Goal: Task Accomplishment & Management: Complete application form

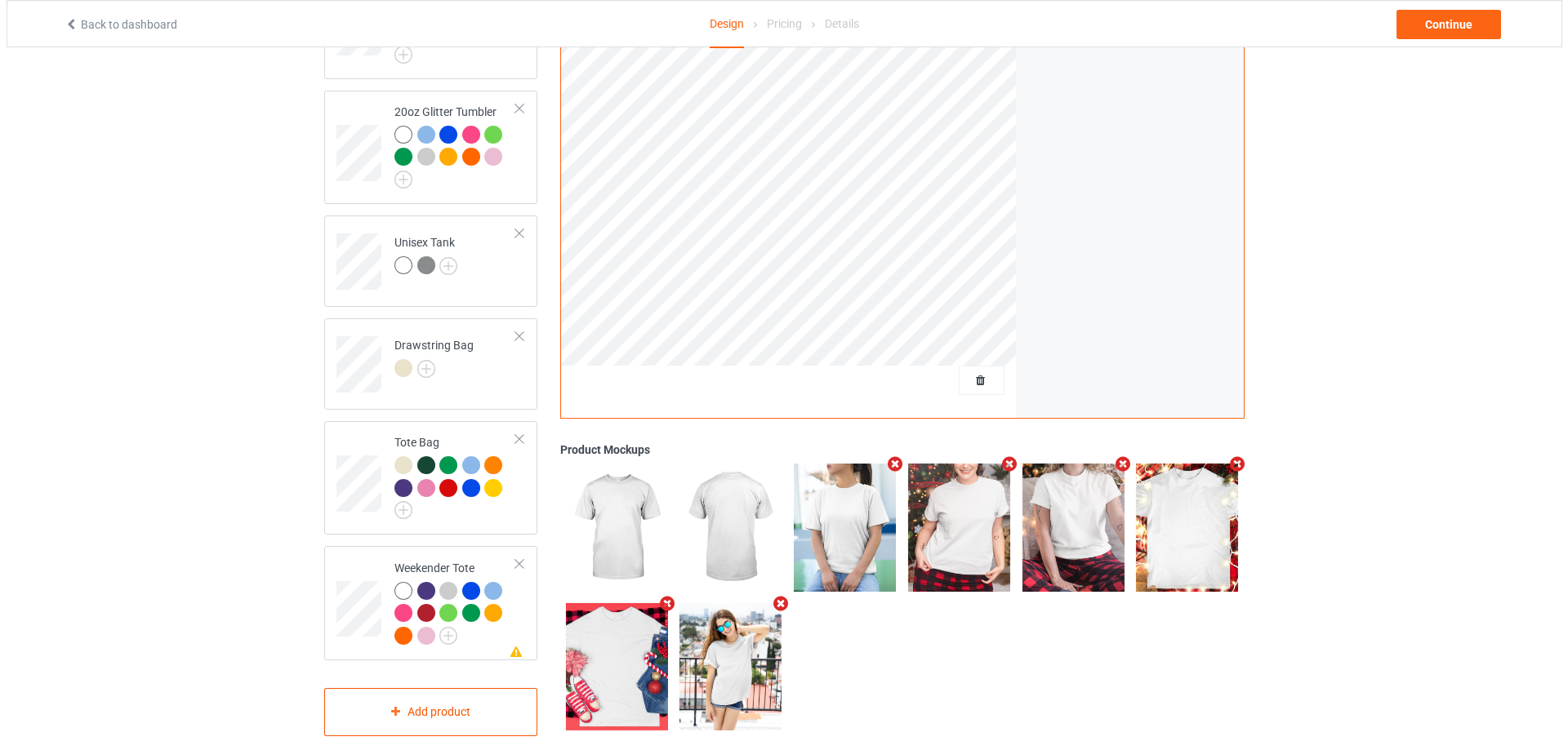
scroll to position [2368, 0]
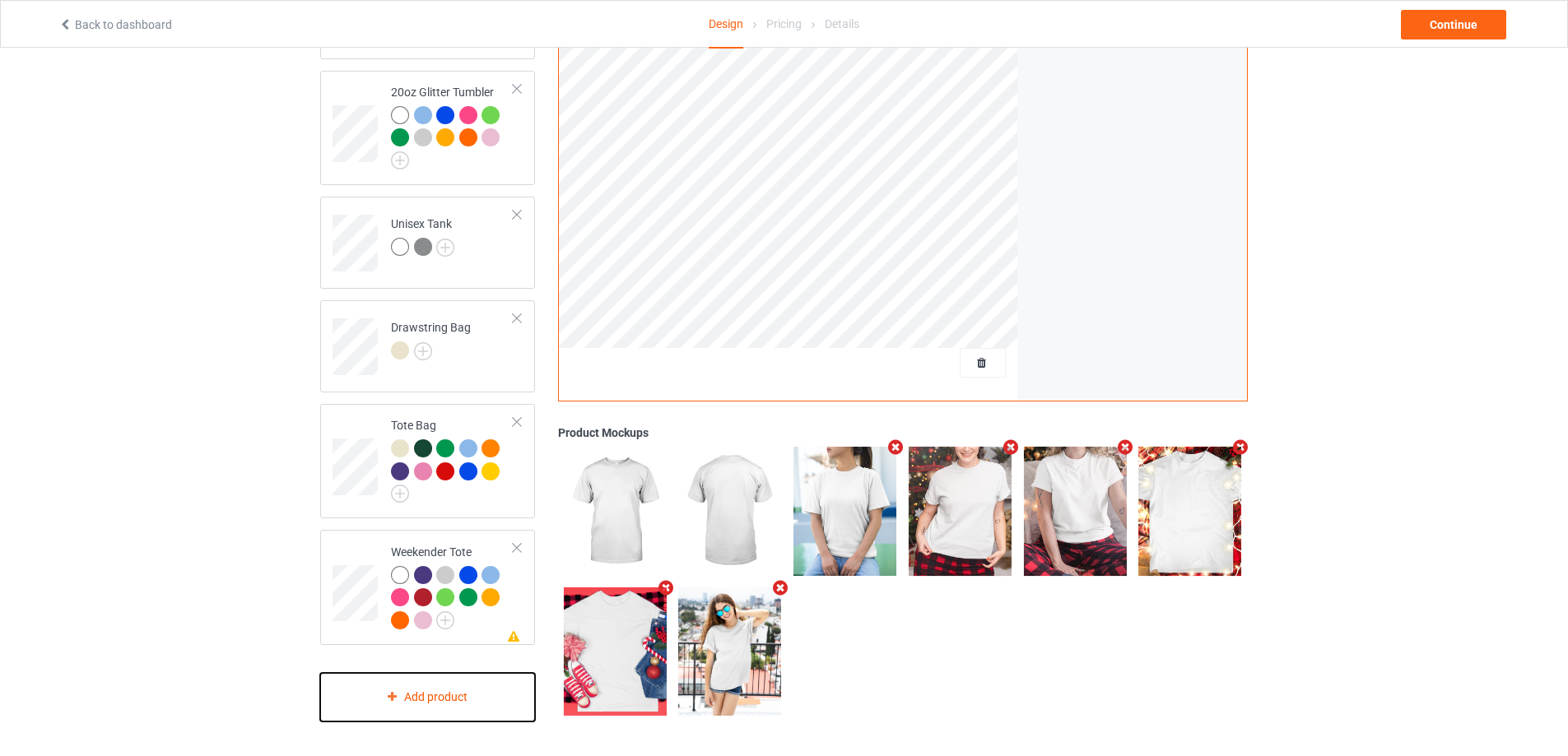
click at [449, 698] on div "Add product" at bounding box center [428, 697] width 215 height 48
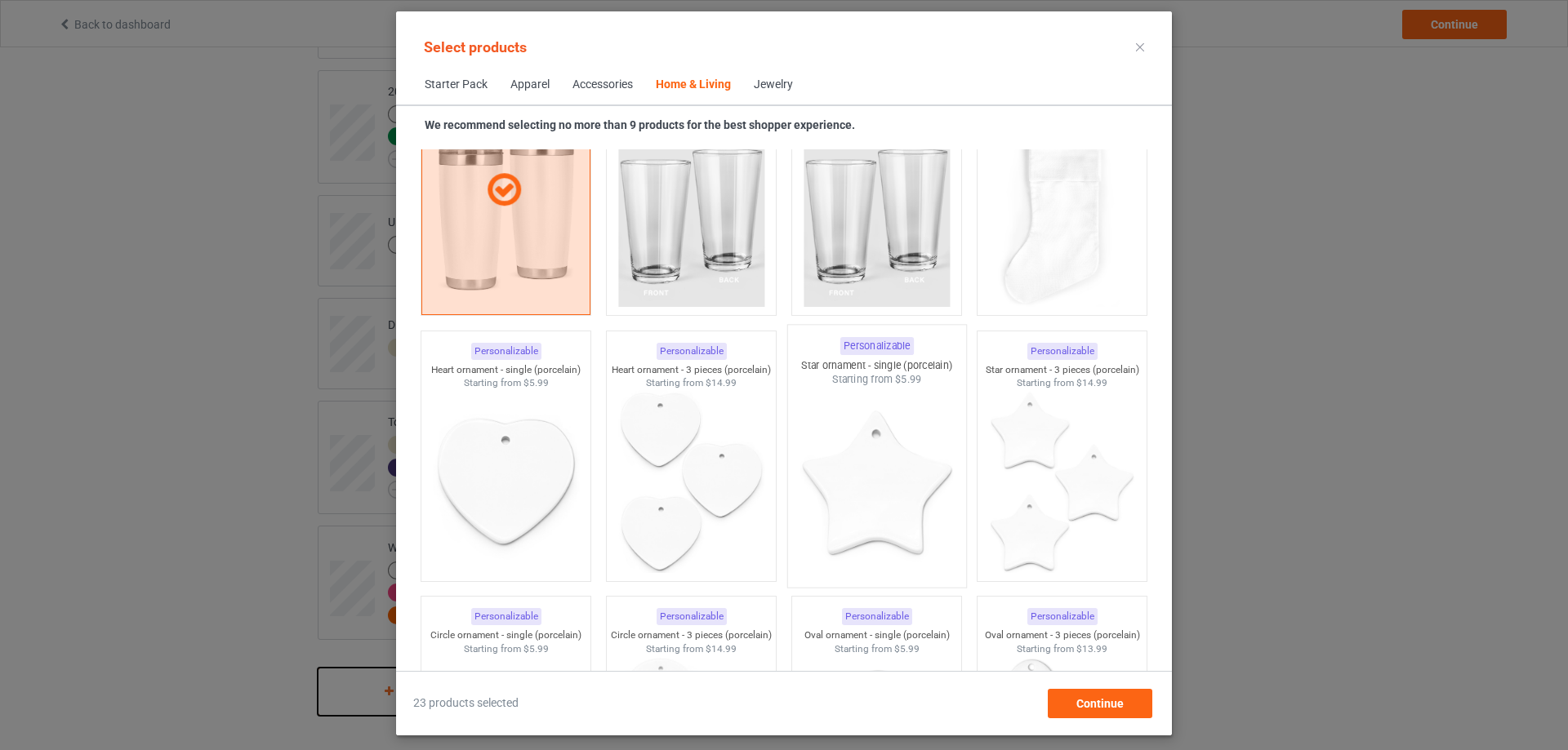
scroll to position [12593, 0]
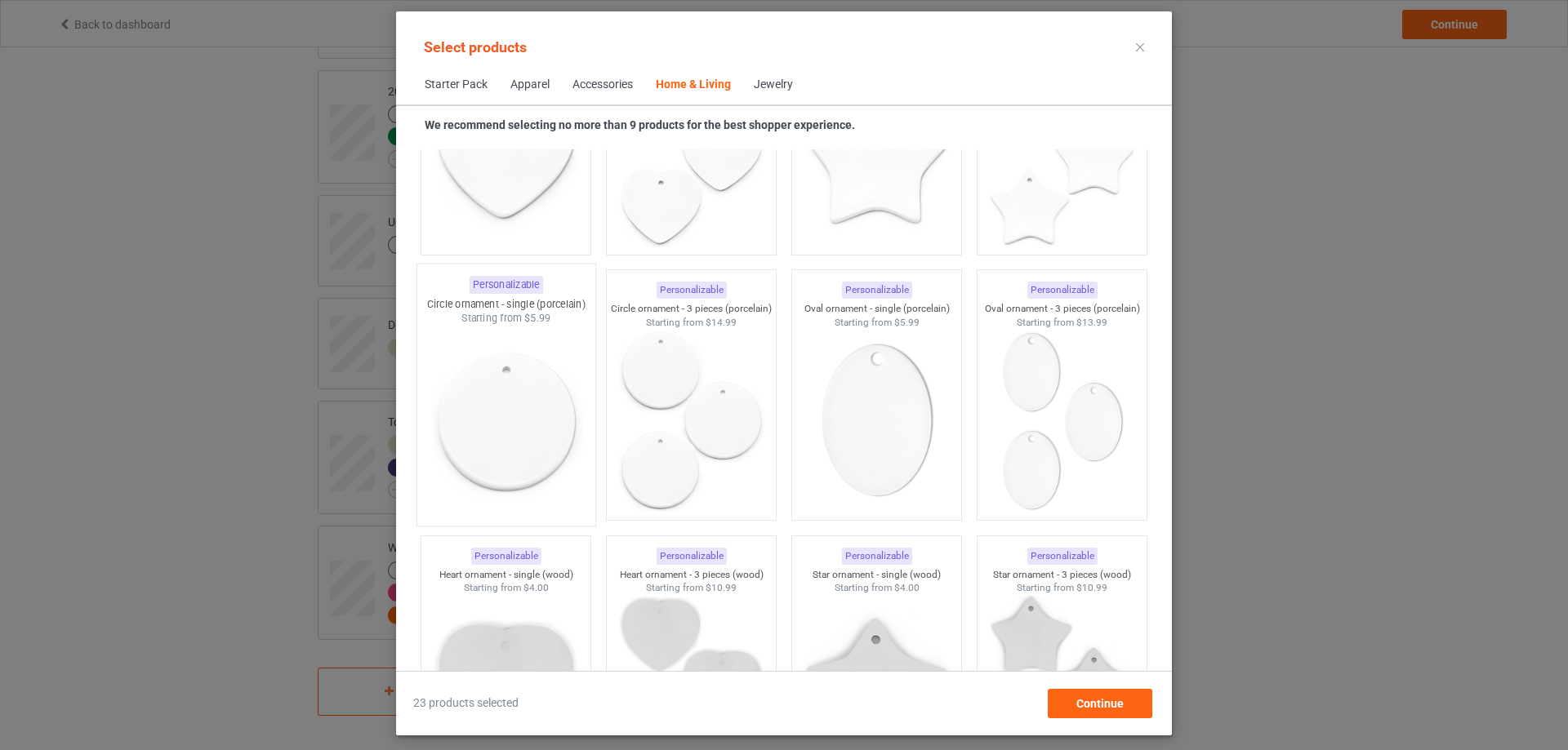
click at [519, 443] on img at bounding box center [505, 422] width 154 height 191
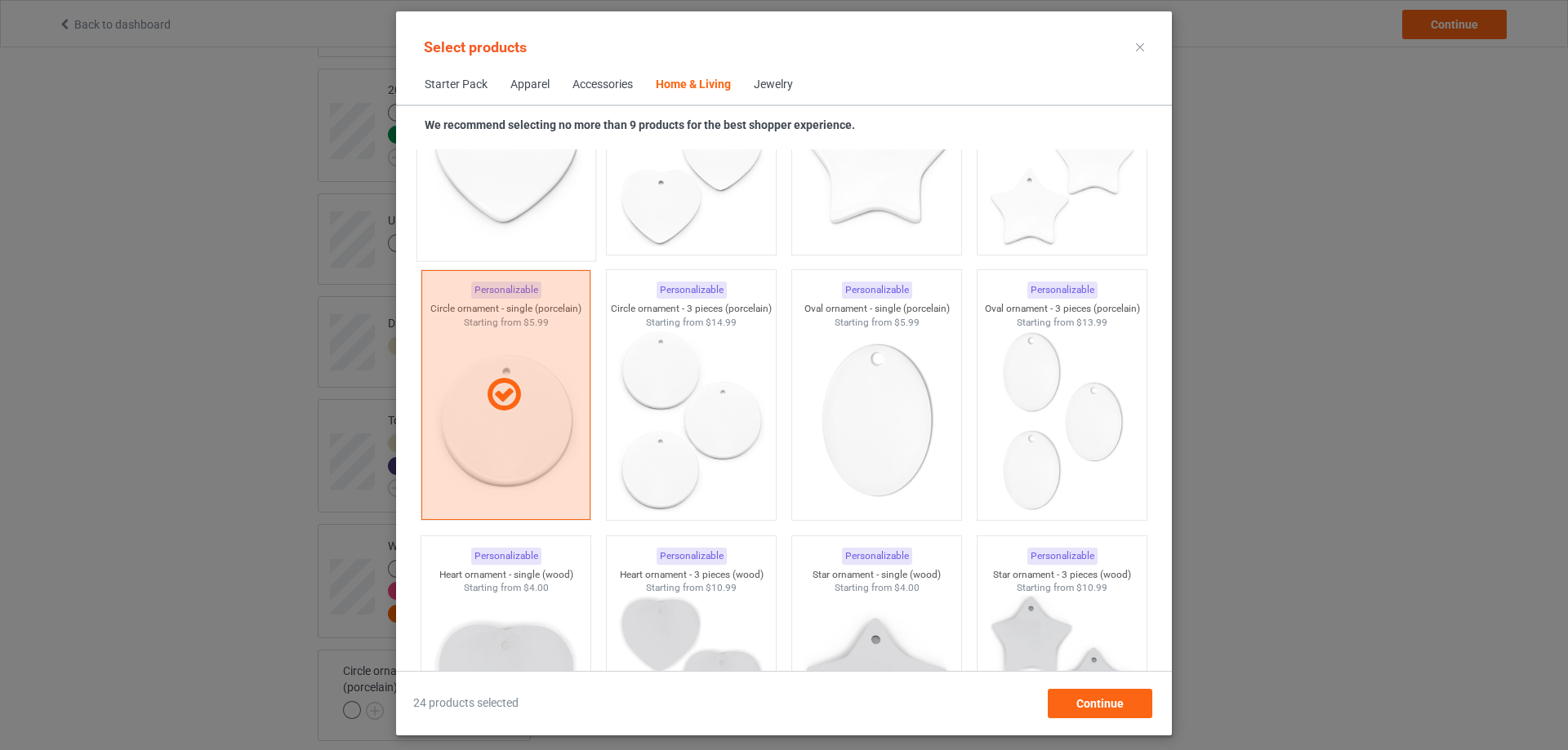
click at [520, 197] on img at bounding box center [505, 156] width 154 height 191
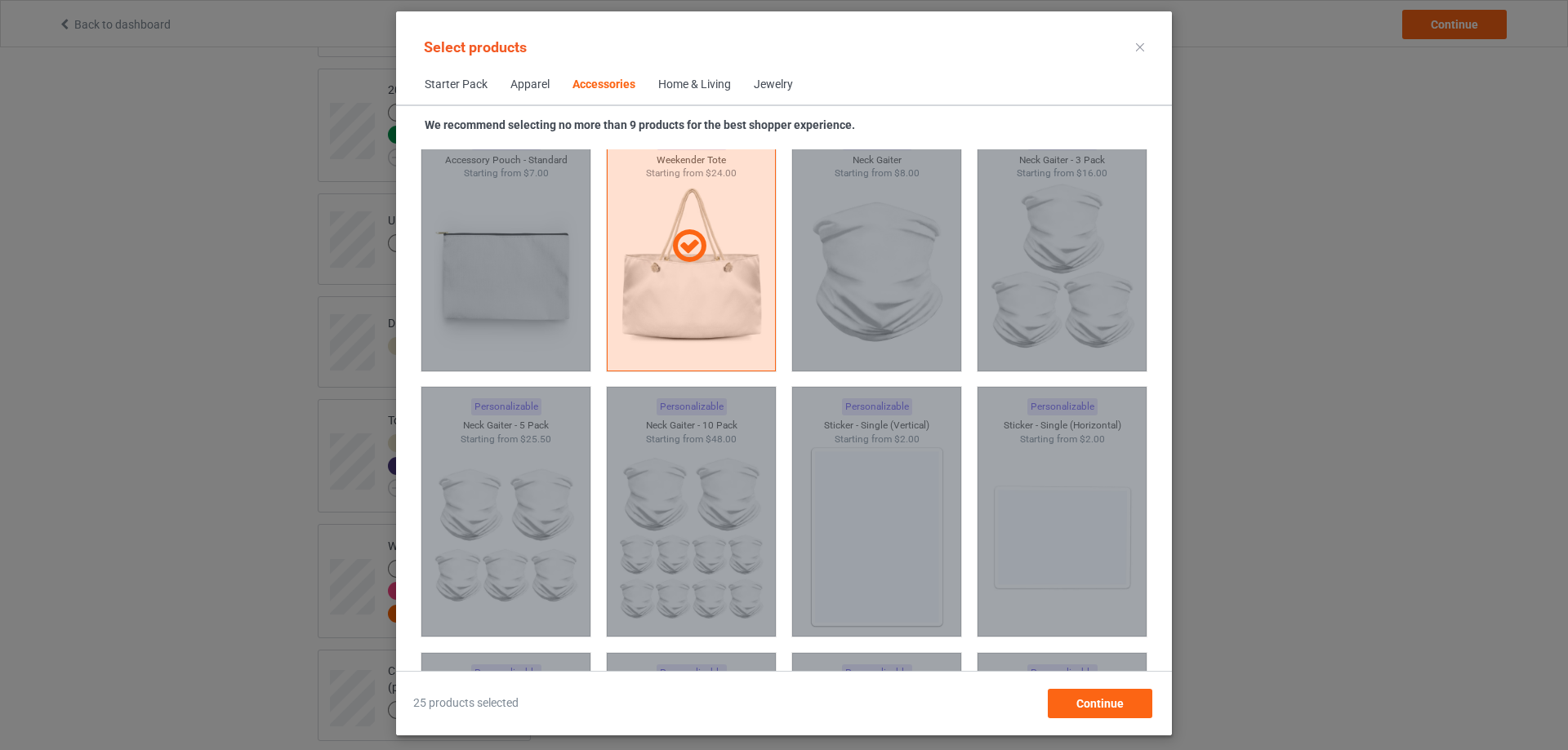
scroll to position [4756, 0]
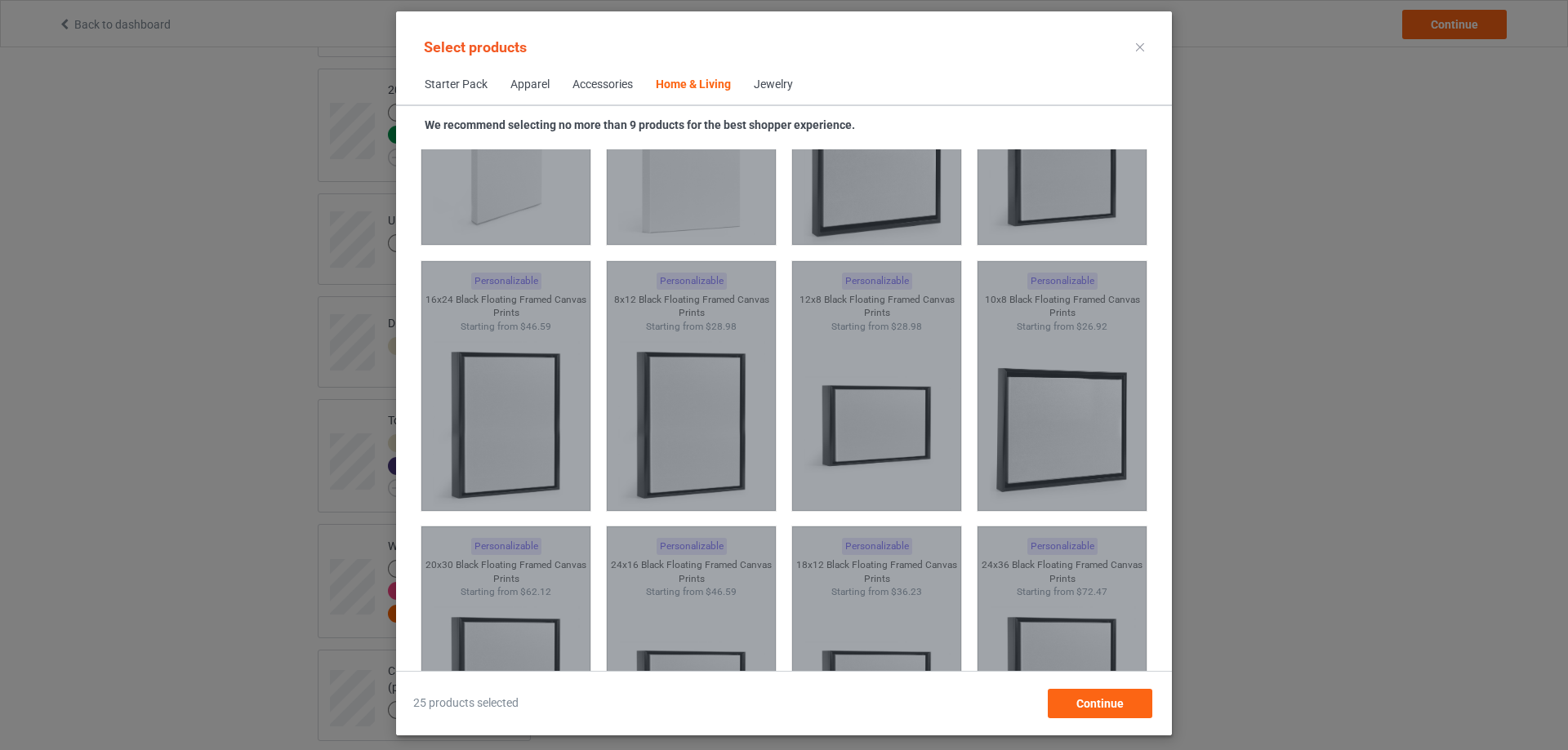
scroll to position [17232, 0]
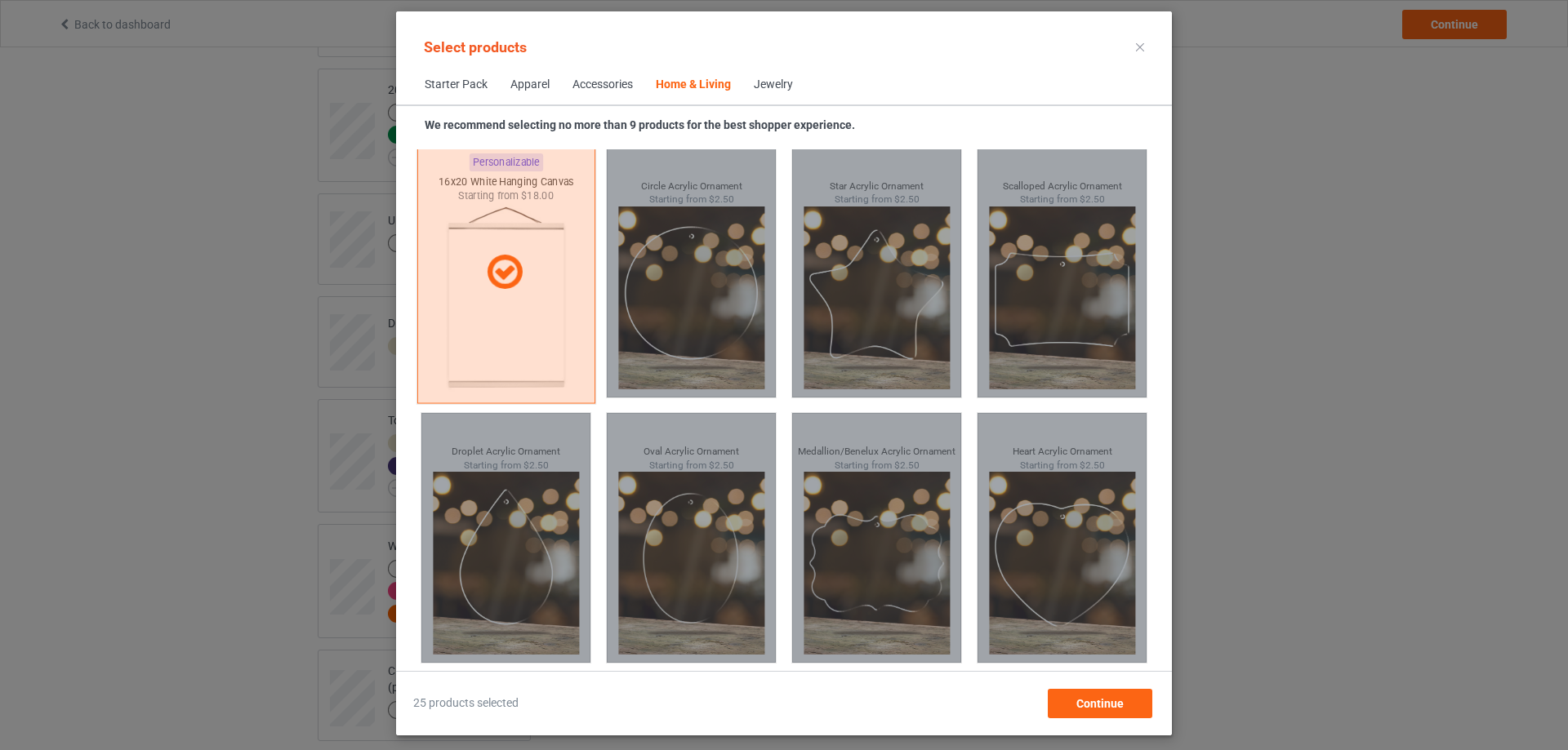
click at [514, 309] on div at bounding box center [507, 272] width 178 height 262
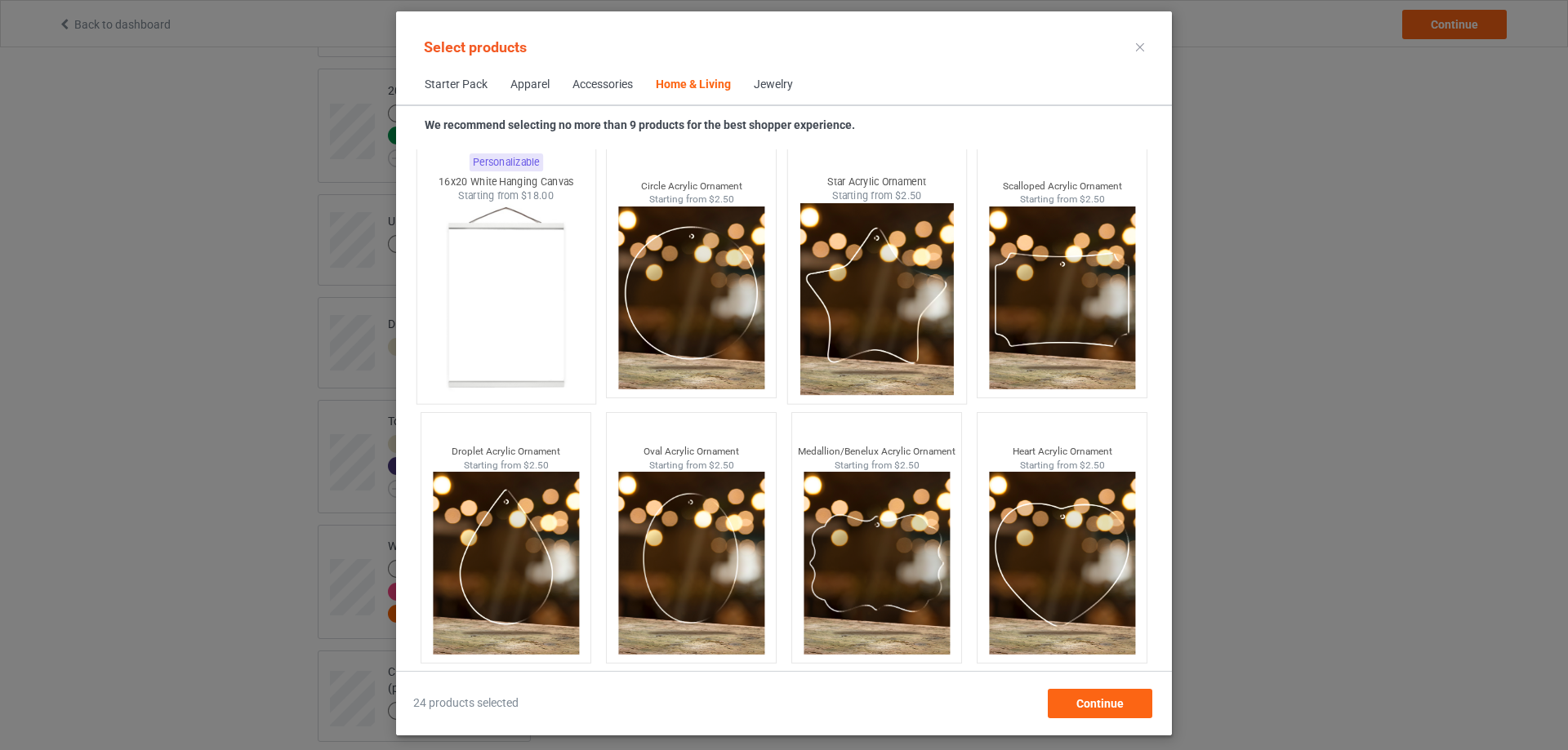
scroll to position [16906, 0]
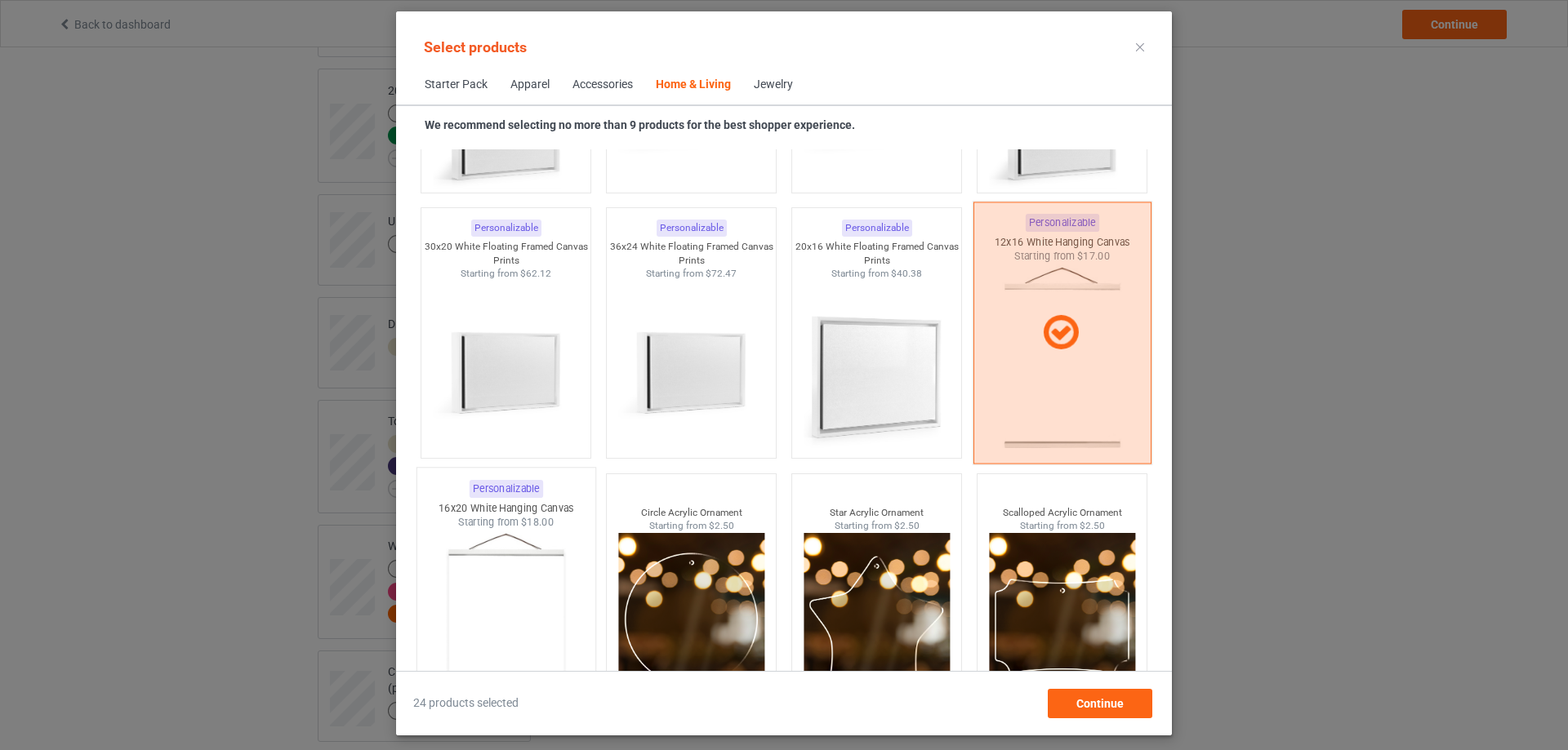
click at [1083, 364] on div at bounding box center [1063, 333] width 178 height 262
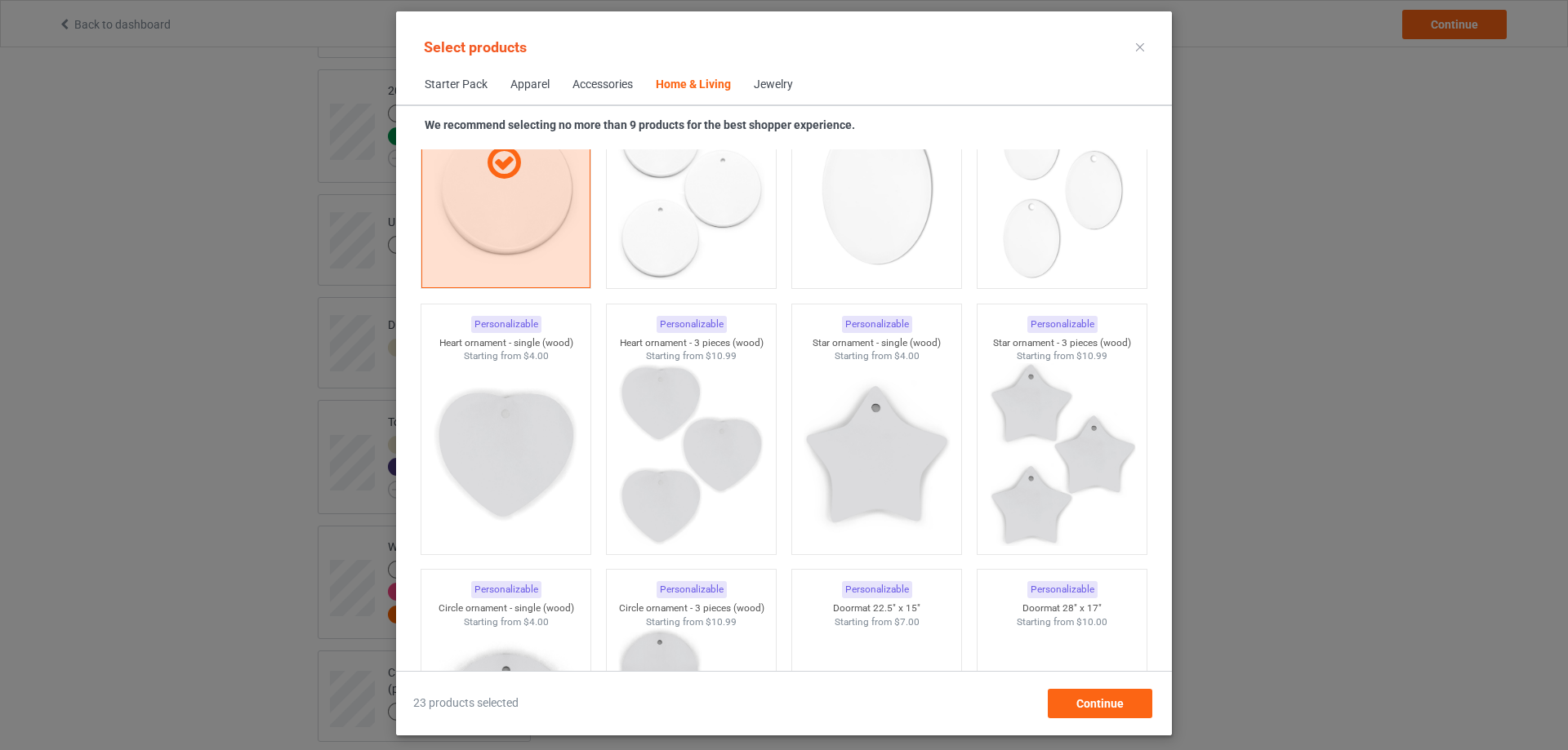
scroll to position [12988, 0]
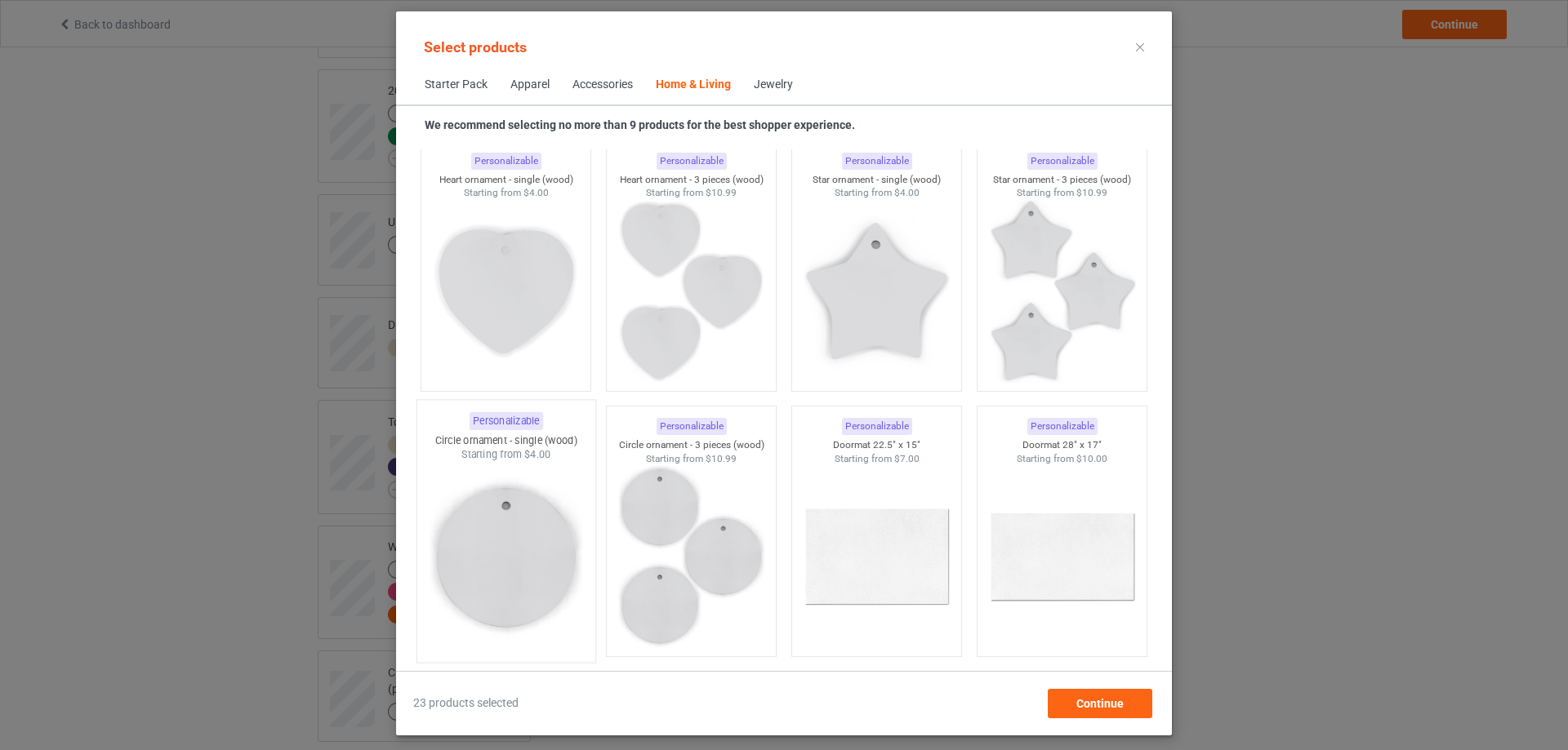
click at [517, 554] on img at bounding box center [505, 558] width 154 height 191
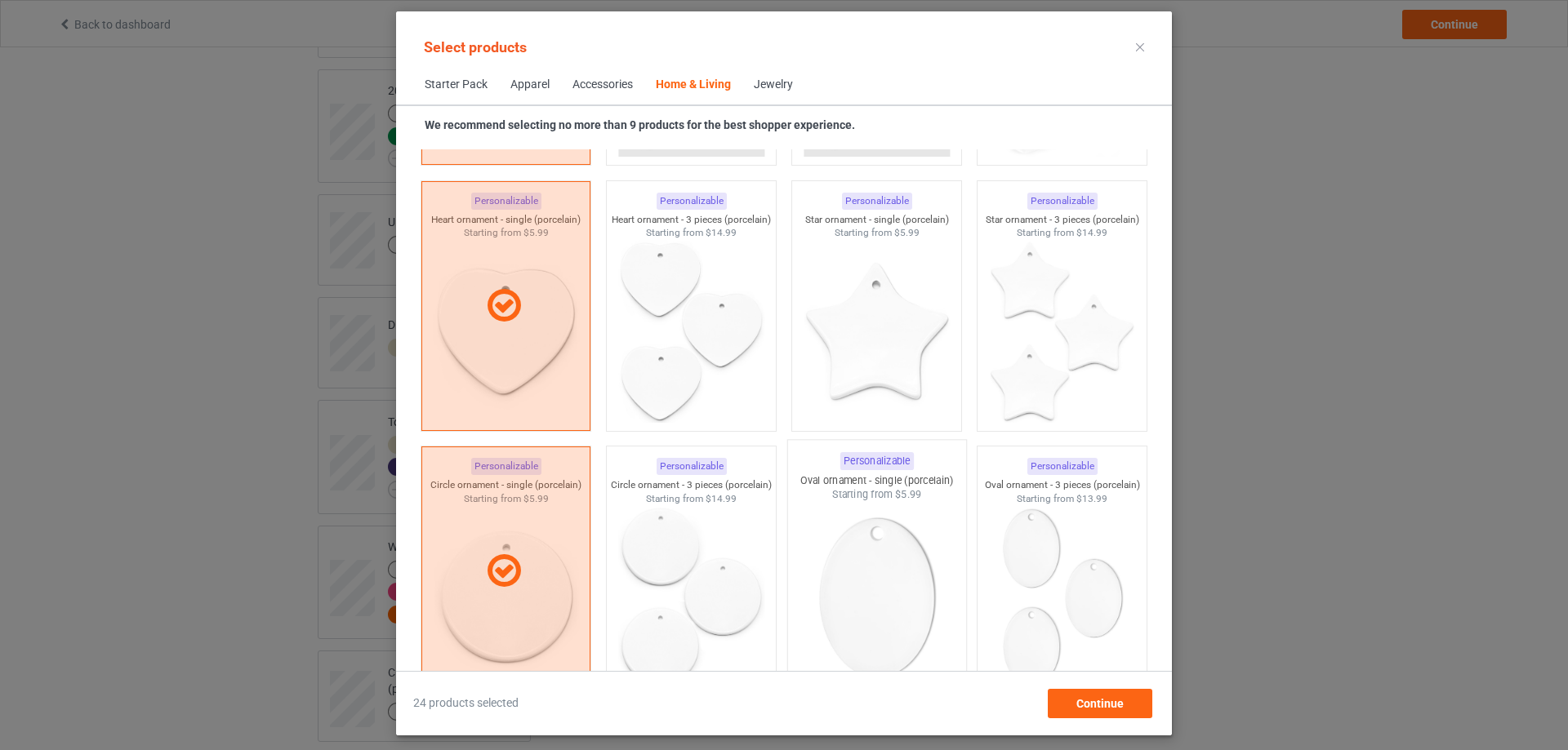
scroll to position [12498, 0]
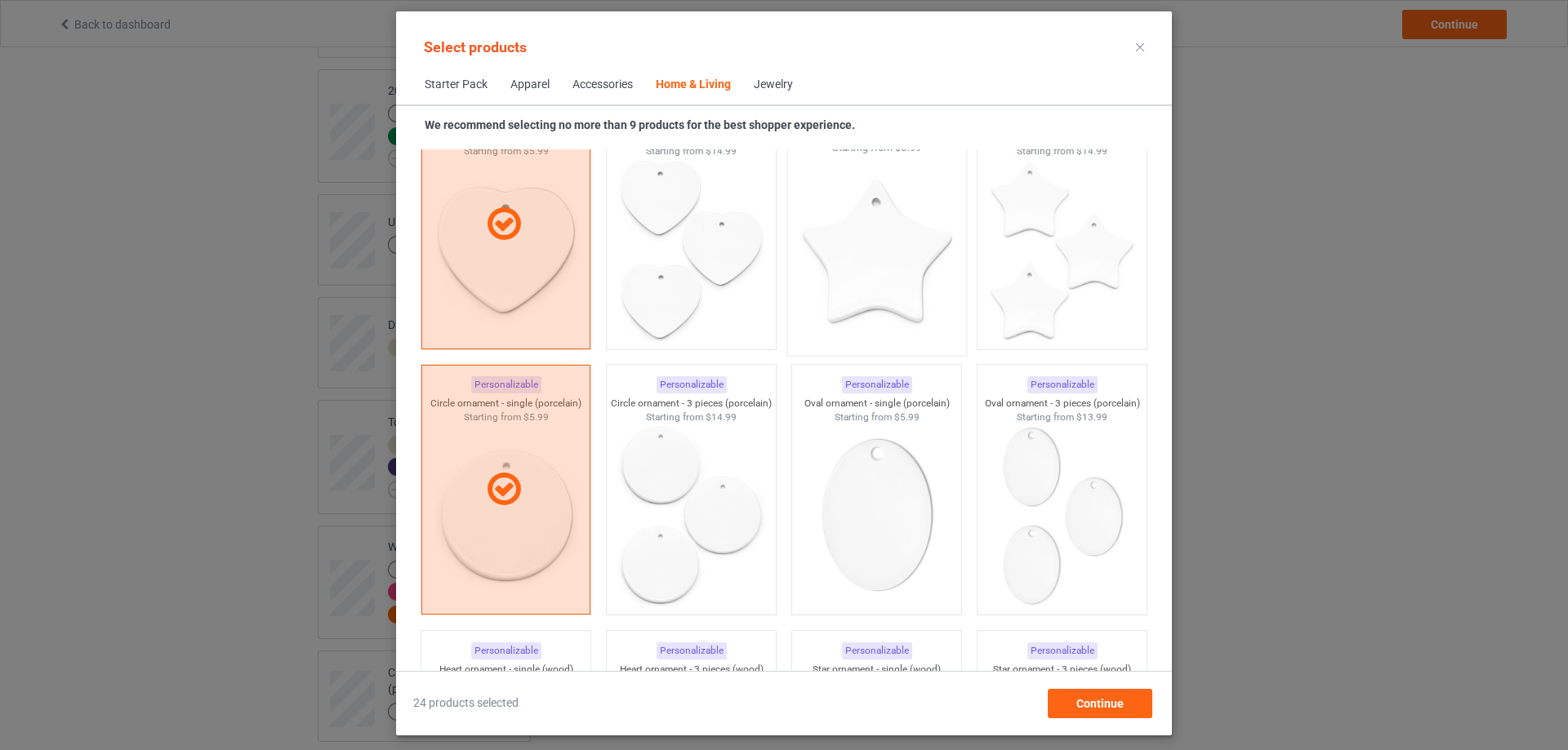
click at [887, 264] on img at bounding box center [876, 251] width 154 height 191
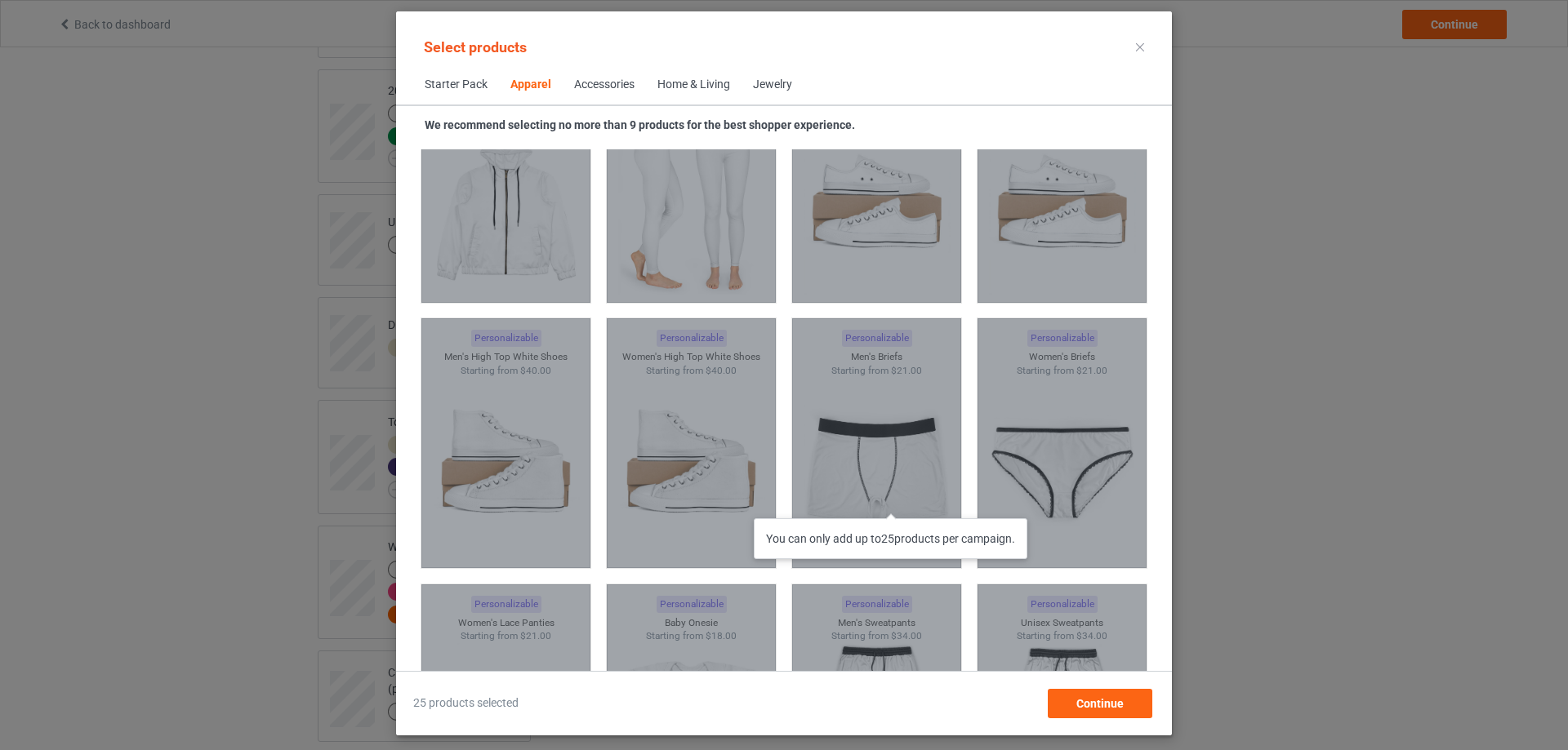
scroll to position [1314, 0]
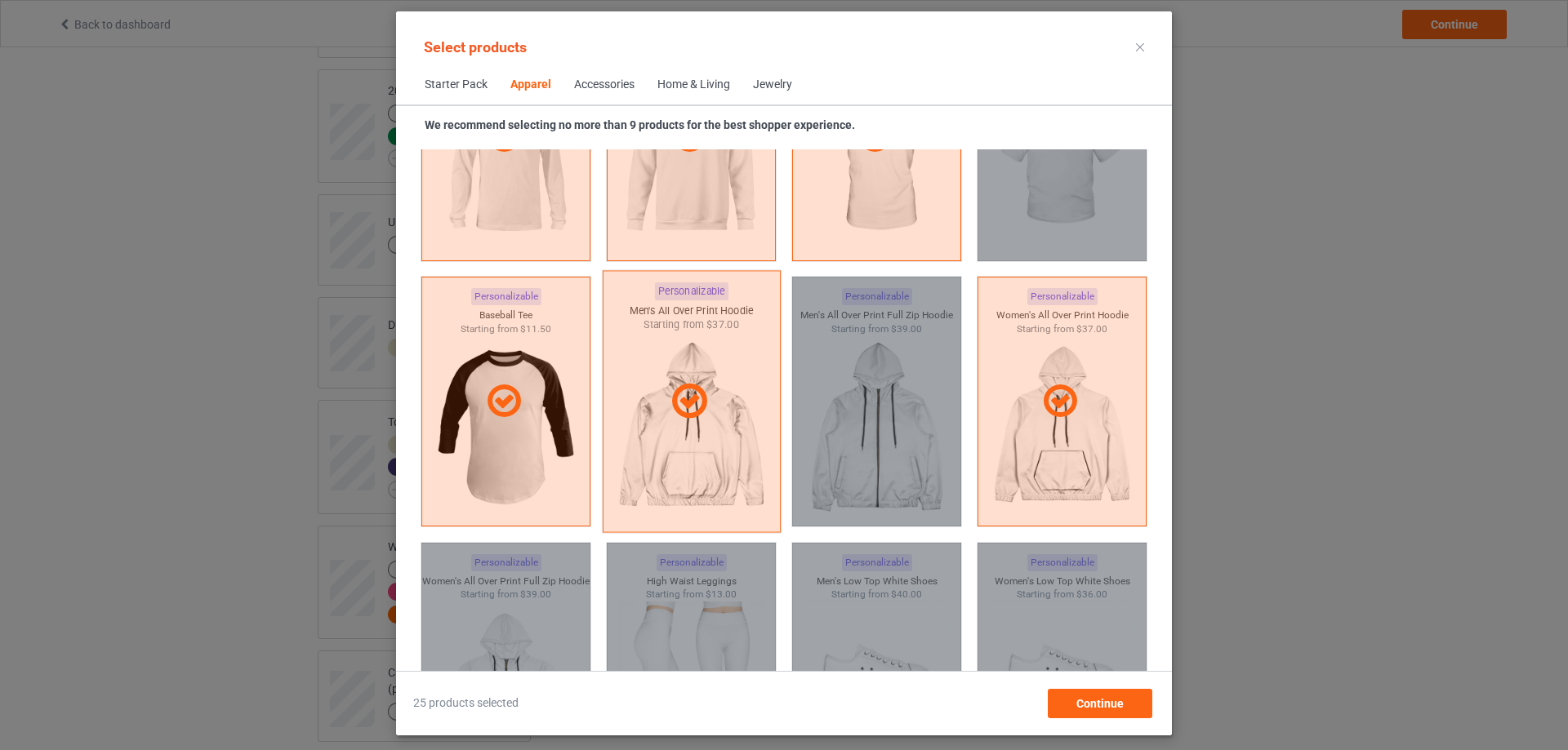
click at [681, 451] on div at bounding box center [692, 402] width 178 height 262
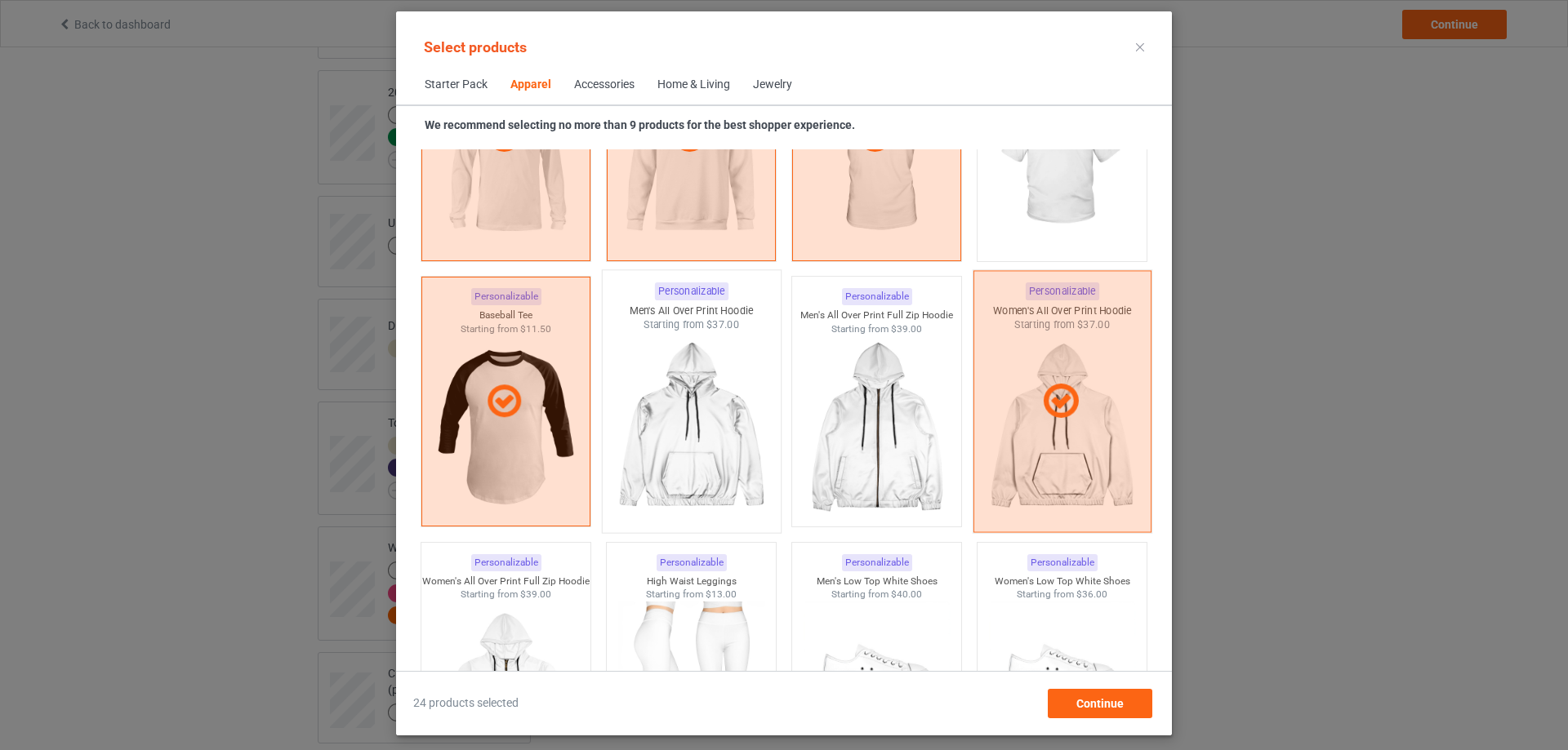
click at [1063, 480] on div at bounding box center [1063, 402] width 178 height 262
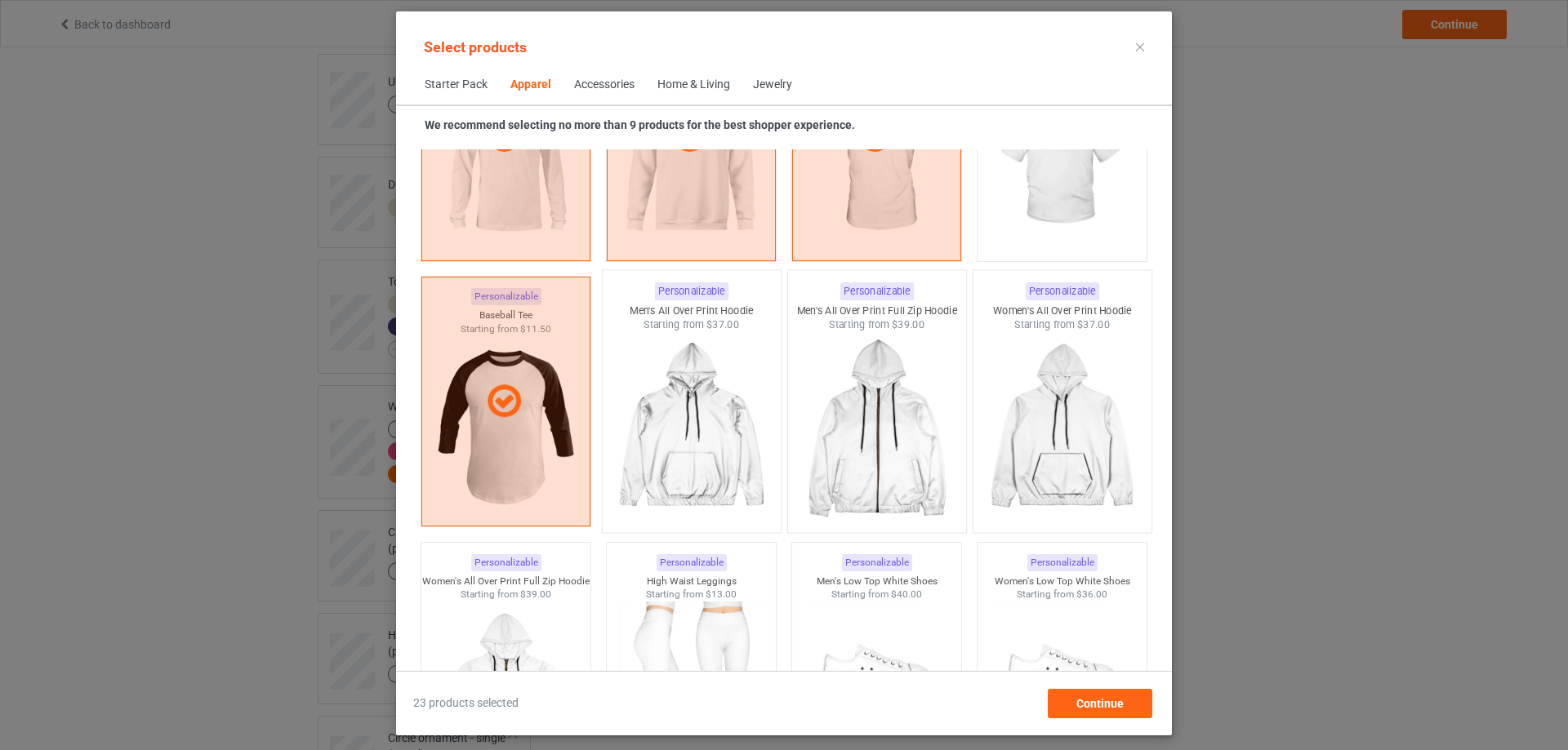
scroll to position [1798, 0]
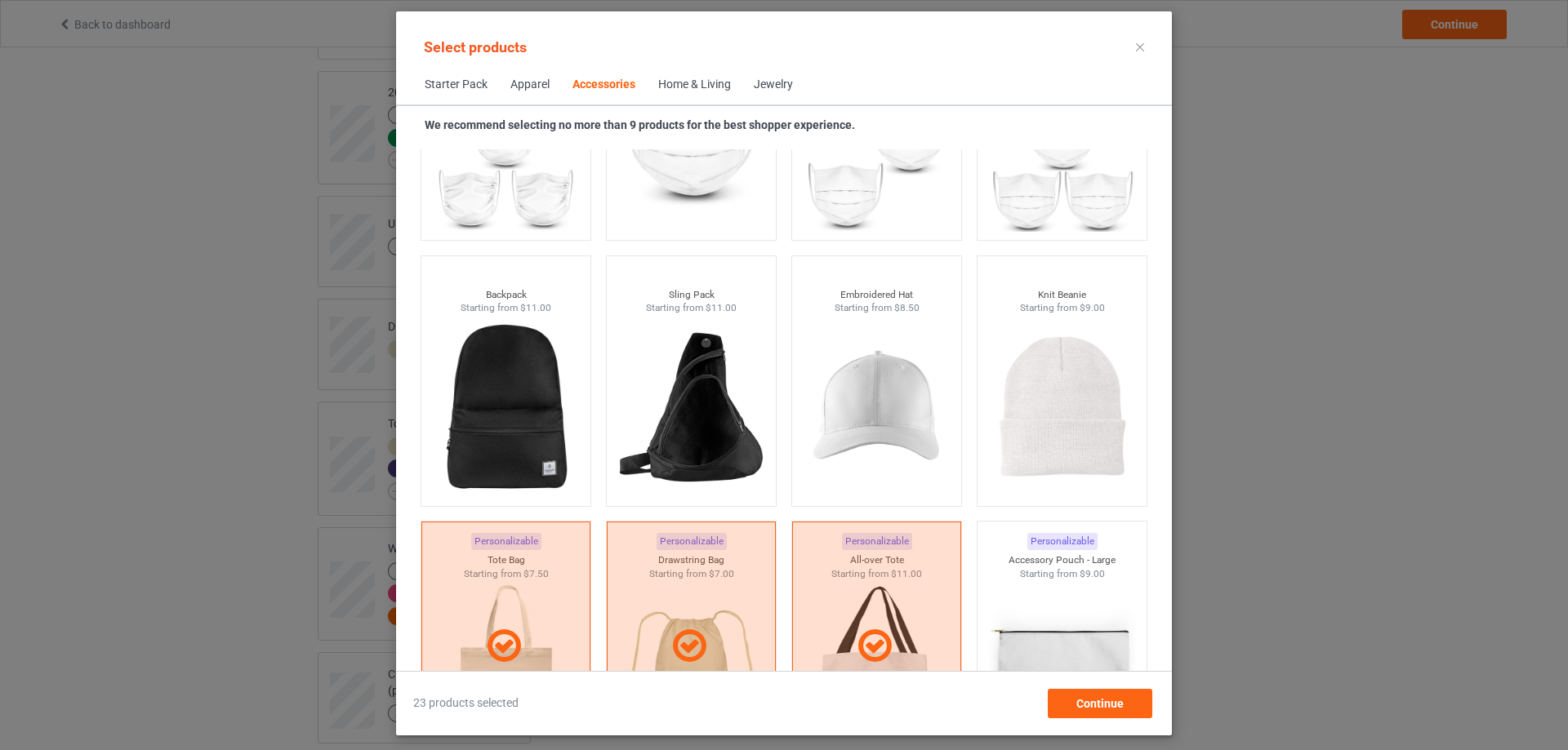
scroll to position [5151, 0]
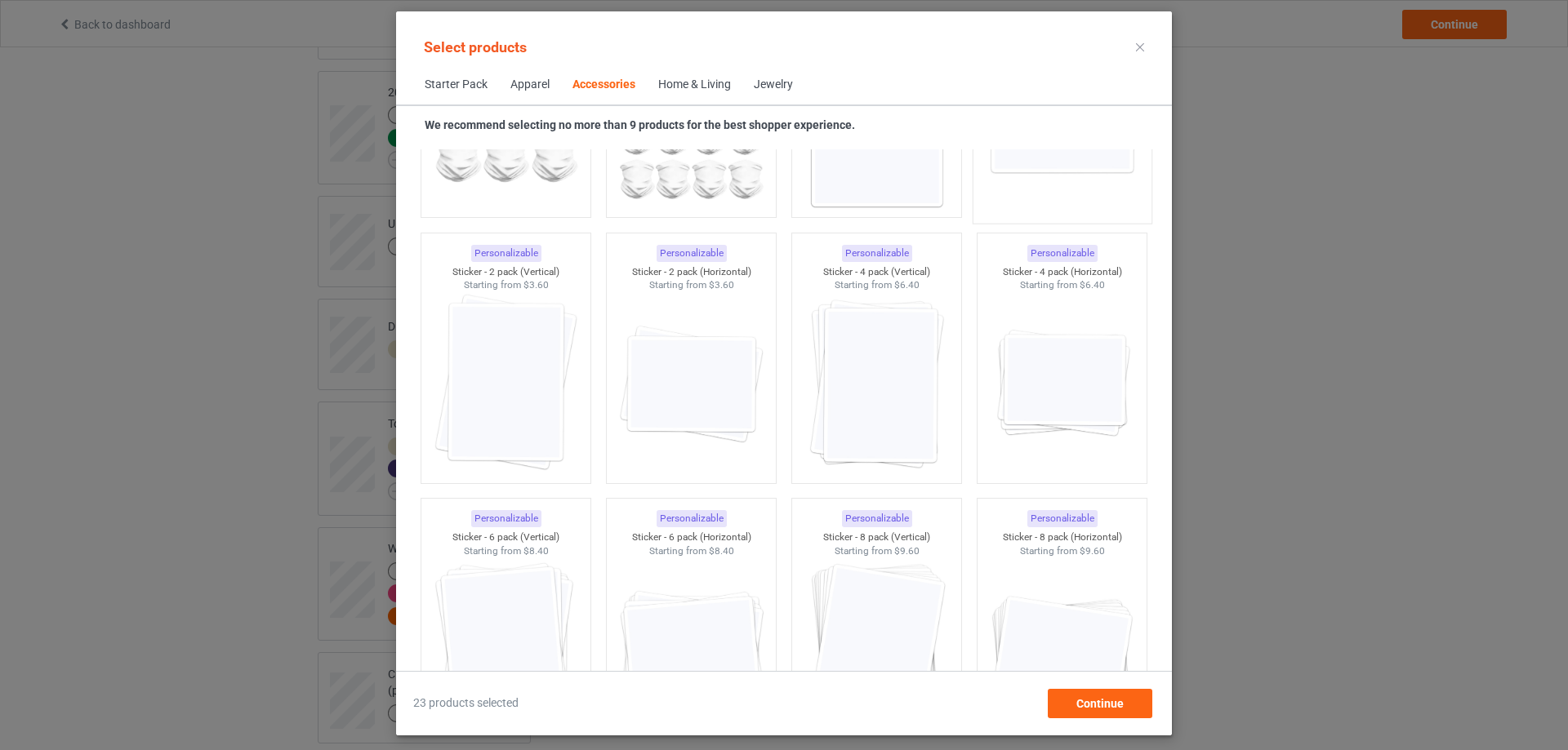
scroll to position [5502, 0]
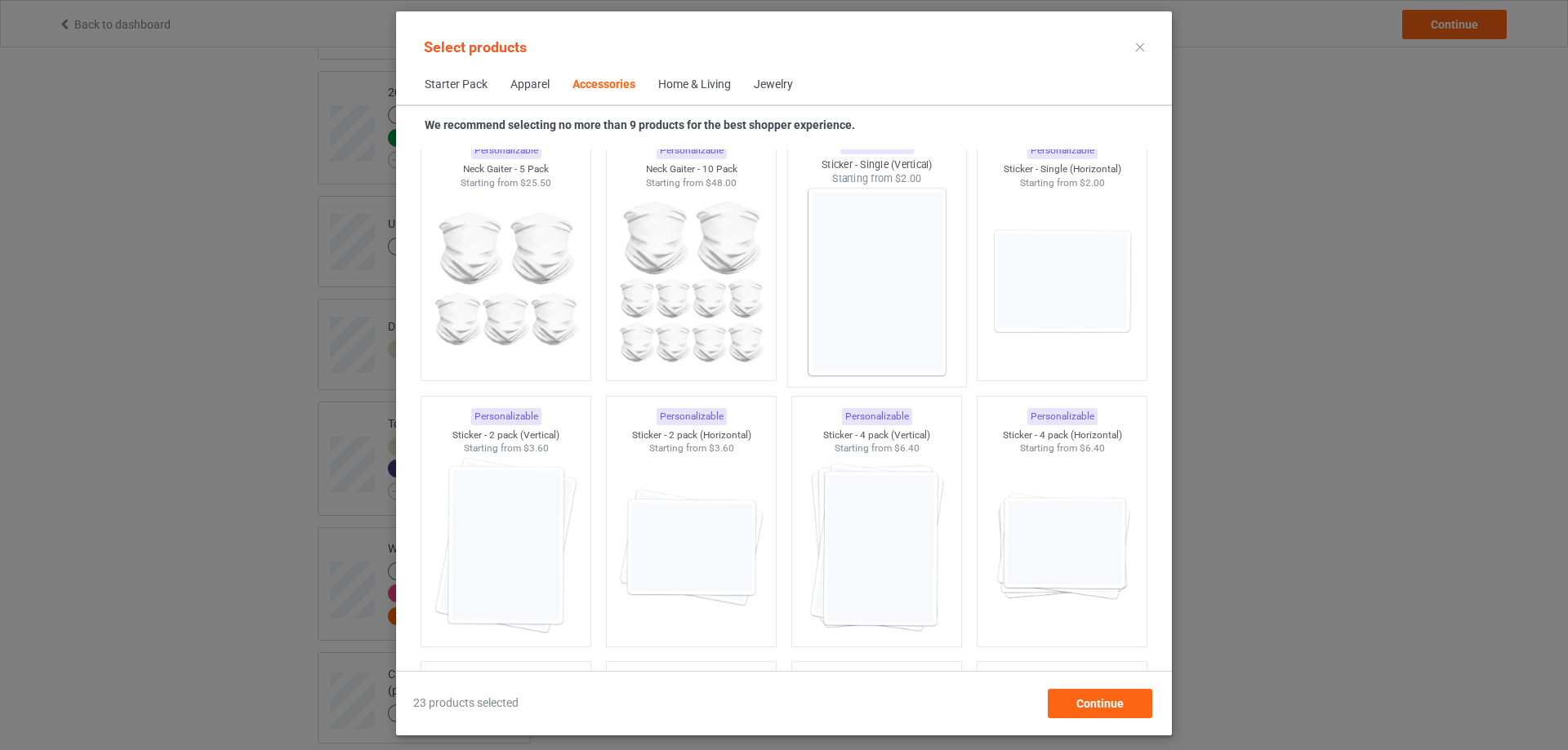
click at [869, 296] on img at bounding box center [876, 282] width 154 height 191
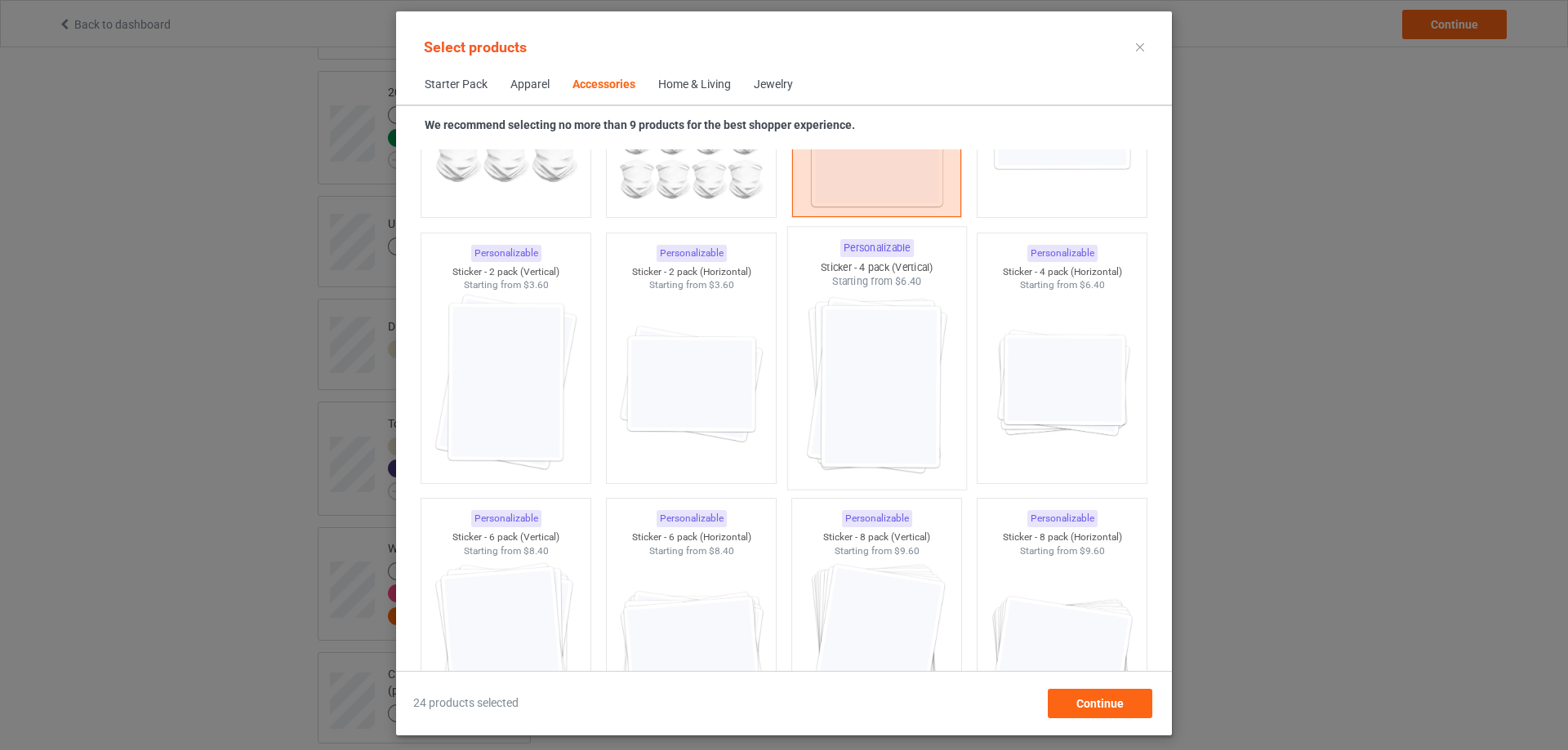
scroll to position [5829, 0]
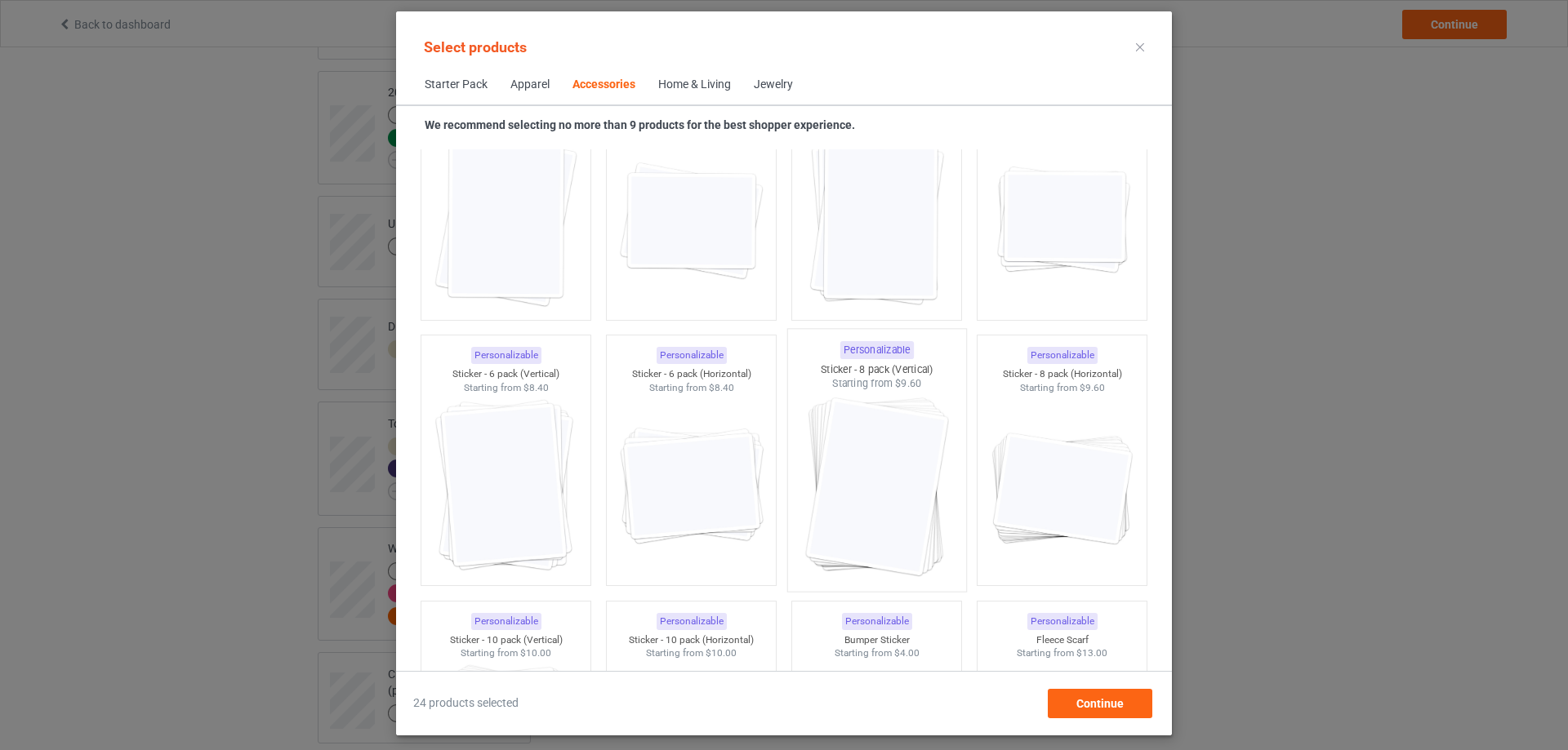
click at [893, 511] on img at bounding box center [876, 487] width 154 height 191
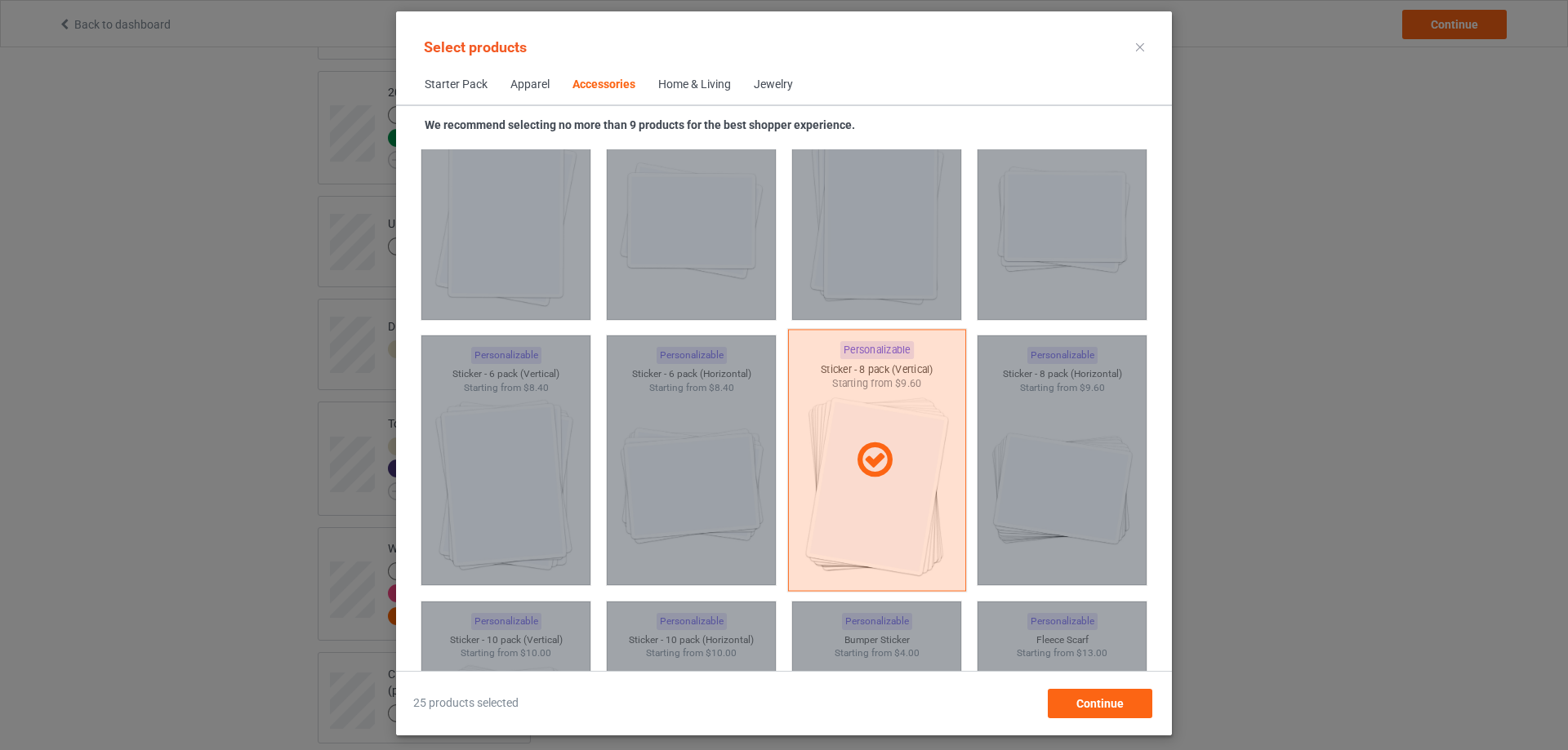
click at [893, 510] on div at bounding box center [877, 461] width 178 height 262
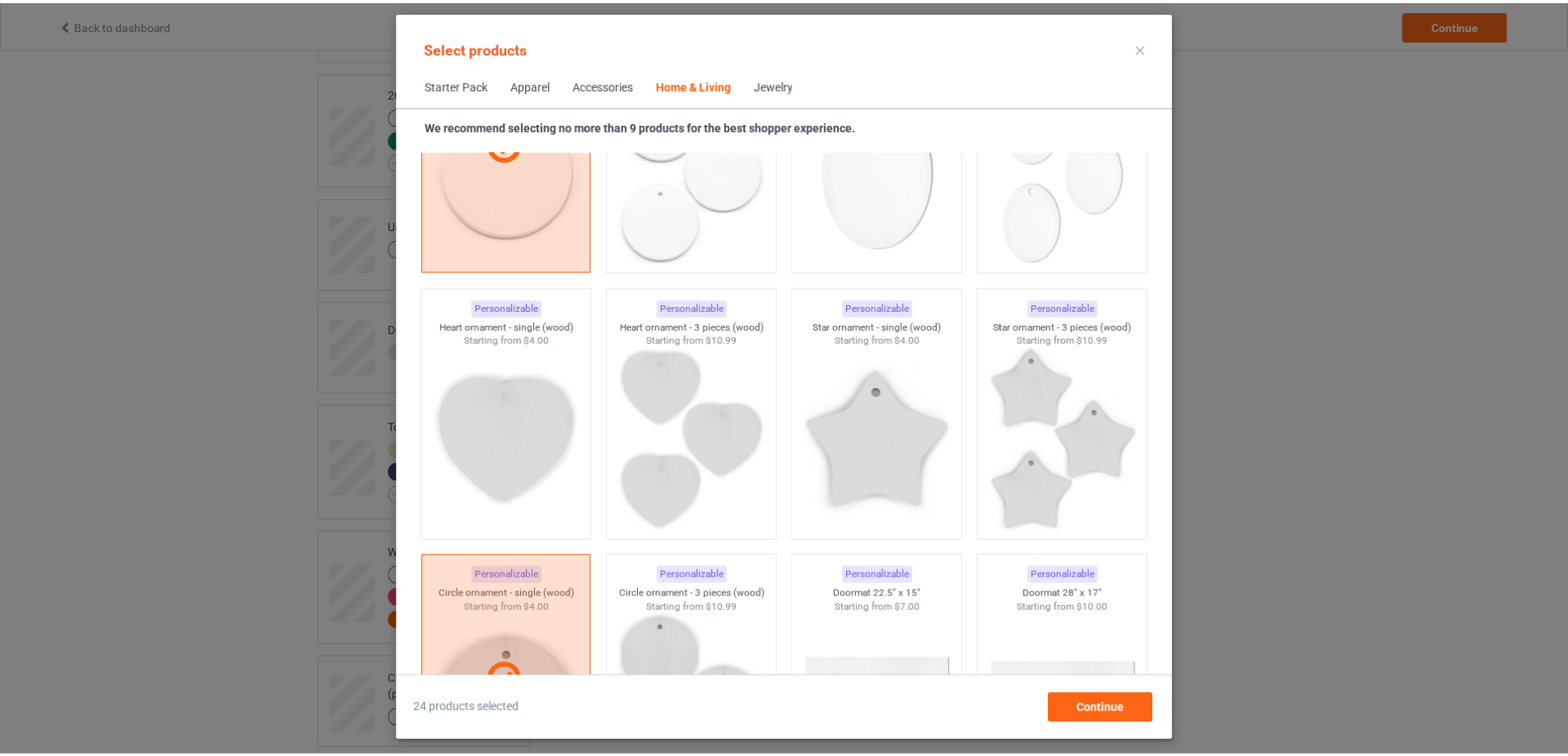
scroll to position [12887, 0]
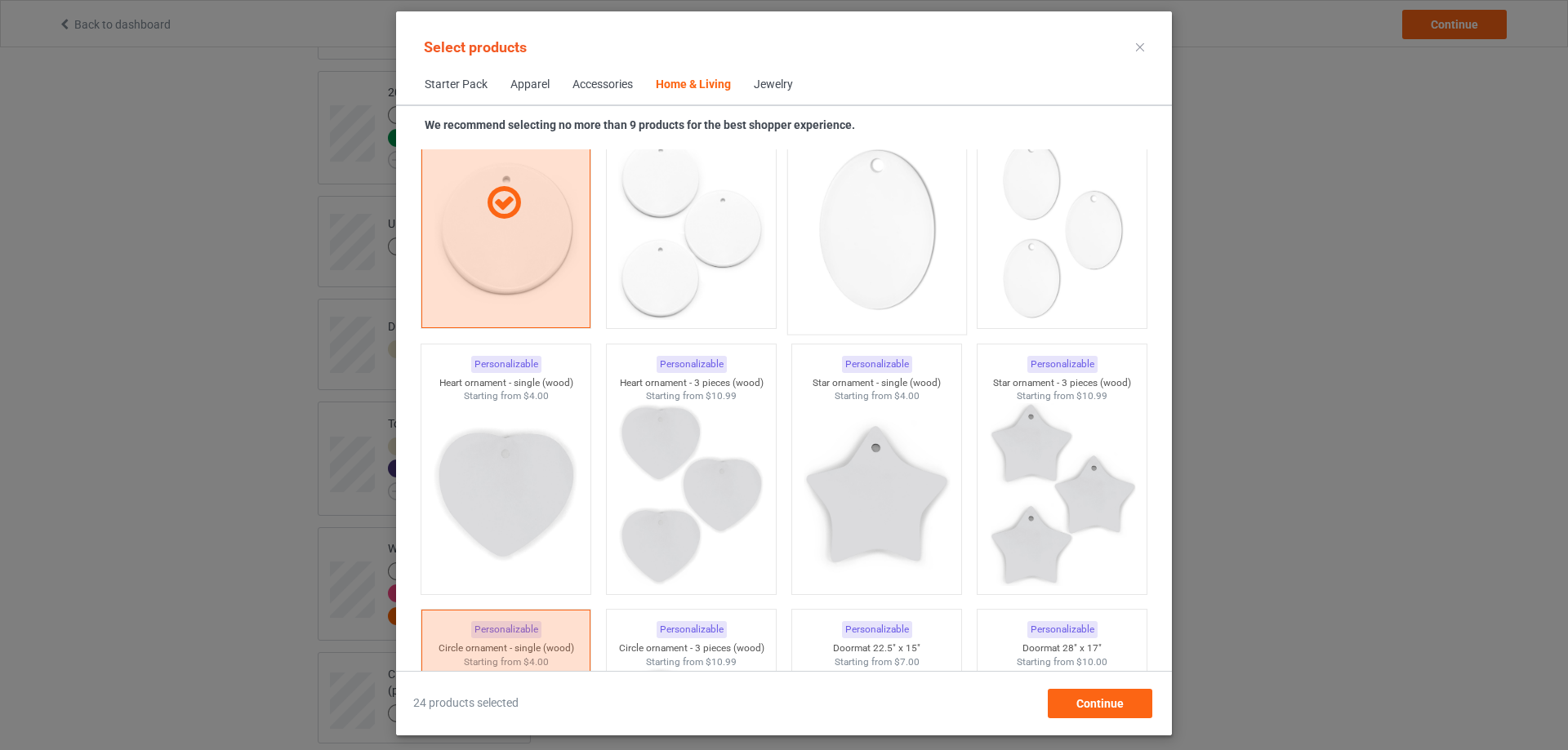
click at [919, 258] on img at bounding box center [876, 229] width 154 height 191
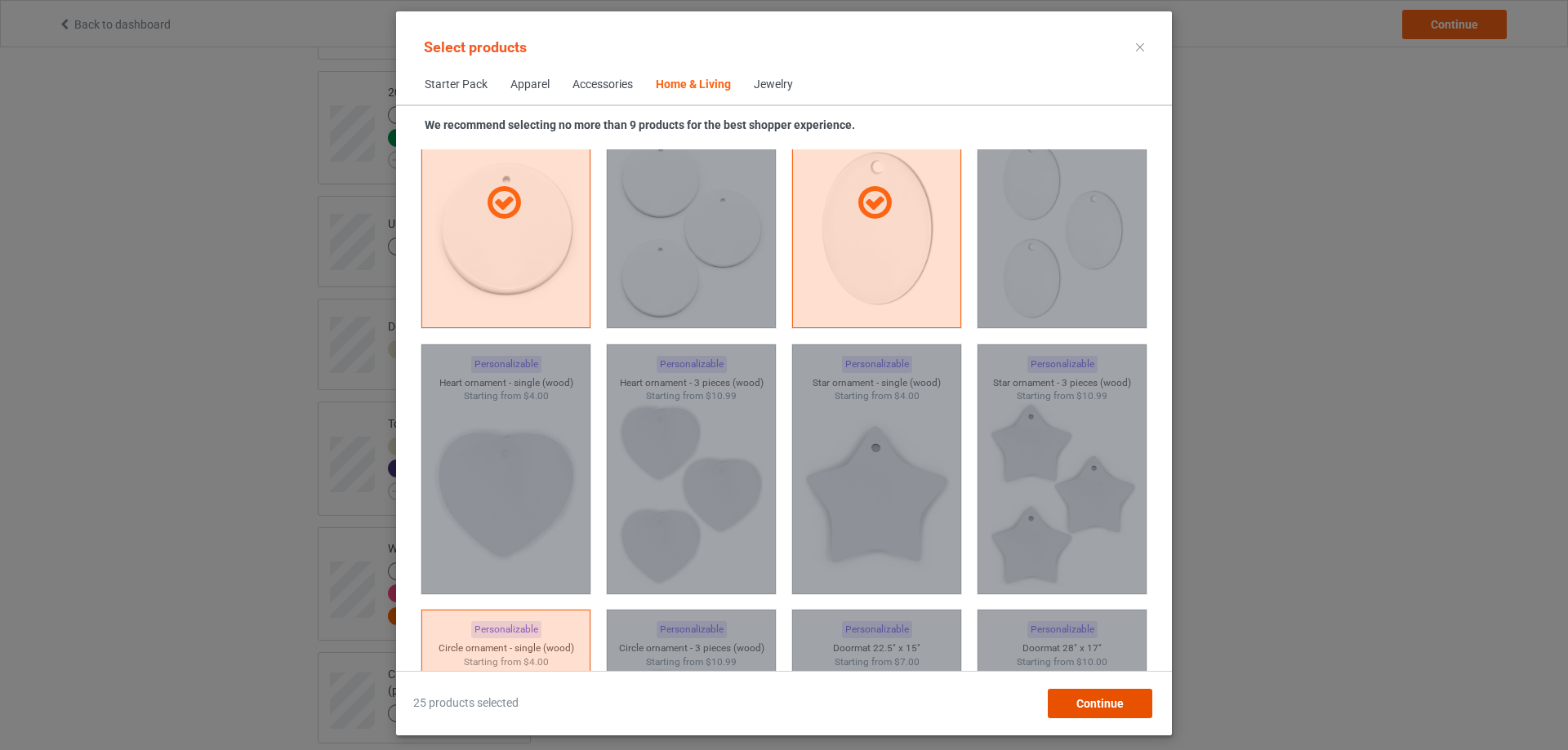
click at [1126, 705] on div "Continue" at bounding box center [1100, 703] width 104 height 29
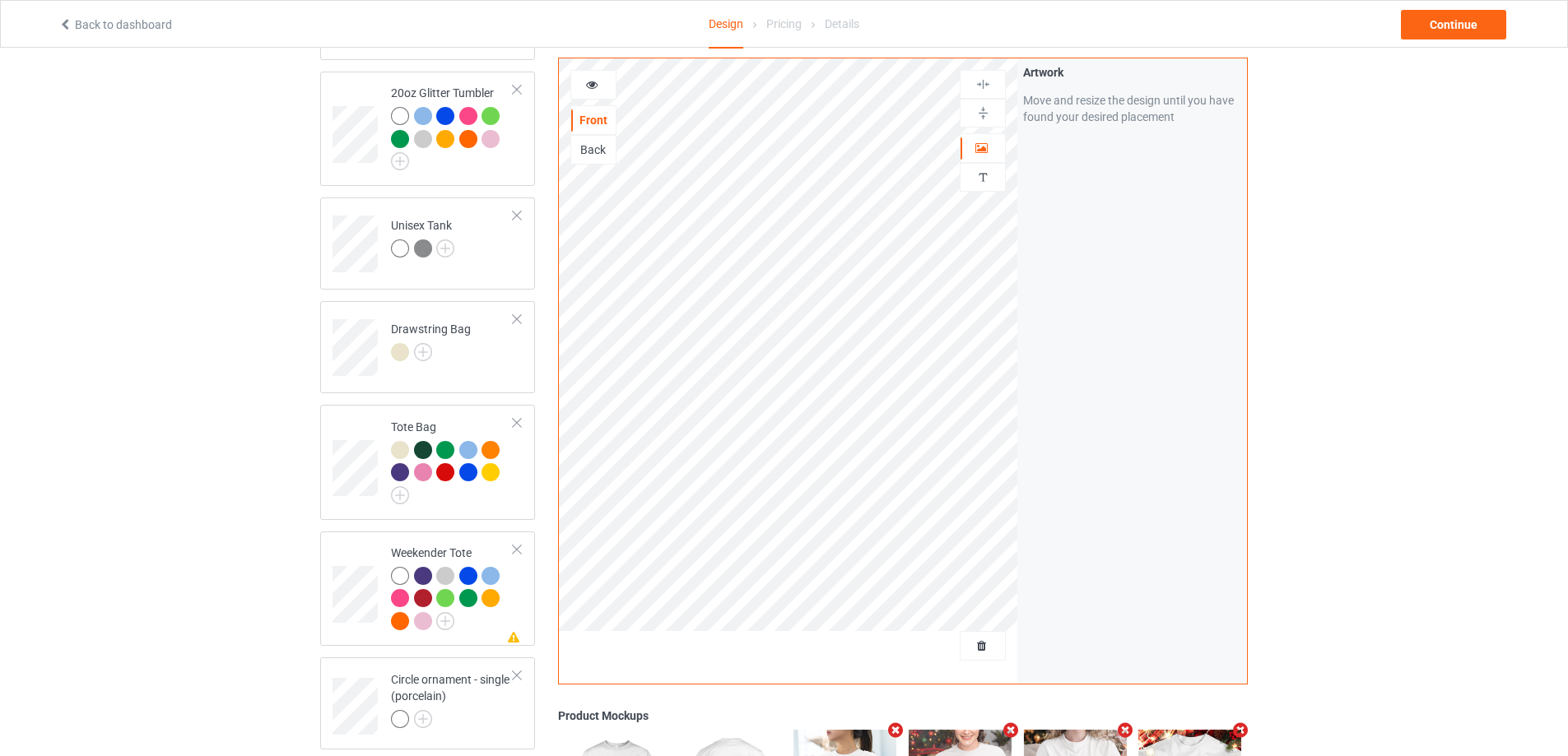
scroll to position [2306, 0]
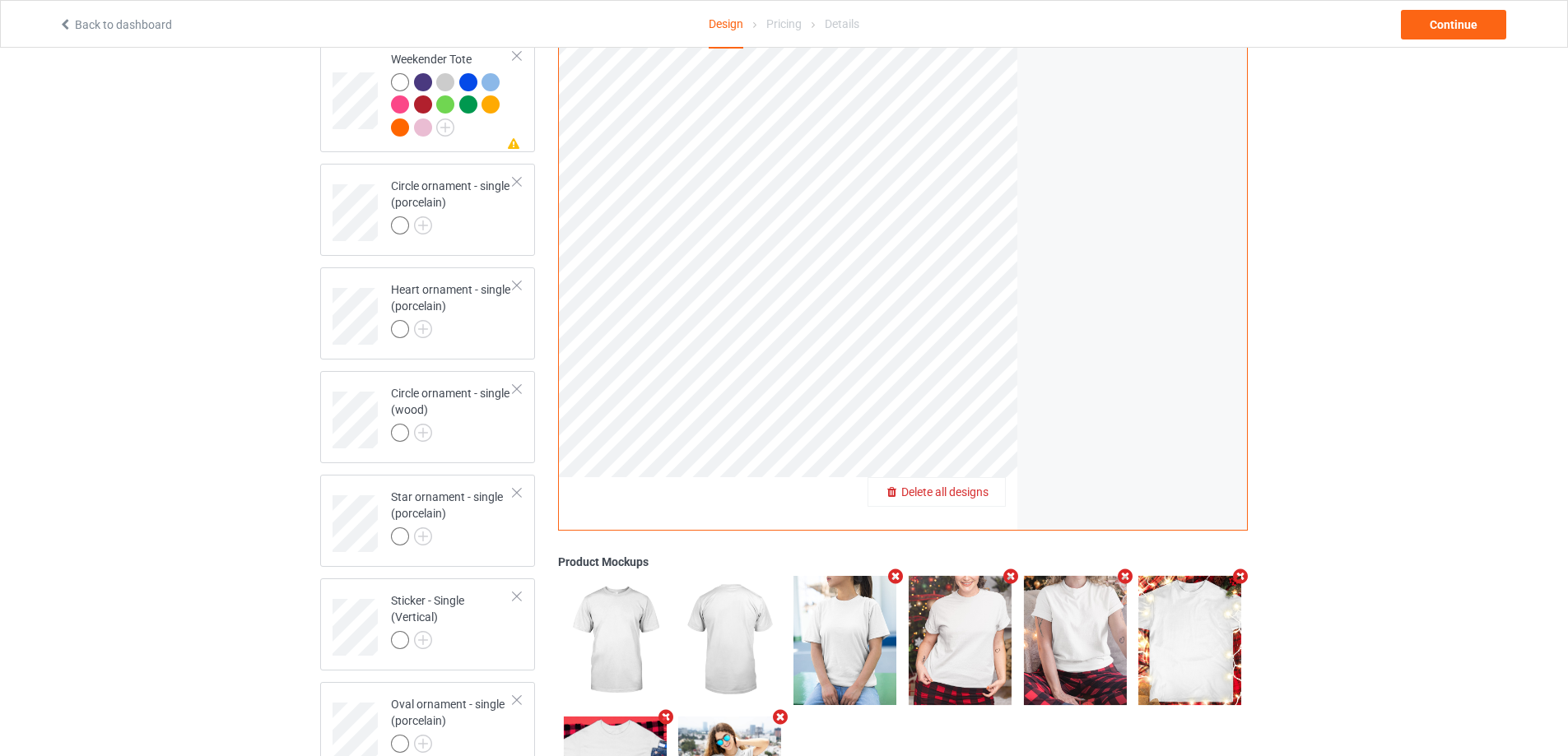
click at [975, 491] on span "Delete all designs" at bounding box center [944, 493] width 87 height 14
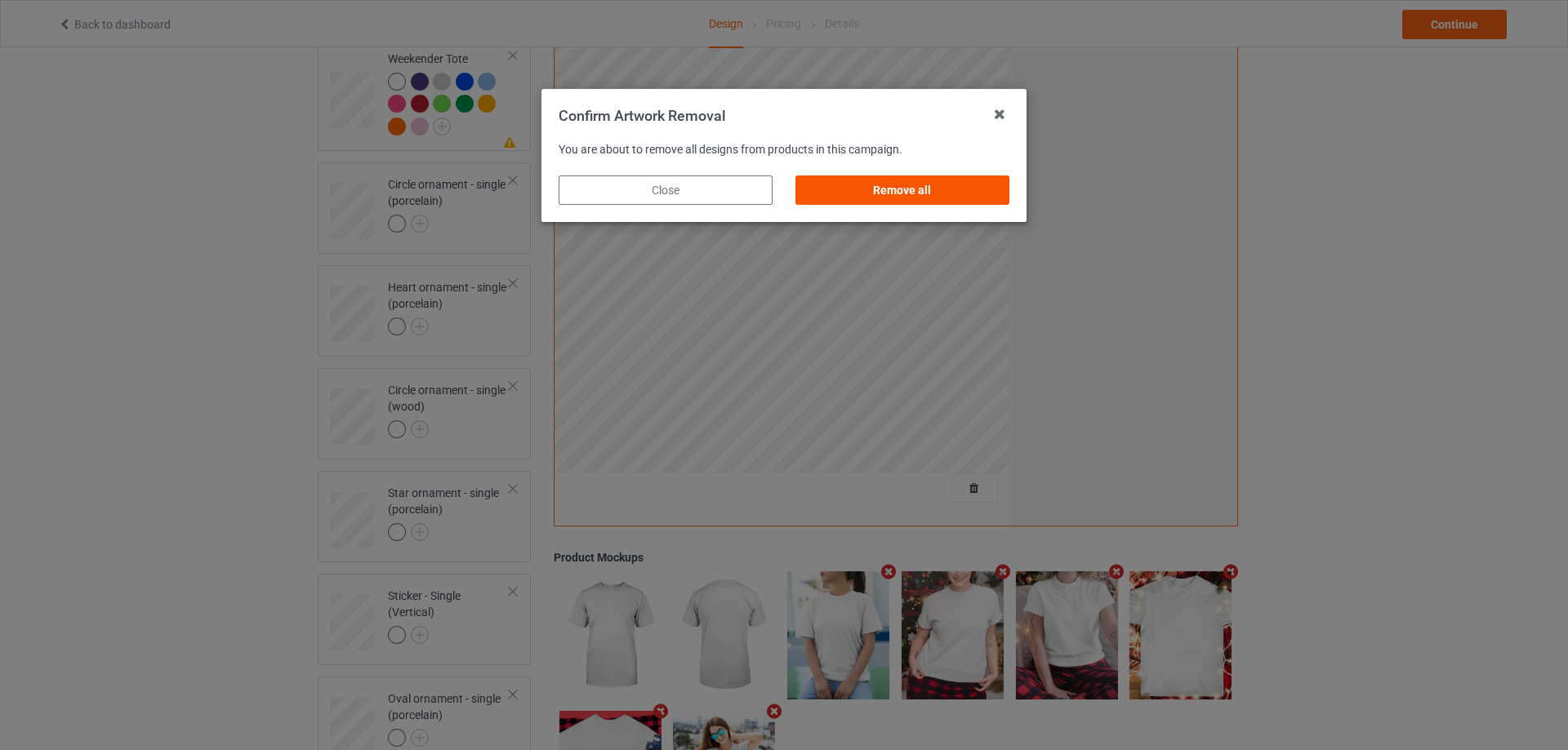
click at [929, 191] on div "Remove all" at bounding box center [902, 190] width 214 height 29
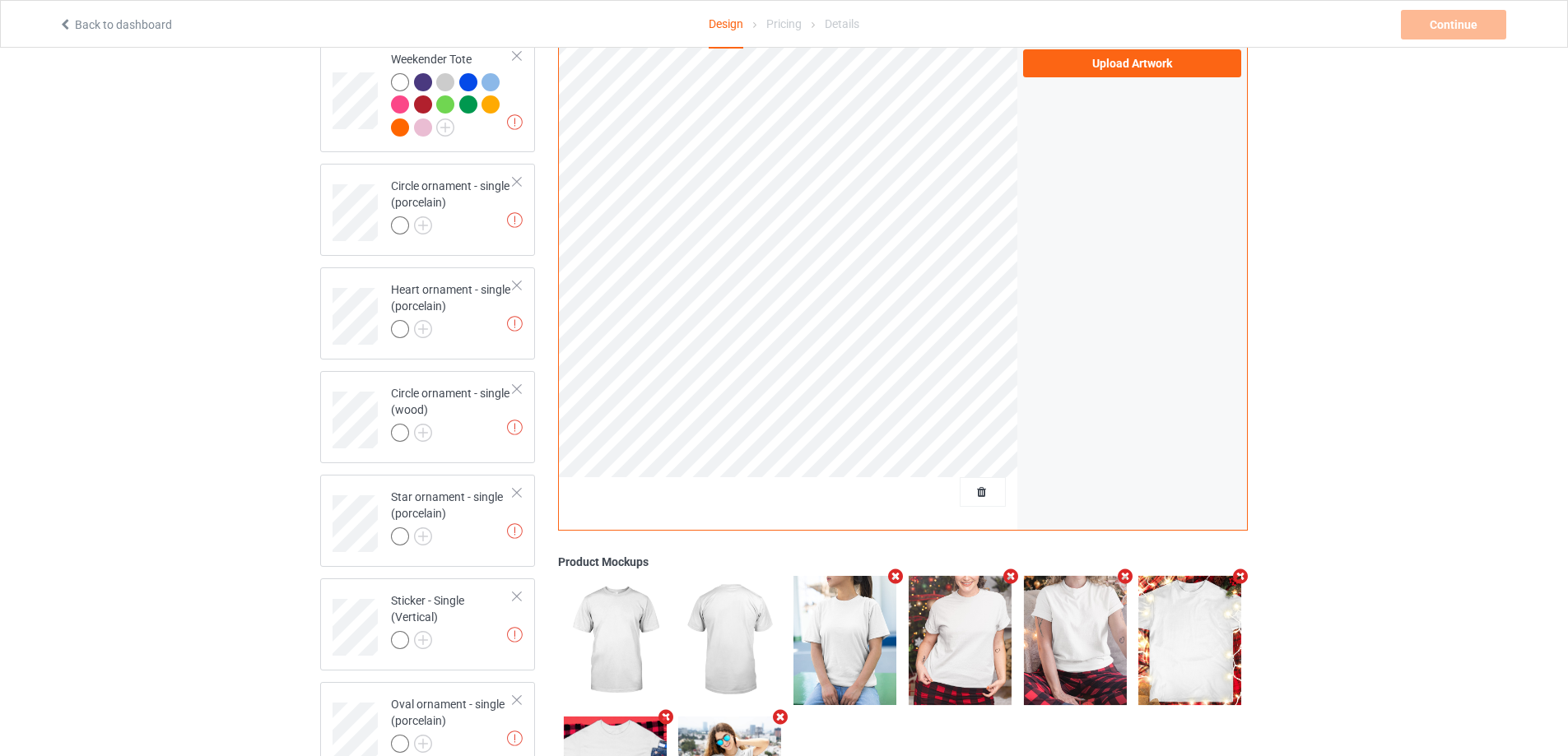
scroll to position [2142, 0]
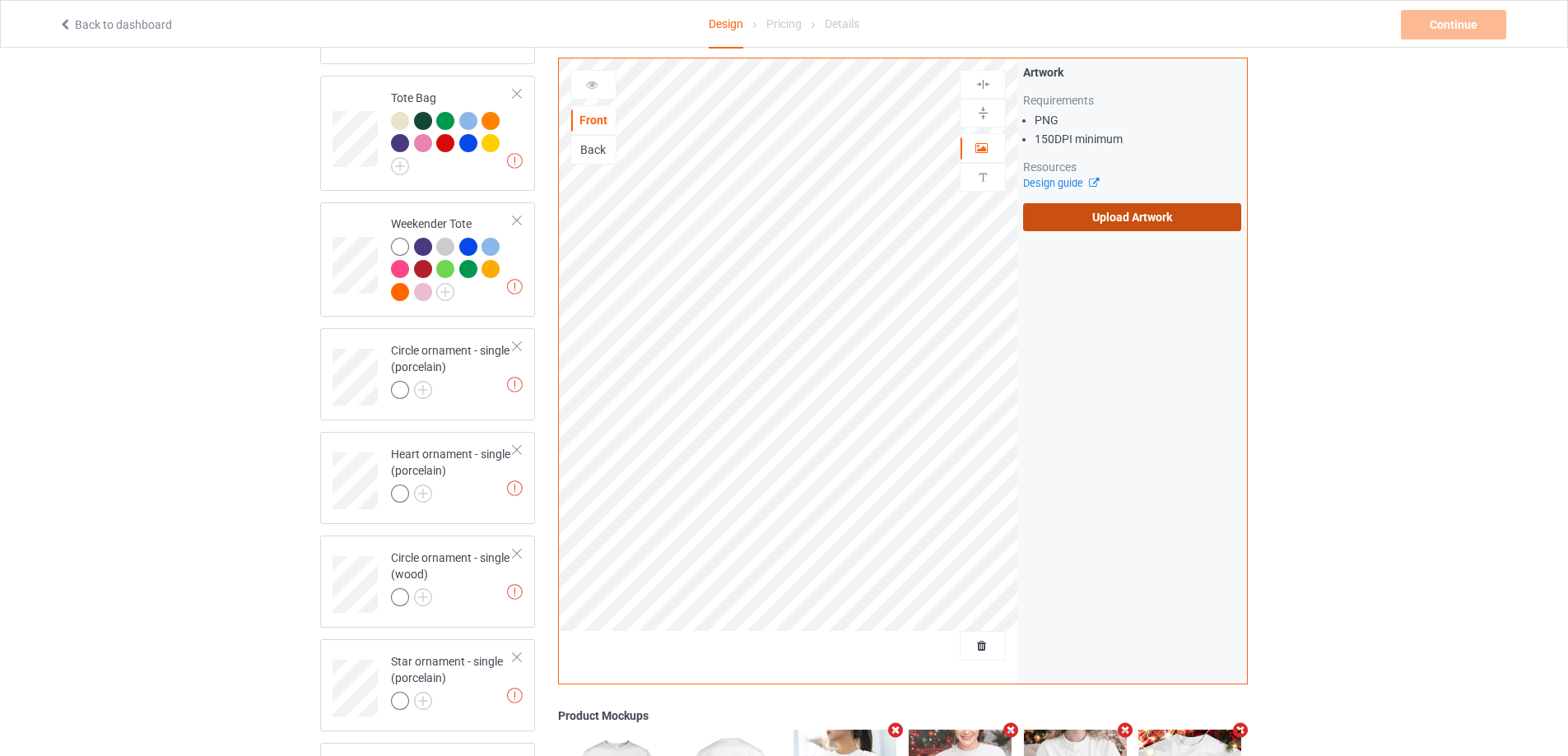
click at [1140, 218] on label "Upload Artwork" at bounding box center [1132, 217] width 218 height 28
click at [0, 0] on input "Upload Artwork" at bounding box center [0, 0] width 0 height 0
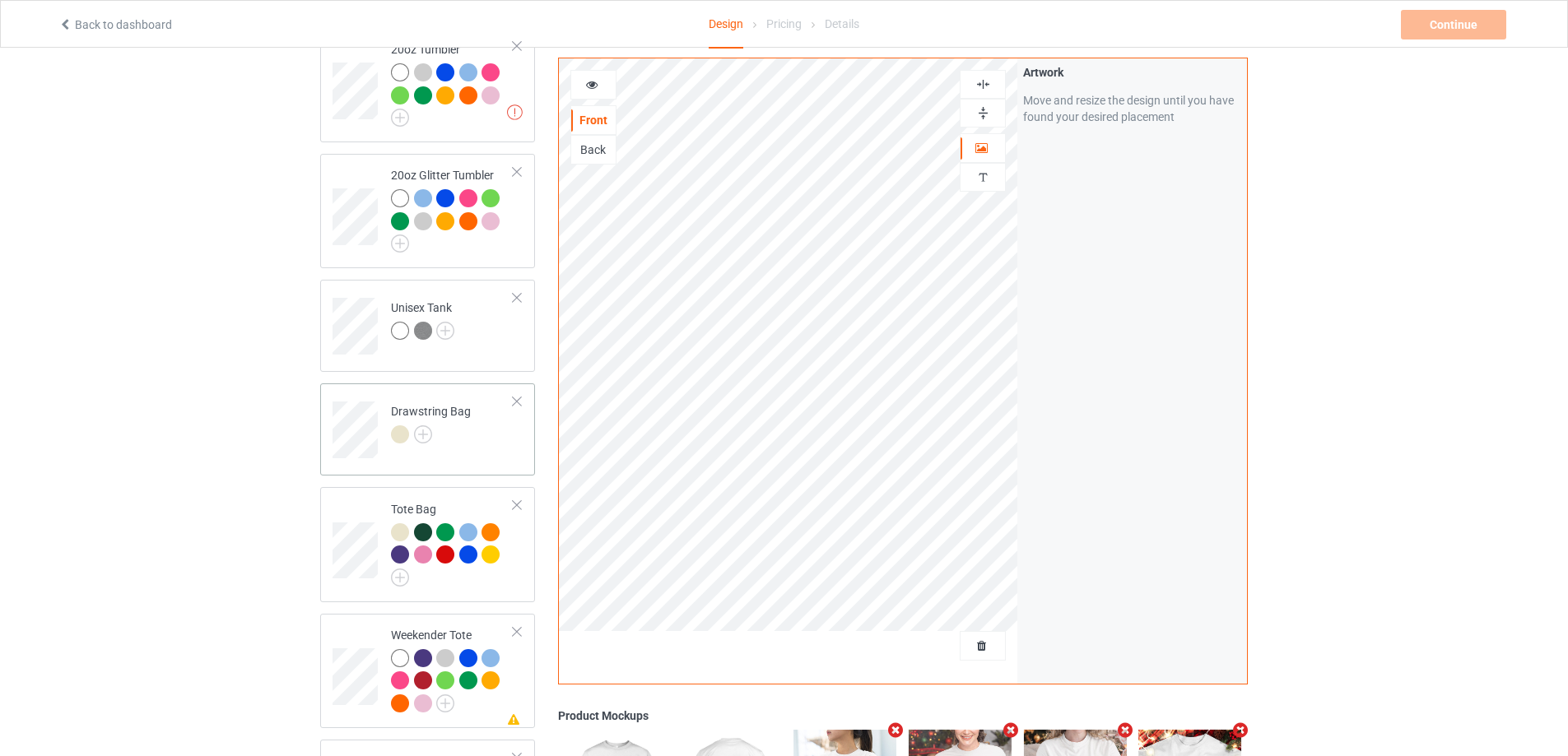
scroll to position [1401, 0]
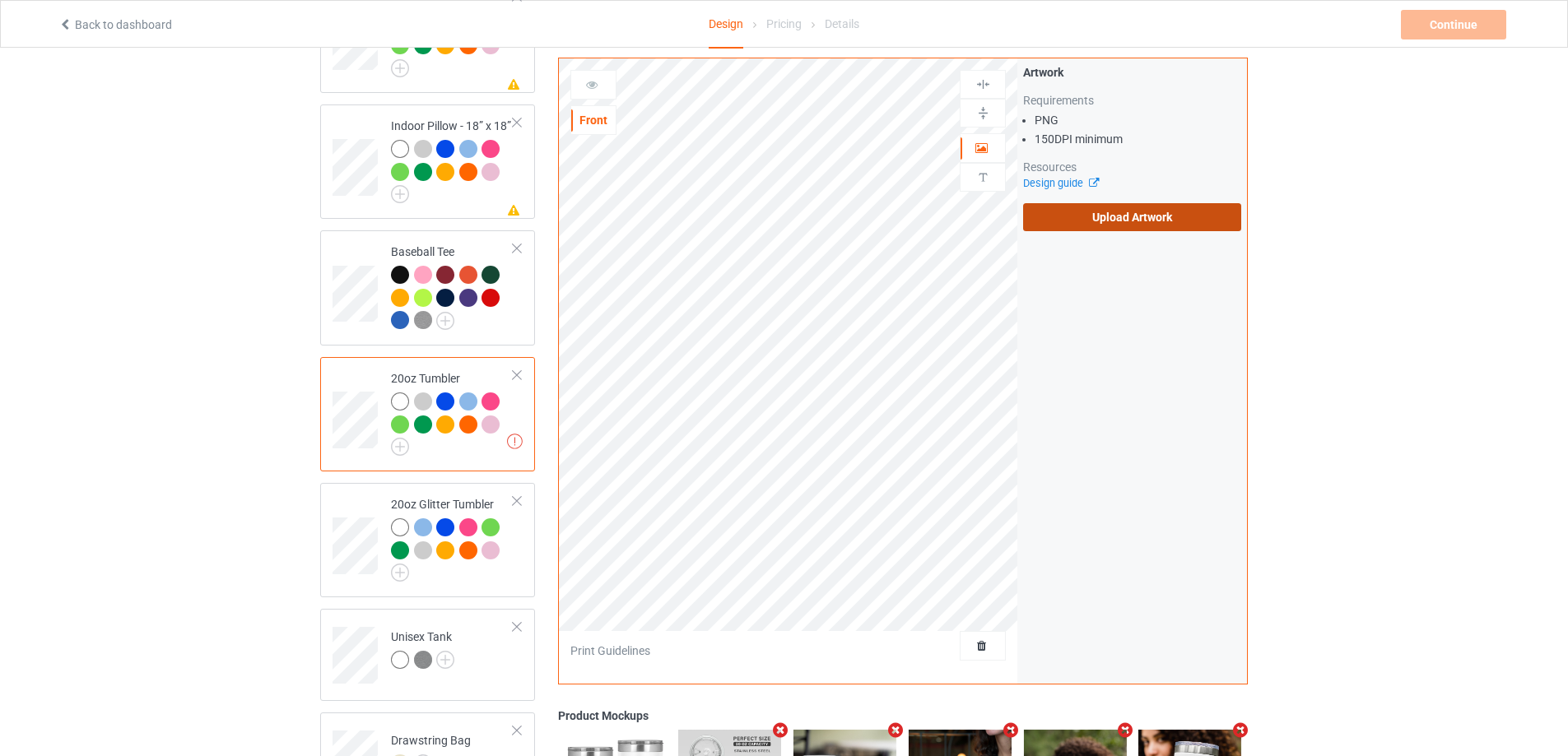
click at [1156, 230] on label "Upload Artwork" at bounding box center [1132, 217] width 218 height 28
click at [0, 0] on input "Upload Artwork" at bounding box center [0, 0] width 0 height 0
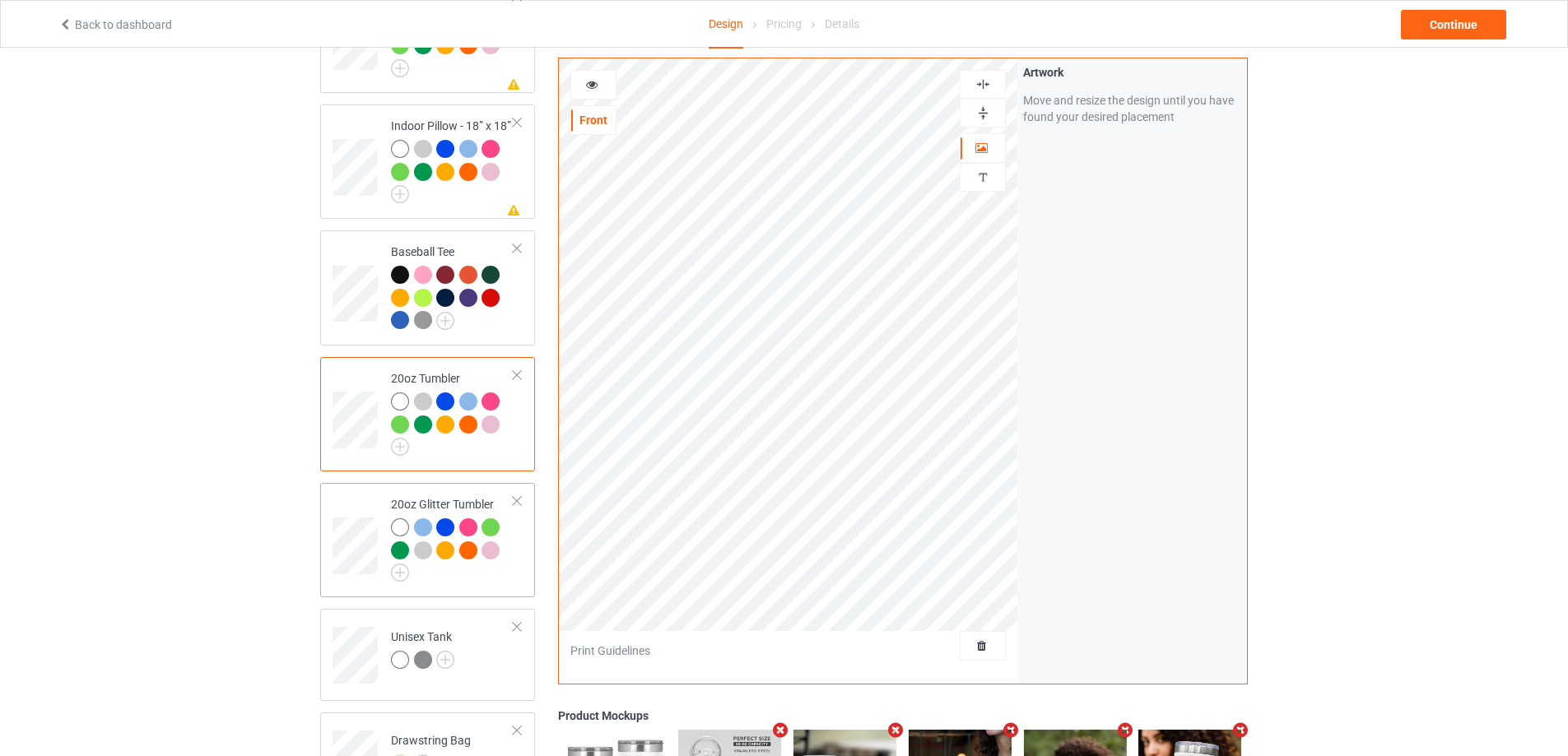
scroll to position [1483, 0]
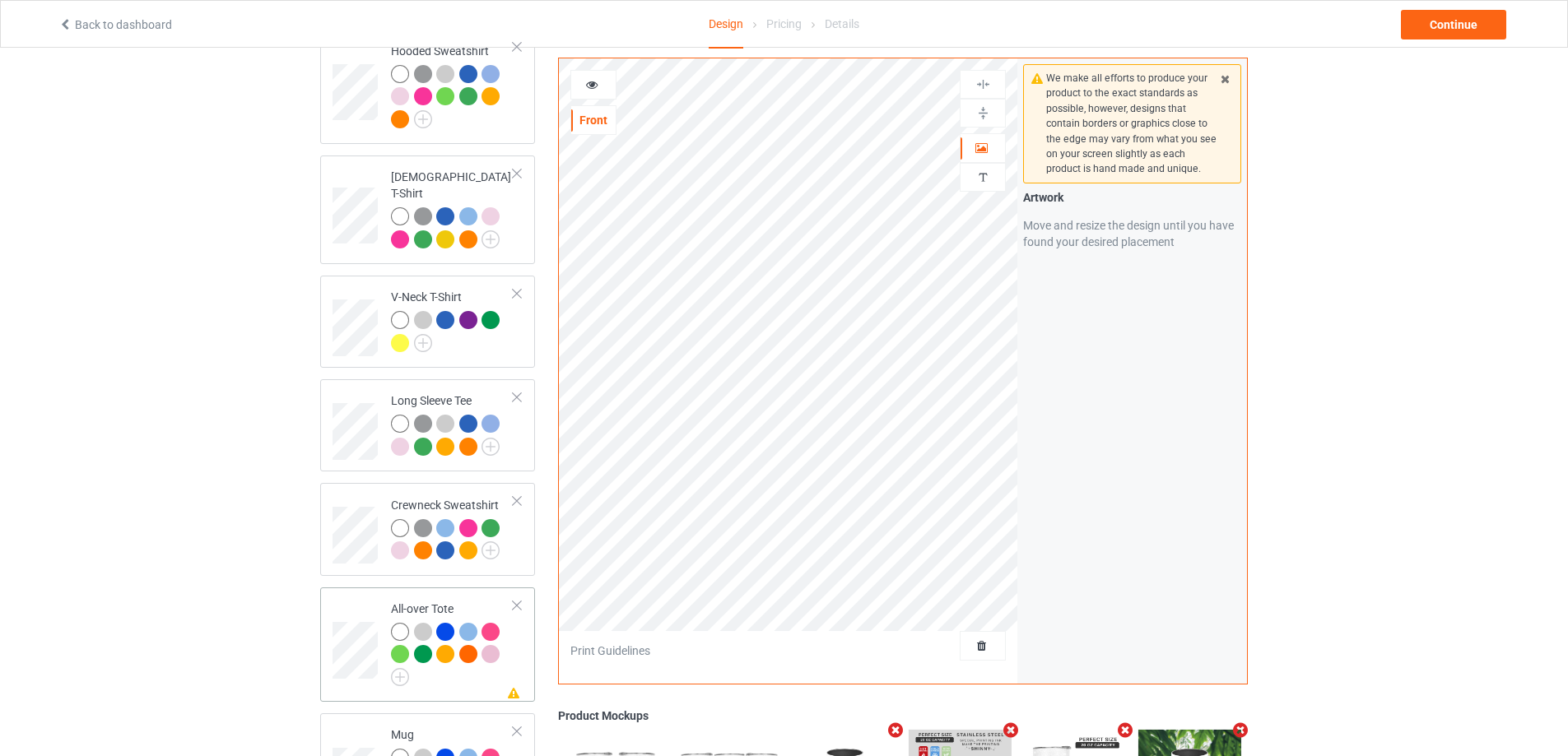
scroll to position [578, 0]
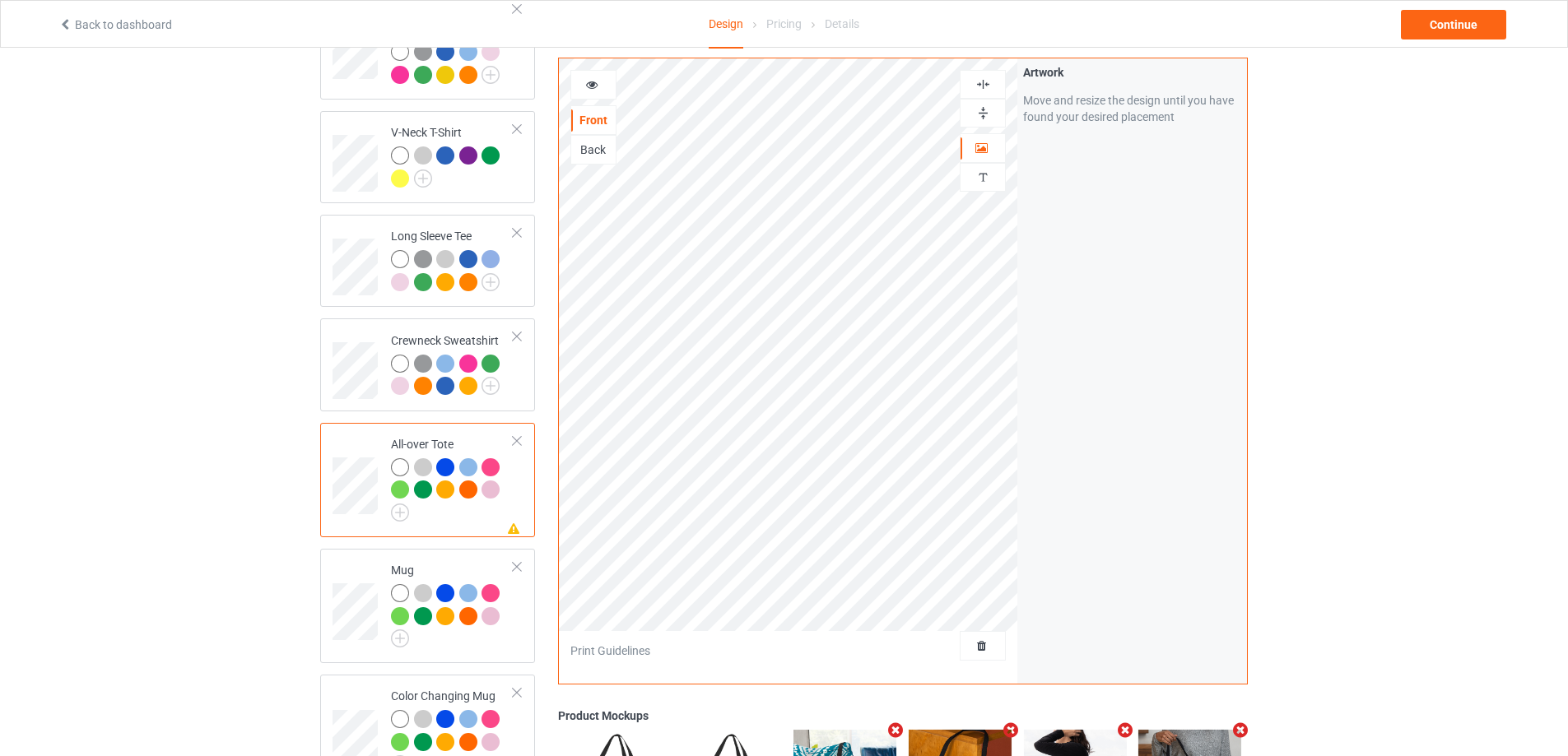
click at [980, 99] on div at bounding box center [982, 113] width 46 height 29
click at [982, 110] on img at bounding box center [983, 113] width 15 height 15
click at [990, 86] on img at bounding box center [983, 84] width 15 height 15
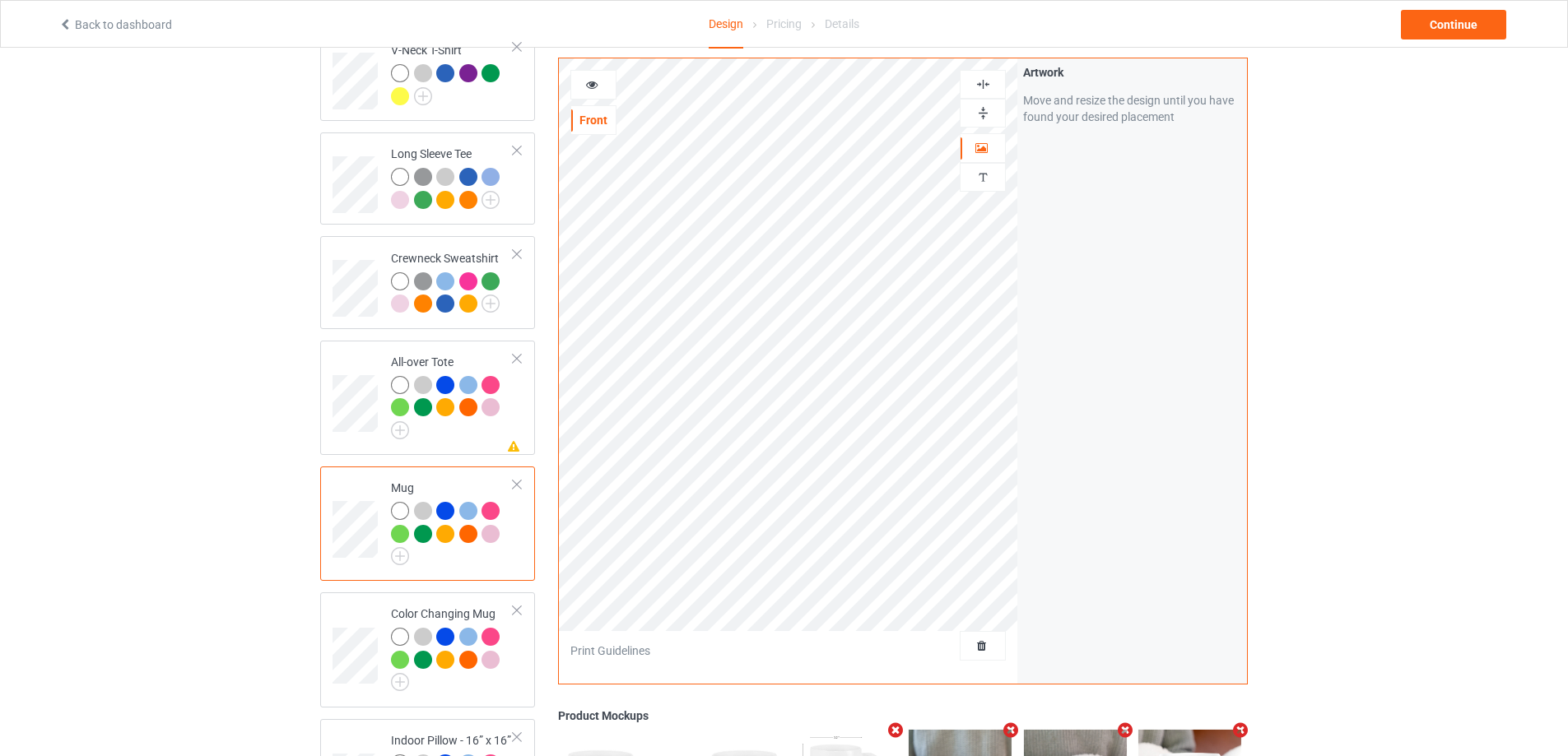
click at [984, 113] on img at bounding box center [983, 113] width 15 height 15
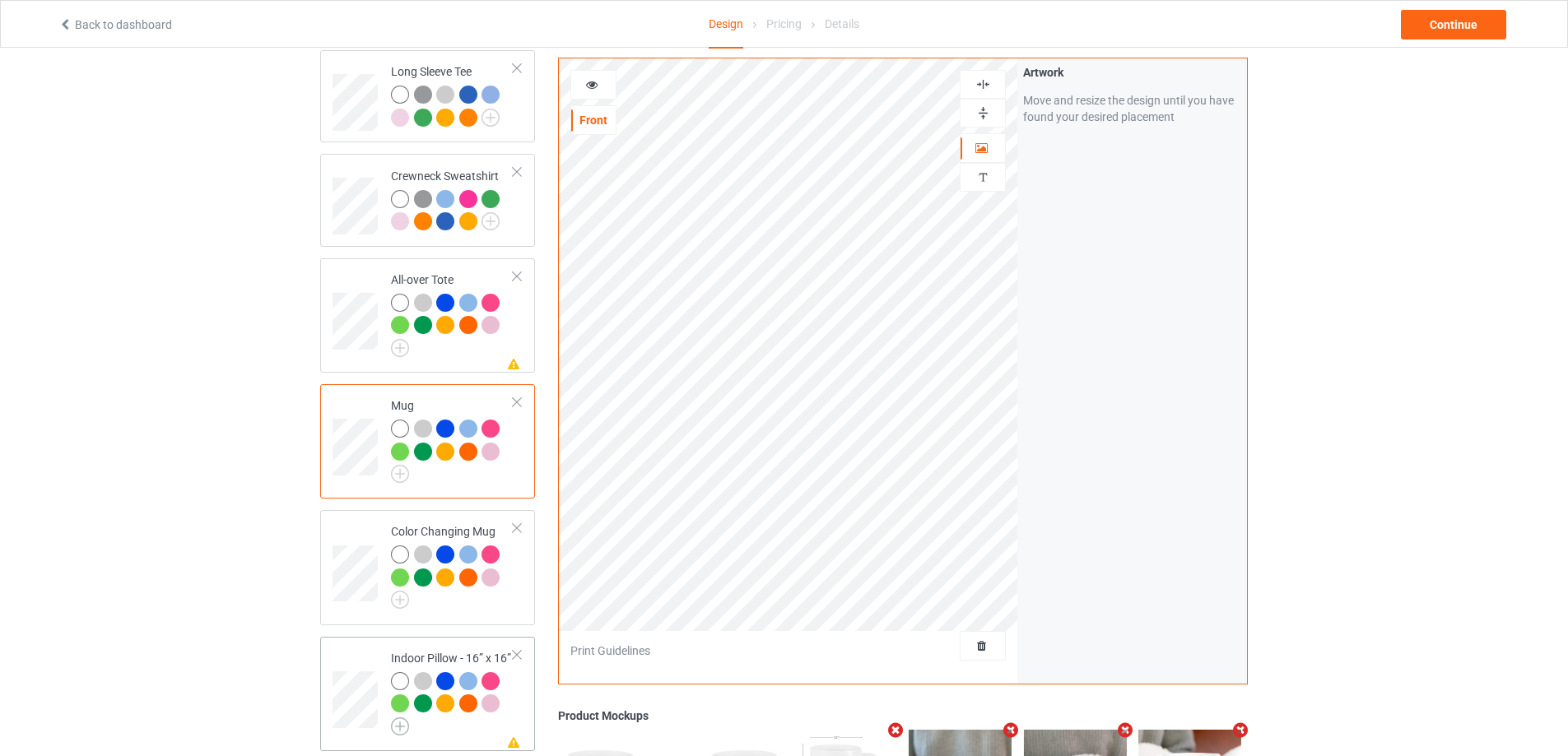
scroll to position [908, 0]
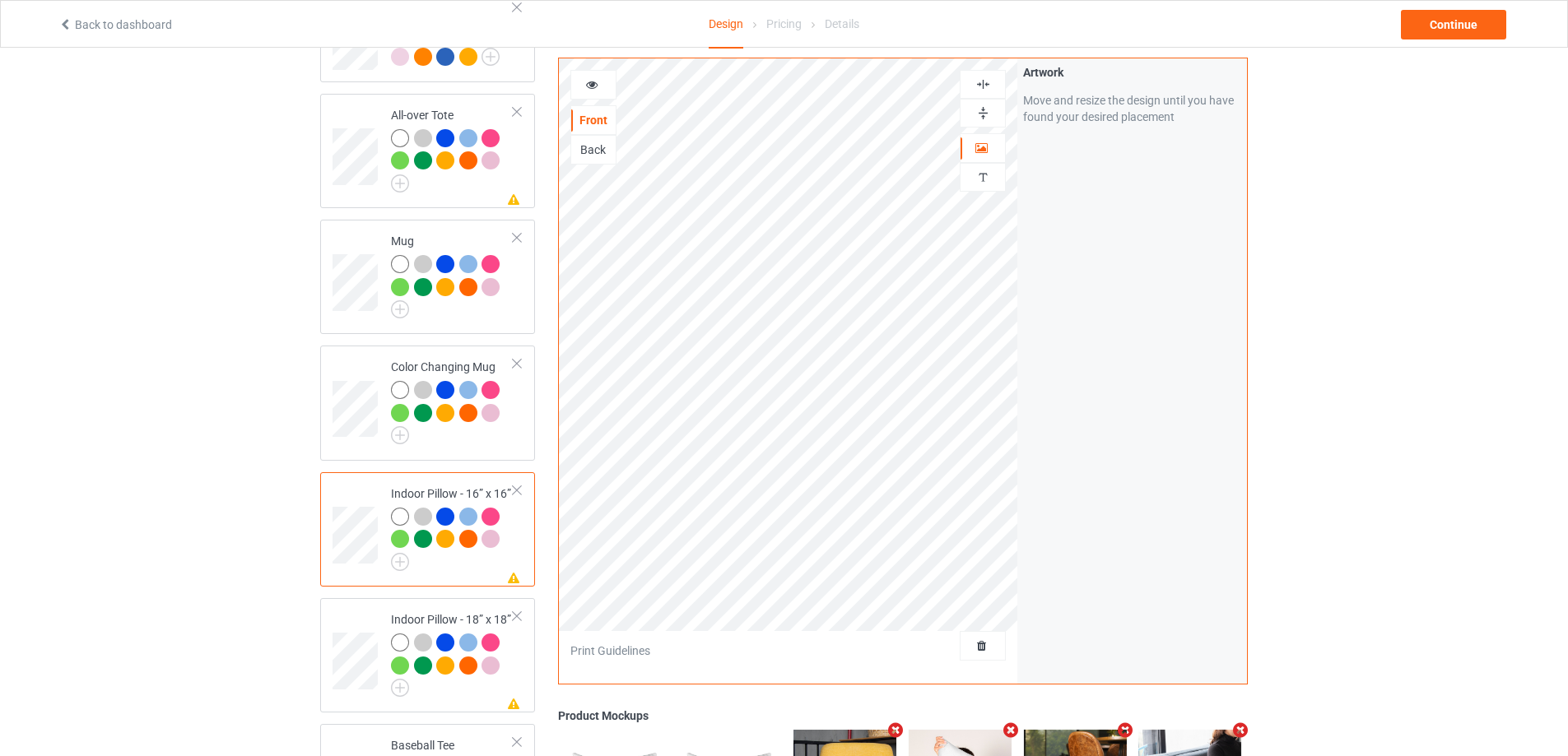
click at [986, 88] on img at bounding box center [983, 84] width 15 height 15
click at [991, 110] on div at bounding box center [982, 113] width 44 height 15
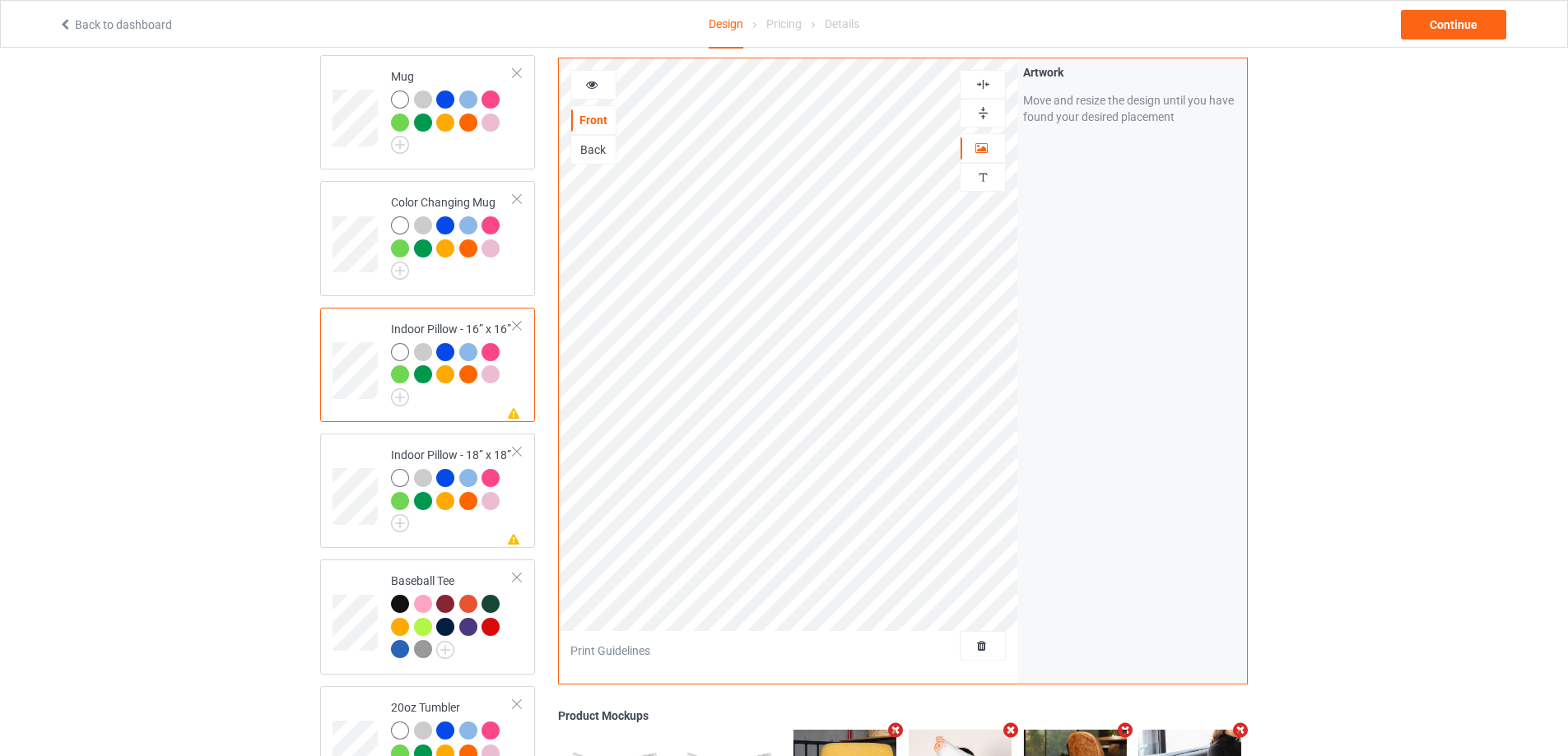
click at [985, 80] on img at bounding box center [983, 84] width 15 height 15
click at [985, 123] on div at bounding box center [982, 113] width 46 height 29
click at [985, 114] on img at bounding box center [983, 113] width 15 height 15
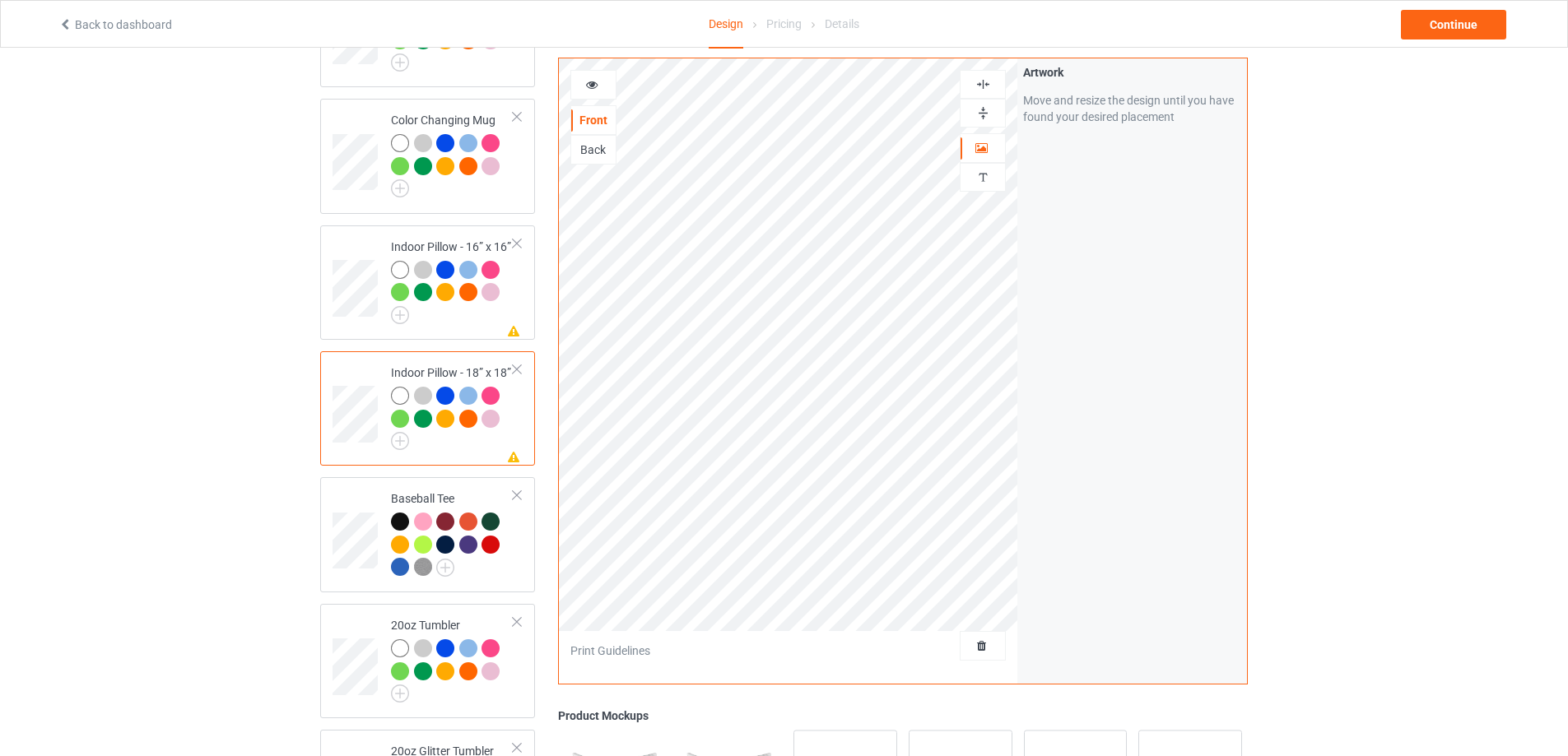
click at [981, 84] on img at bounding box center [983, 84] width 15 height 15
click at [983, 114] on img at bounding box center [983, 113] width 15 height 15
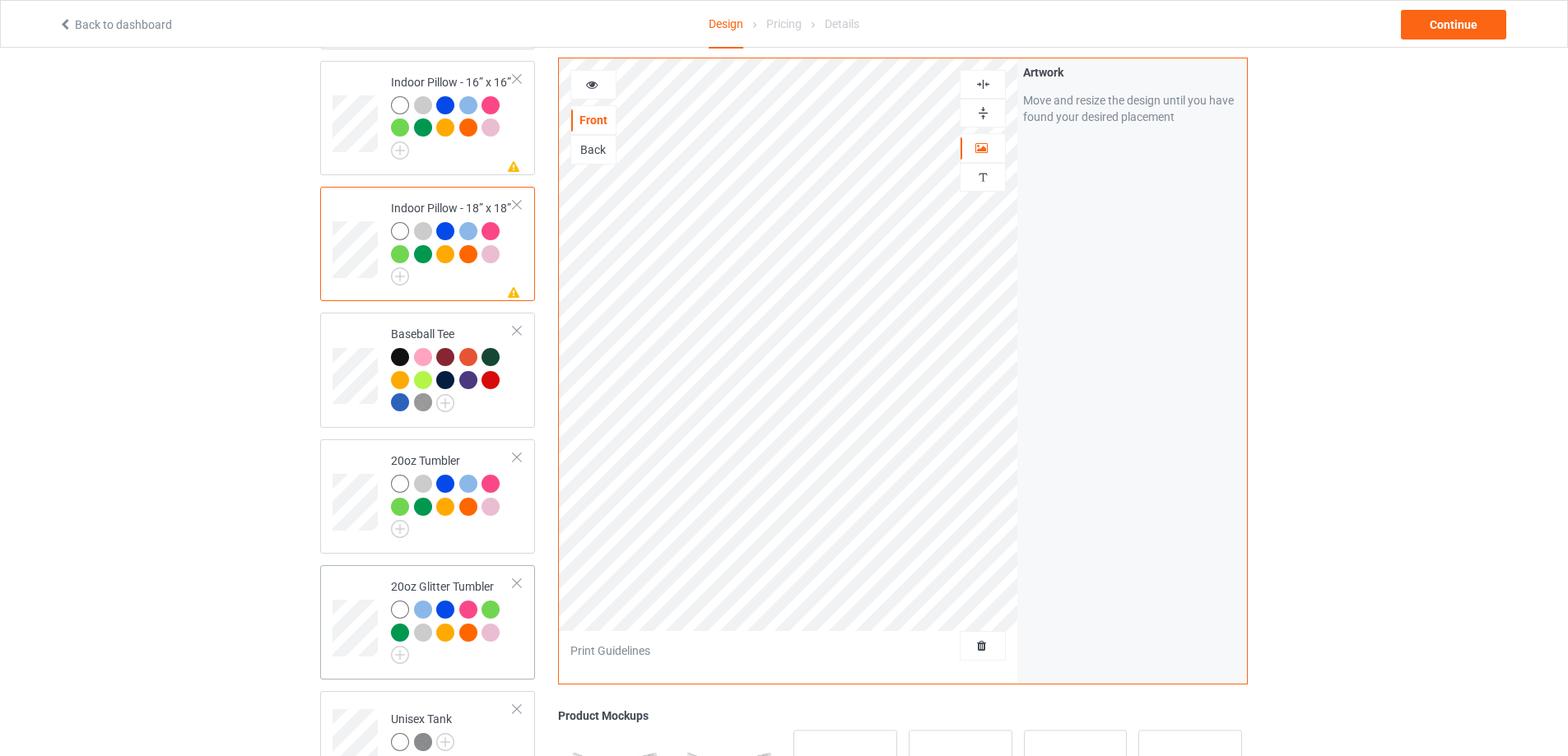
scroll to position [1401, 0]
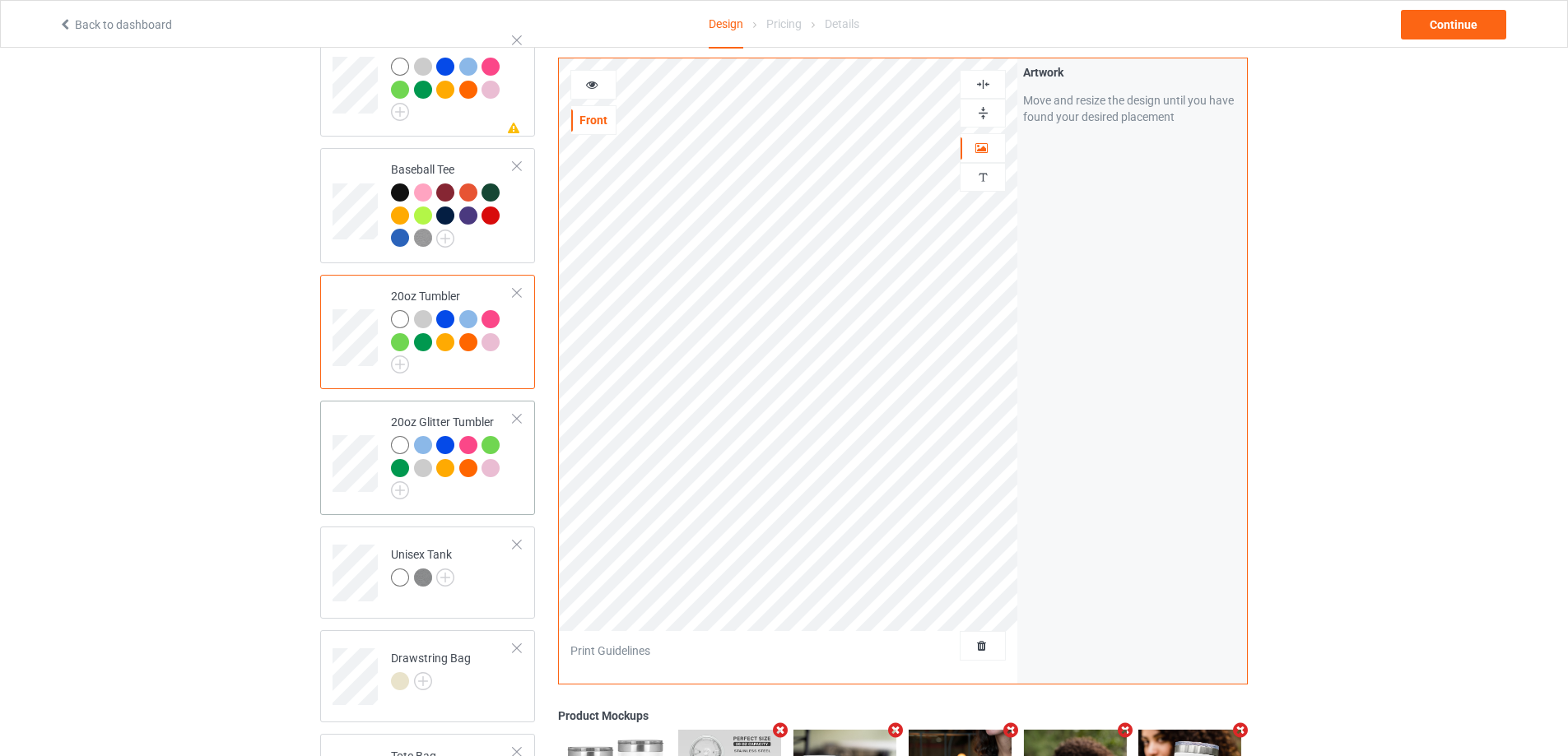
scroll to position [1566, 0]
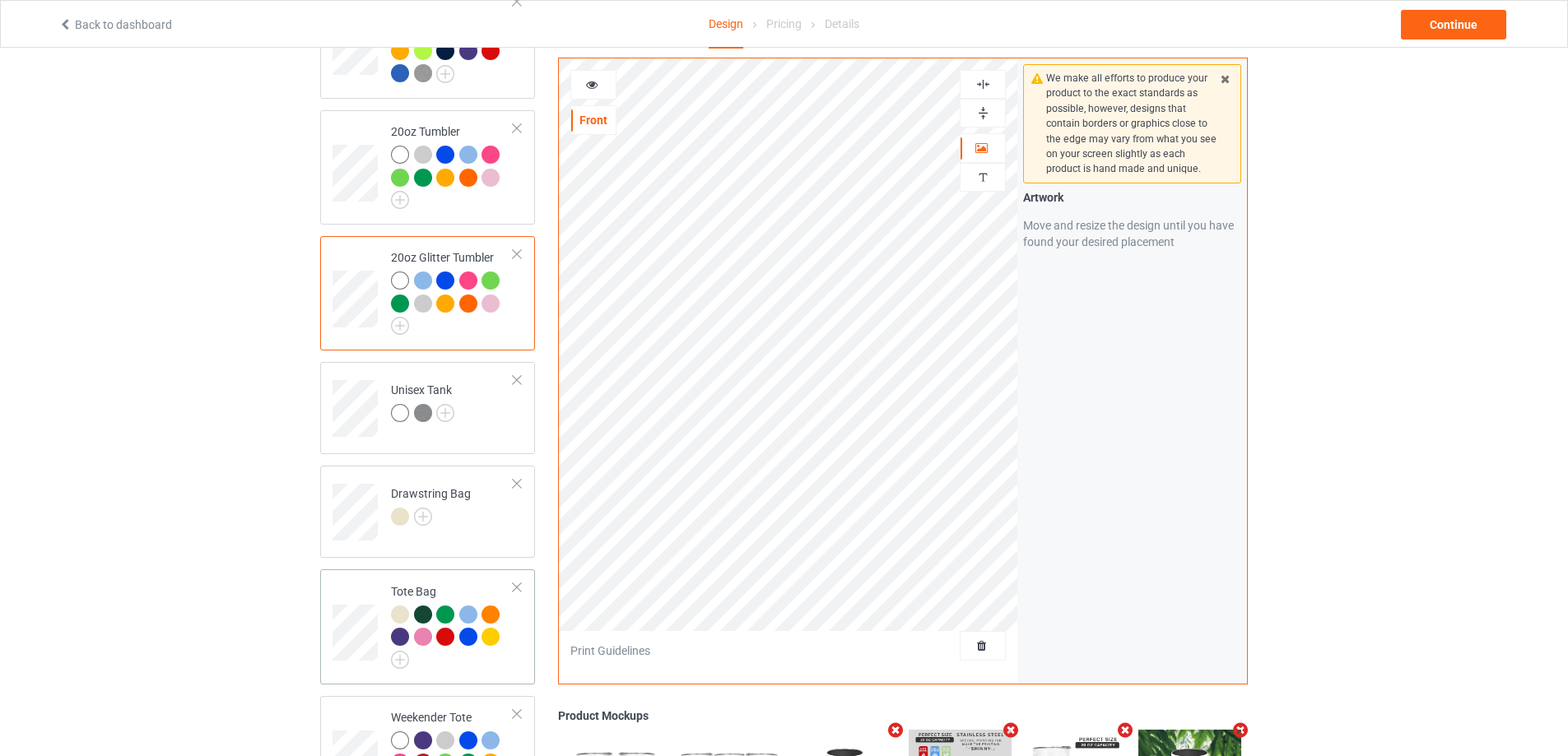
scroll to position [1813, 0]
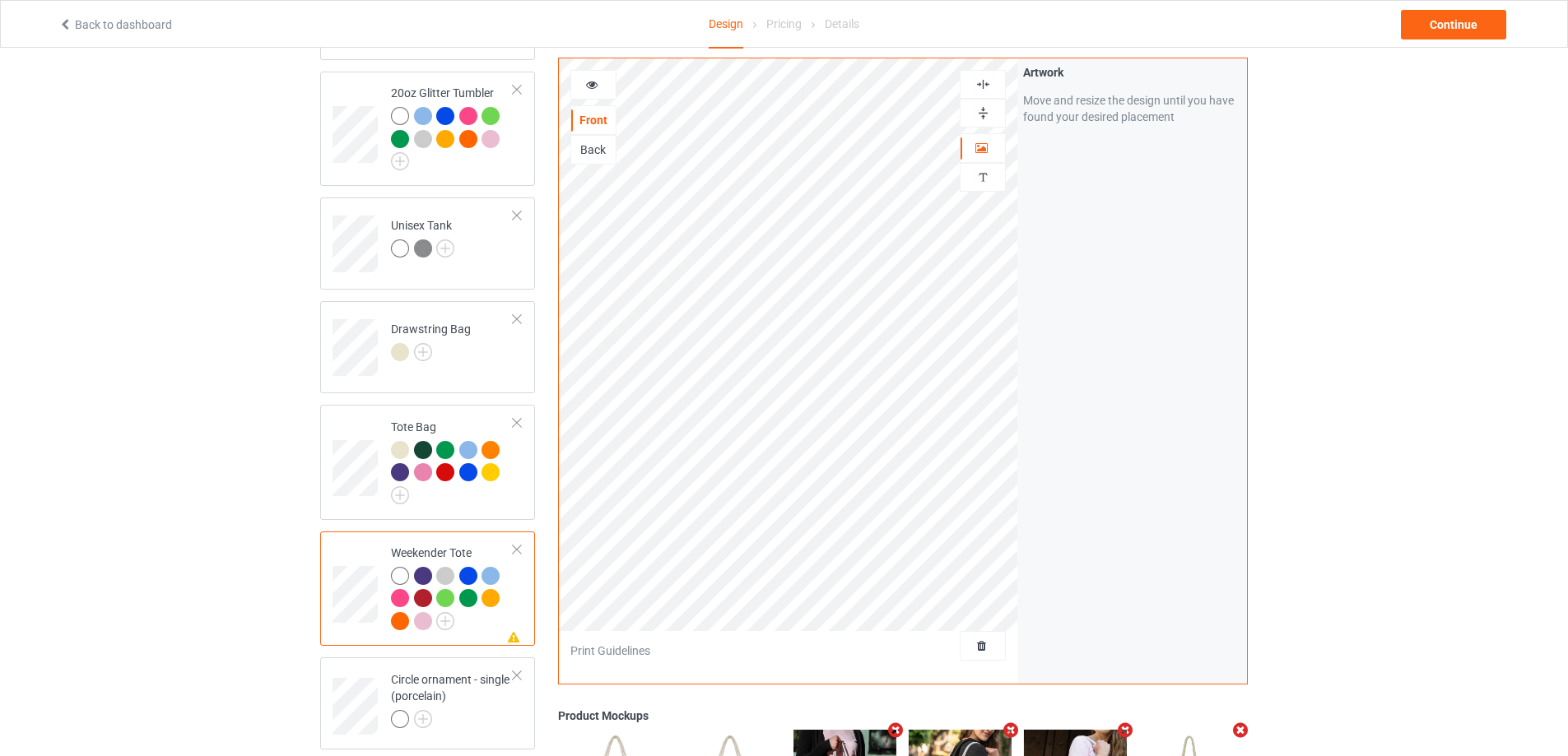
click at [983, 109] on img at bounding box center [983, 113] width 15 height 15
click at [986, 80] on img at bounding box center [983, 84] width 15 height 15
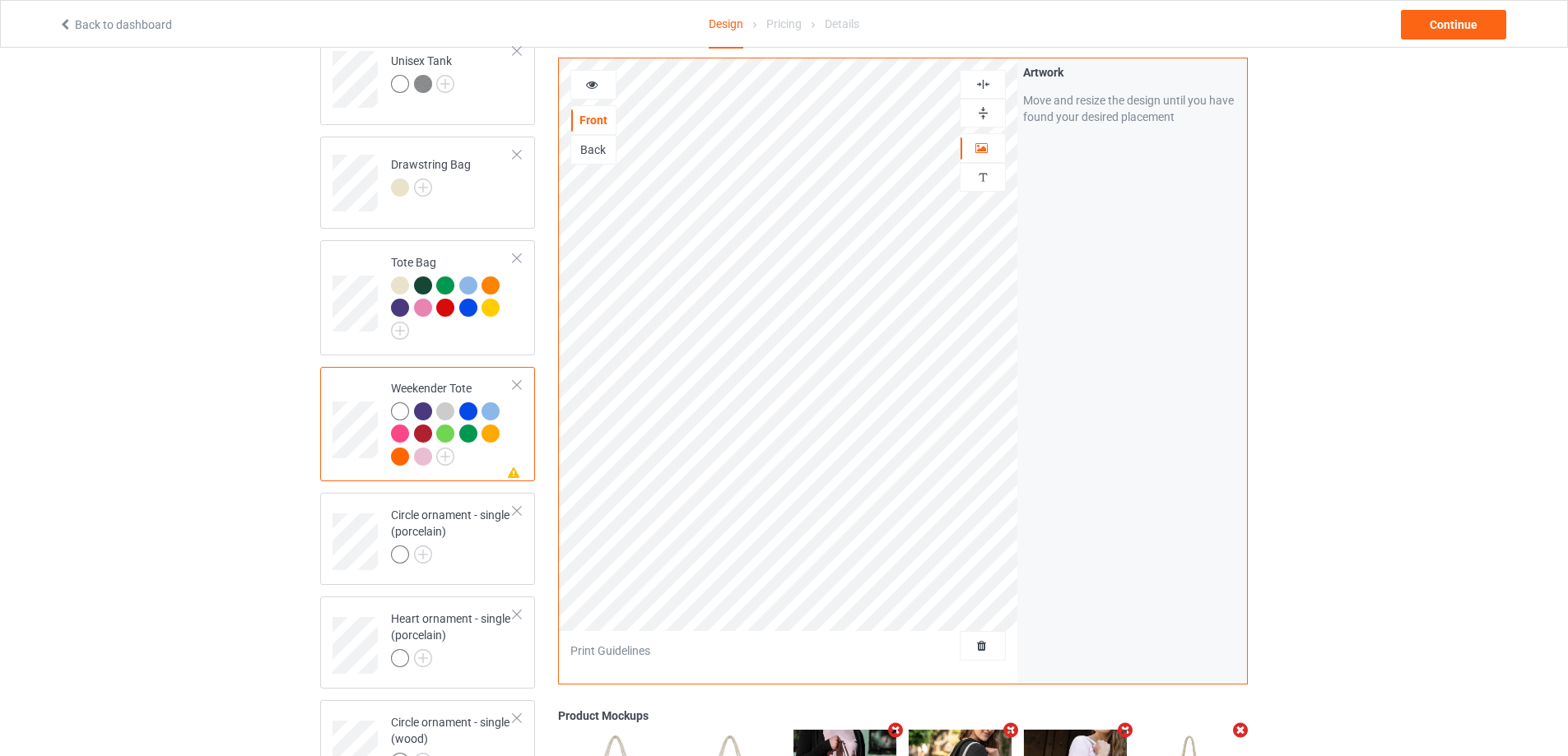
scroll to position [2142, 0]
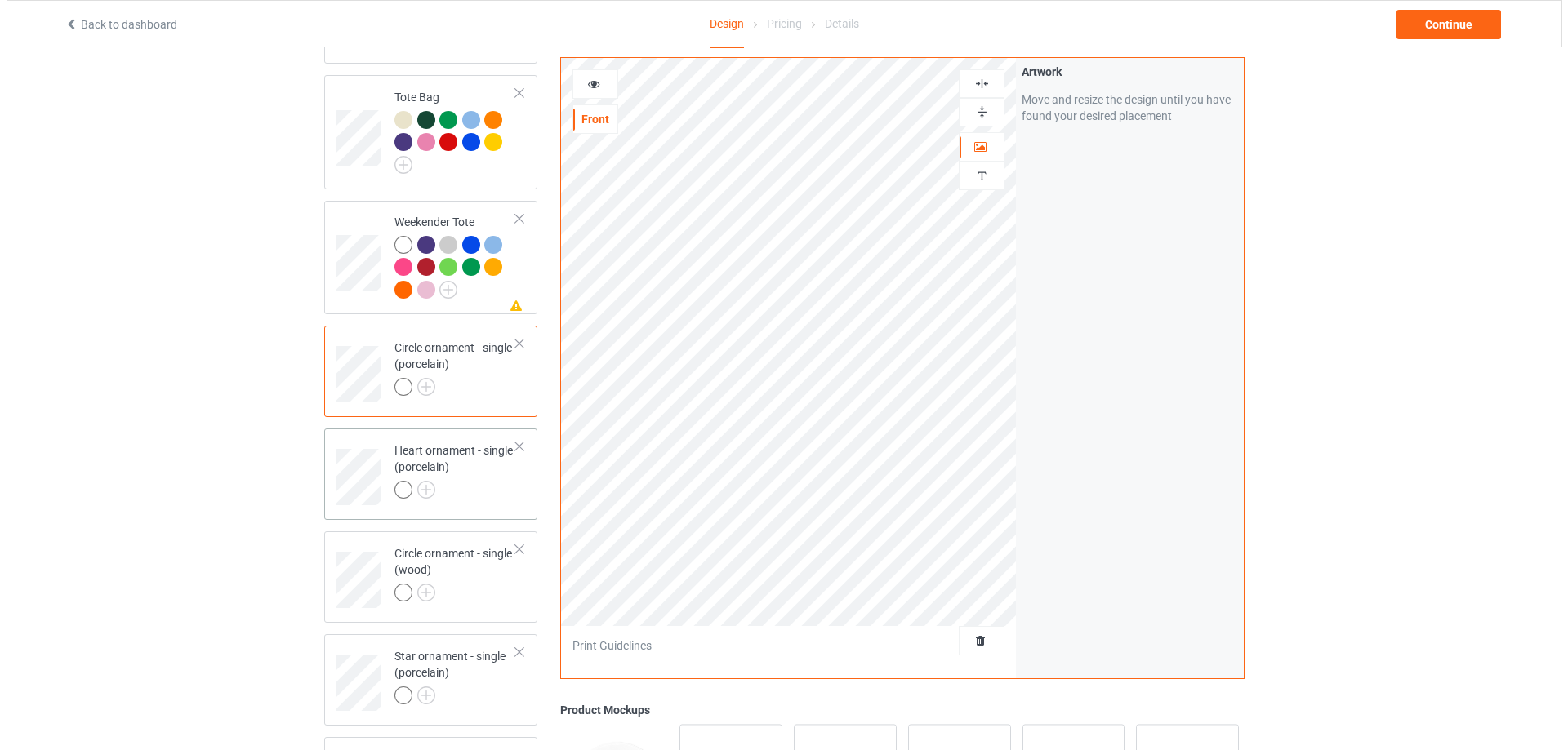
scroll to position [2206, 0]
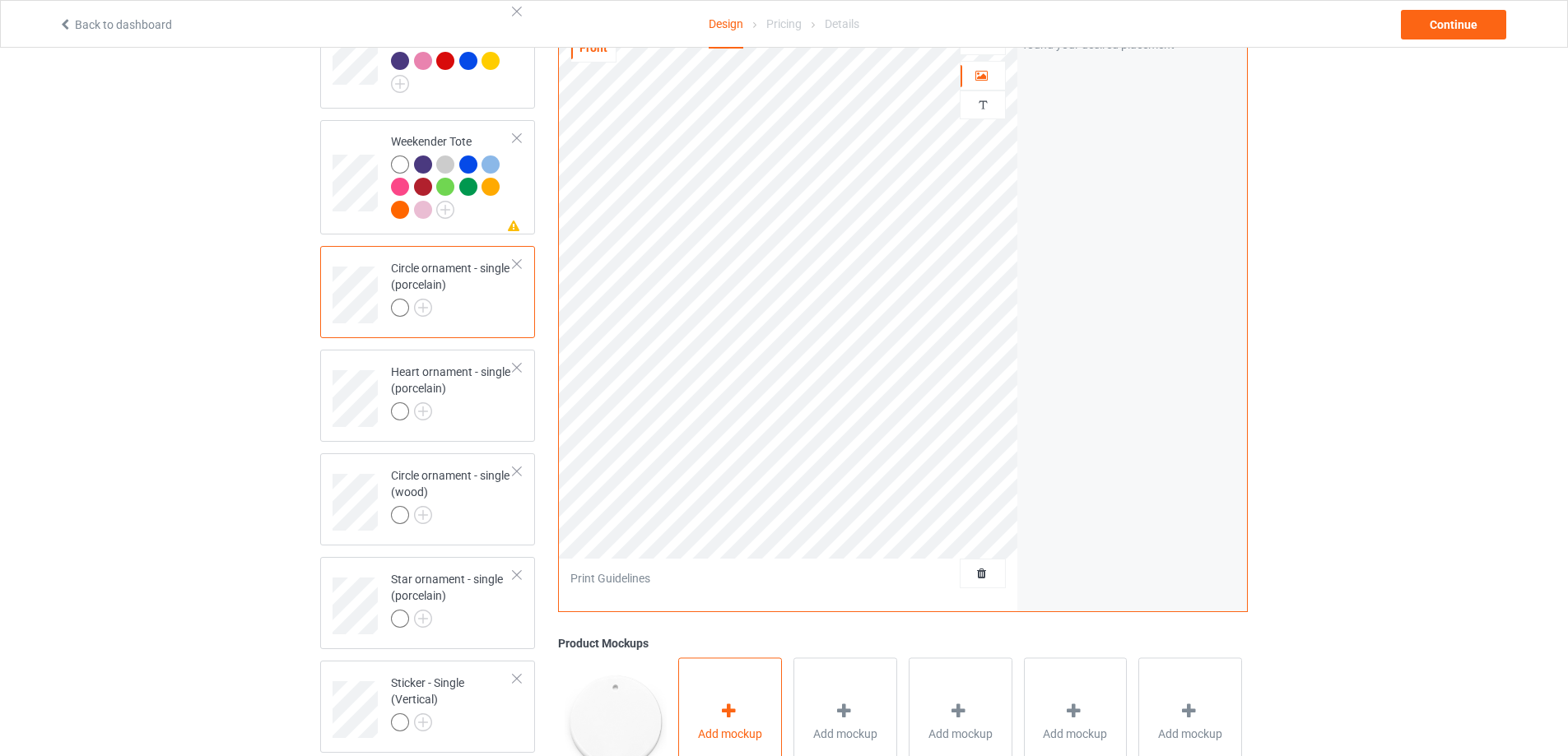
drag, startPoint x: 743, startPoint y: 717, endPoint x: 738, endPoint y: 724, distance: 8.6
click at [738, 724] on div "Add mockup" at bounding box center [730, 722] width 103 height 130
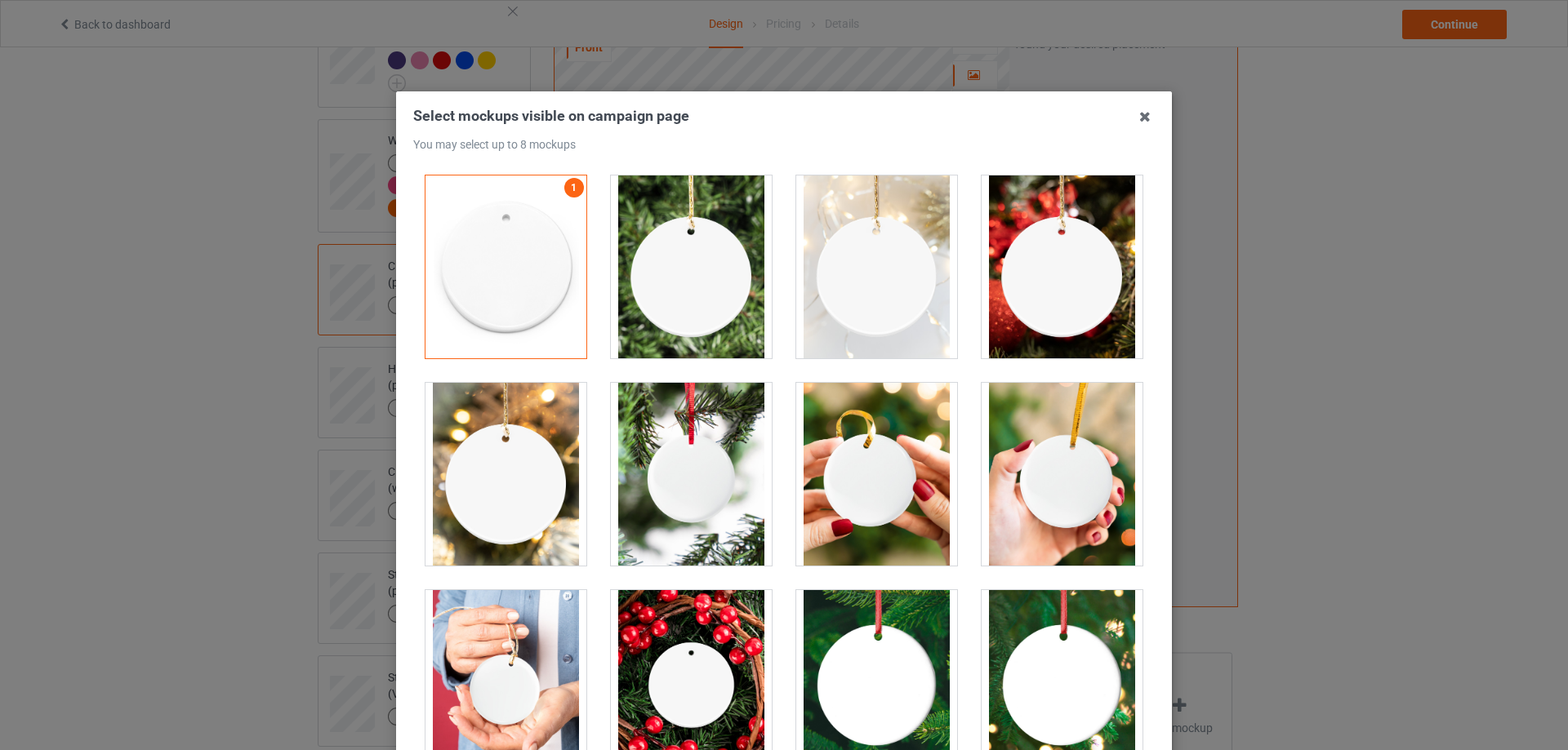
click at [705, 274] on div at bounding box center [691, 267] width 160 height 183
click at [1058, 277] on div at bounding box center [1061, 267] width 160 height 183
click at [860, 318] on div at bounding box center [876, 267] width 160 height 183
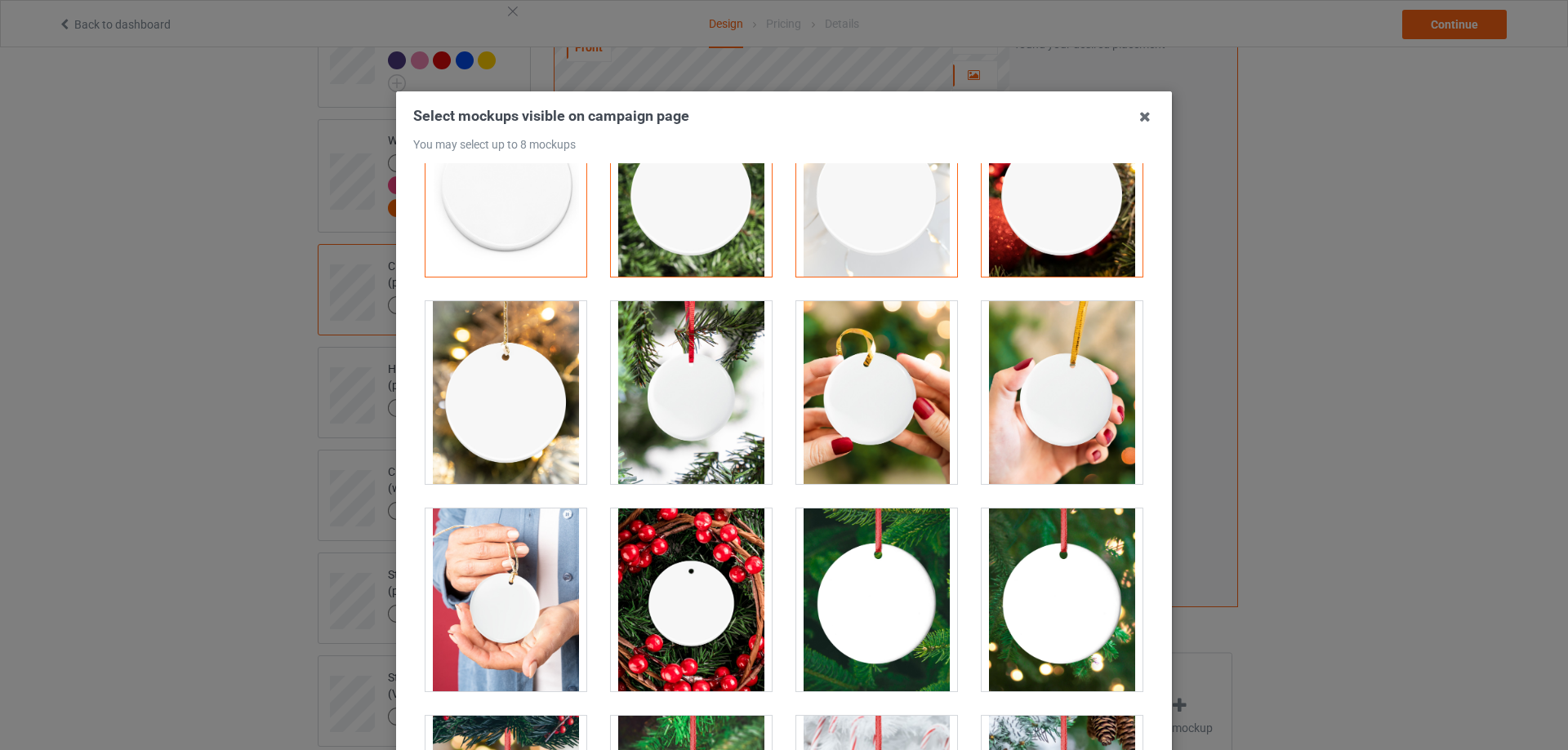
scroll to position [163, 0]
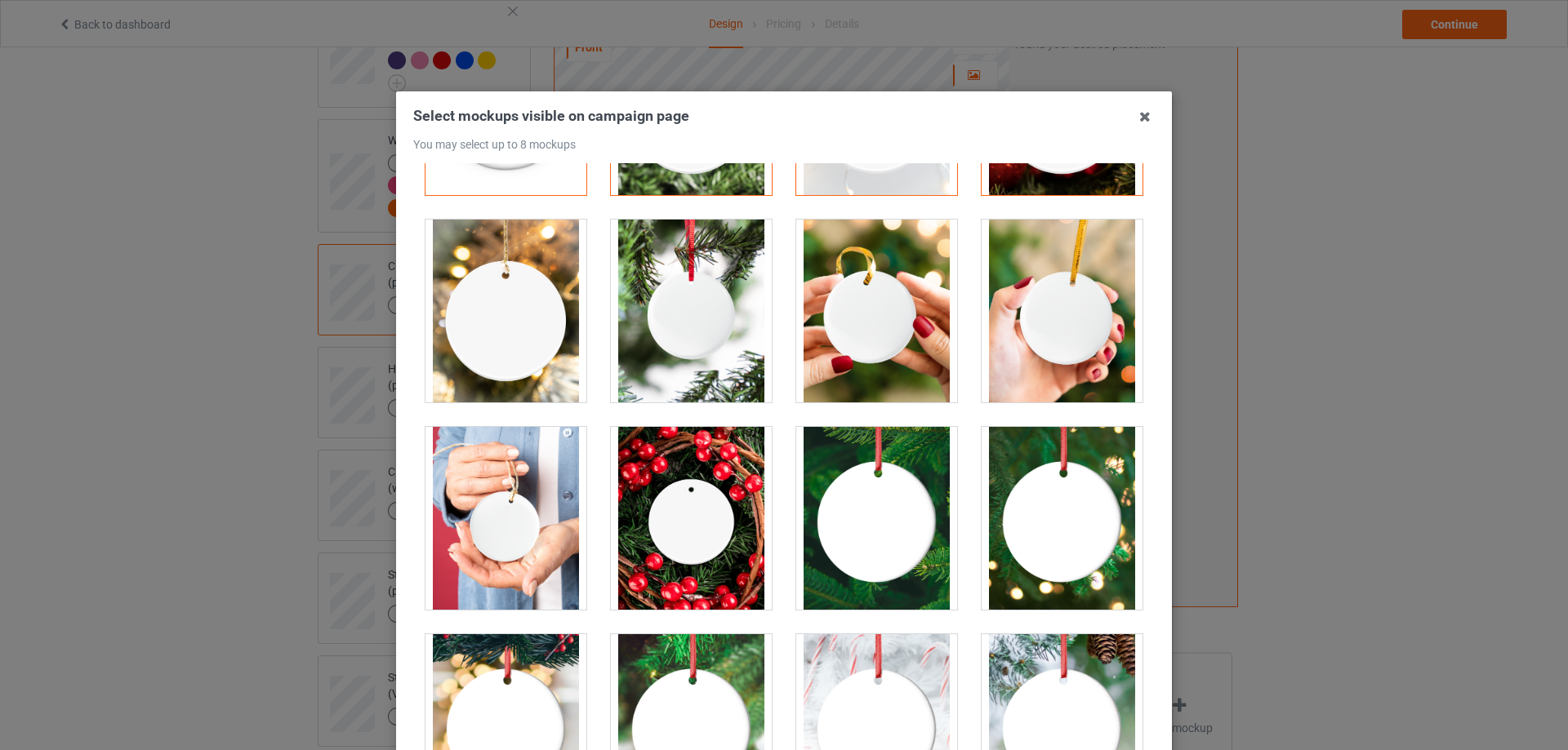
click at [512, 527] on div at bounding box center [505, 518] width 160 height 183
click at [881, 314] on div at bounding box center [876, 311] width 160 height 183
click at [662, 351] on div at bounding box center [691, 311] width 160 height 183
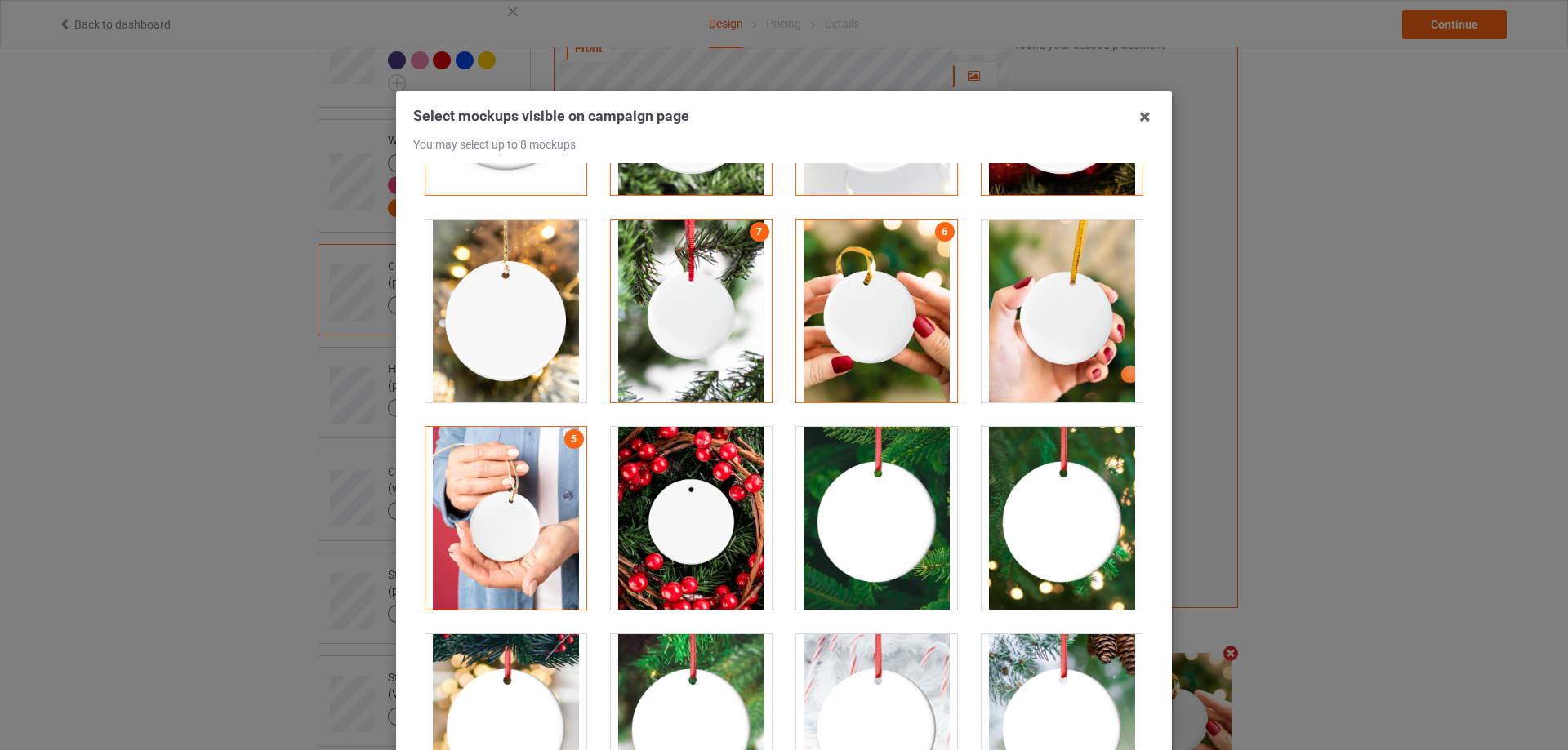
click at [513, 340] on div at bounding box center [505, 311] width 160 height 183
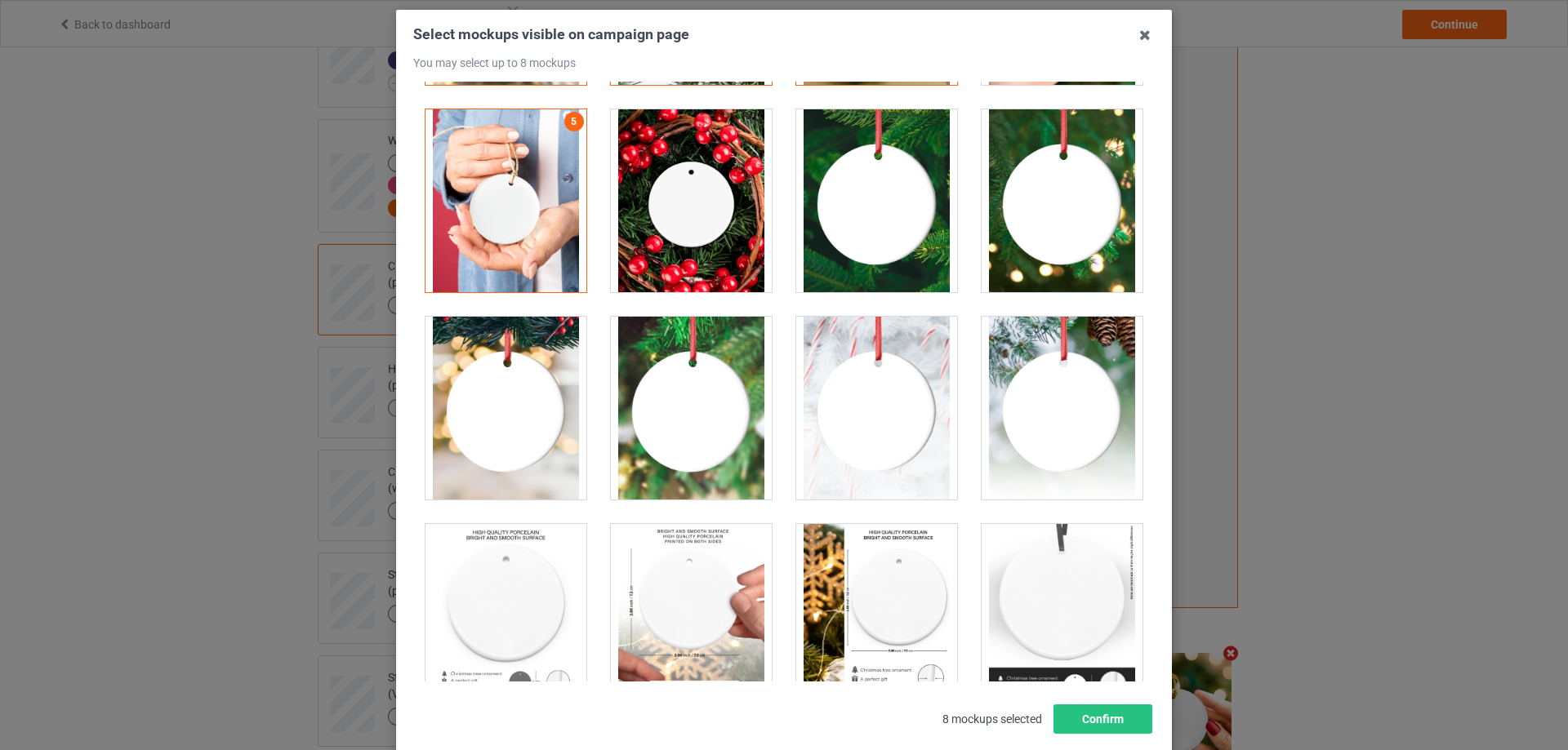
scroll to position [317, 0]
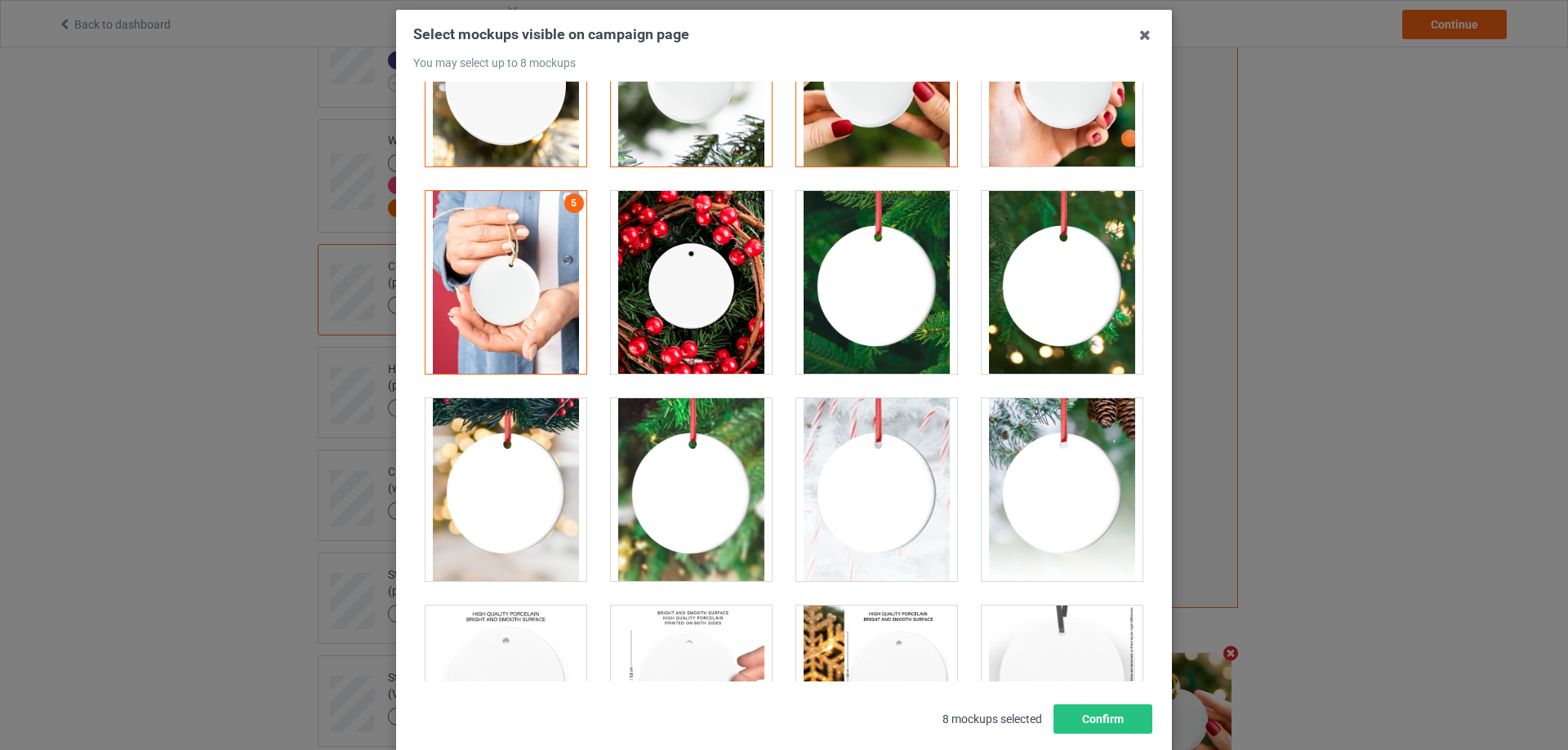
click at [525, 304] on div at bounding box center [505, 282] width 160 height 183
click at [451, 244] on div at bounding box center [505, 282] width 160 height 183
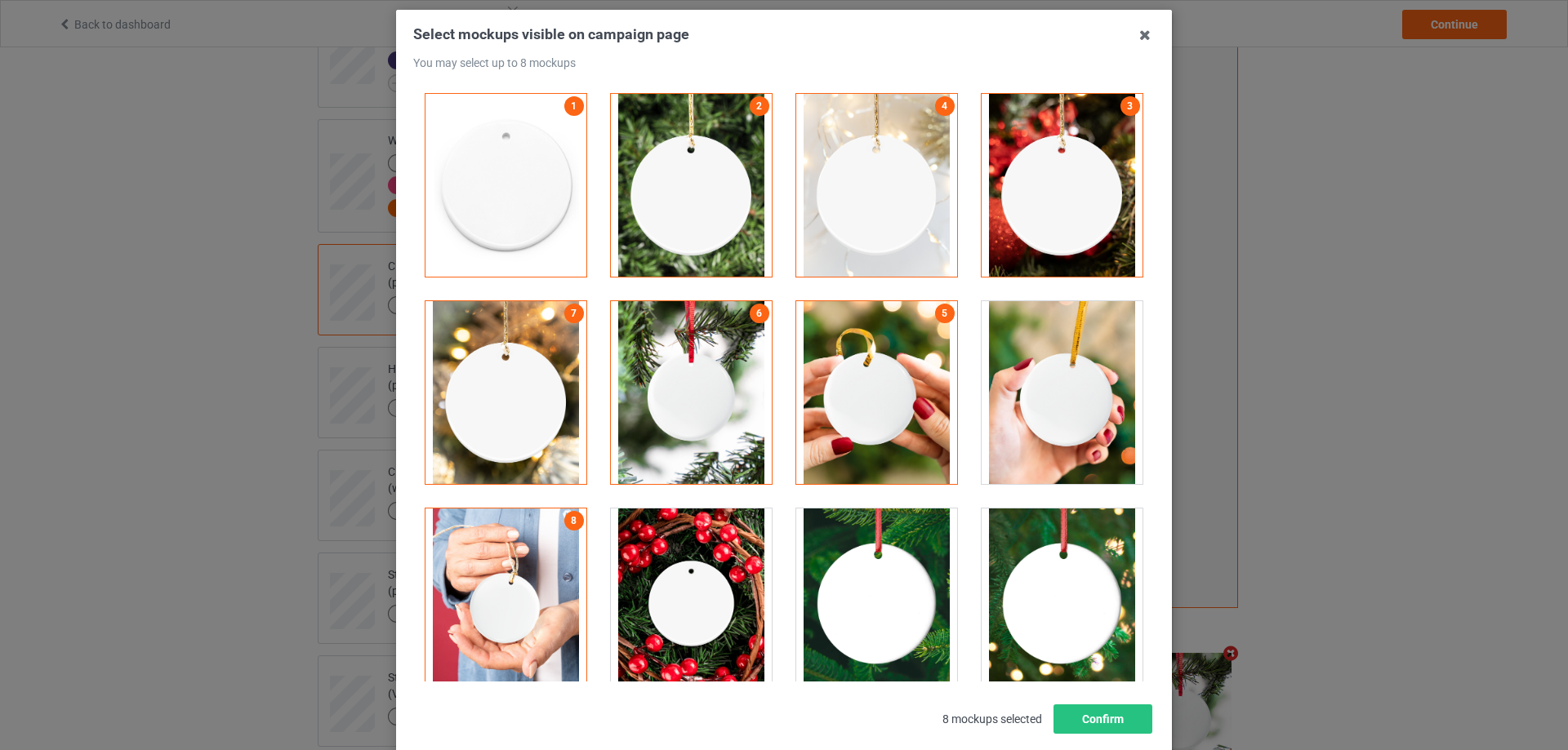
click at [839, 208] on div at bounding box center [876, 186] width 160 height 183
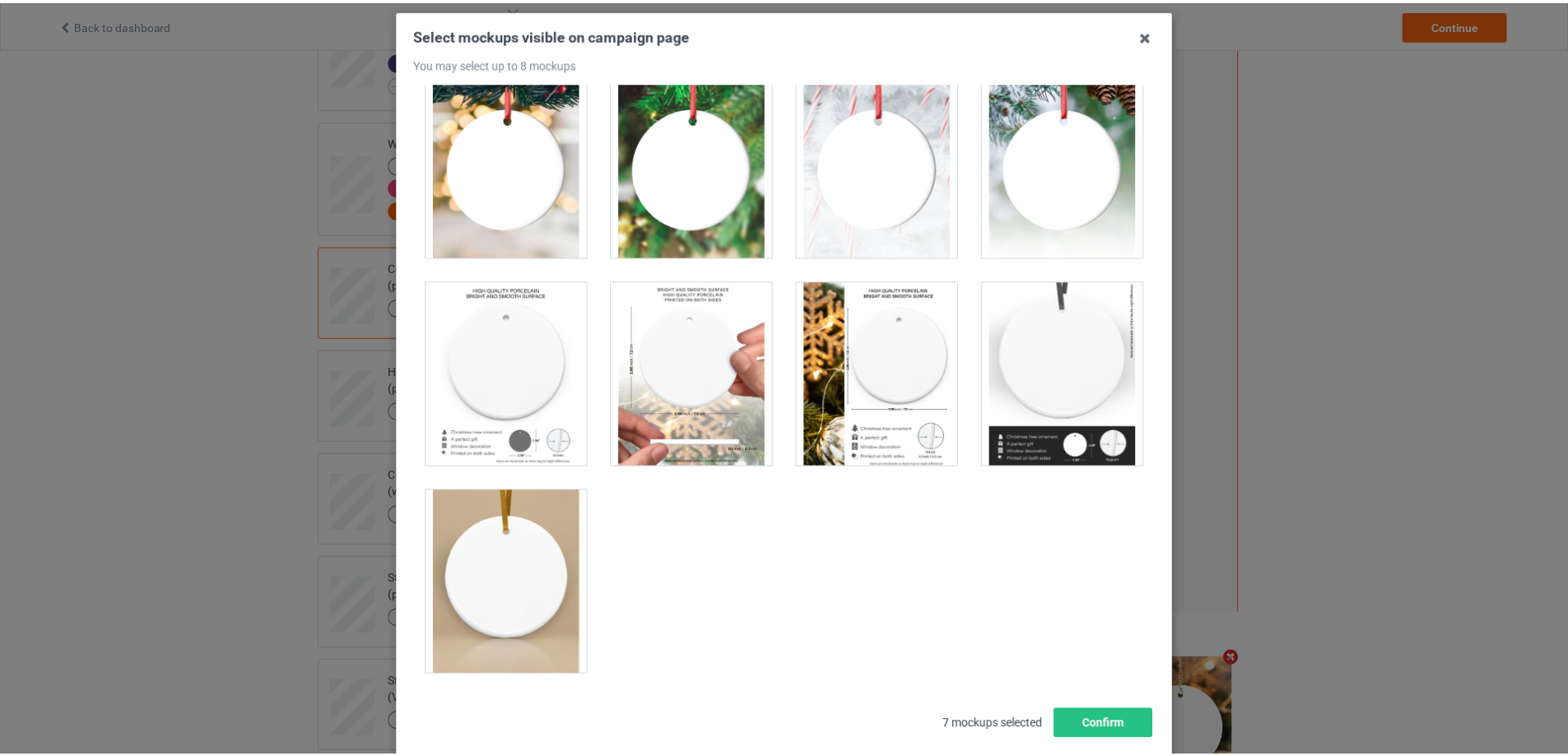
scroll to position [181, 0]
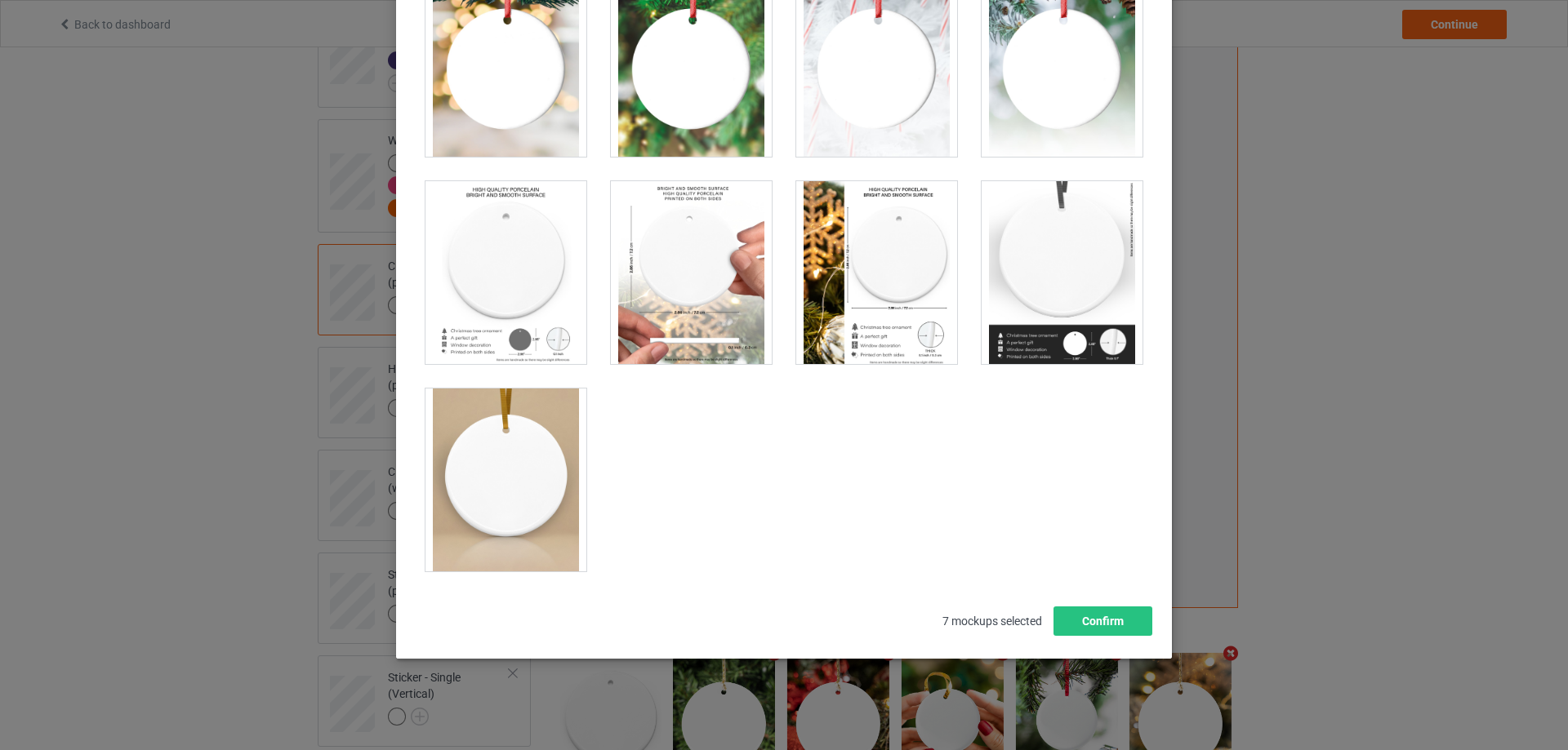
click at [900, 266] on div at bounding box center [876, 273] width 160 height 183
click at [1110, 617] on button "Confirm" at bounding box center [1103, 621] width 99 height 29
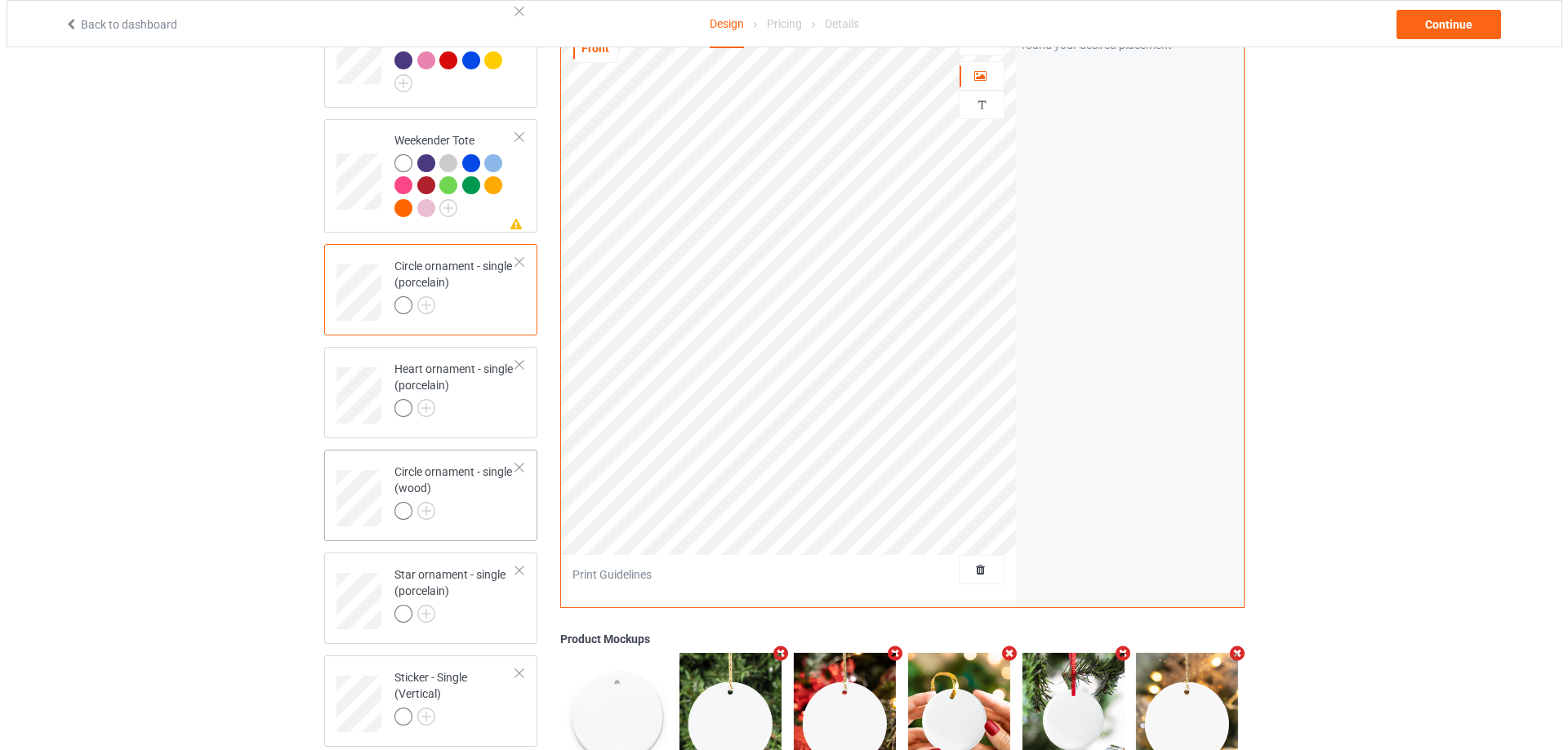
scroll to position [2288, 0]
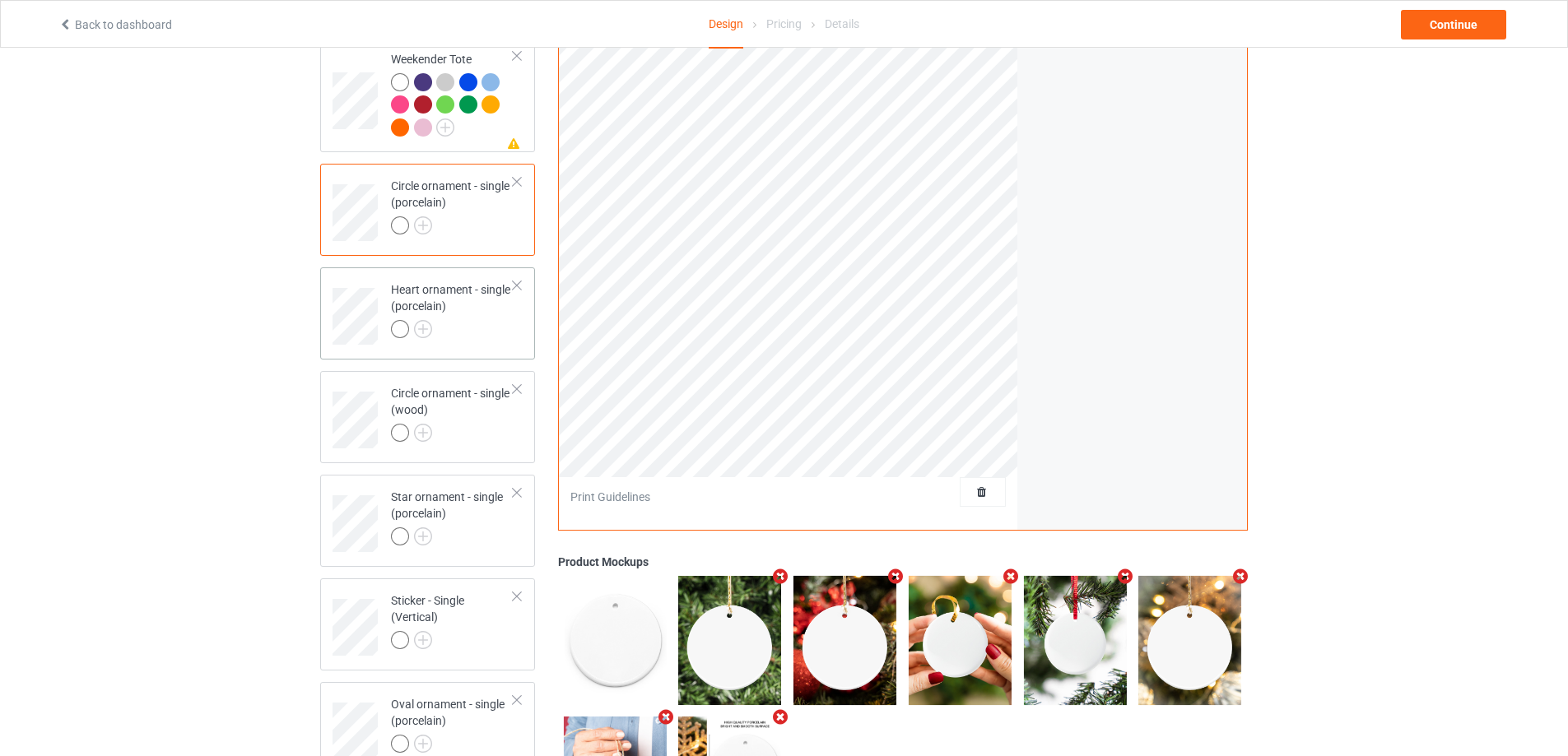
click at [460, 324] on div at bounding box center [452, 331] width 123 height 23
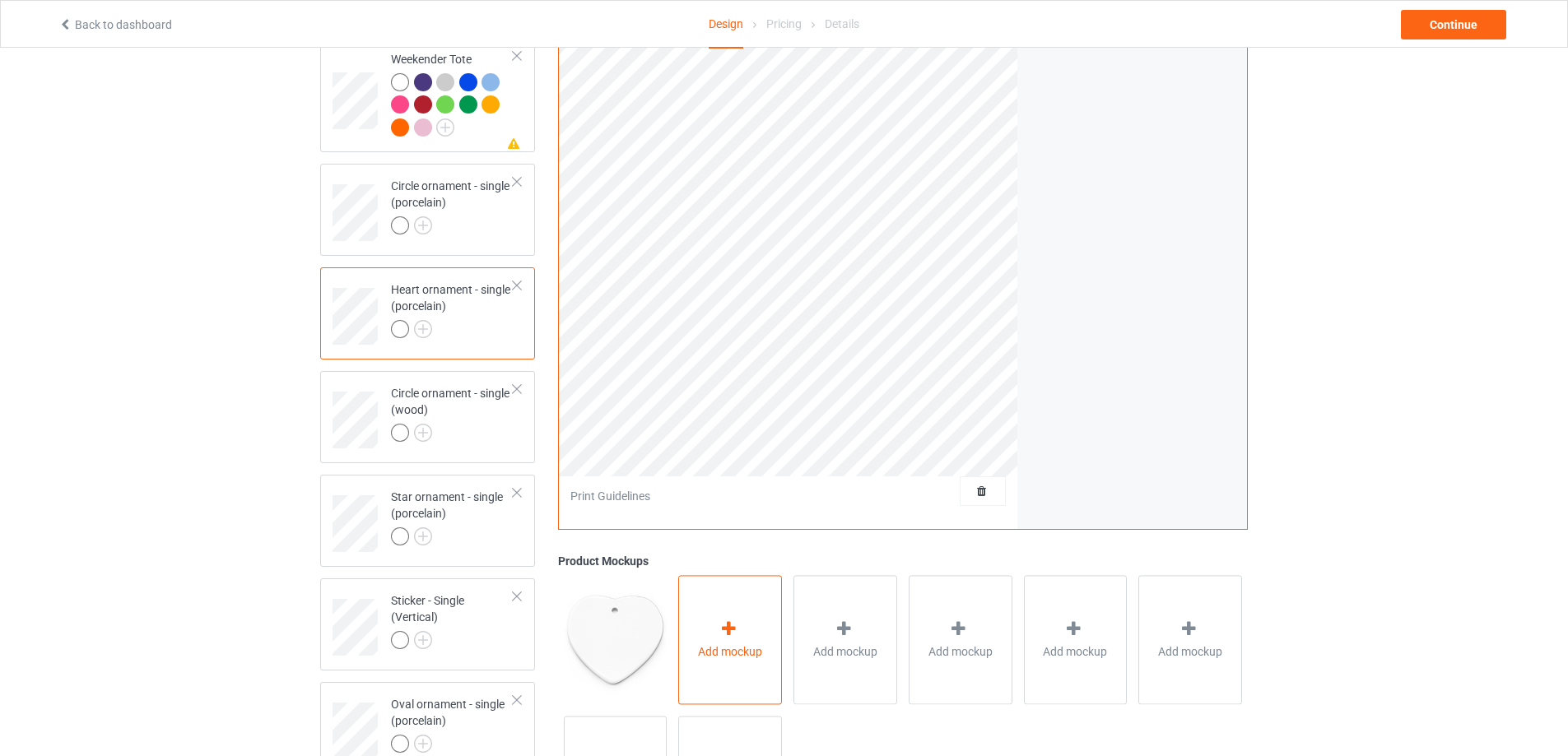
click at [739, 643] on span "Add mockup" at bounding box center [730, 651] width 64 height 16
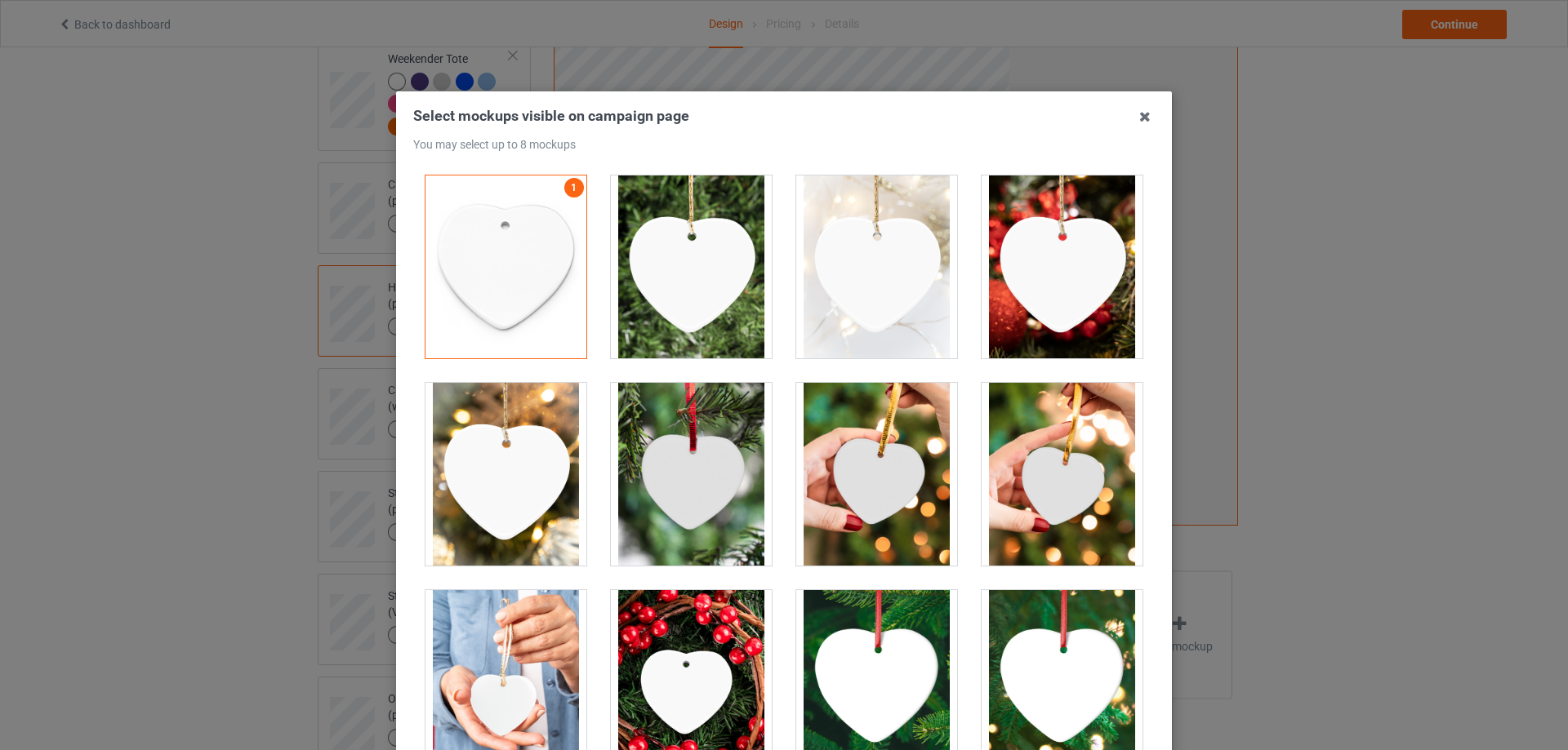
drag, startPoint x: 1043, startPoint y: 301, endPoint x: 880, endPoint y: 471, distance: 235.5
click at [1043, 302] on div at bounding box center [1061, 267] width 160 height 183
click at [854, 493] on div at bounding box center [876, 475] width 160 height 183
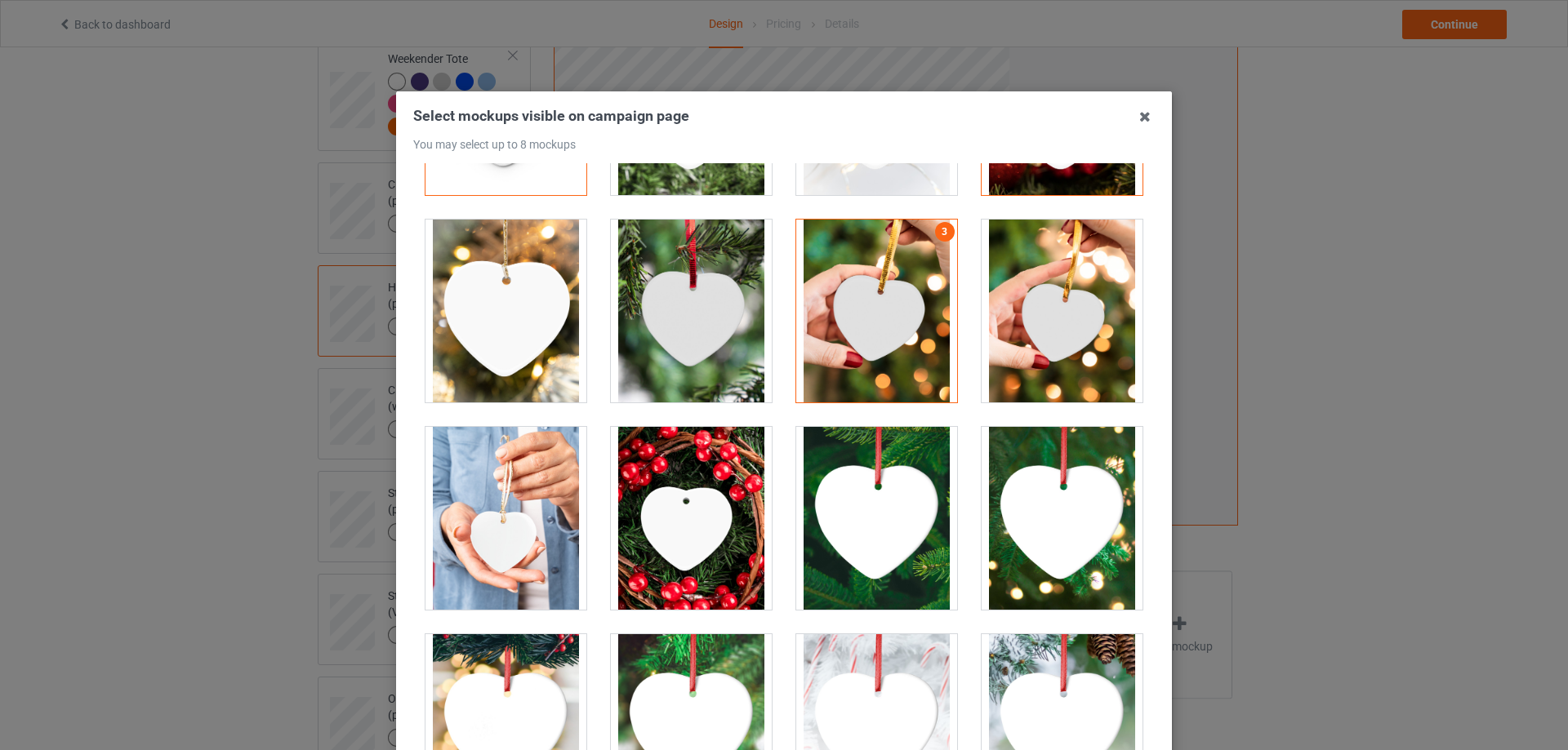
click at [531, 286] on div at bounding box center [505, 311] width 160 height 183
click at [487, 560] on div at bounding box center [505, 518] width 160 height 183
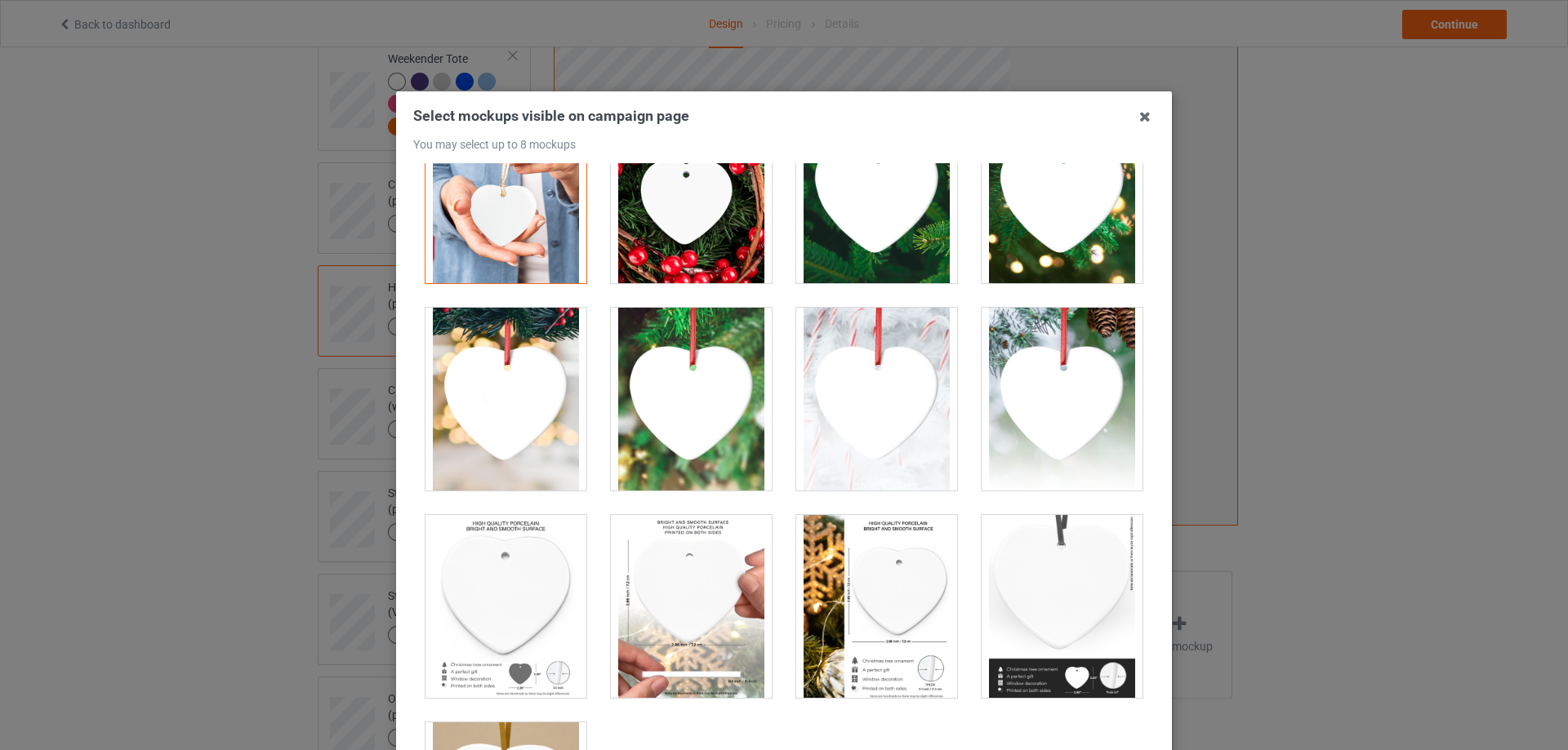
click at [886, 591] on div at bounding box center [876, 606] width 160 height 183
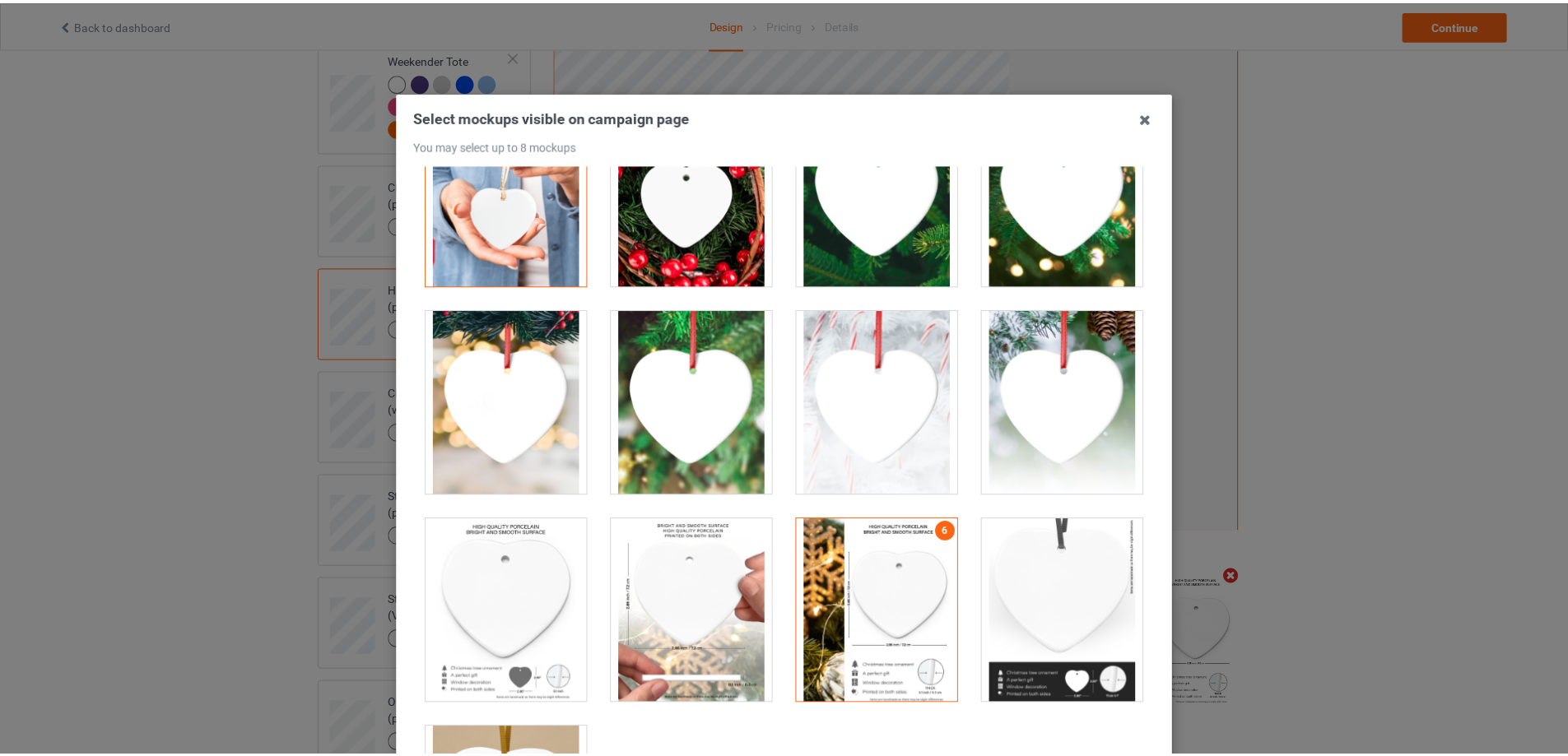
scroll to position [82, 0]
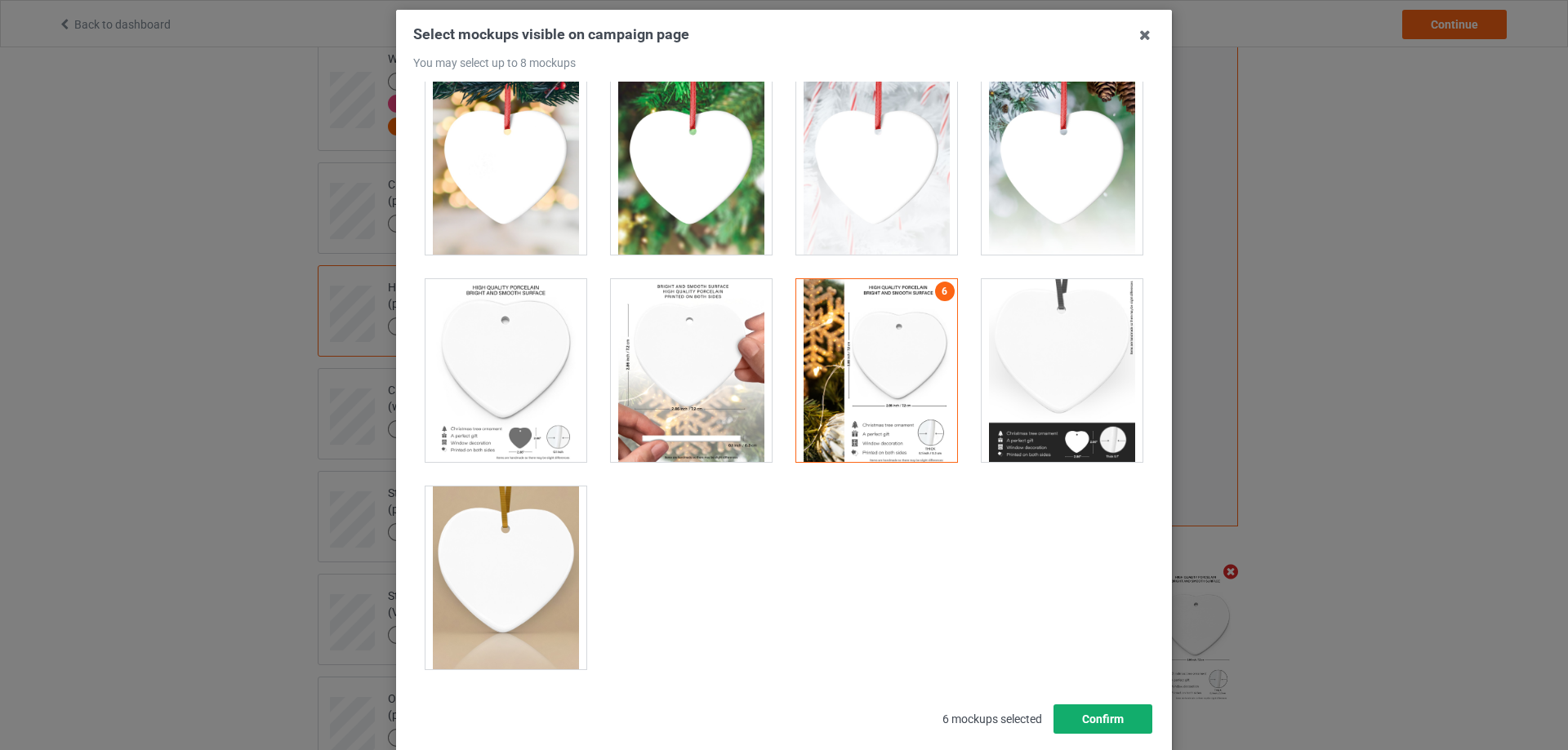
click at [1100, 722] on button "Confirm" at bounding box center [1103, 719] width 99 height 29
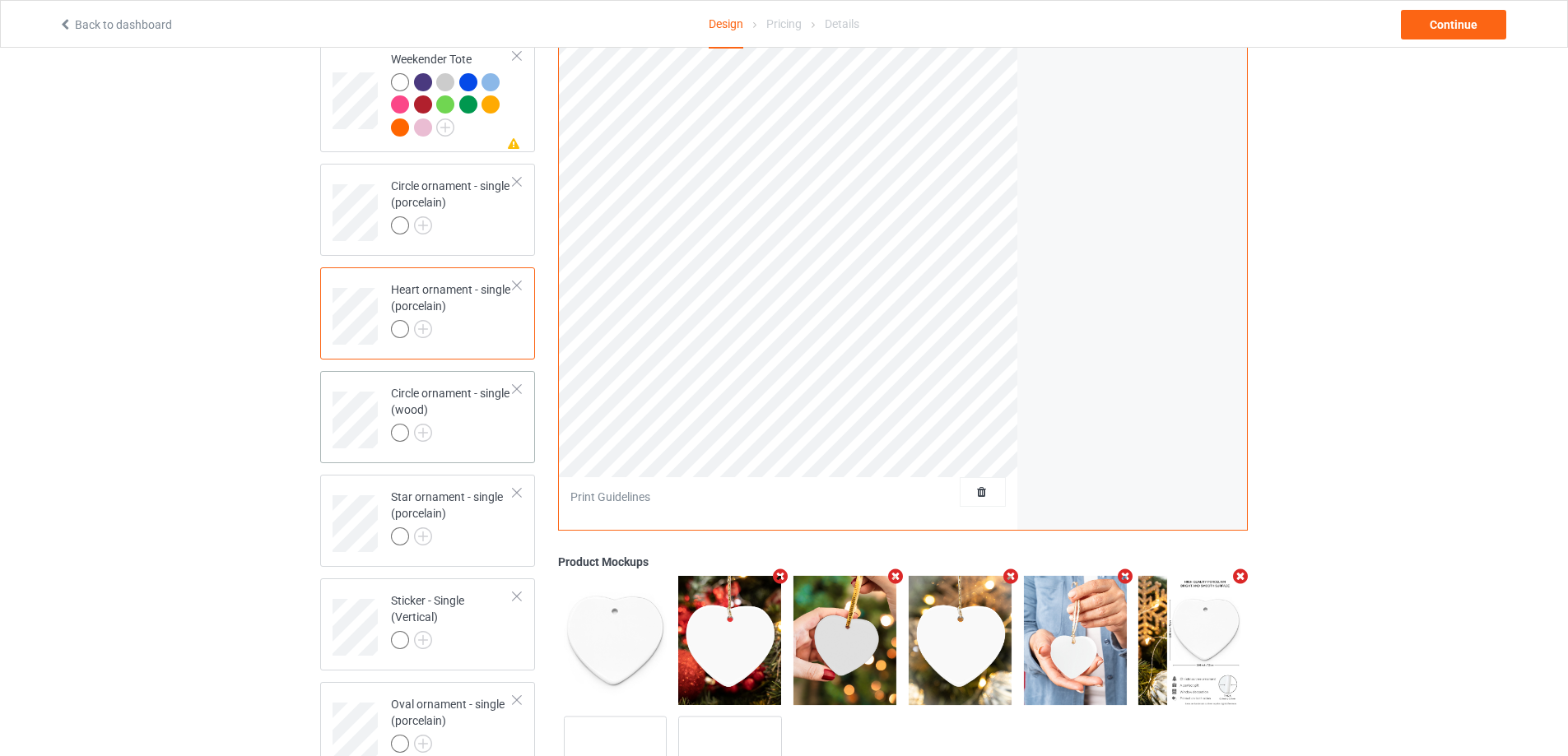
click at [456, 408] on div "Circle ornament - single (wood)" at bounding box center [452, 413] width 123 height 56
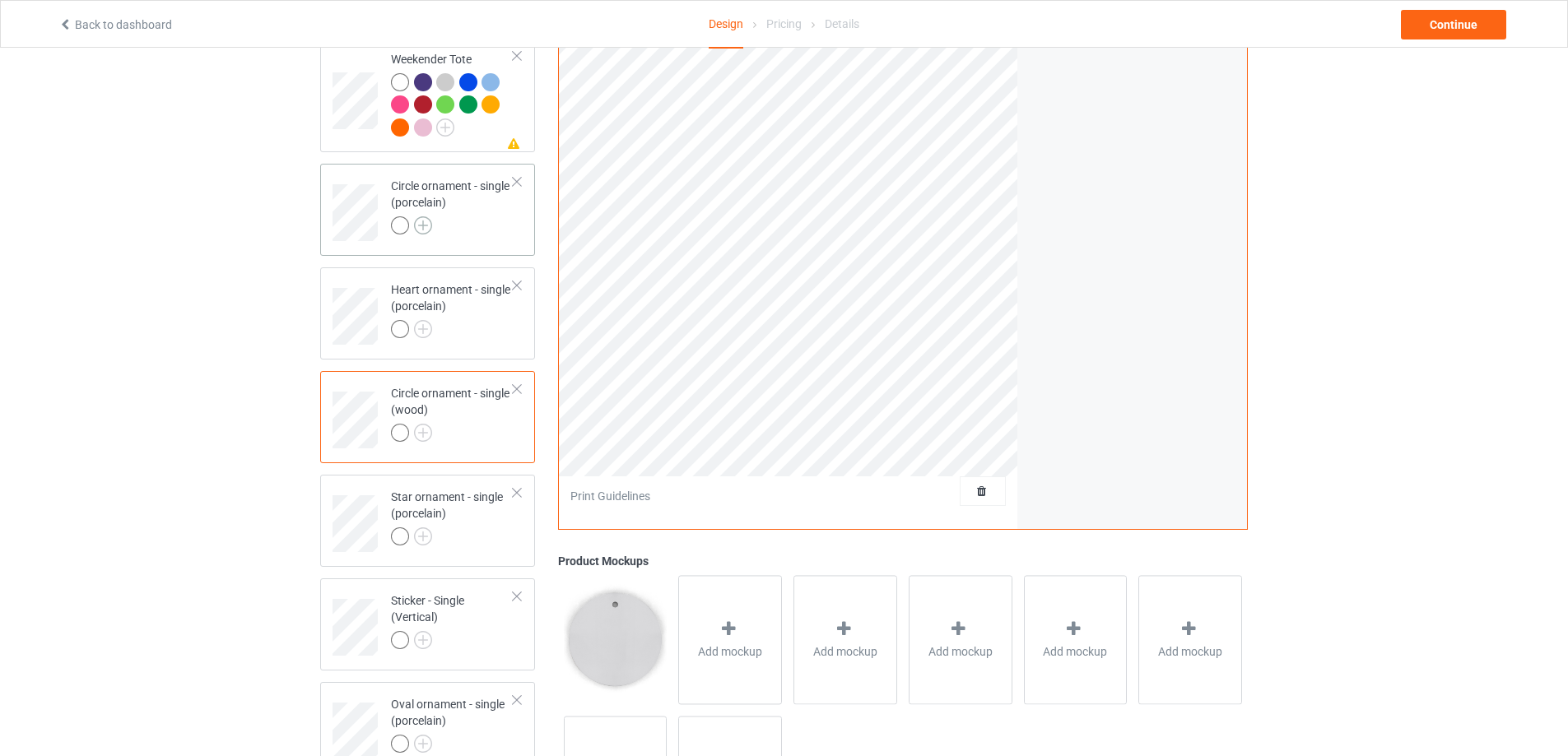
click at [424, 223] on img at bounding box center [422, 225] width 18 height 18
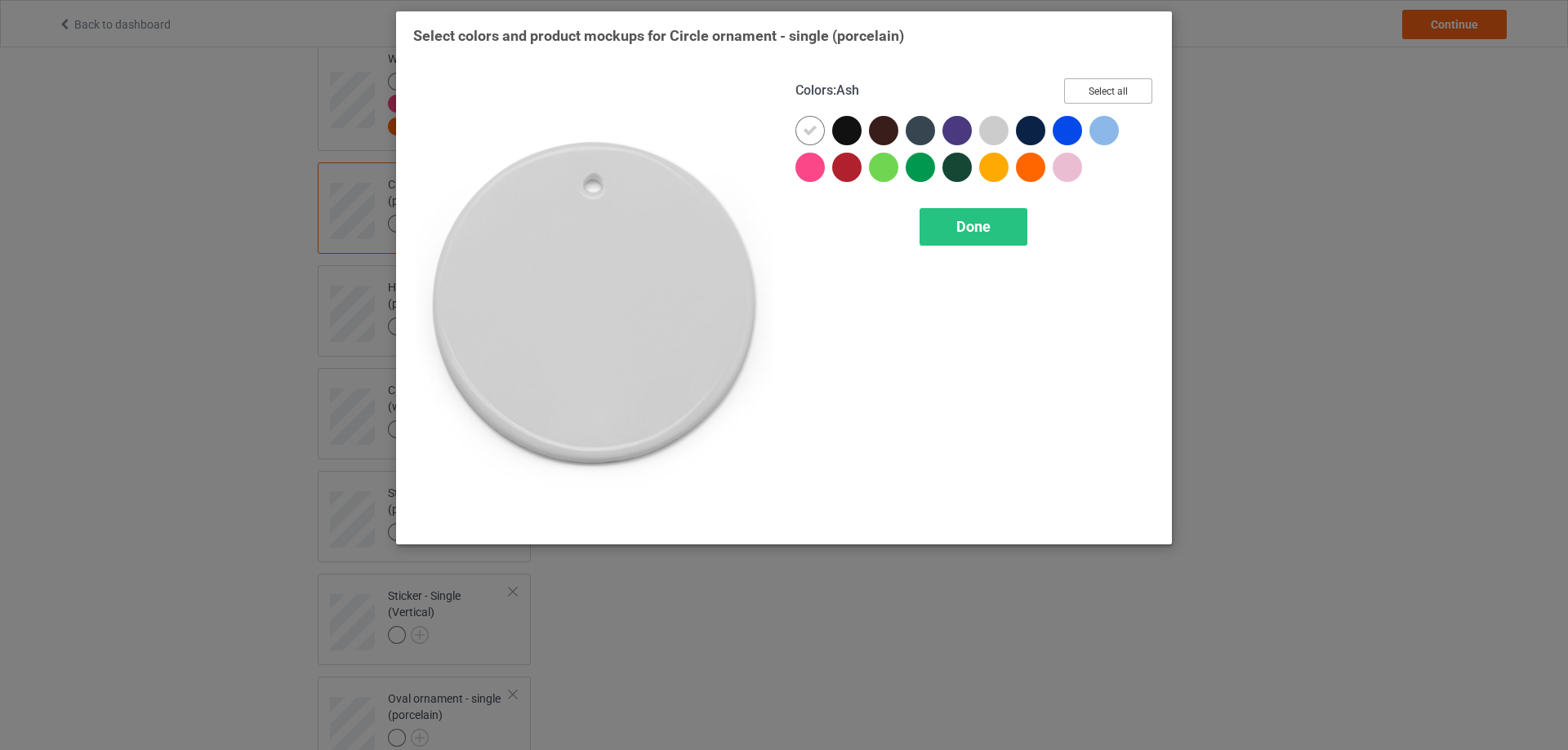
click at [1097, 94] on button "Select all" at bounding box center [1108, 91] width 88 height 25
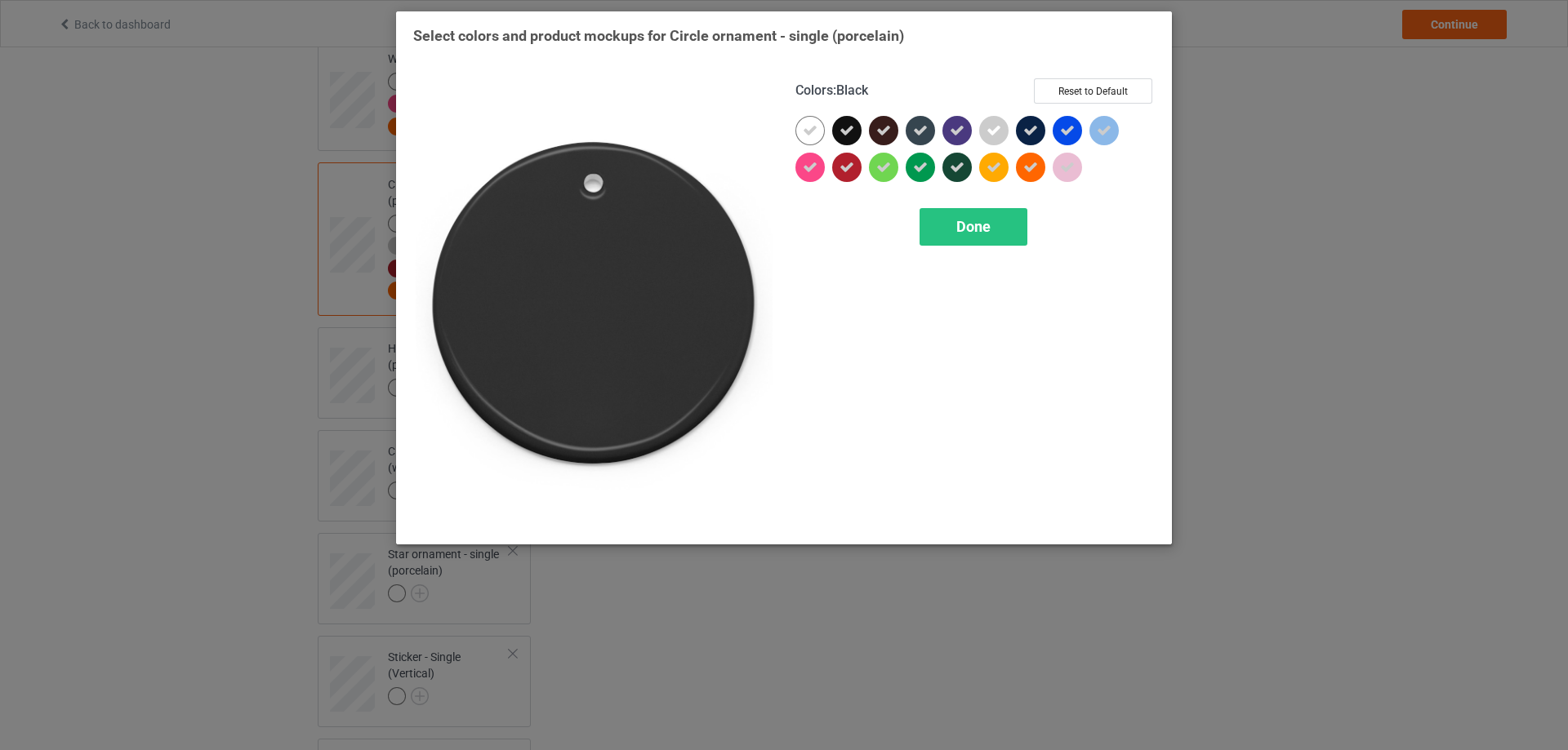
click at [852, 125] on icon at bounding box center [846, 130] width 14 height 14
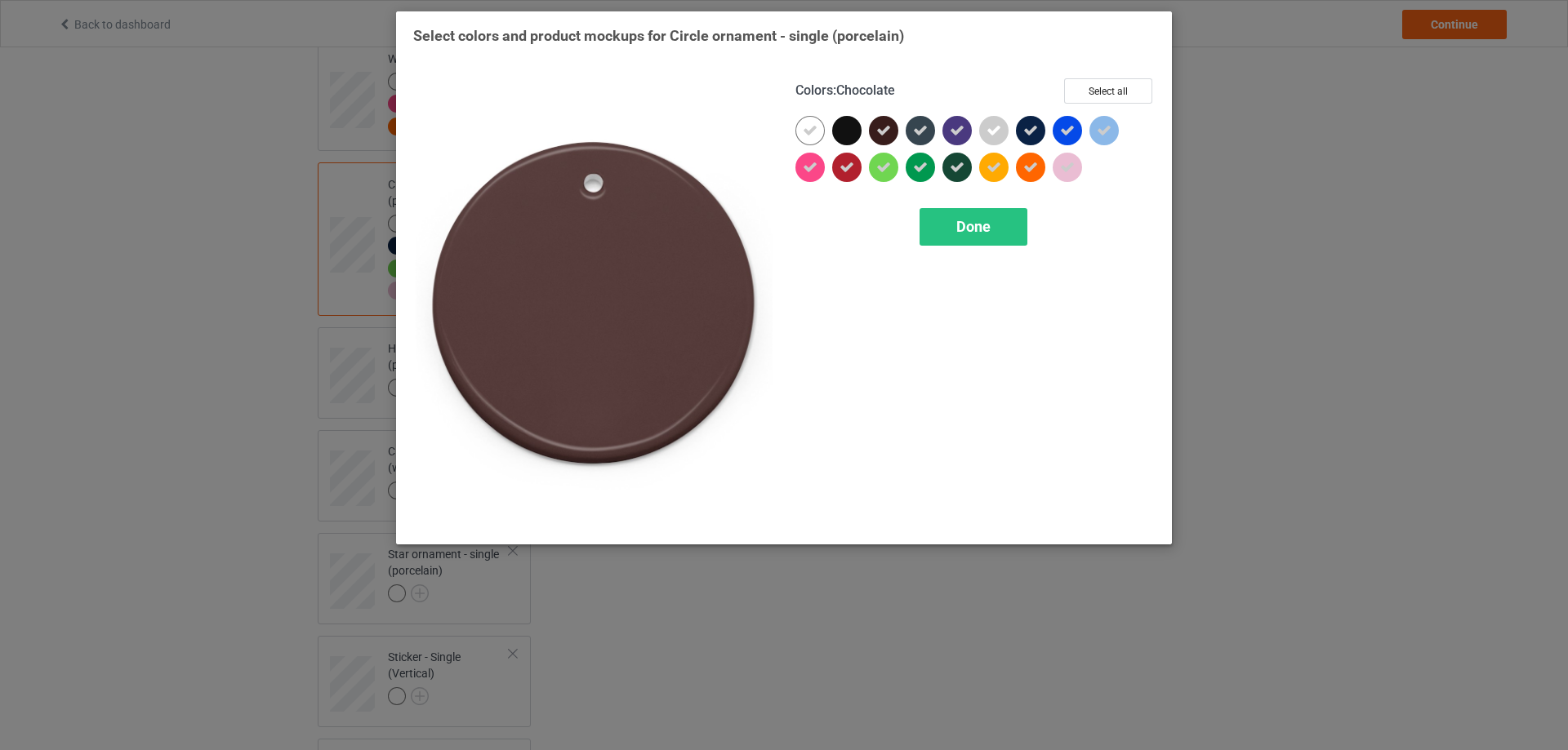
click at [892, 132] on div at bounding box center [883, 130] width 29 height 29
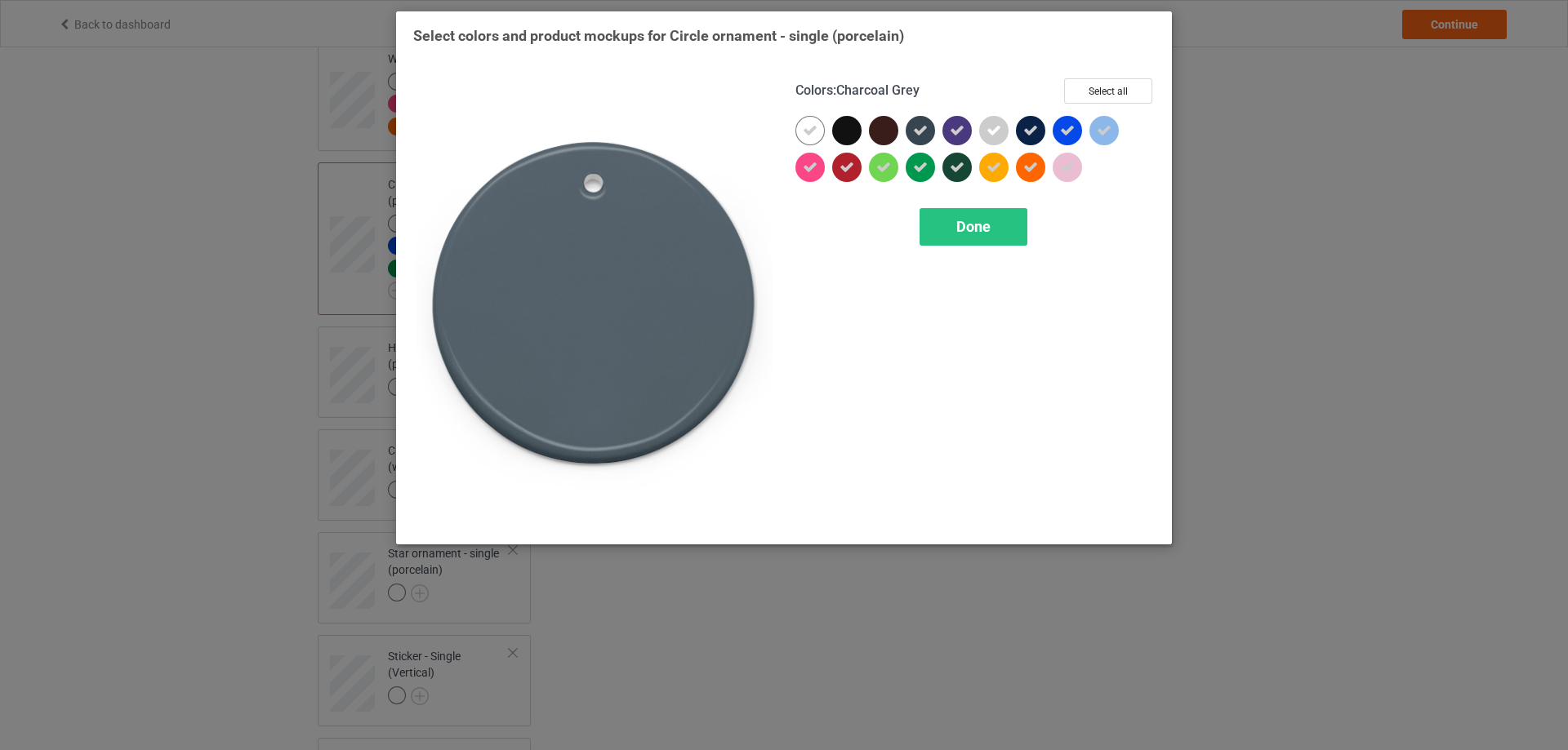
click at [918, 138] on icon at bounding box center [920, 130] width 14 height 14
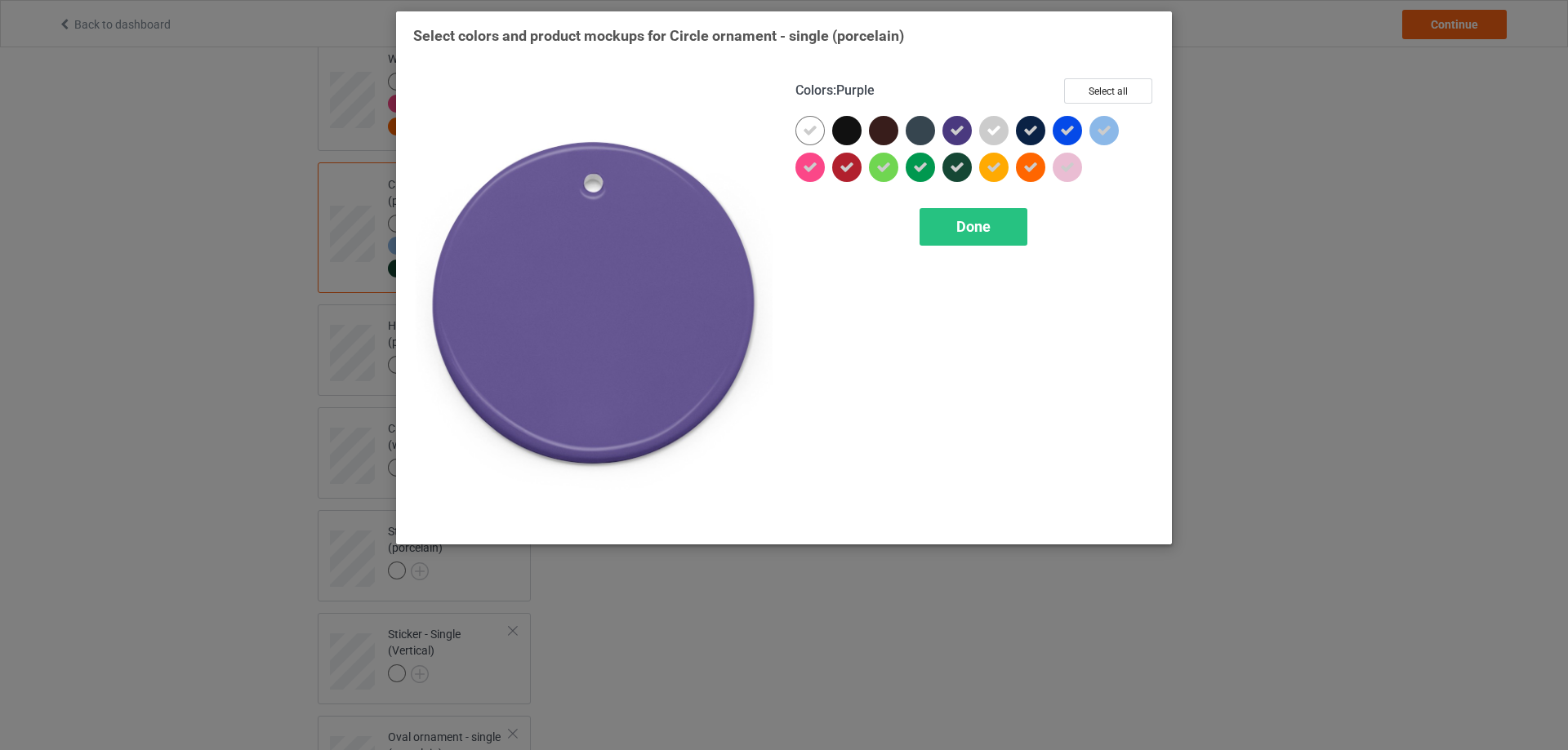
click at [966, 134] on div at bounding box center [957, 130] width 29 height 29
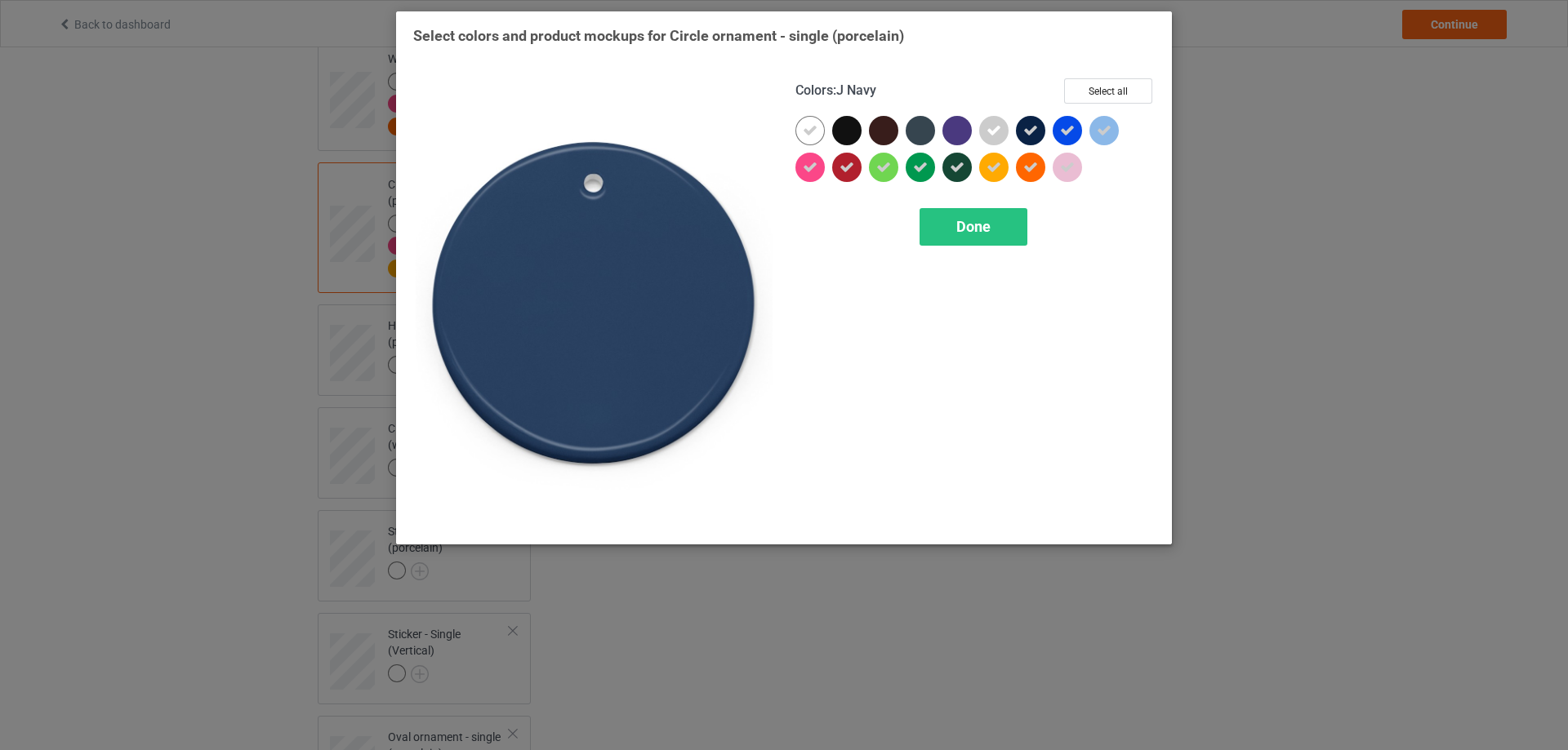
click at [1035, 137] on icon at bounding box center [1030, 130] width 14 height 14
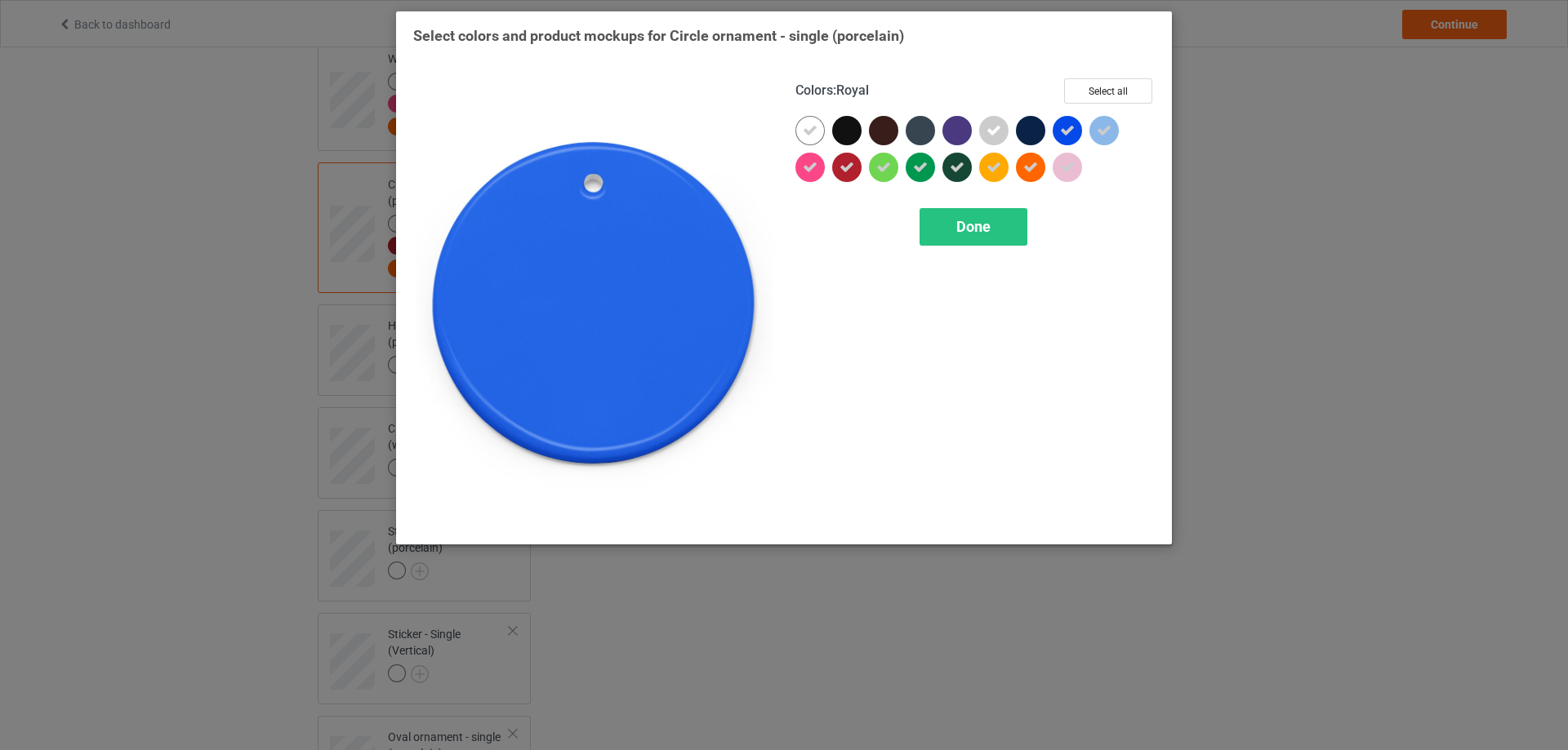
click at [1072, 132] on icon at bounding box center [1067, 130] width 14 height 14
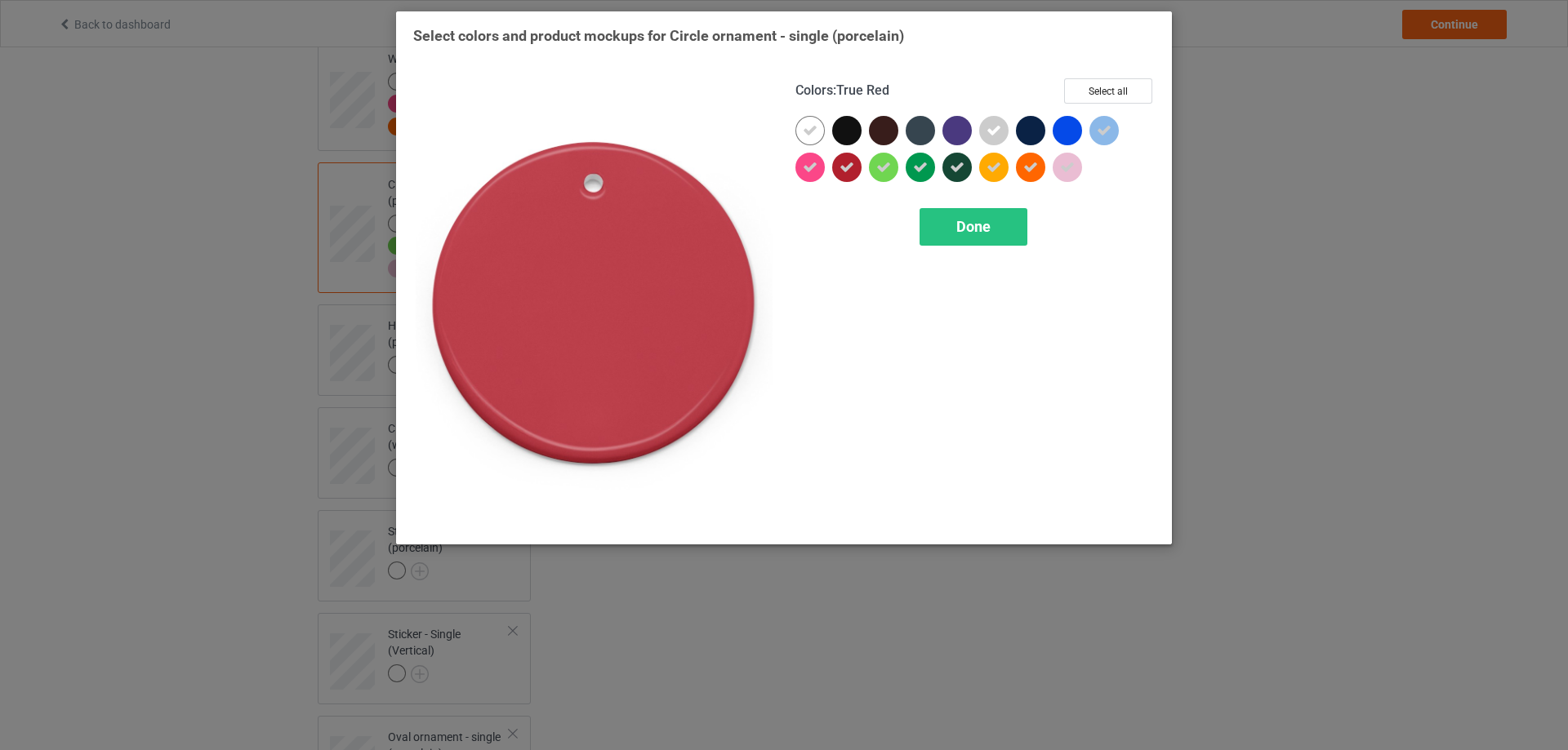
click at [850, 170] on icon at bounding box center [846, 167] width 14 height 14
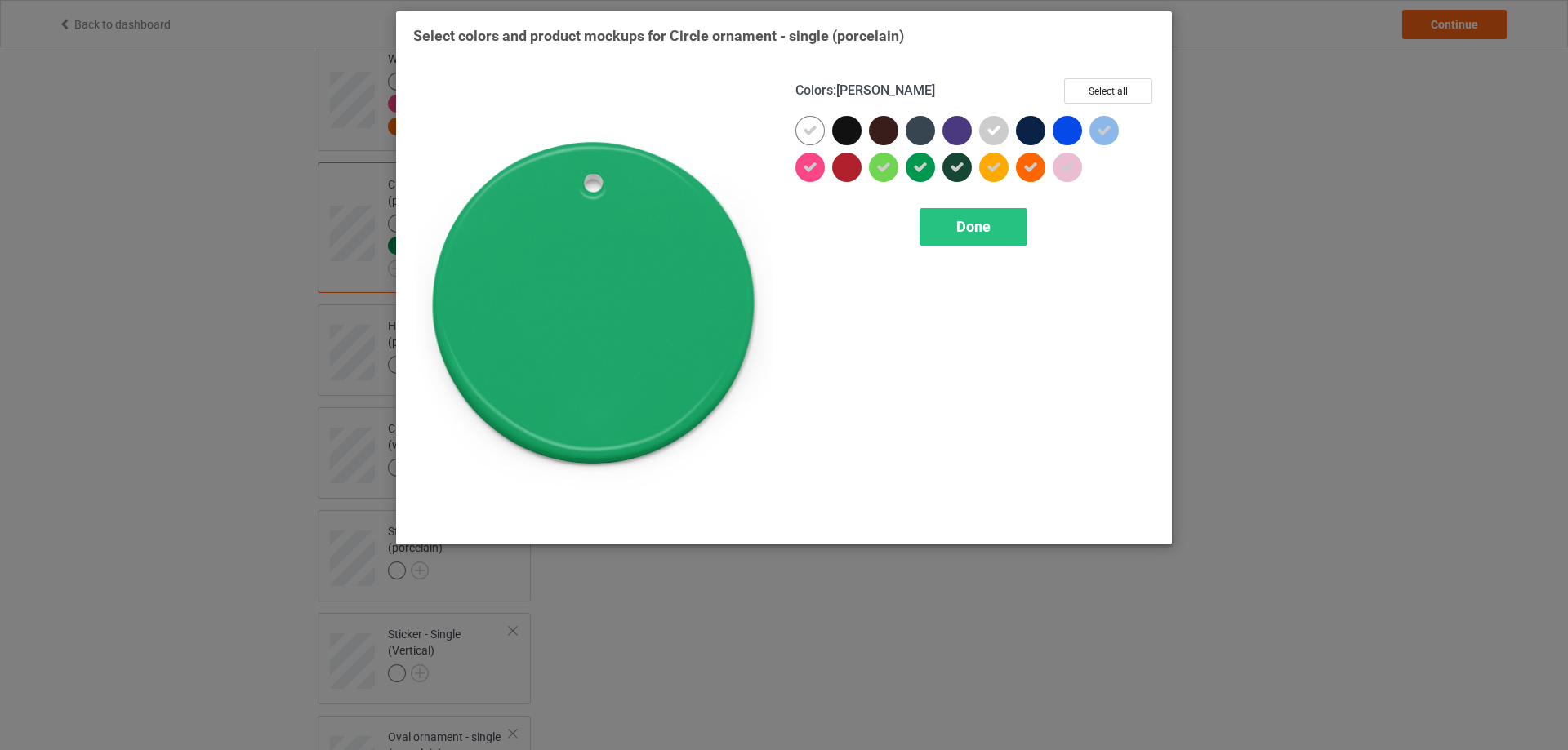
click at [959, 167] on icon at bounding box center [956, 167] width 14 height 14
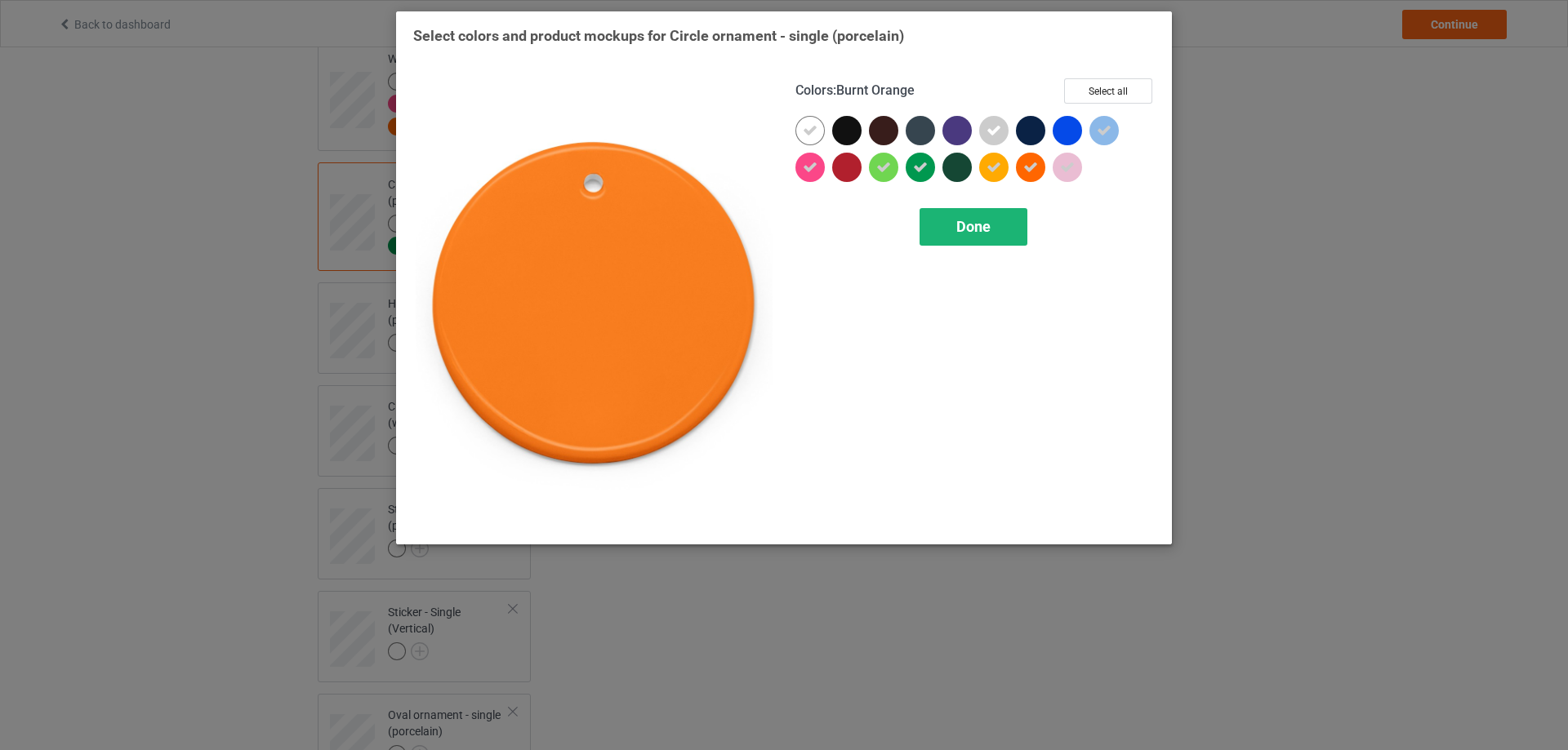
click at [982, 228] on span "Done" at bounding box center [973, 227] width 34 height 17
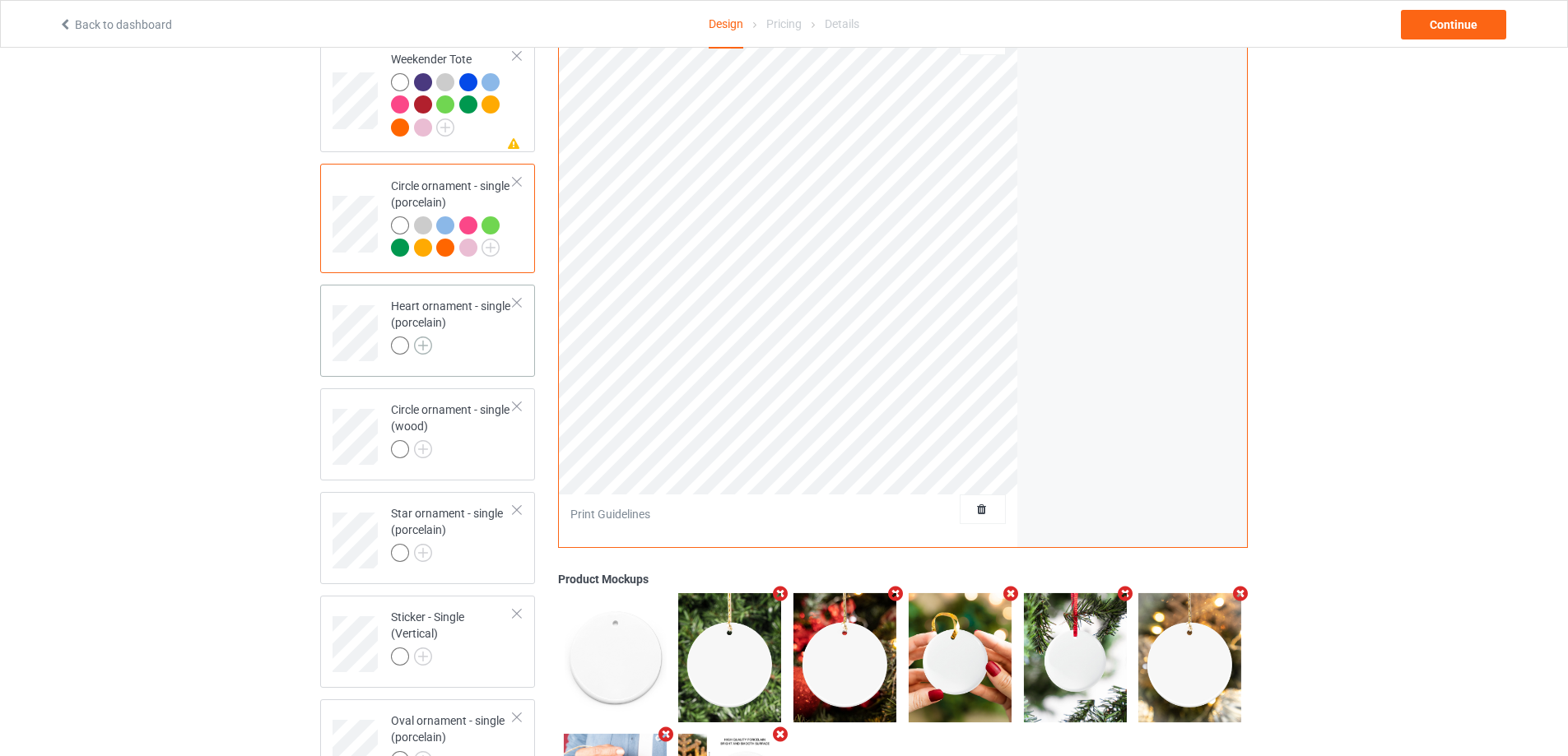
click at [422, 345] on img at bounding box center [422, 345] width 18 height 18
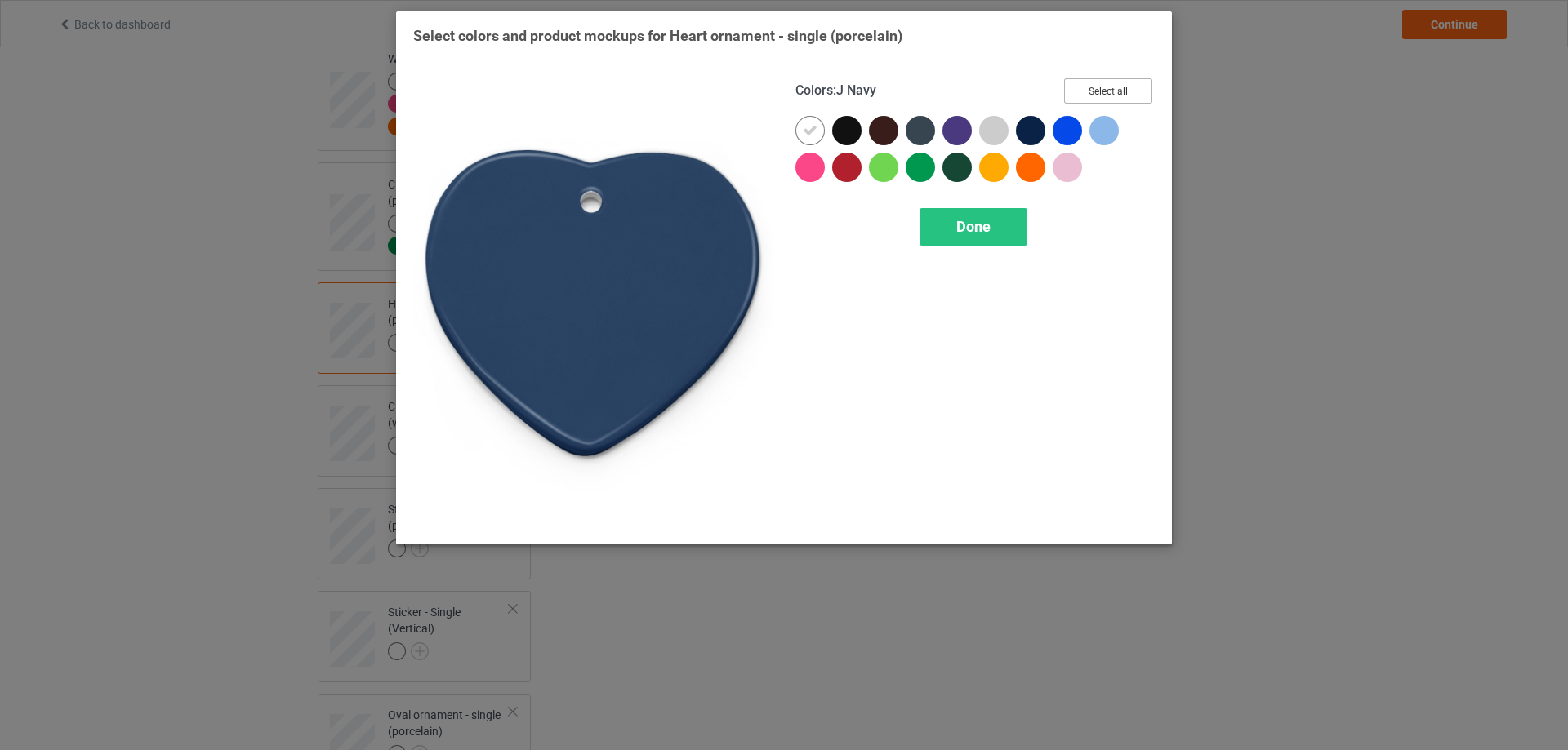
click at [1080, 96] on button "Select all" at bounding box center [1108, 91] width 88 height 25
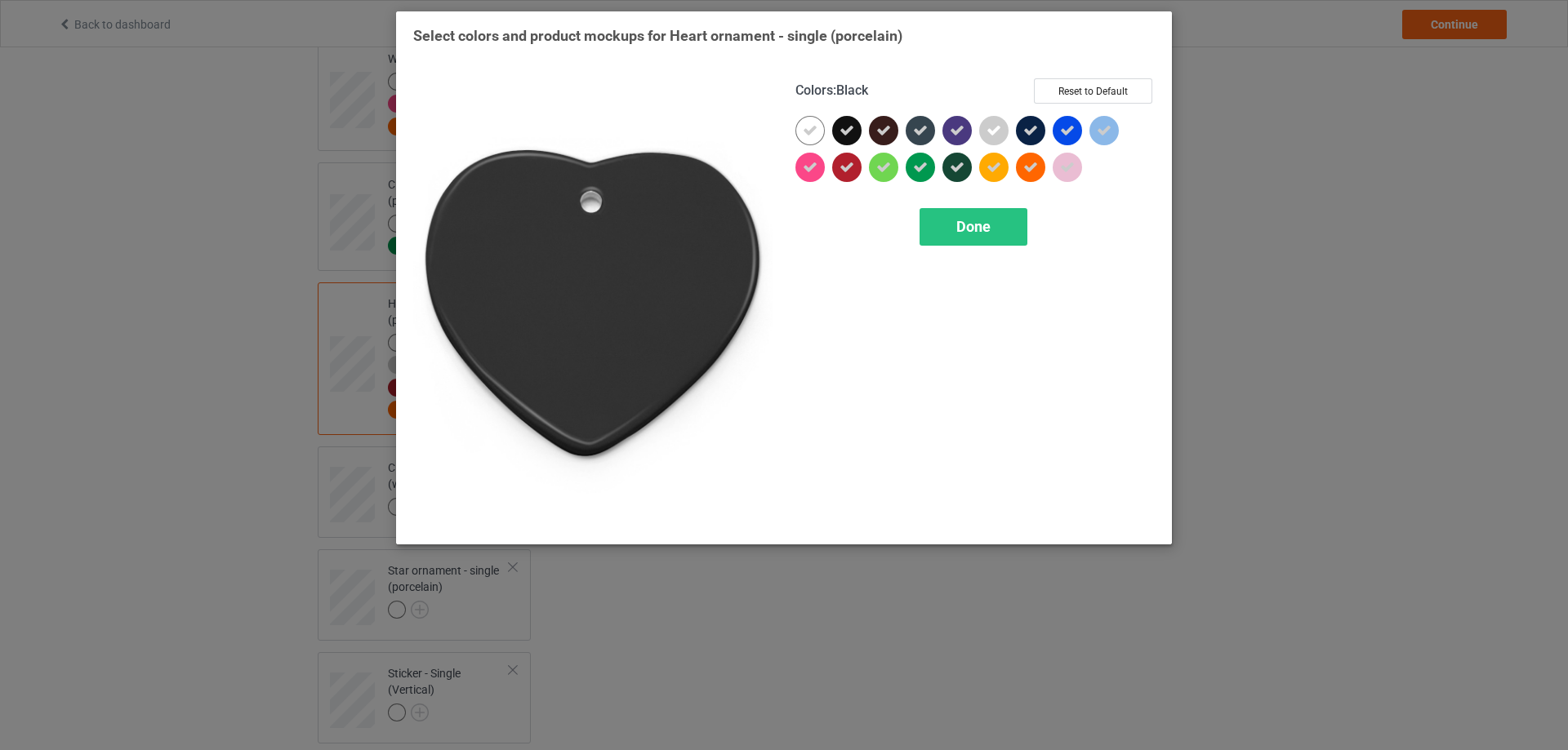
click at [848, 135] on icon at bounding box center [846, 130] width 14 height 14
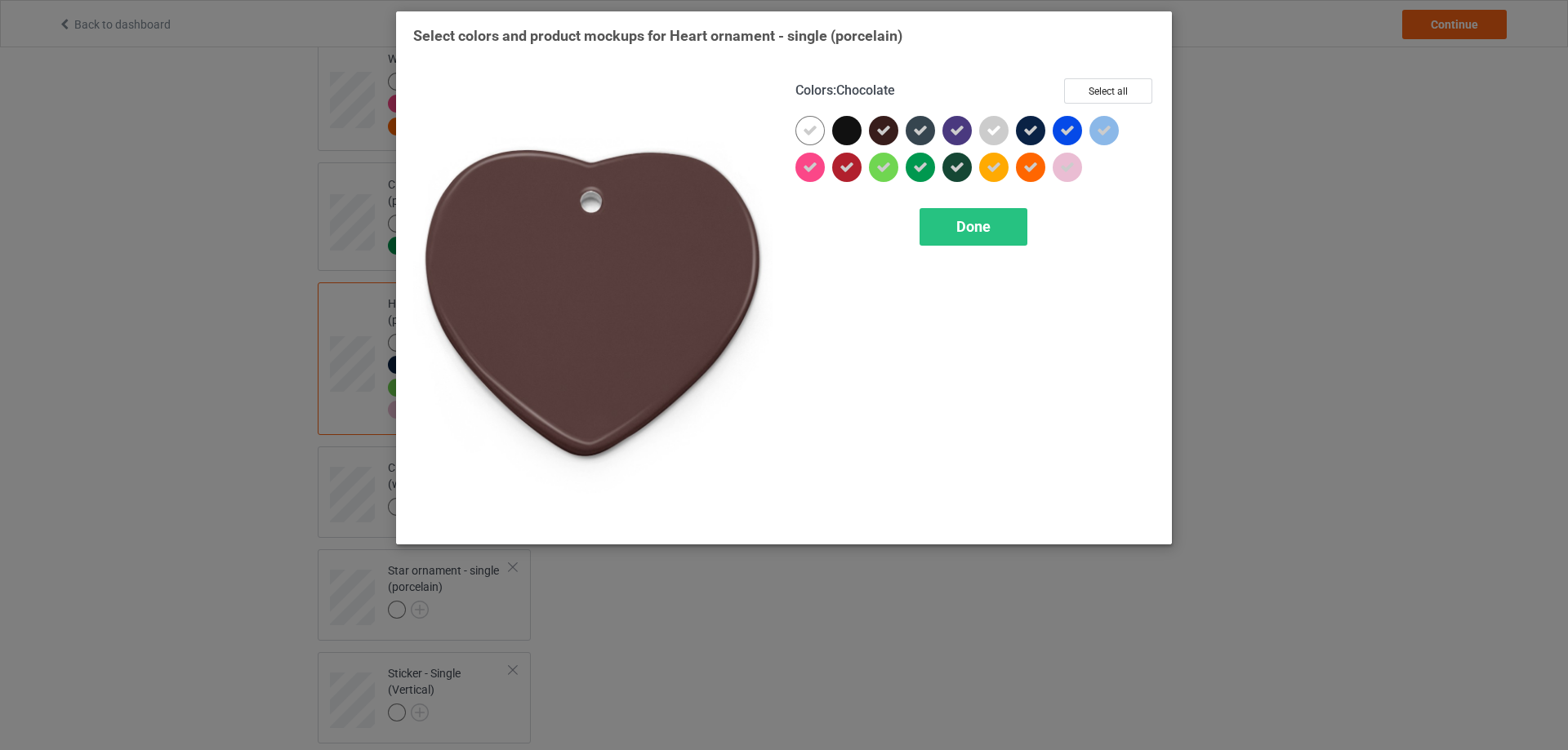
click at [889, 131] on icon at bounding box center [883, 130] width 14 height 14
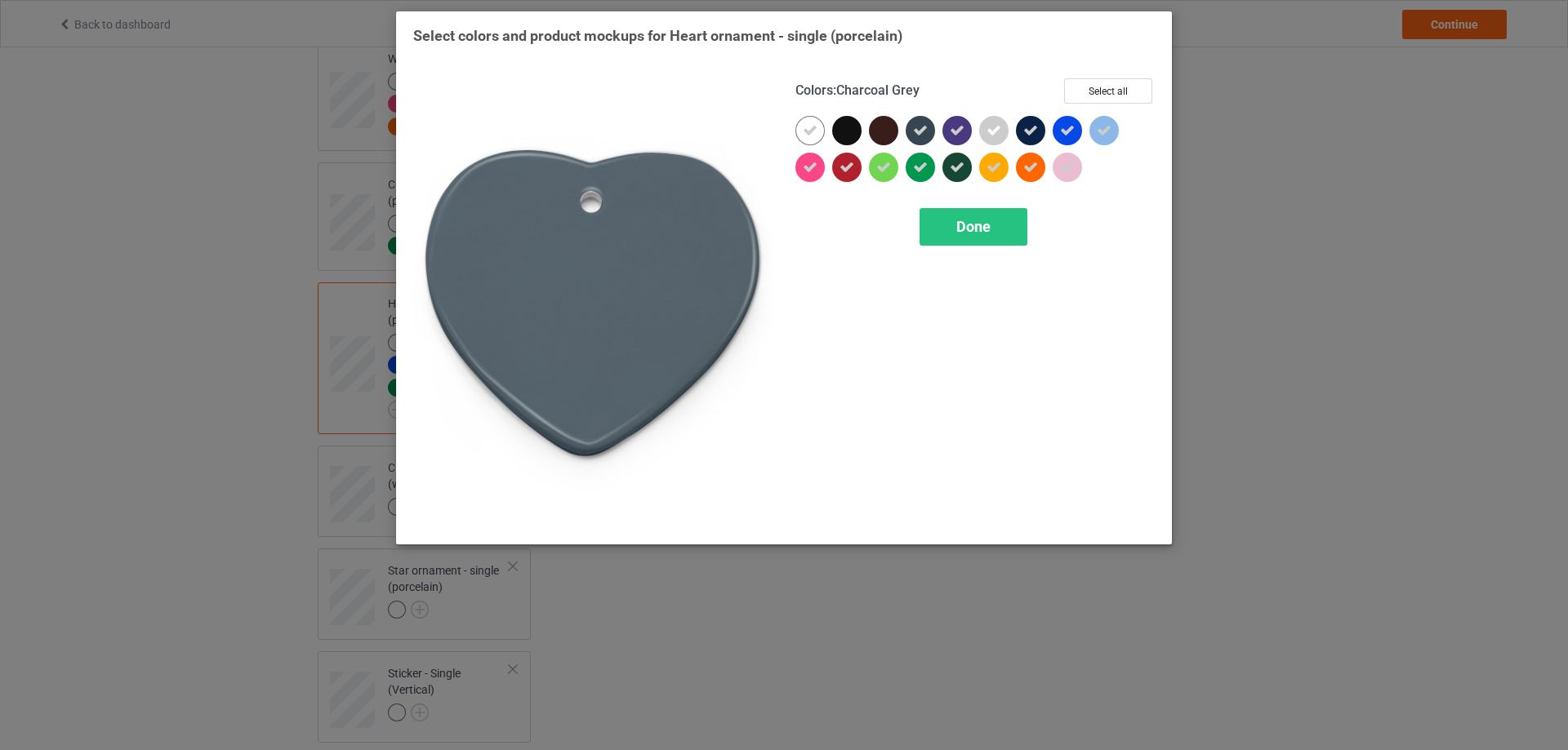
click at [926, 131] on icon at bounding box center [920, 130] width 14 height 14
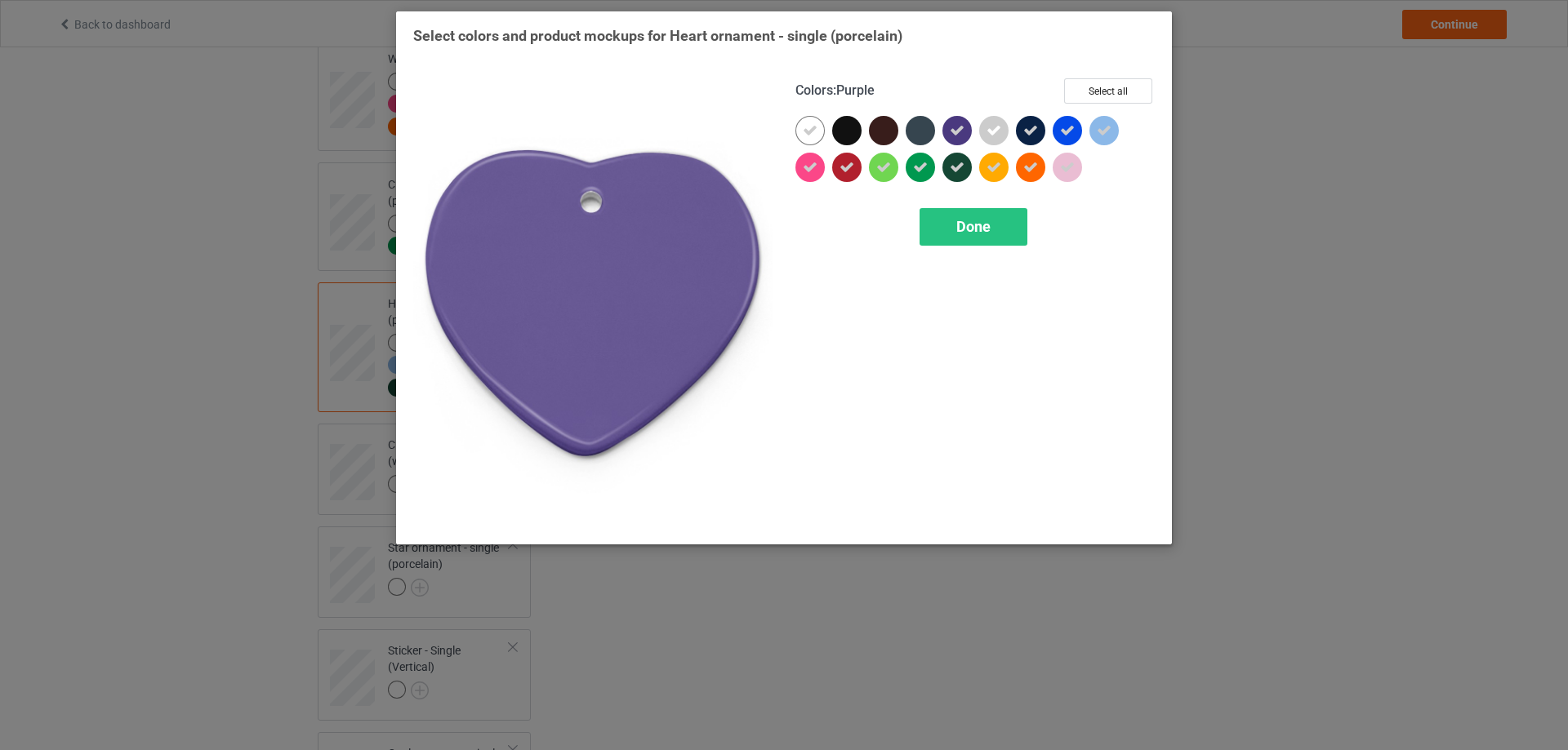
click at [955, 131] on icon at bounding box center [956, 130] width 14 height 14
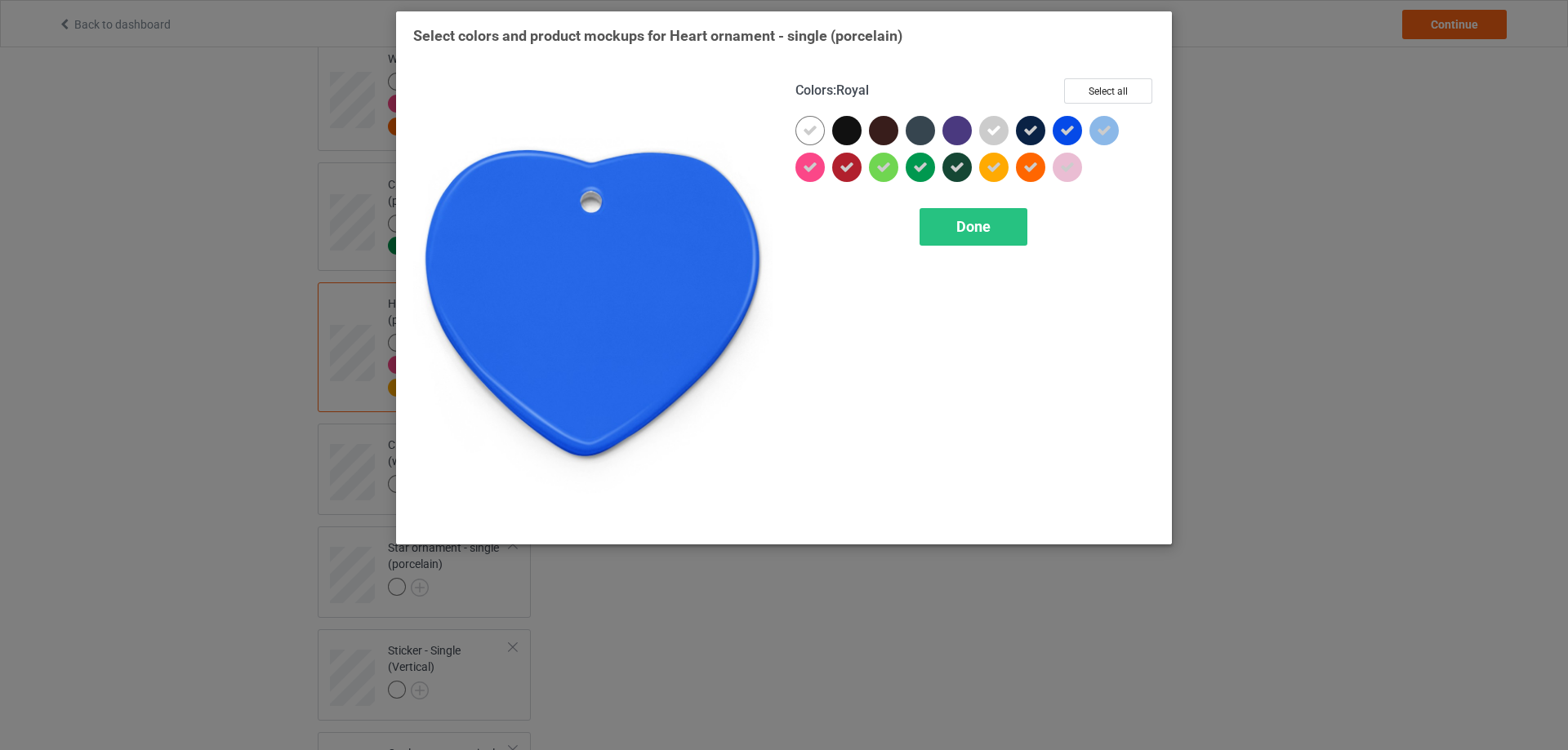
click at [1054, 127] on div at bounding box center [1067, 130] width 29 height 29
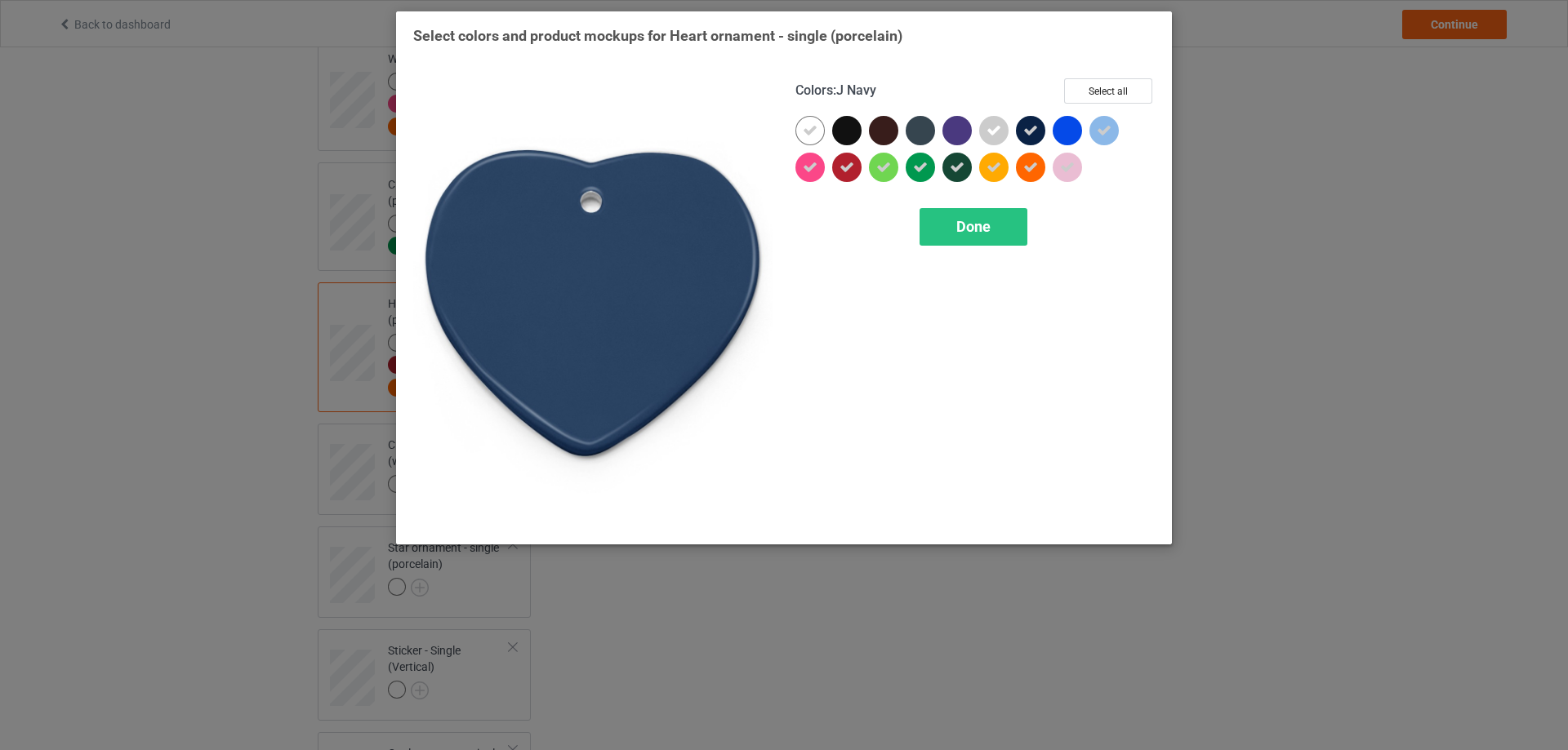
click at [1038, 130] on div at bounding box center [1030, 130] width 29 height 29
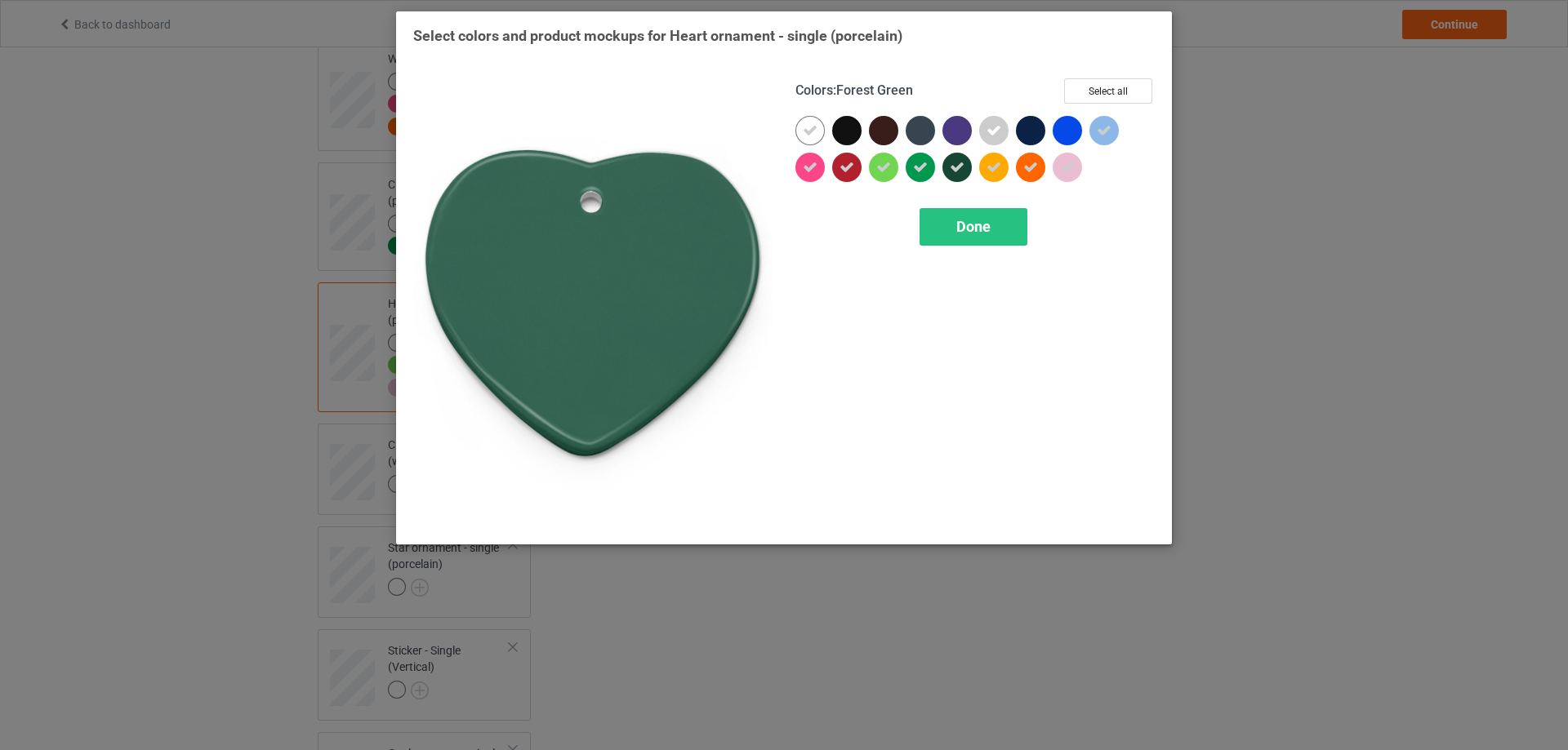
drag, startPoint x: 965, startPoint y: 165, endPoint x: 876, endPoint y: 174, distance: 89.5
click at [963, 165] on div at bounding box center [957, 167] width 29 height 29
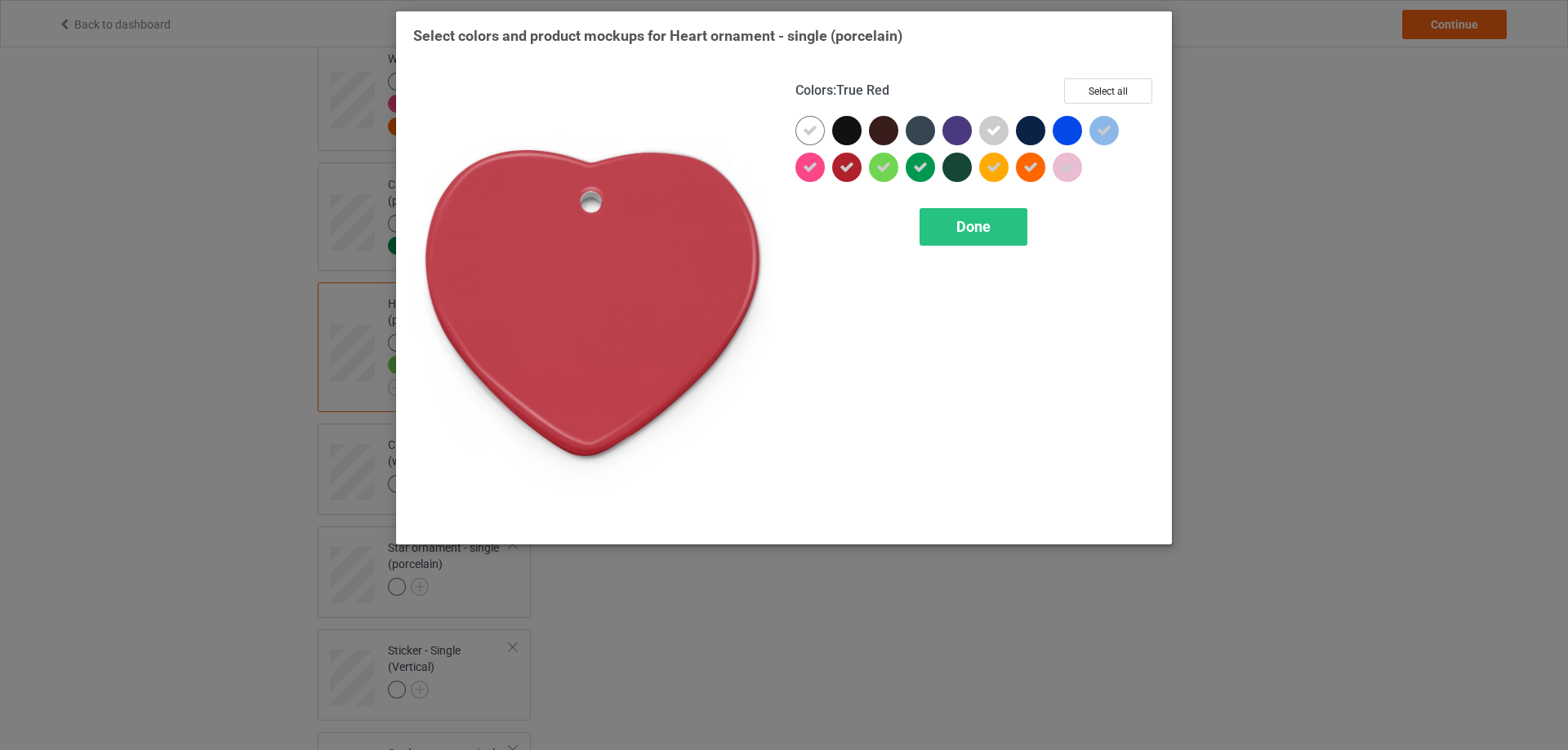
click at [845, 172] on icon at bounding box center [846, 167] width 14 height 14
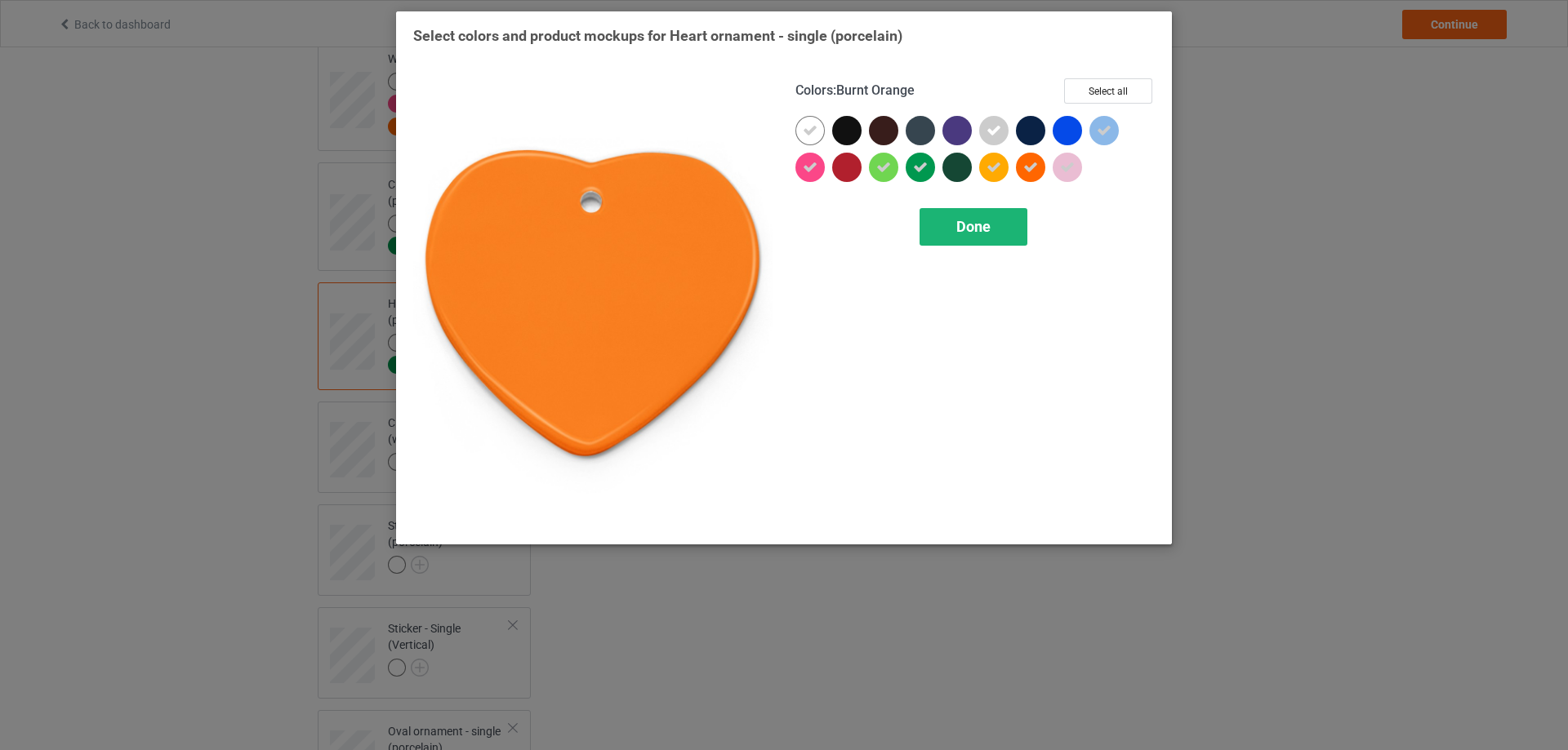
click at [976, 226] on span "Done" at bounding box center [973, 227] width 34 height 17
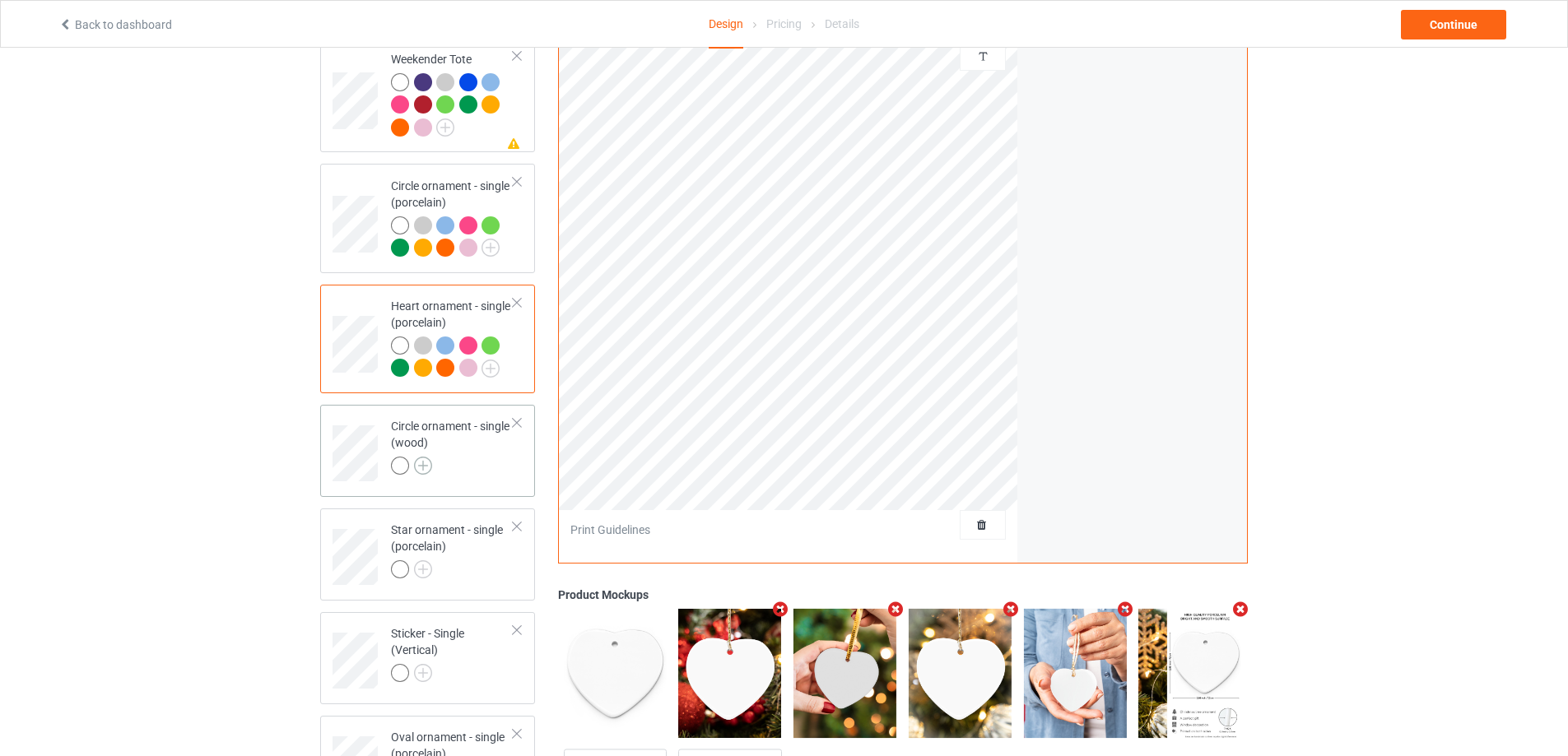
click at [418, 466] on img at bounding box center [422, 465] width 18 height 18
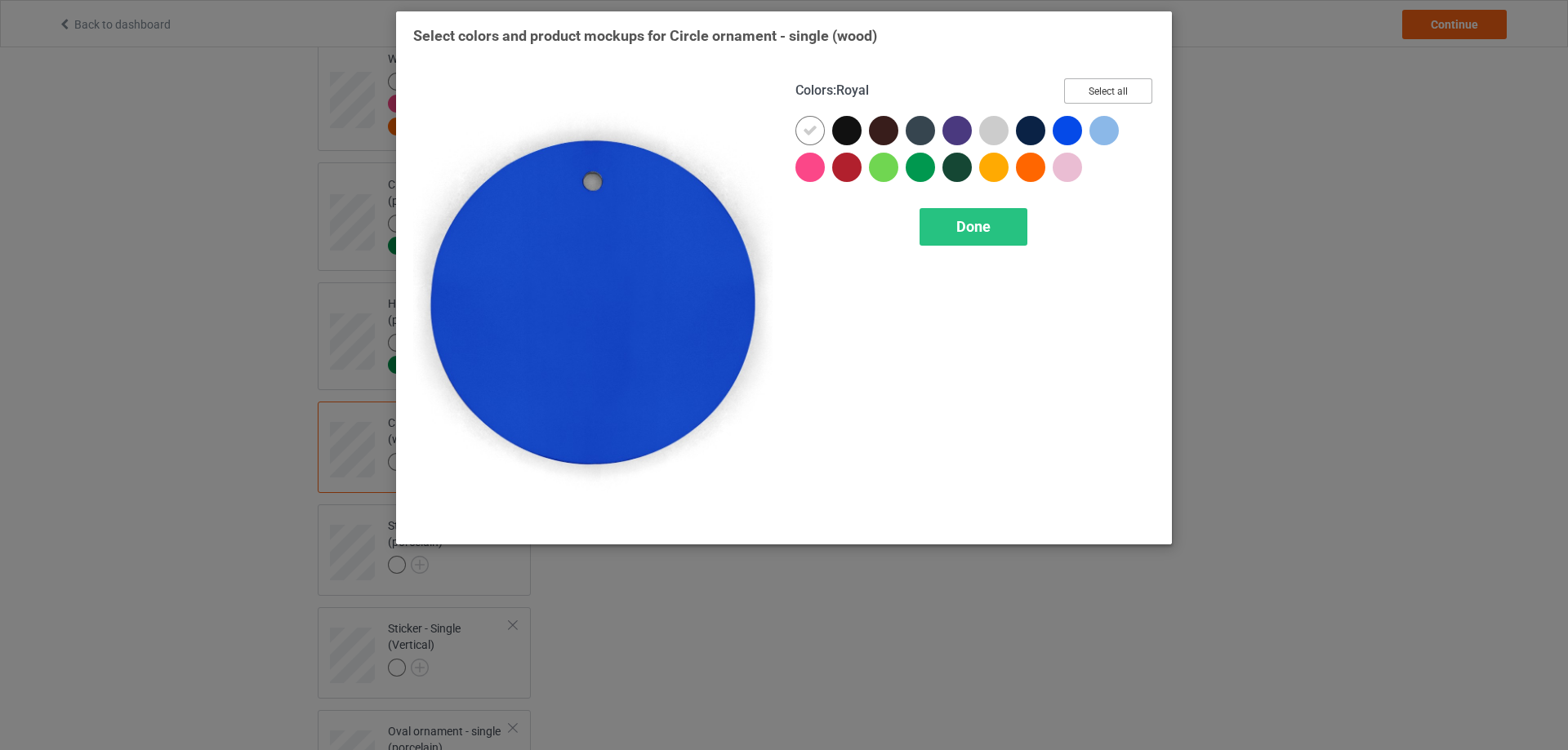
click at [1102, 84] on button "Select all" at bounding box center [1108, 91] width 88 height 25
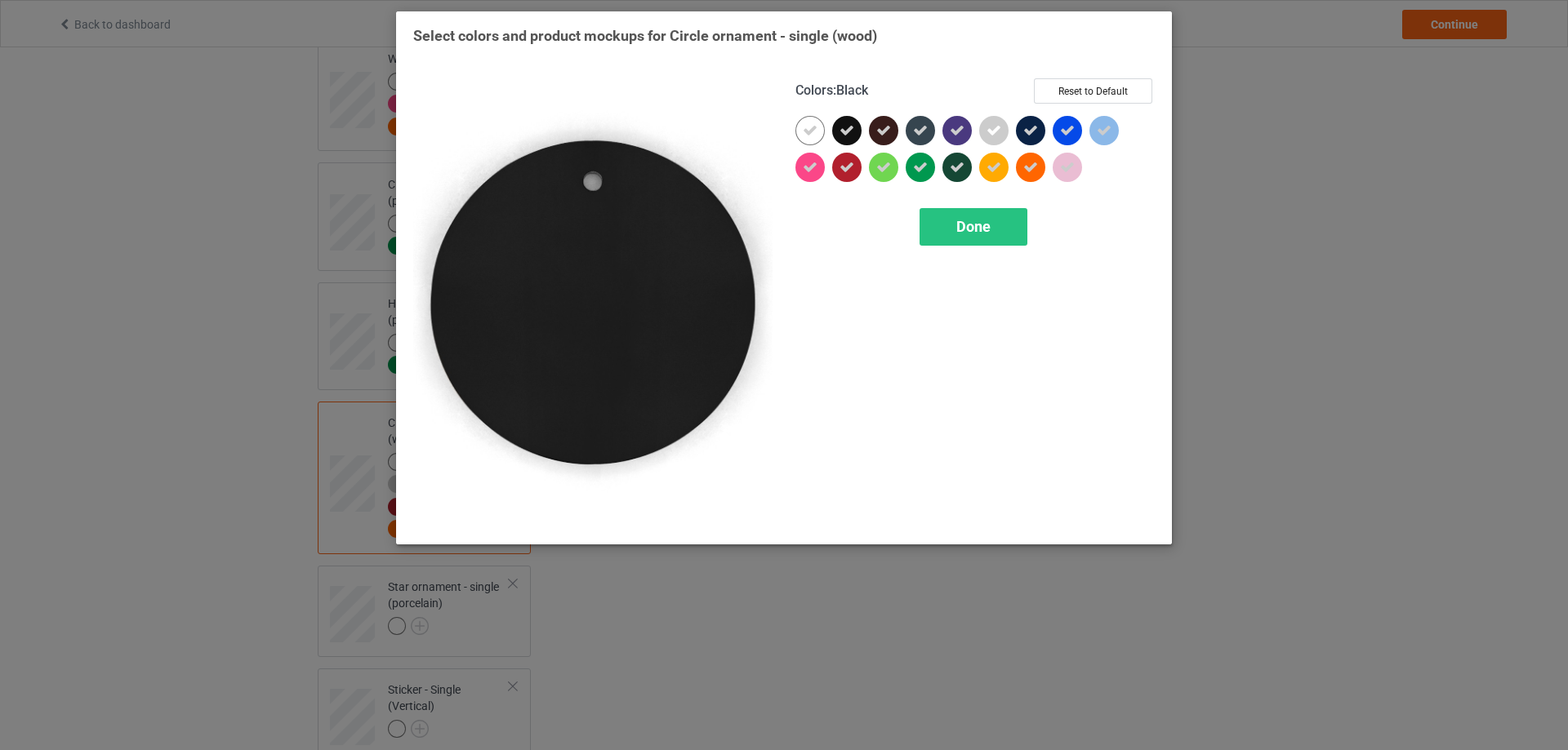
click at [842, 130] on icon at bounding box center [846, 130] width 14 height 14
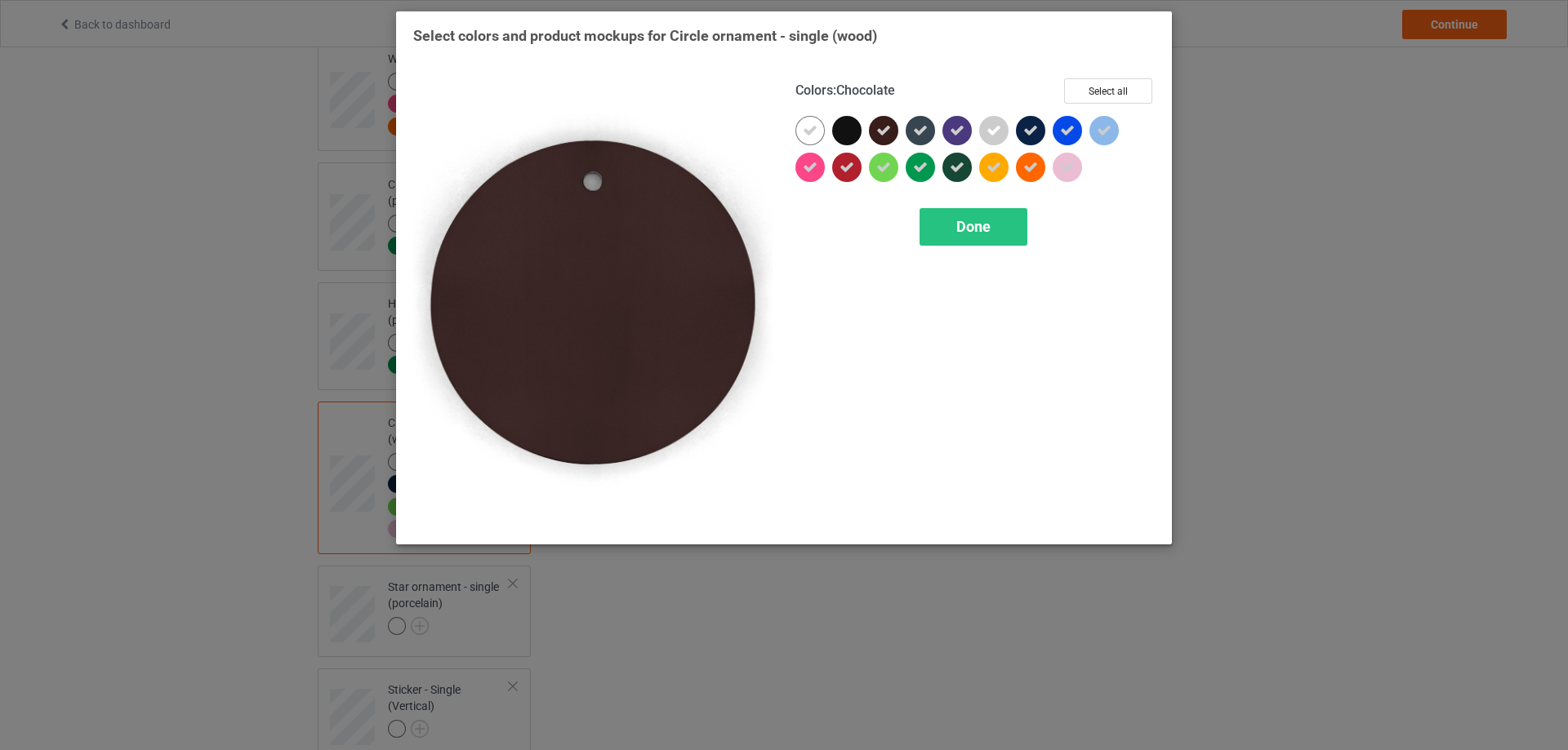
click at [893, 128] on div at bounding box center [883, 130] width 29 height 29
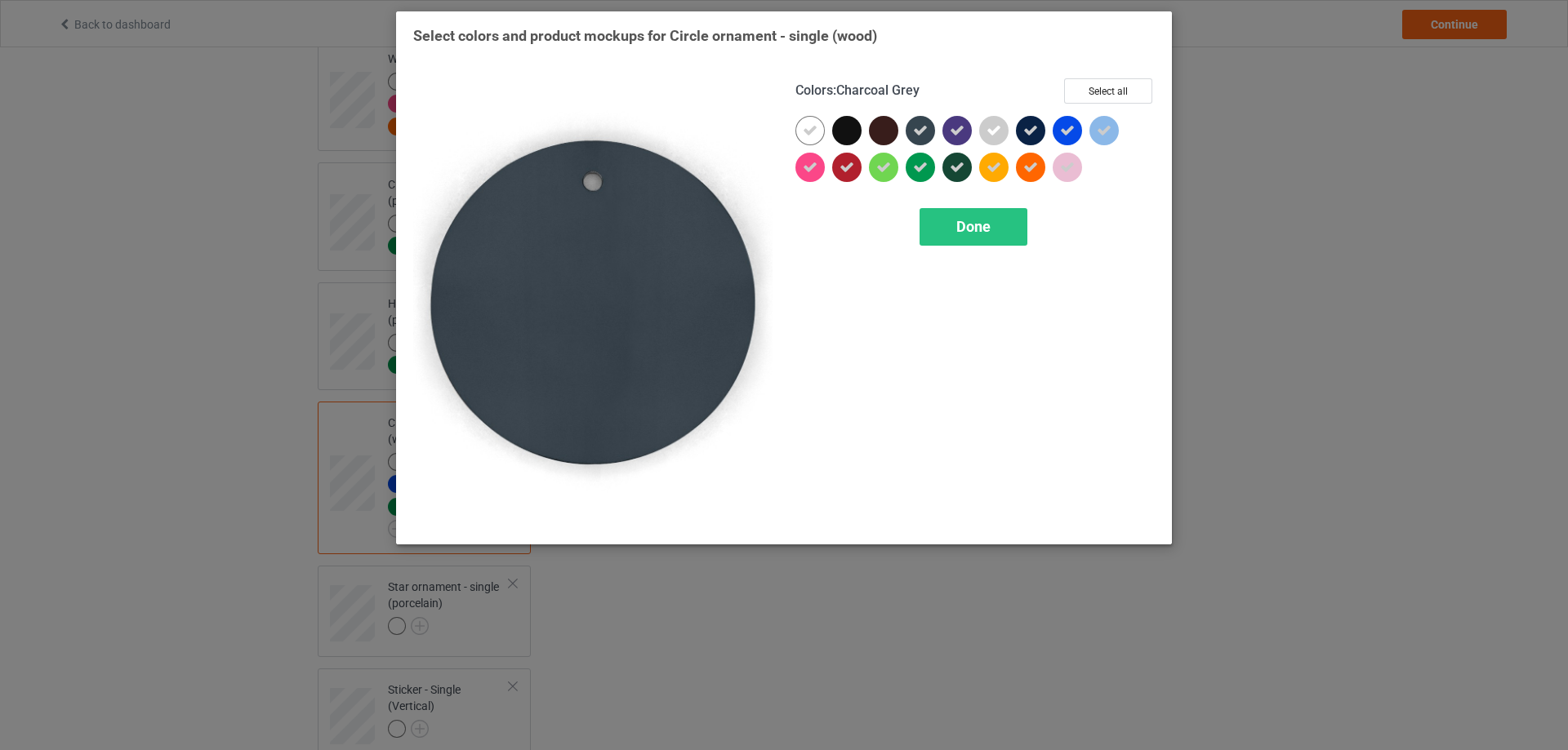
drag, startPoint x: 923, startPoint y: 128, endPoint x: 934, endPoint y: 129, distance: 11.0
click at [927, 128] on icon at bounding box center [920, 130] width 14 height 14
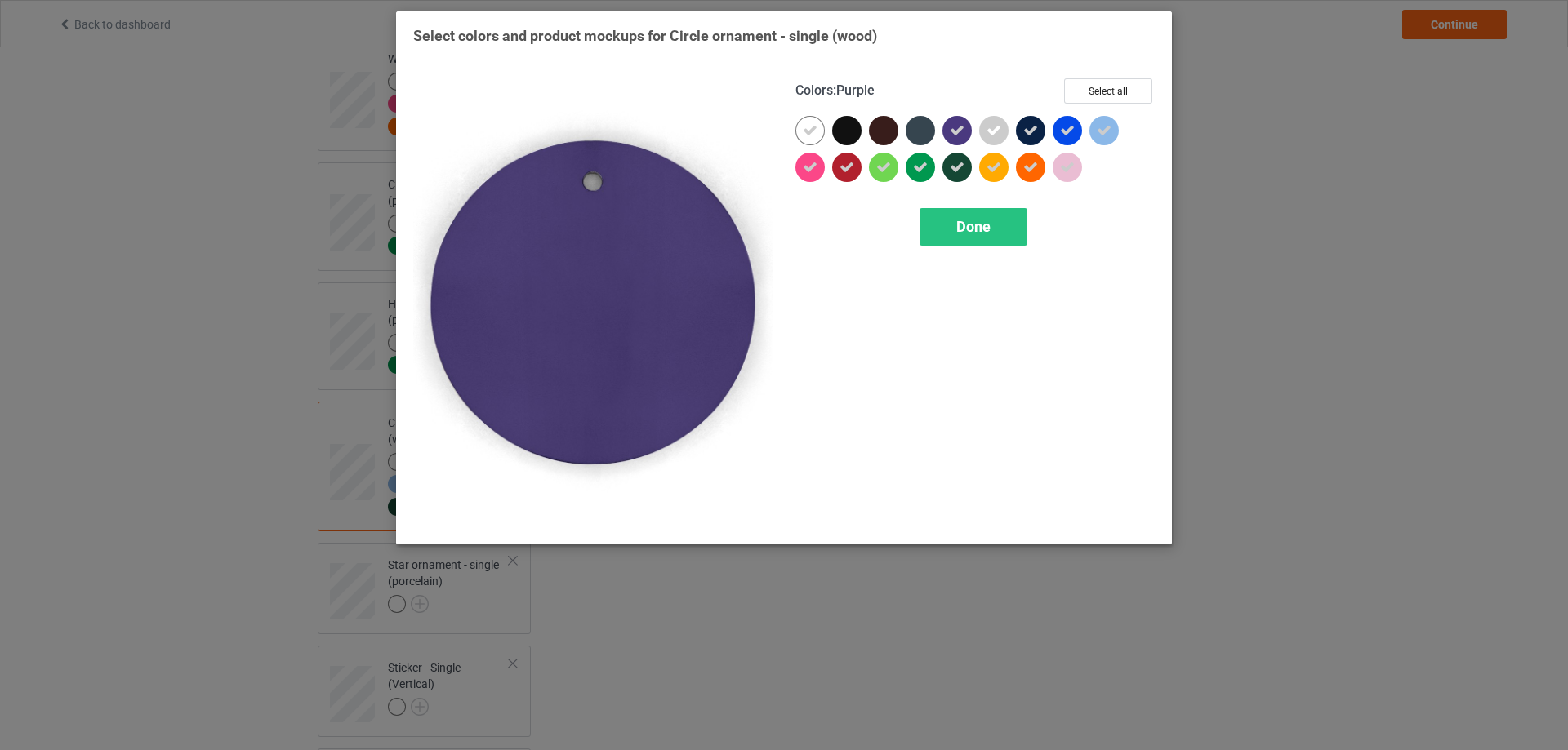
drag, startPoint x: 961, startPoint y: 134, endPoint x: 1019, endPoint y: 134, distance: 58.0
click at [965, 134] on div at bounding box center [957, 130] width 29 height 29
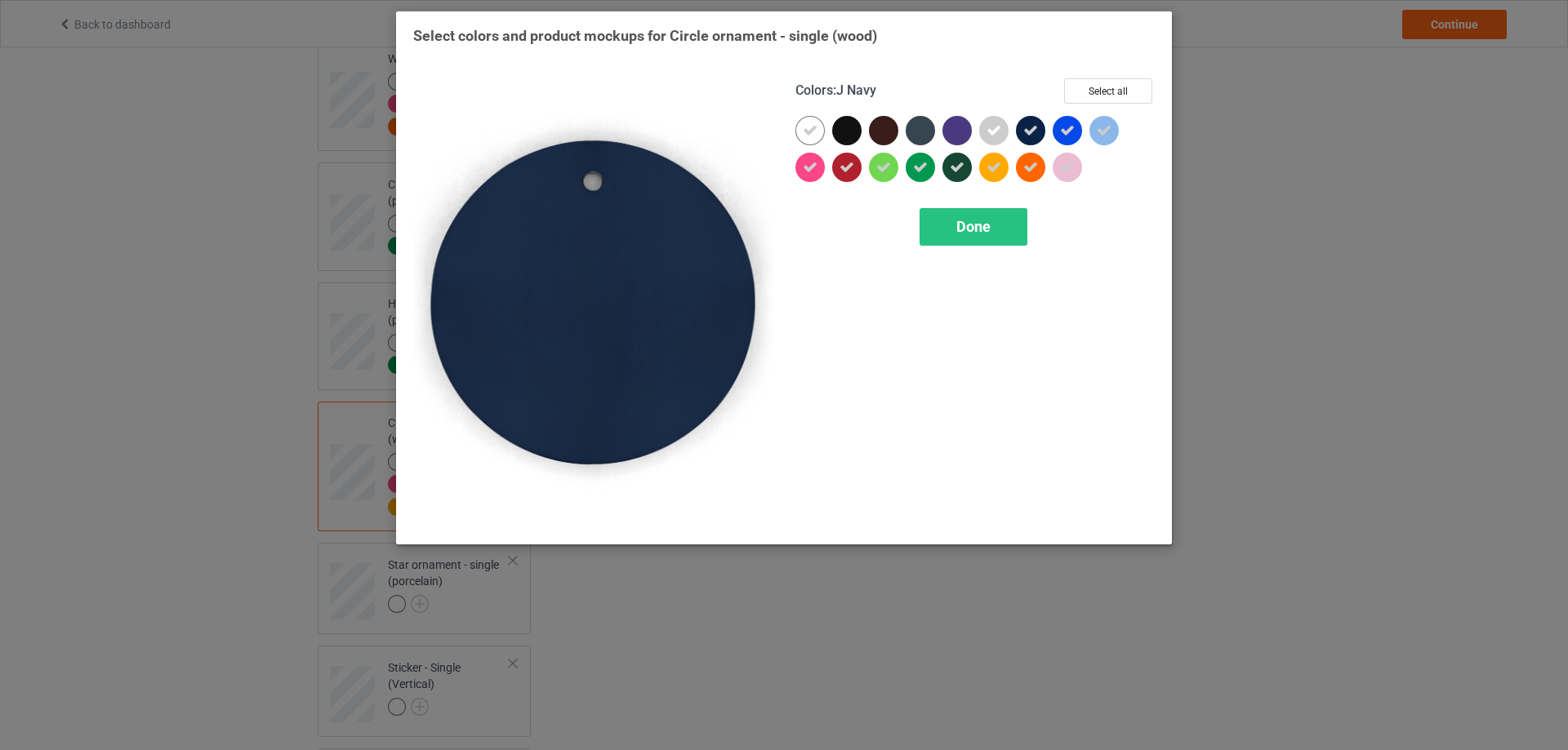
click at [1050, 134] on div at bounding box center [1034, 134] width 37 height 37
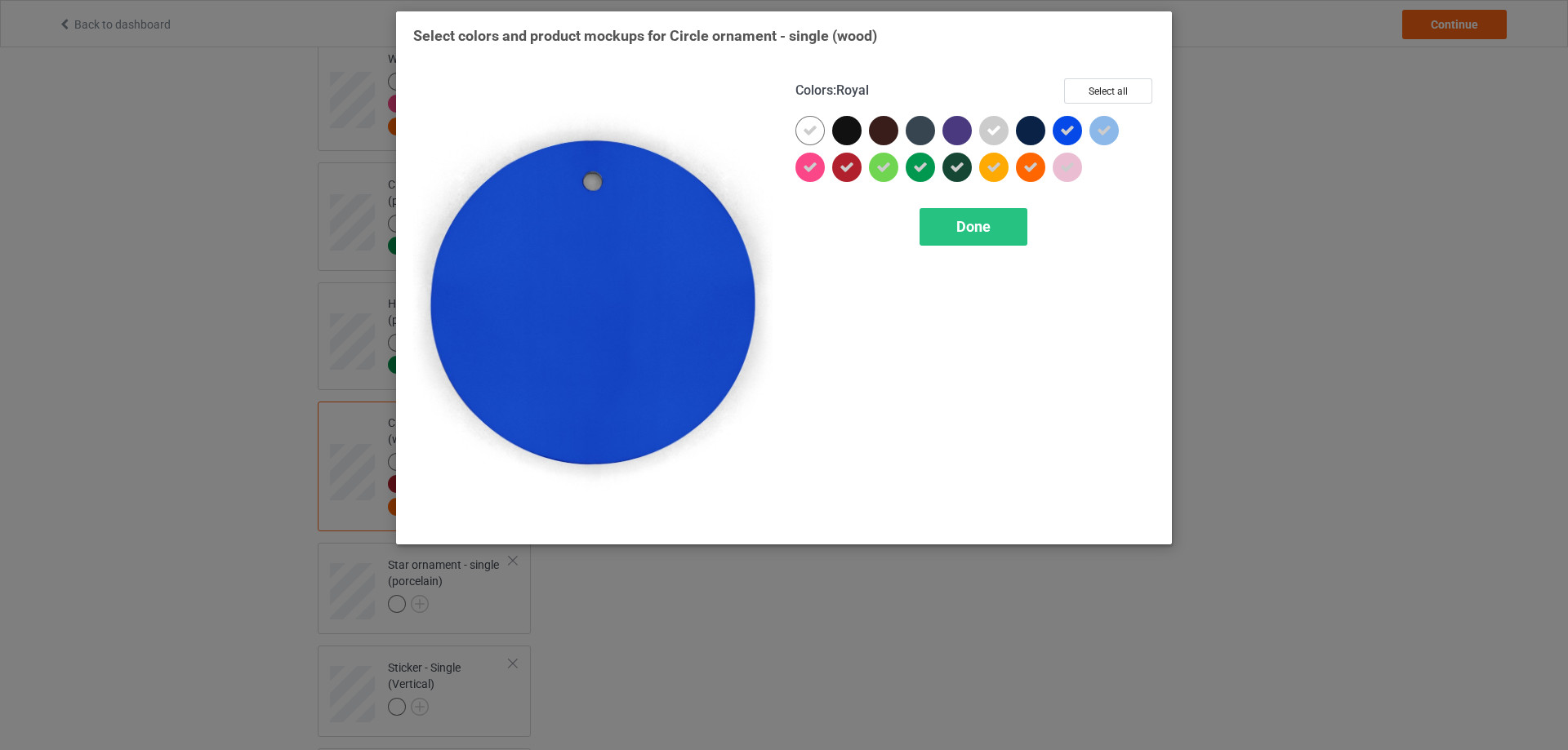
click at [1063, 131] on div at bounding box center [1067, 130] width 29 height 29
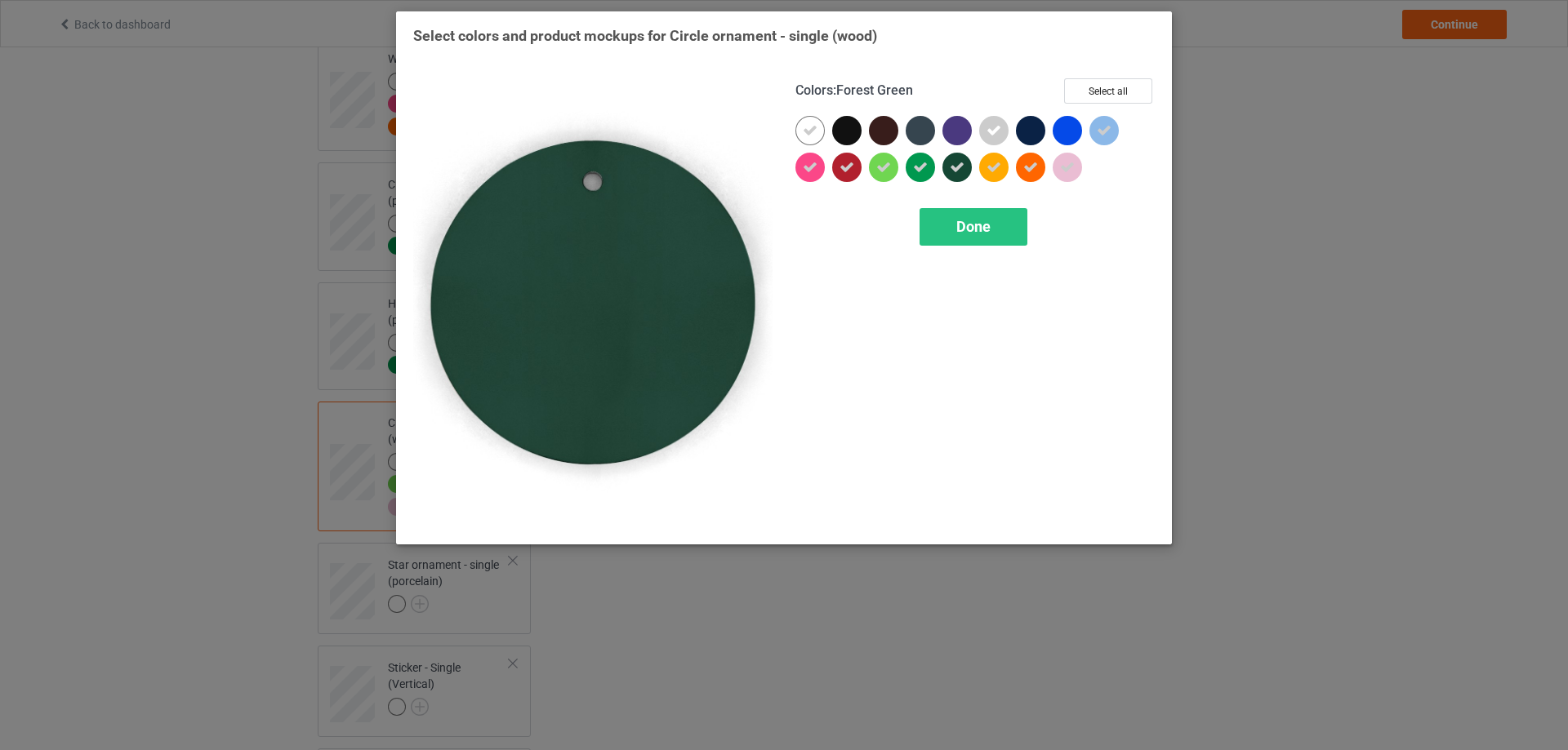
drag, startPoint x: 950, startPoint y: 165, endPoint x: 877, endPoint y: 174, distance: 73.6
click at [949, 165] on div at bounding box center [957, 167] width 29 height 29
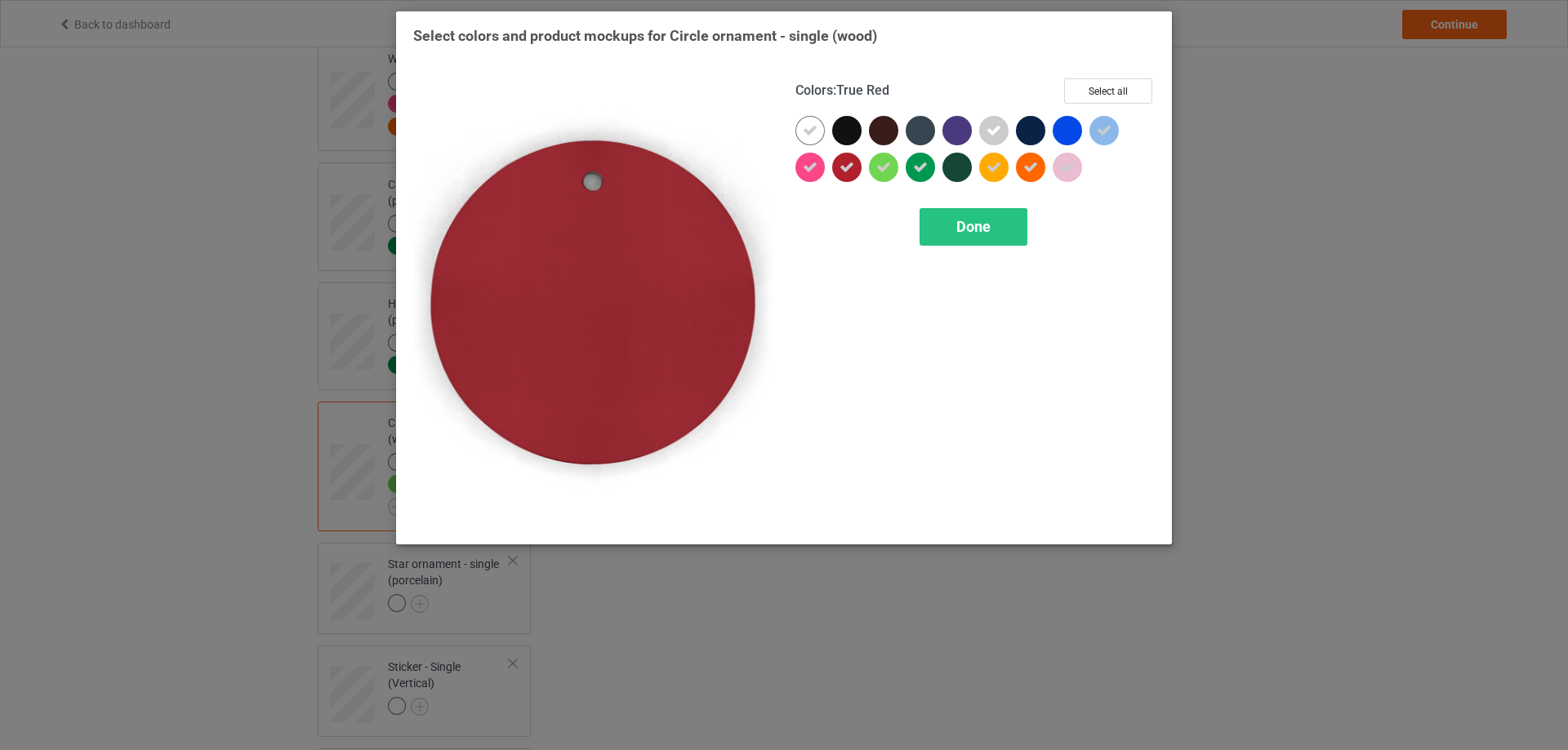
drag, startPoint x: 858, startPoint y: 166, endPoint x: 863, endPoint y: 175, distance: 10.3
click at [856, 166] on div at bounding box center [846, 167] width 29 height 29
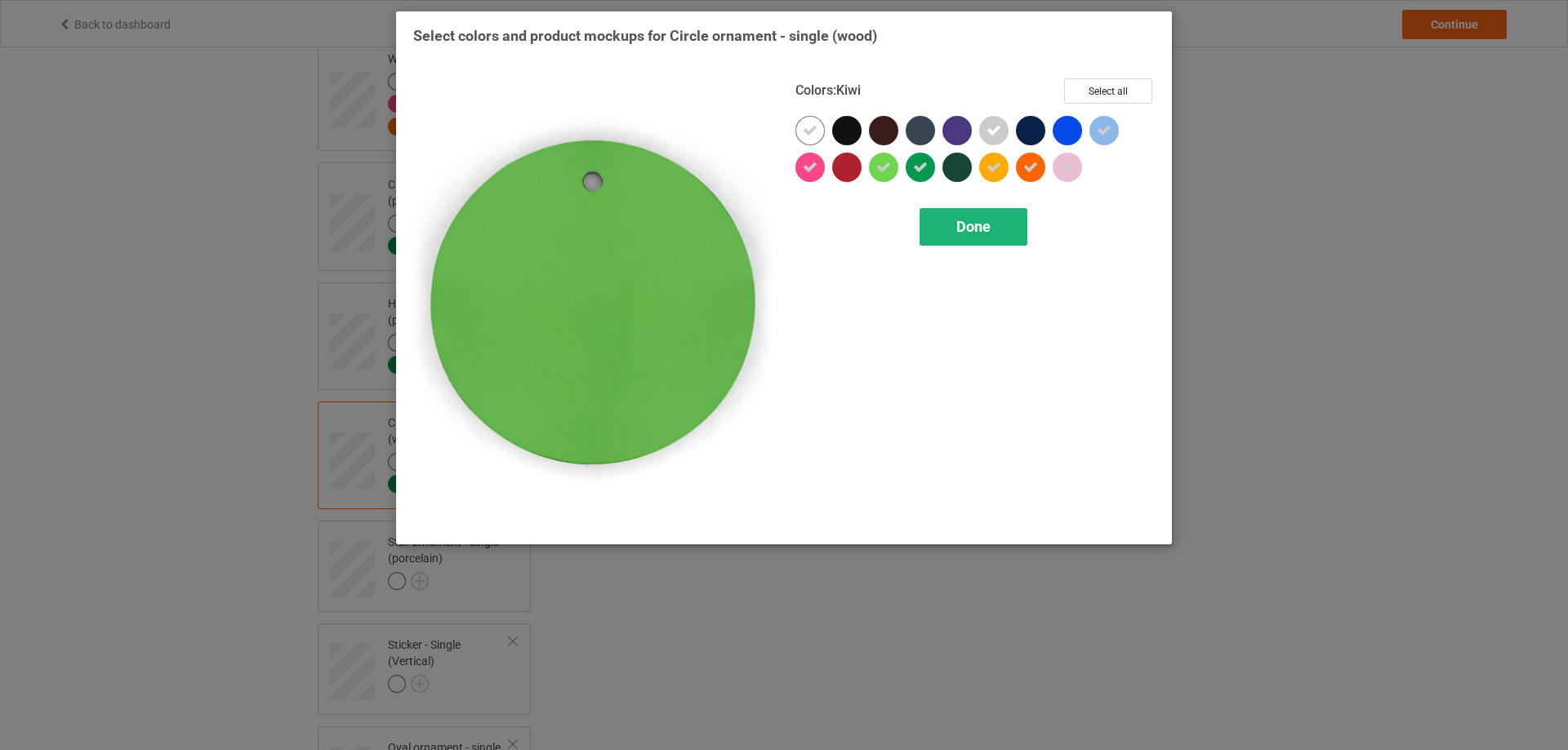
click at [954, 232] on div "Done" at bounding box center [973, 227] width 108 height 38
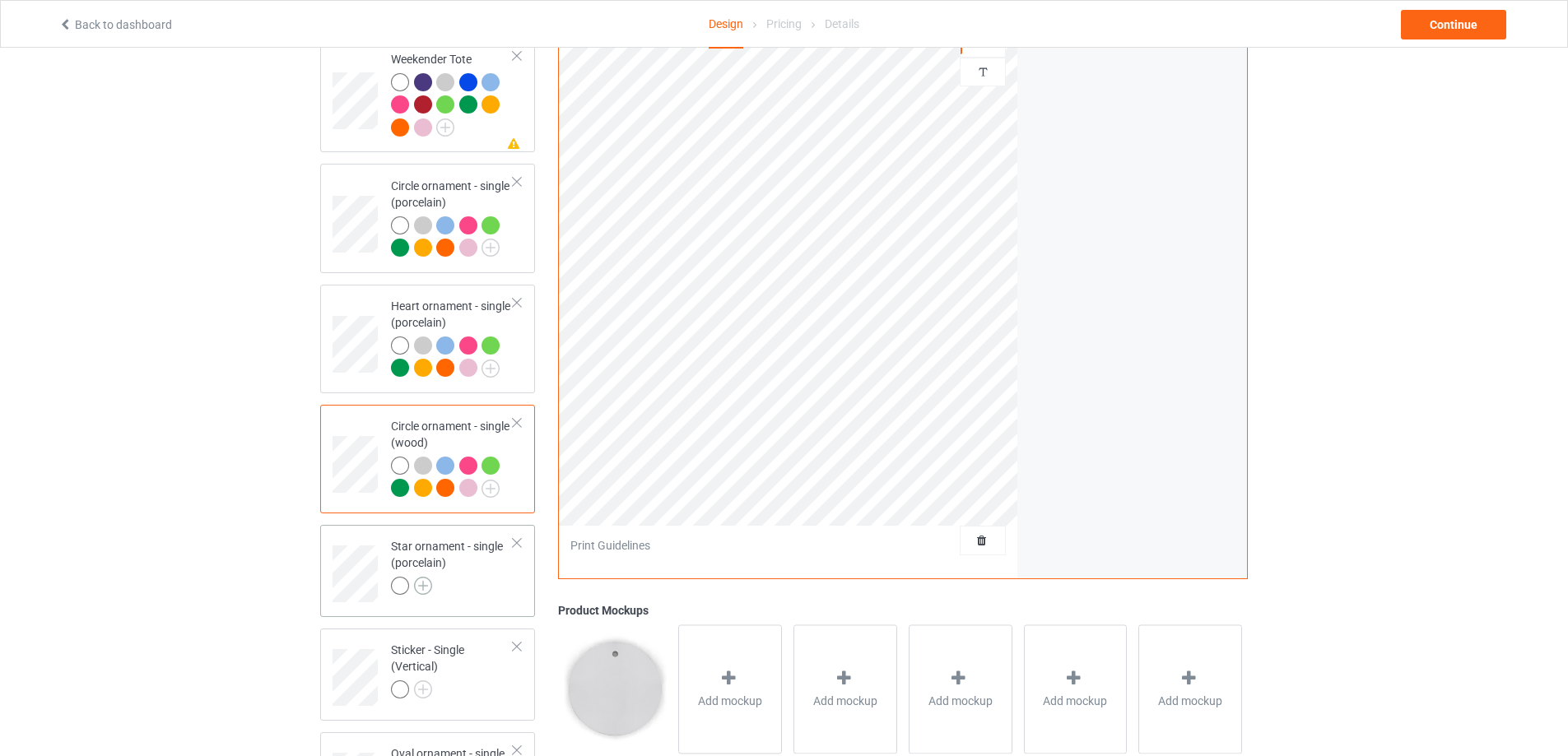
click at [426, 587] on img at bounding box center [422, 585] width 18 height 18
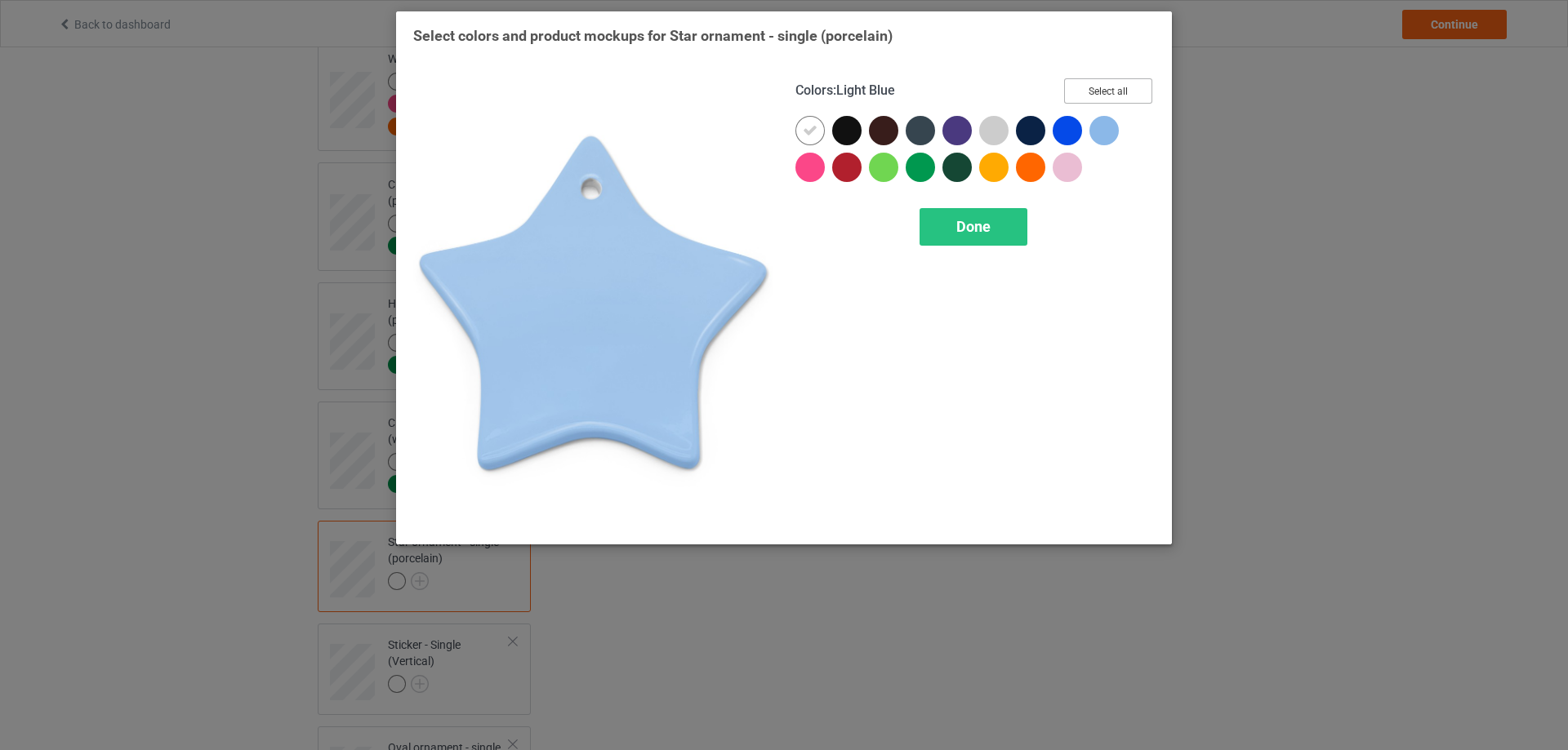
click at [1124, 87] on button "Select all" at bounding box center [1108, 91] width 88 height 25
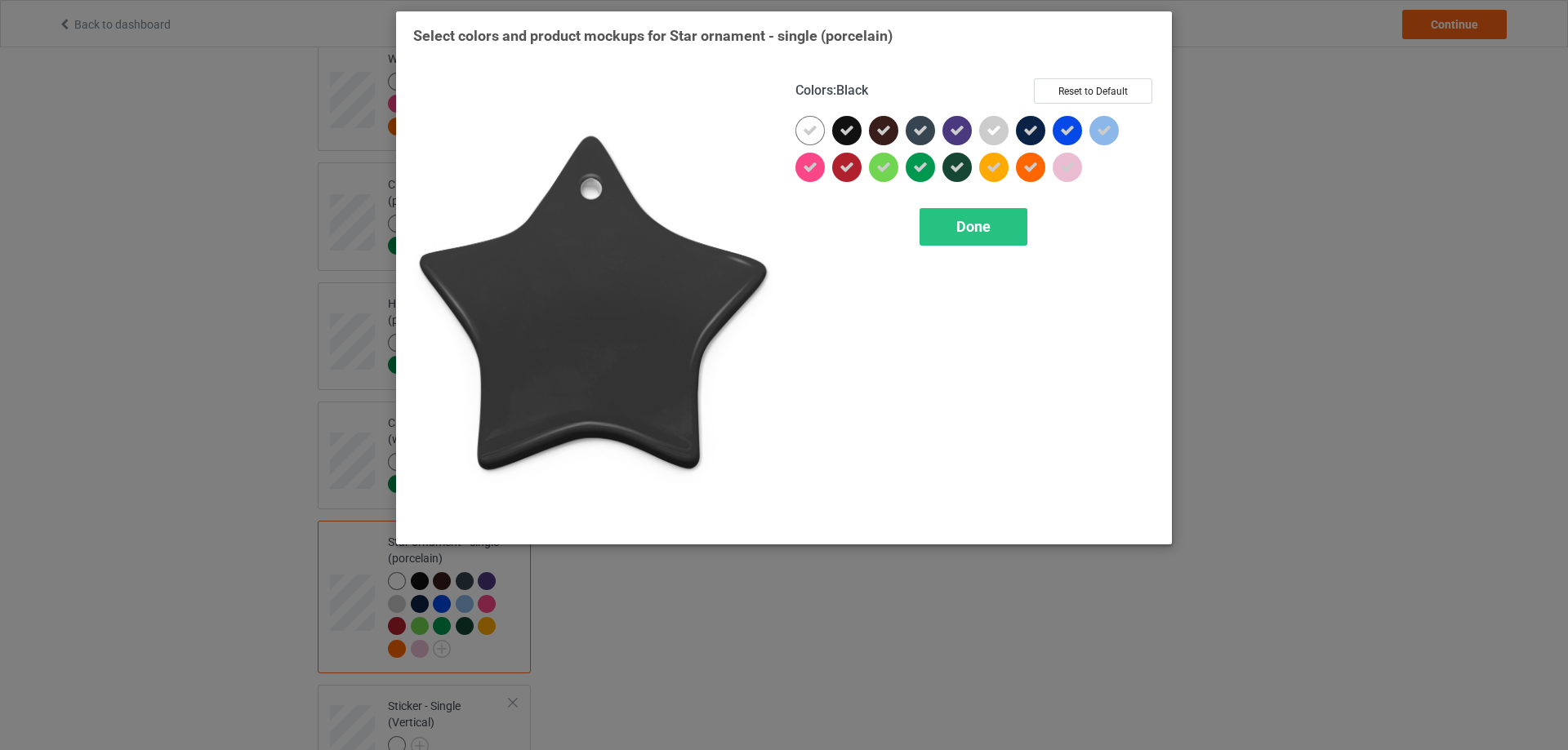
click at [849, 134] on icon at bounding box center [846, 130] width 14 height 14
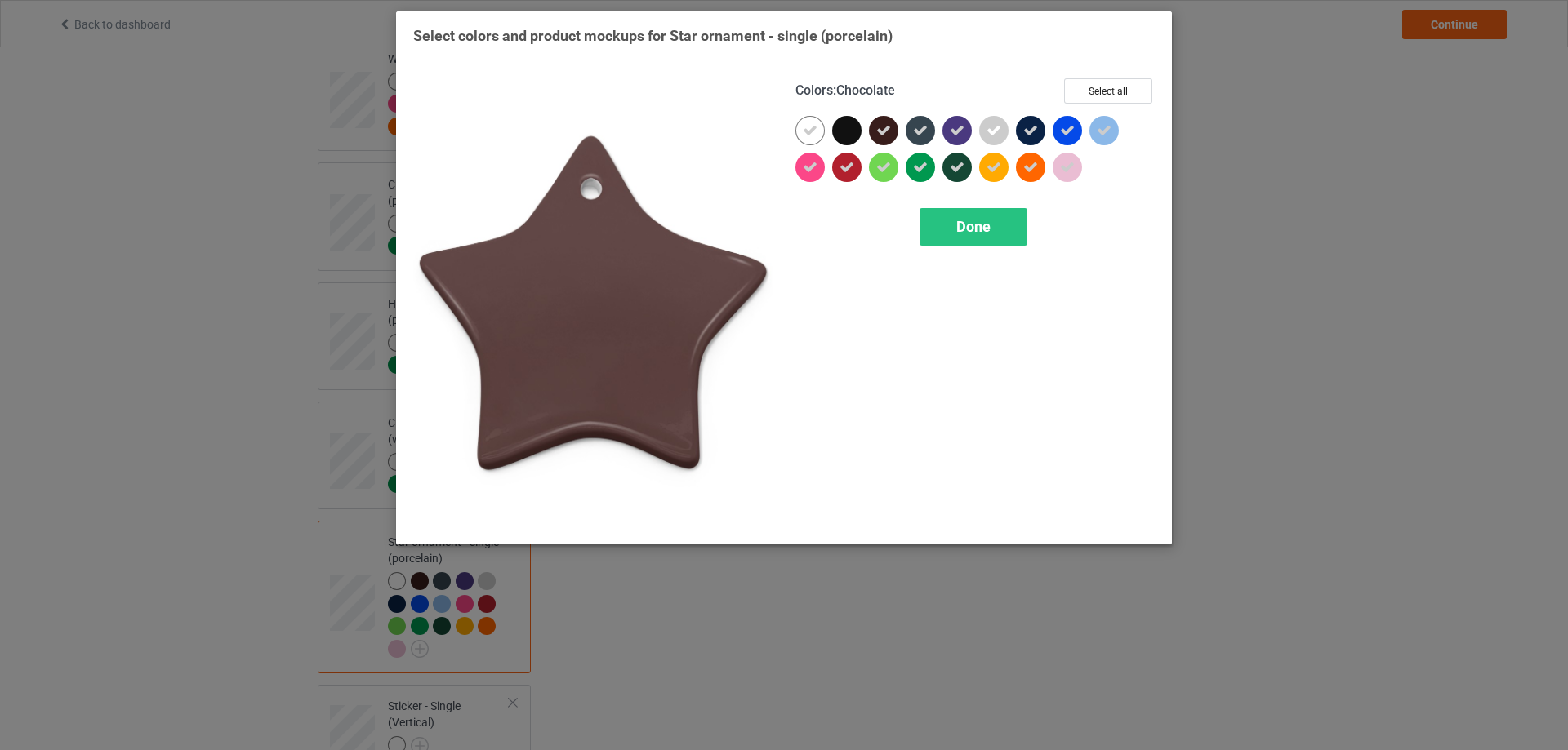
click at [886, 129] on icon at bounding box center [883, 130] width 14 height 14
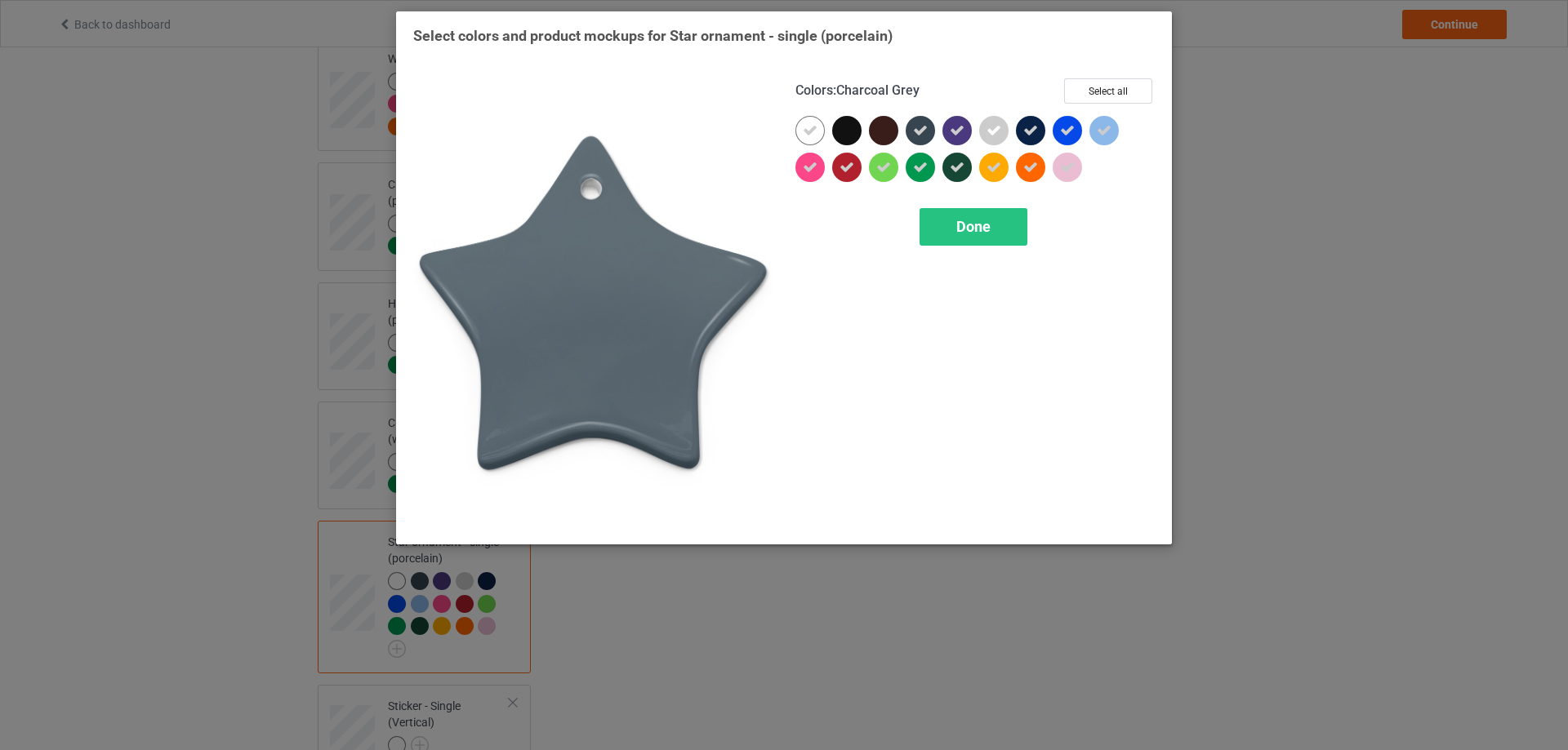
click at [919, 129] on icon at bounding box center [920, 130] width 14 height 14
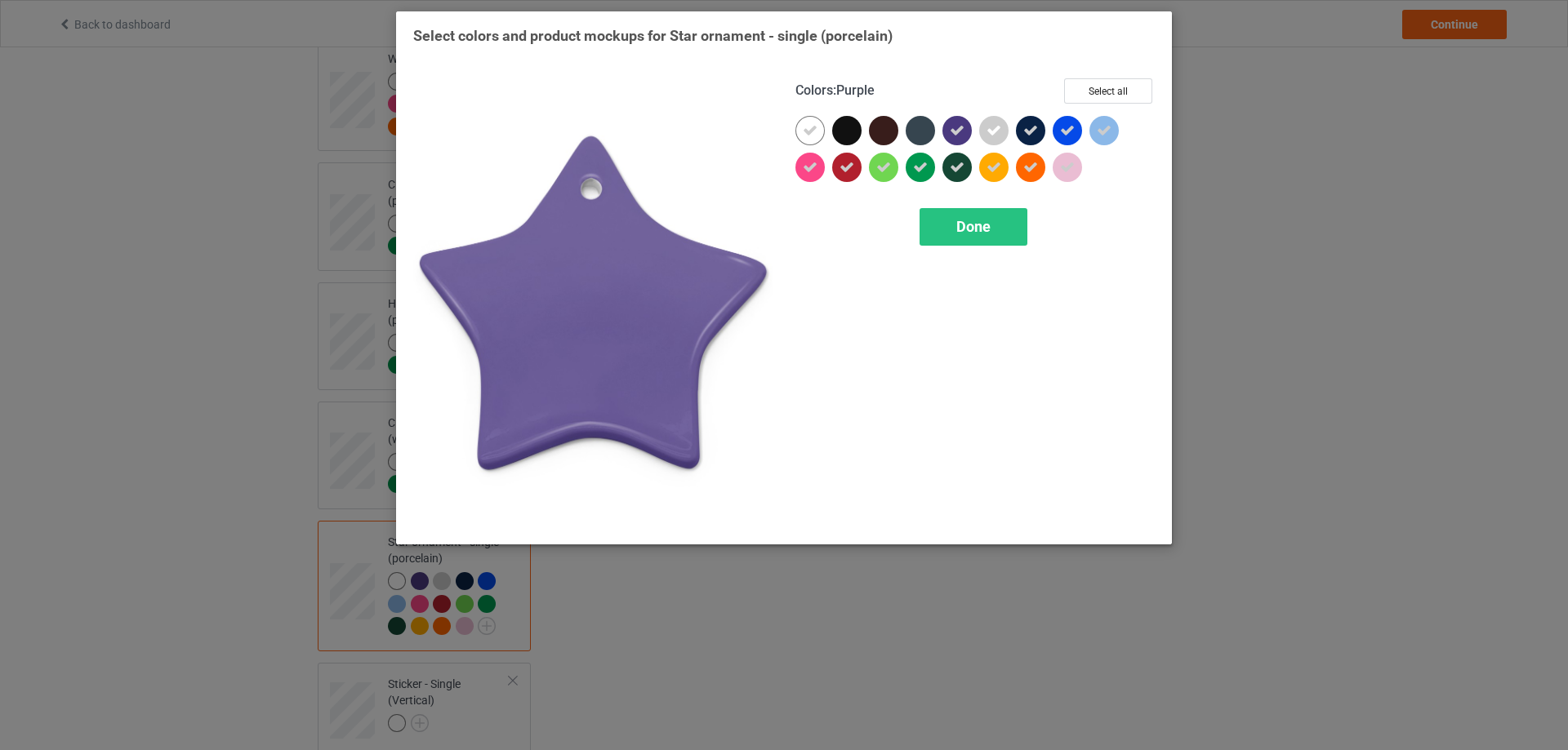
click at [945, 134] on div at bounding box center [957, 130] width 29 height 29
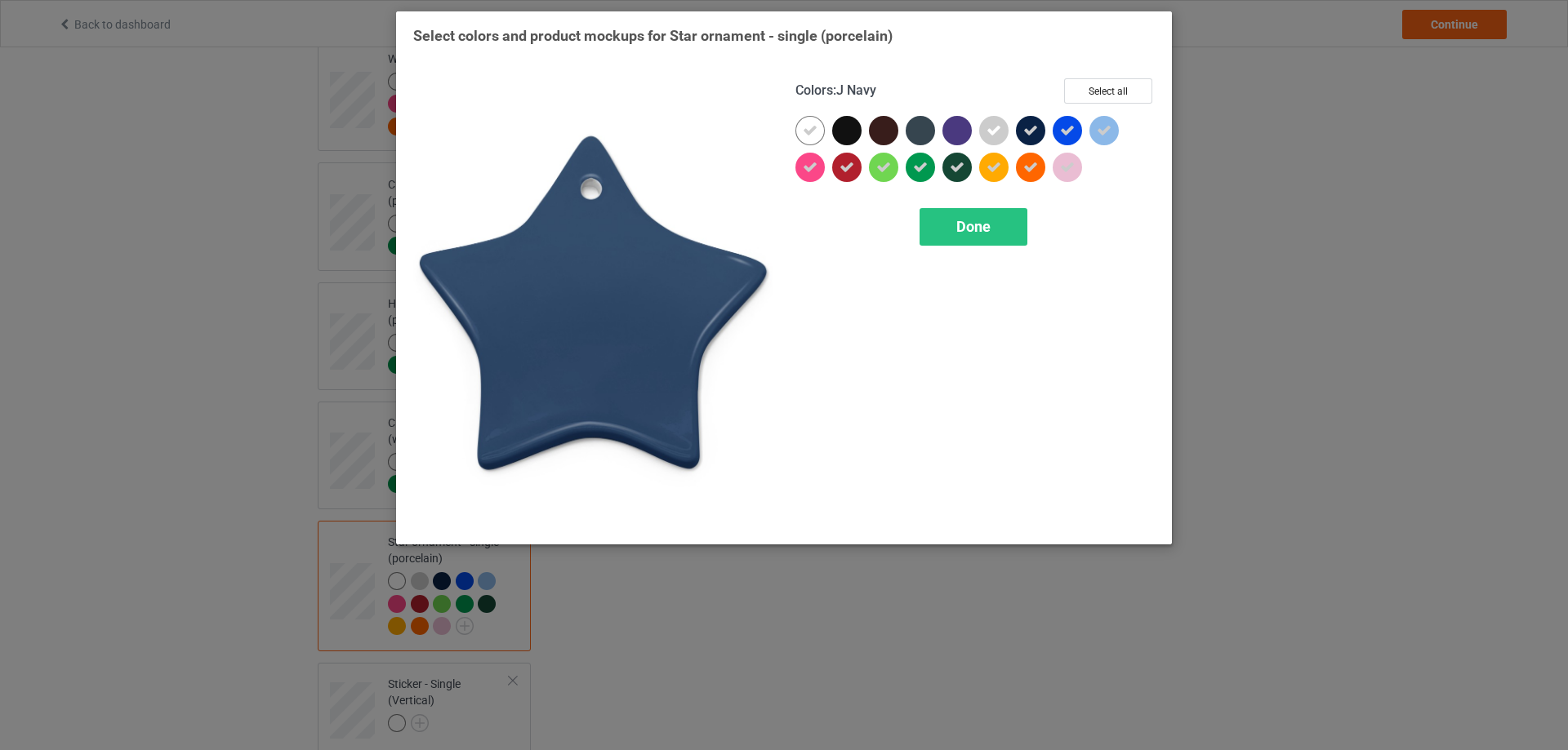
click at [1034, 132] on icon at bounding box center [1030, 130] width 14 height 14
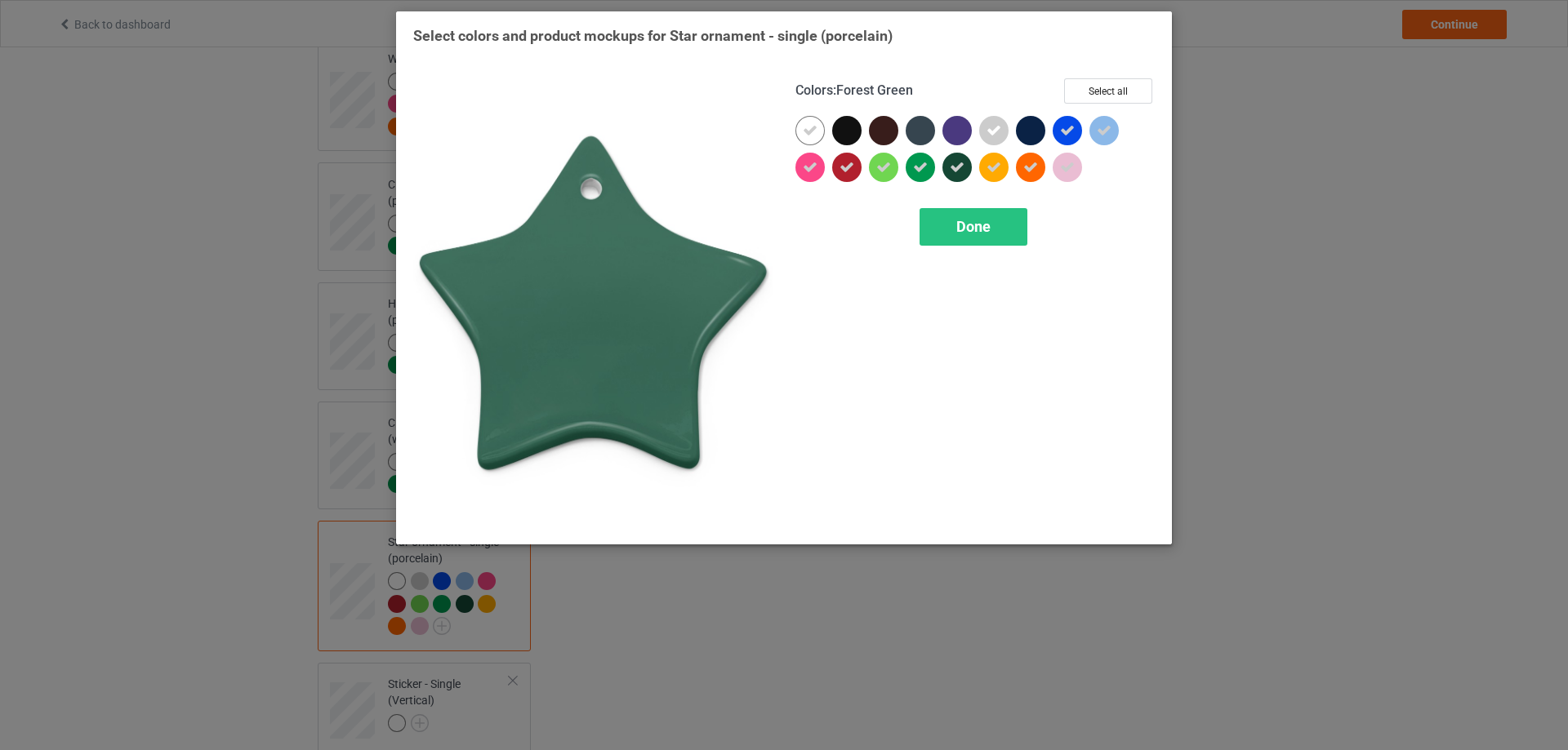
drag, startPoint x: 952, startPoint y: 170, endPoint x: 890, endPoint y: 179, distance: 62.6
click at [951, 171] on icon at bounding box center [956, 167] width 14 height 14
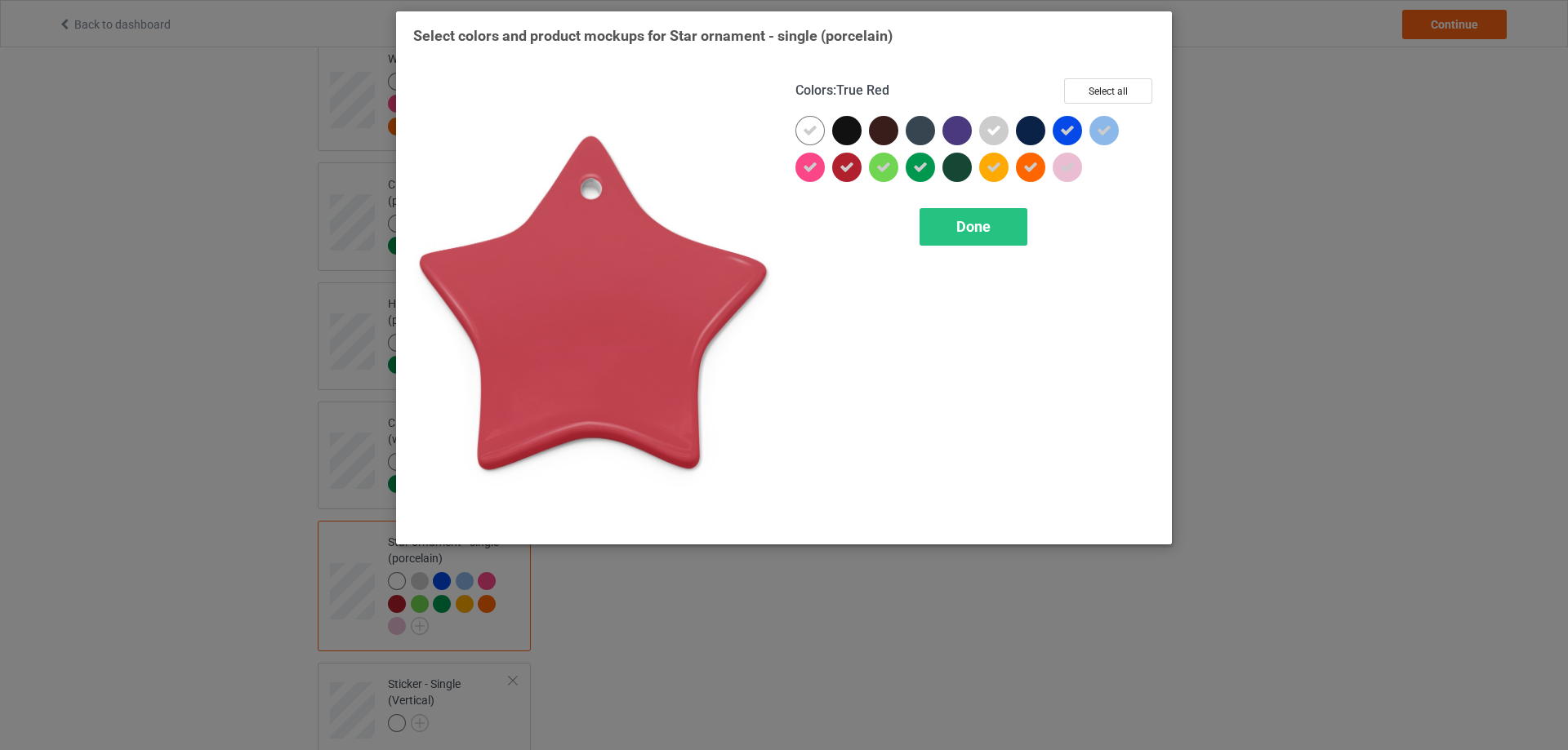
click at [846, 170] on icon at bounding box center [846, 167] width 14 height 14
click at [998, 230] on div "Done" at bounding box center [973, 227] width 108 height 38
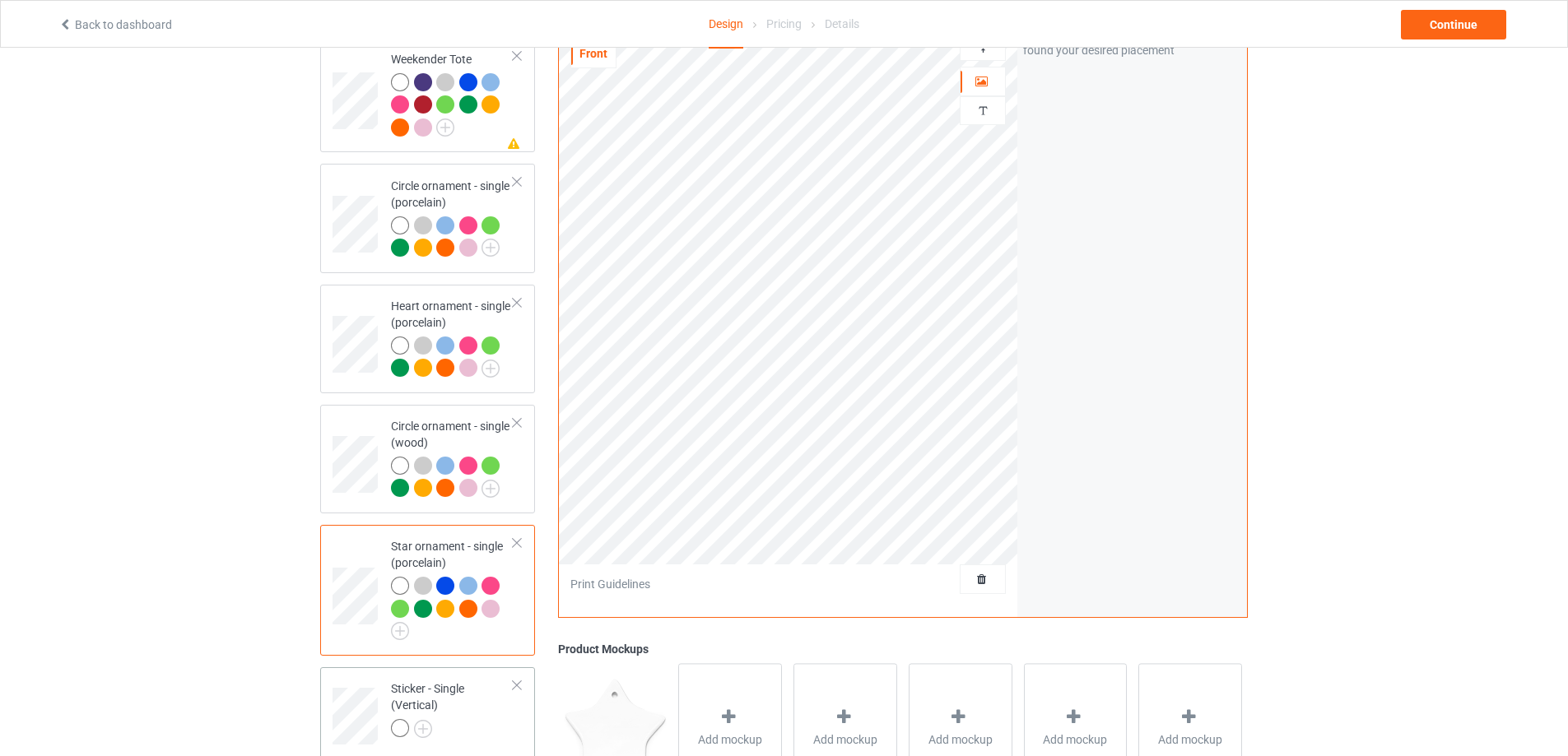
scroll to position [2471, 0]
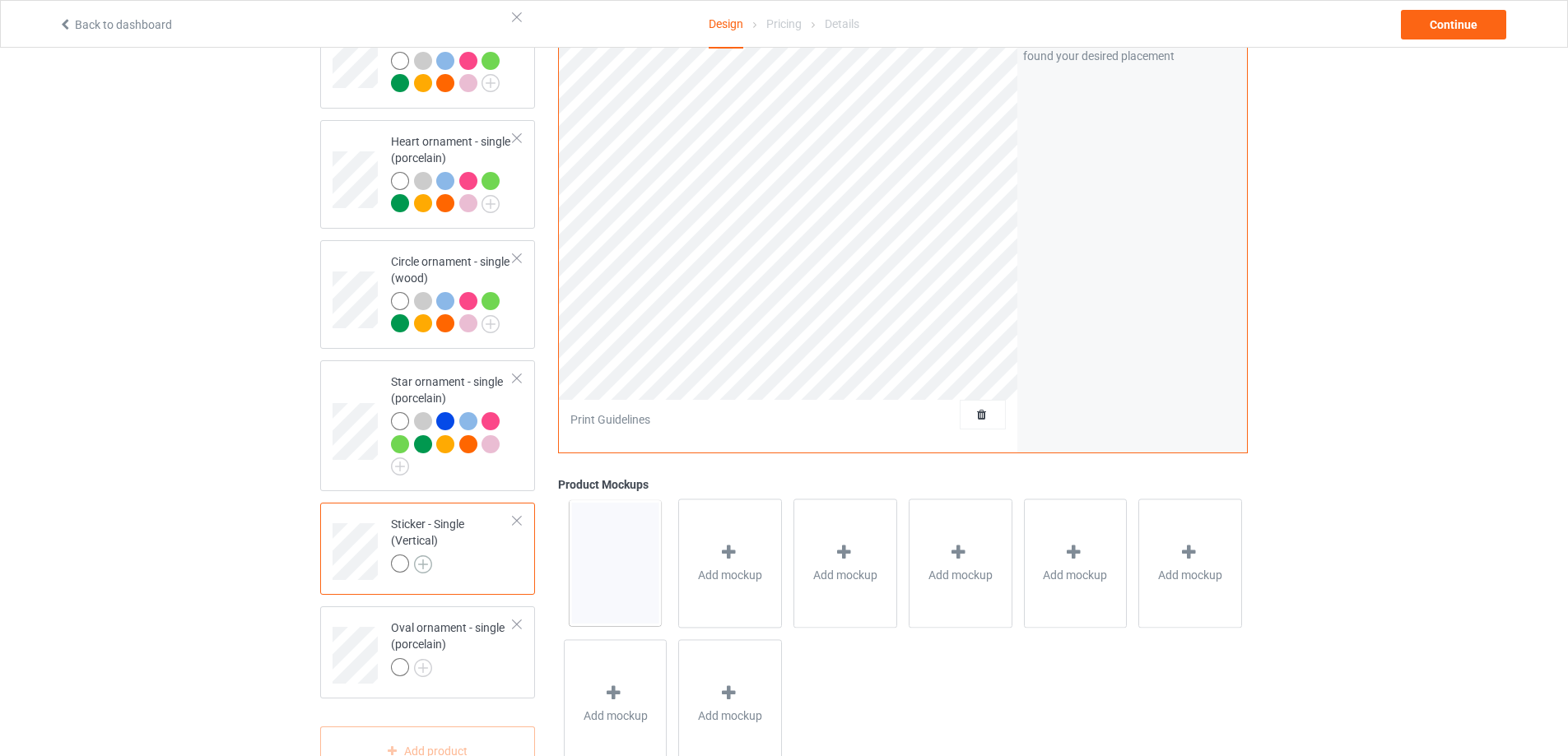
click at [426, 570] on img at bounding box center [422, 564] width 18 height 18
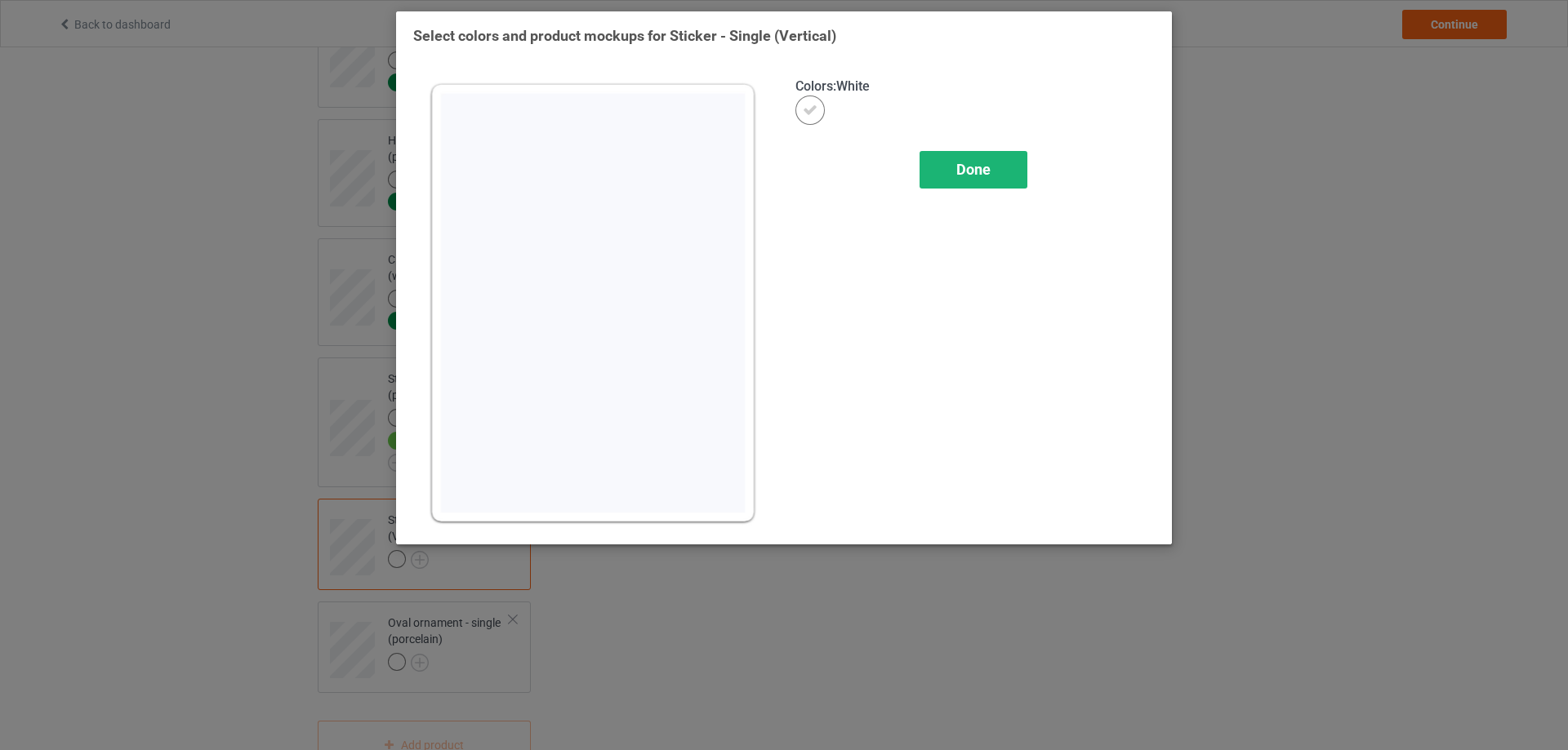
click at [948, 173] on div "Done" at bounding box center [973, 170] width 108 height 38
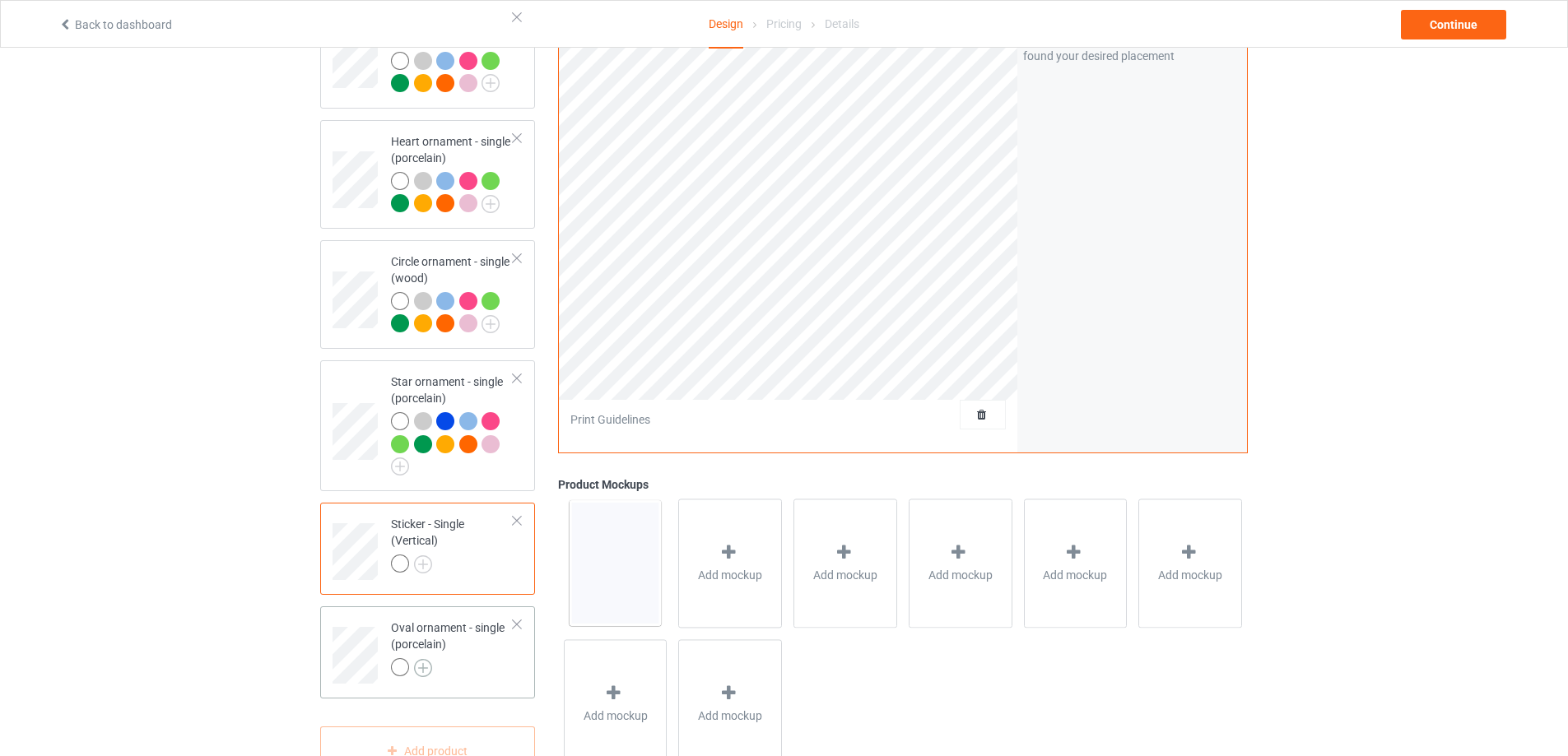
click at [428, 666] on img at bounding box center [422, 668] width 18 height 18
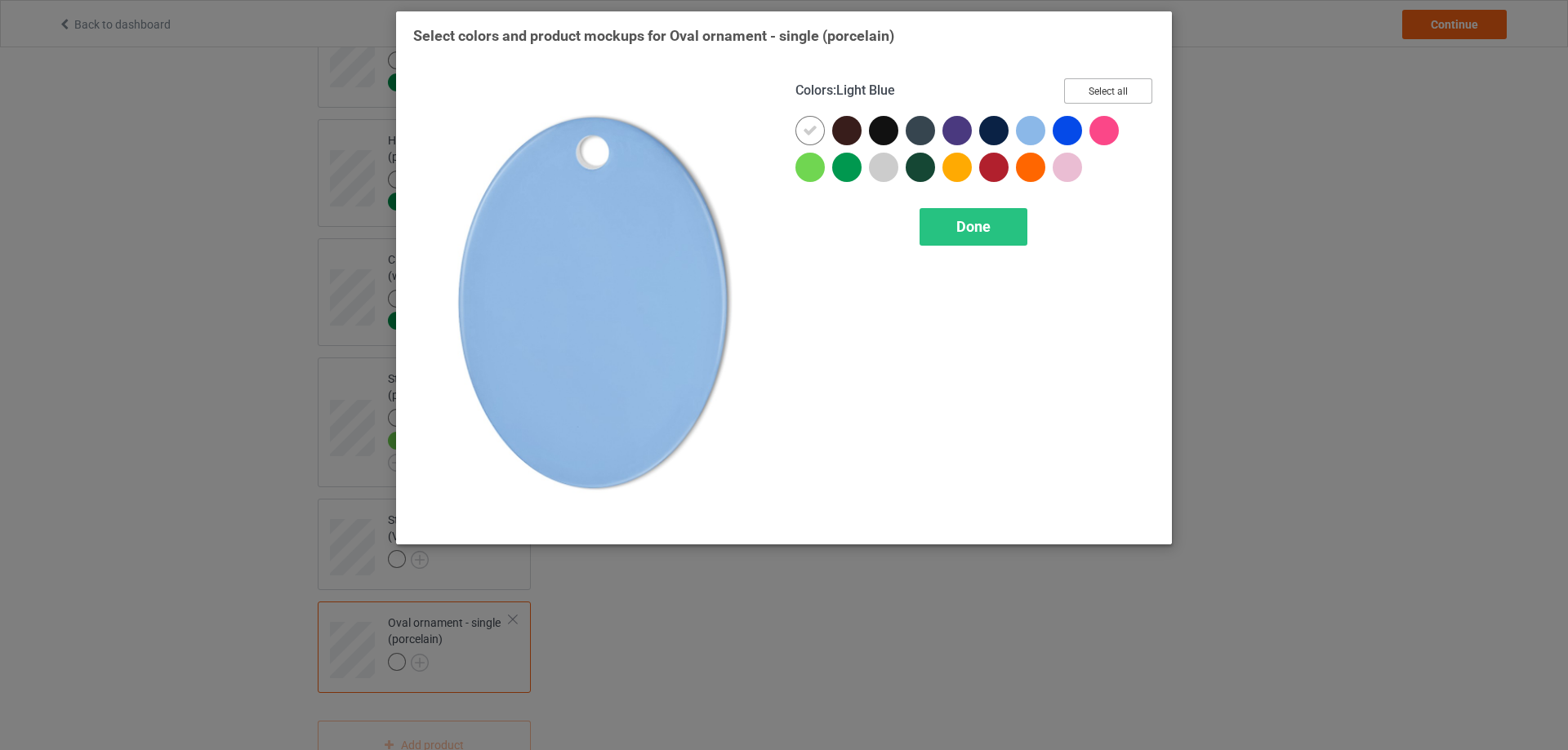
click at [1099, 95] on button "Select all" at bounding box center [1108, 91] width 88 height 25
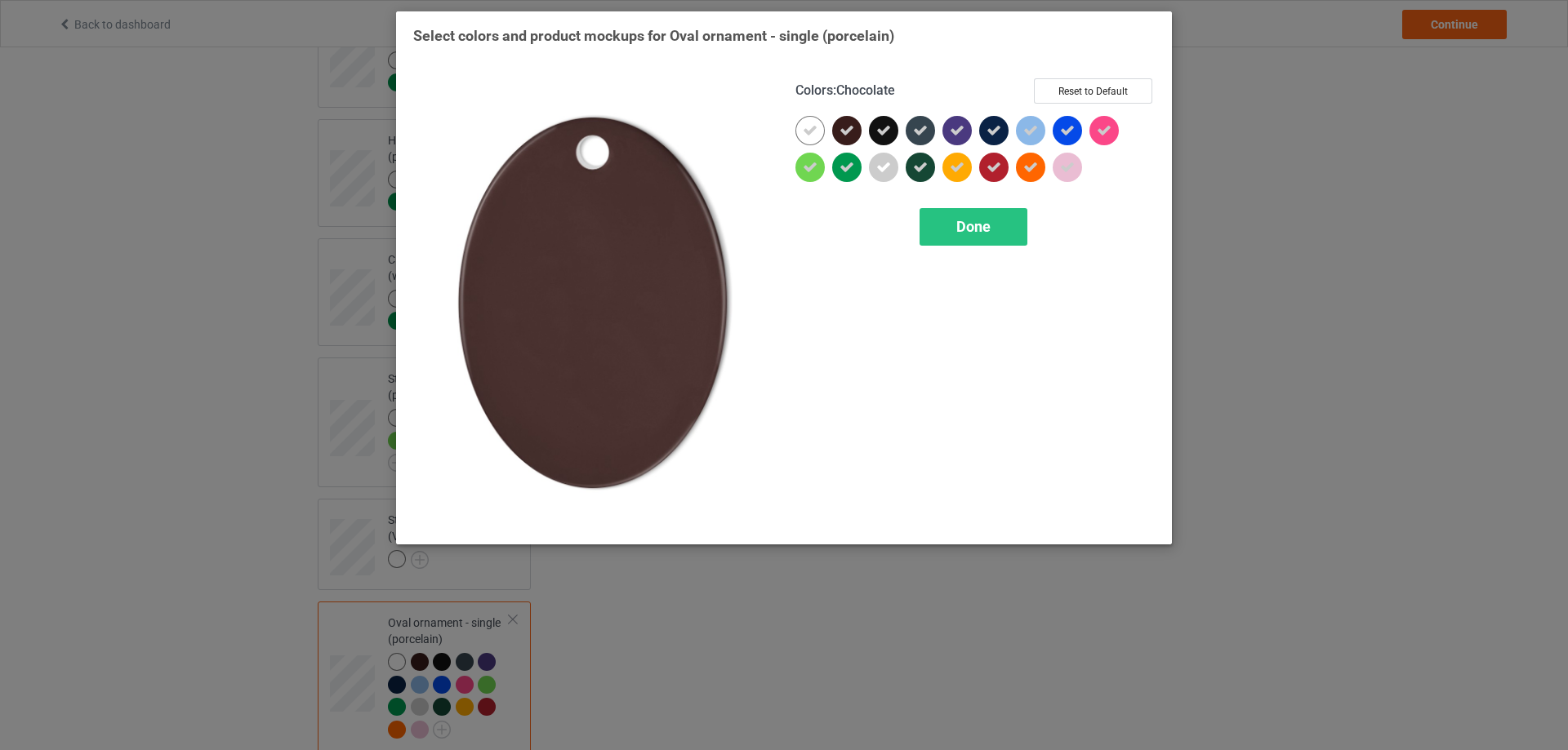
click at [856, 131] on div at bounding box center [846, 130] width 29 height 29
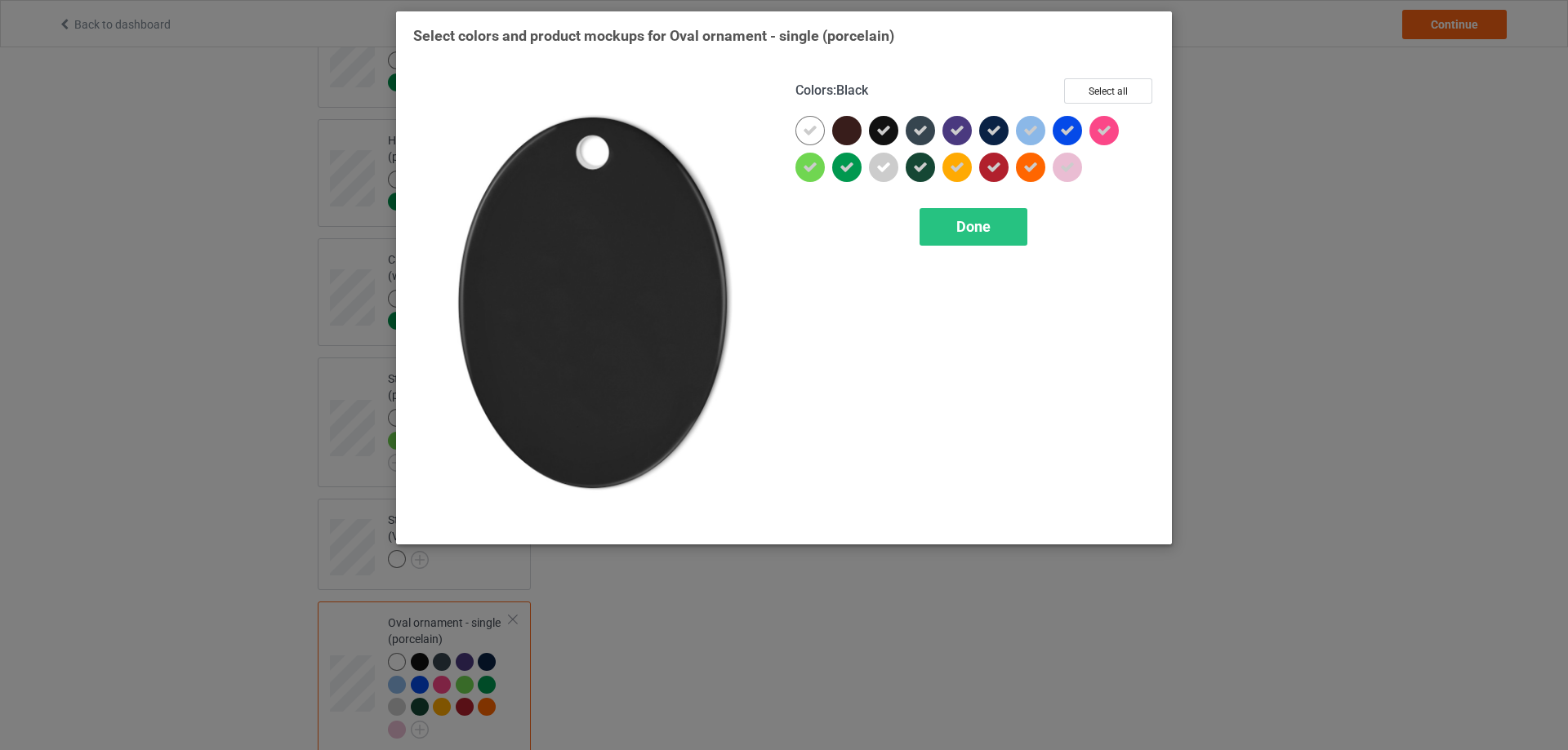
click at [889, 130] on icon at bounding box center [883, 130] width 14 height 14
click at [922, 130] on icon at bounding box center [920, 130] width 14 height 14
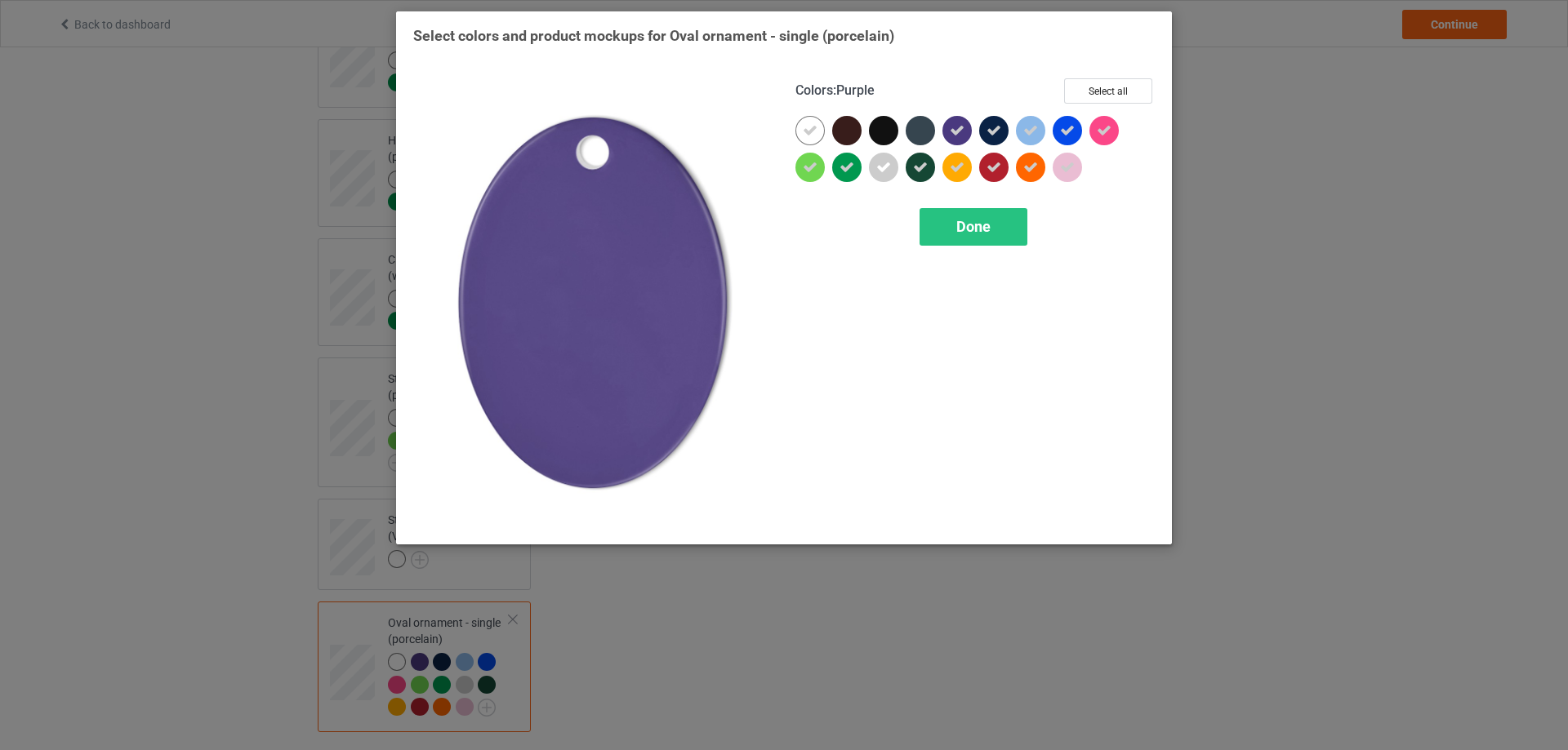
drag, startPoint x: 955, startPoint y: 131, endPoint x: 969, endPoint y: 131, distance: 14.0
click at [958, 131] on icon at bounding box center [956, 130] width 14 height 14
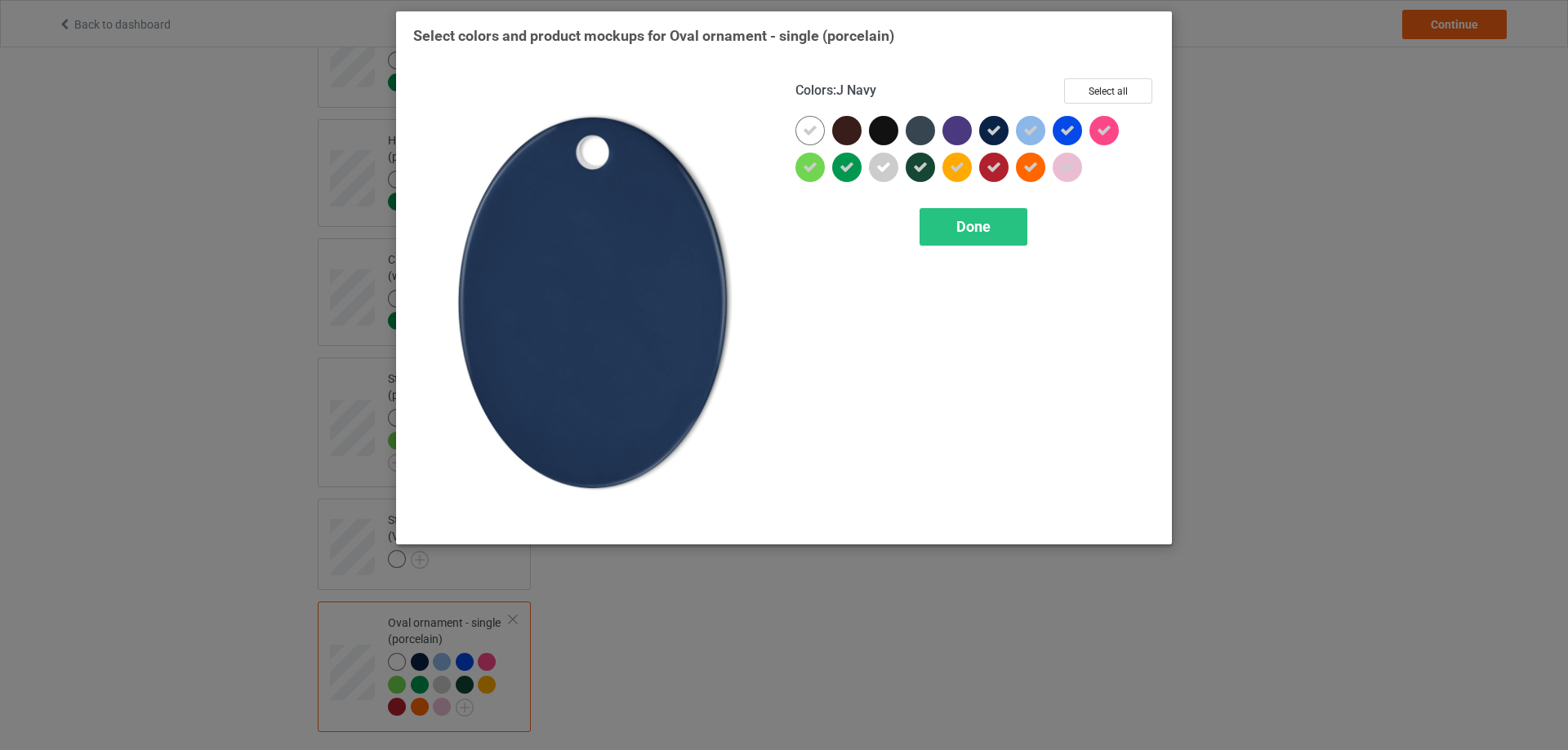
click at [995, 130] on icon at bounding box center [993, 130] width 14 height 14
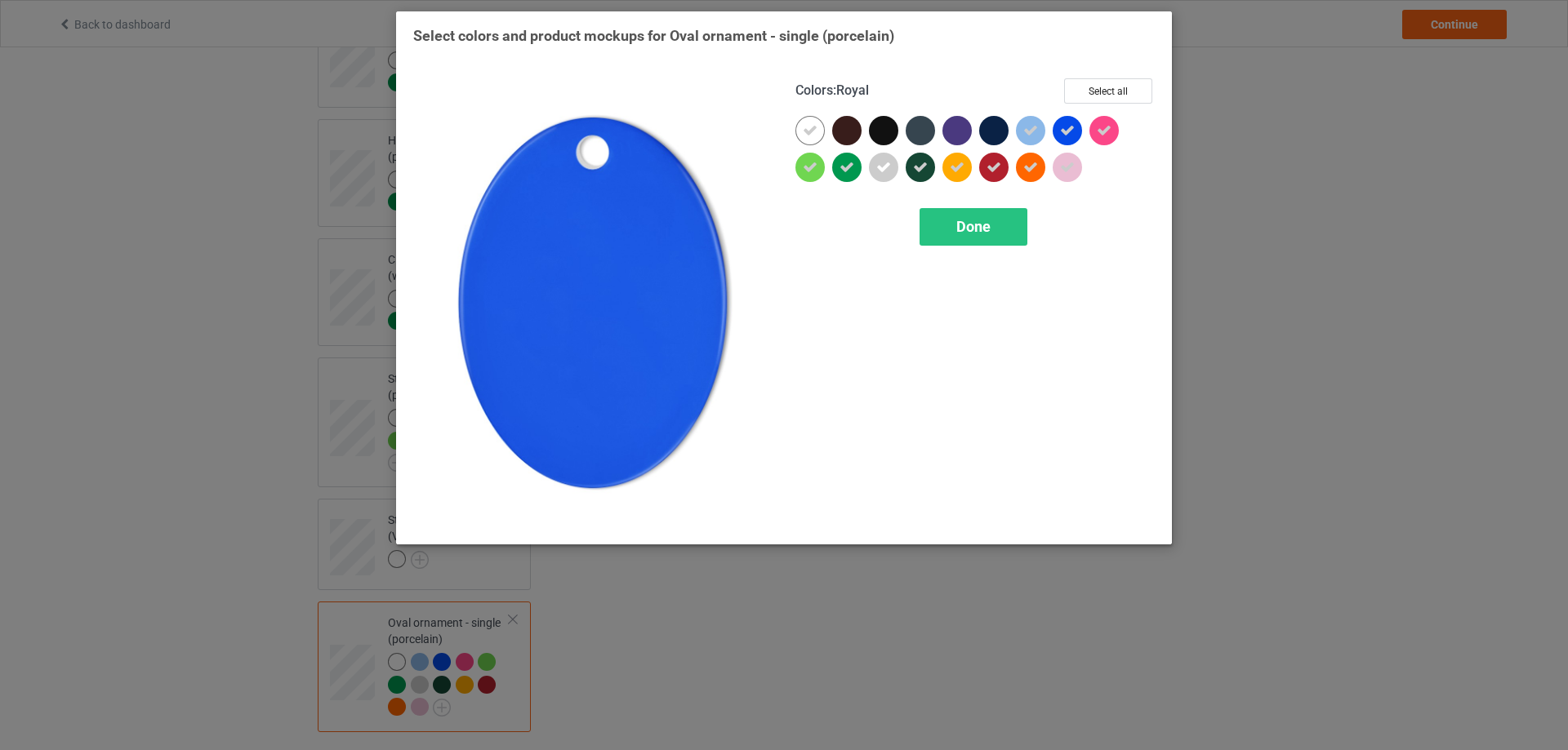
drag, startPoint x: 1065, startPoint y: 127, endPoint x: 1002, endPoint y: 175, distance: 79.2
click at [1066, 128] on icon at bounding box center [1067, 130] width 14 height 14
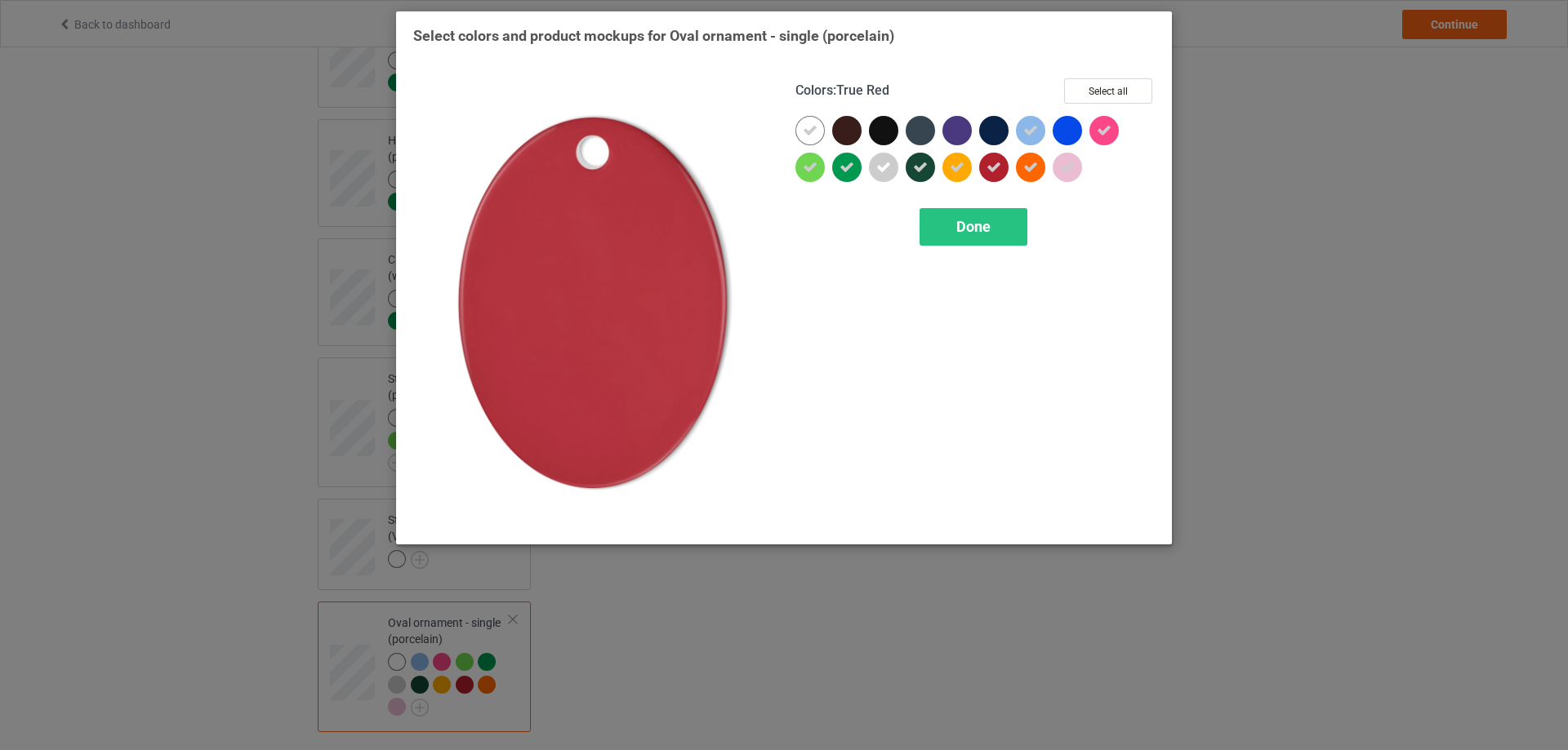
click at [984, 175] on div at bounding box center [993, 167] width 29 height 29
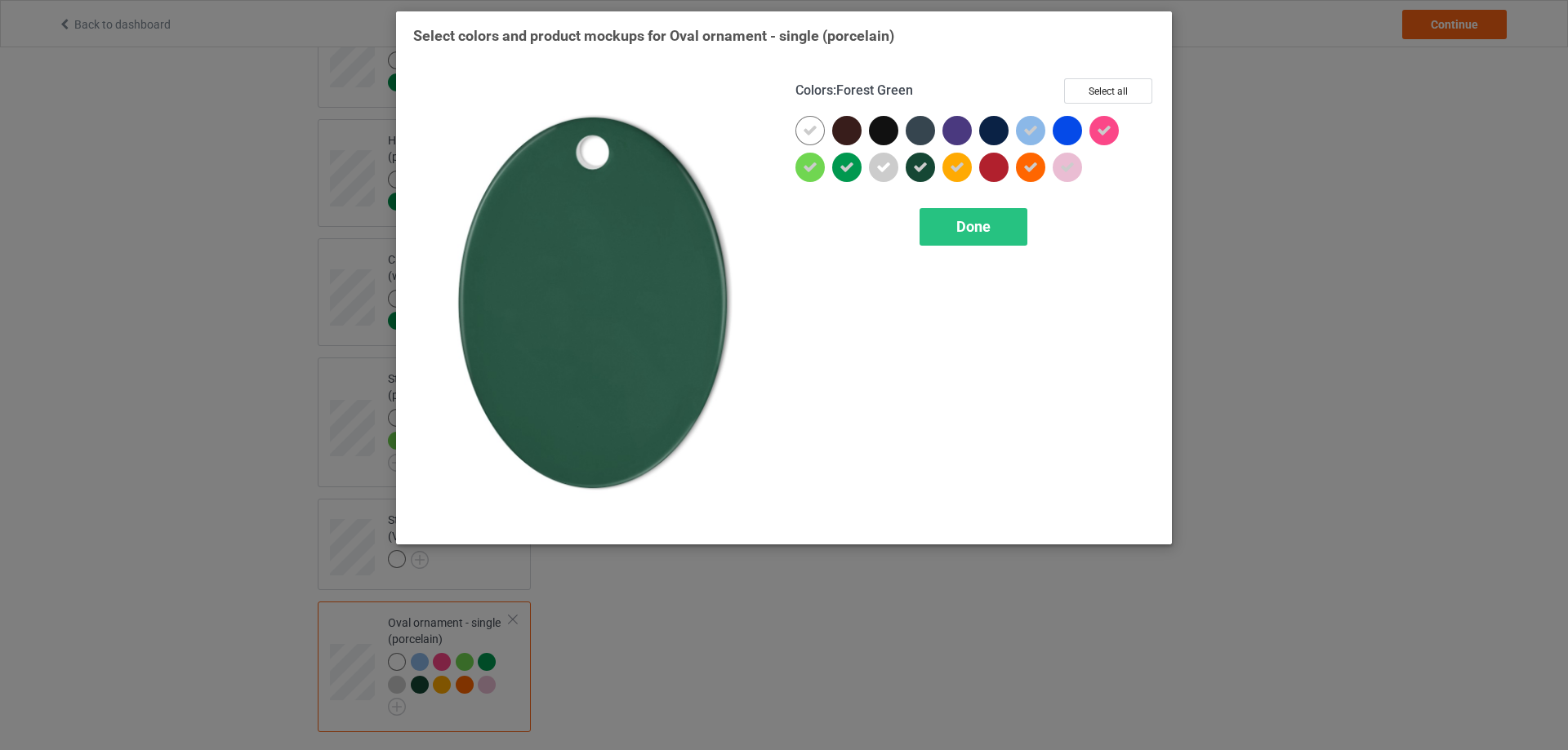
click at [926, 172] on div at bounding box center [920, 167] width 29 height 29
click at [987, 235] on span "Done" at bounding box center [973, 227] width 34 height 17
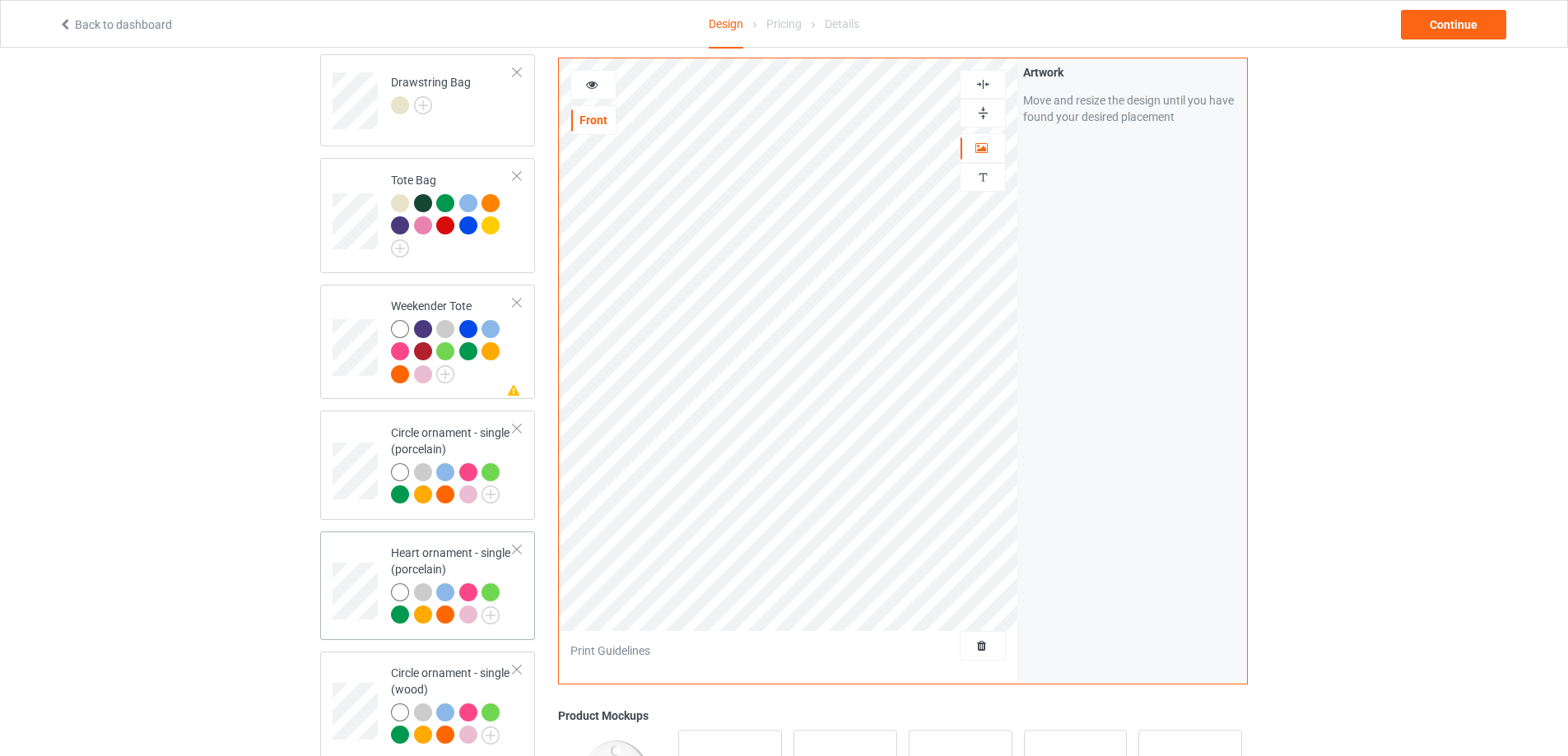
scroll to position [2224, 0]
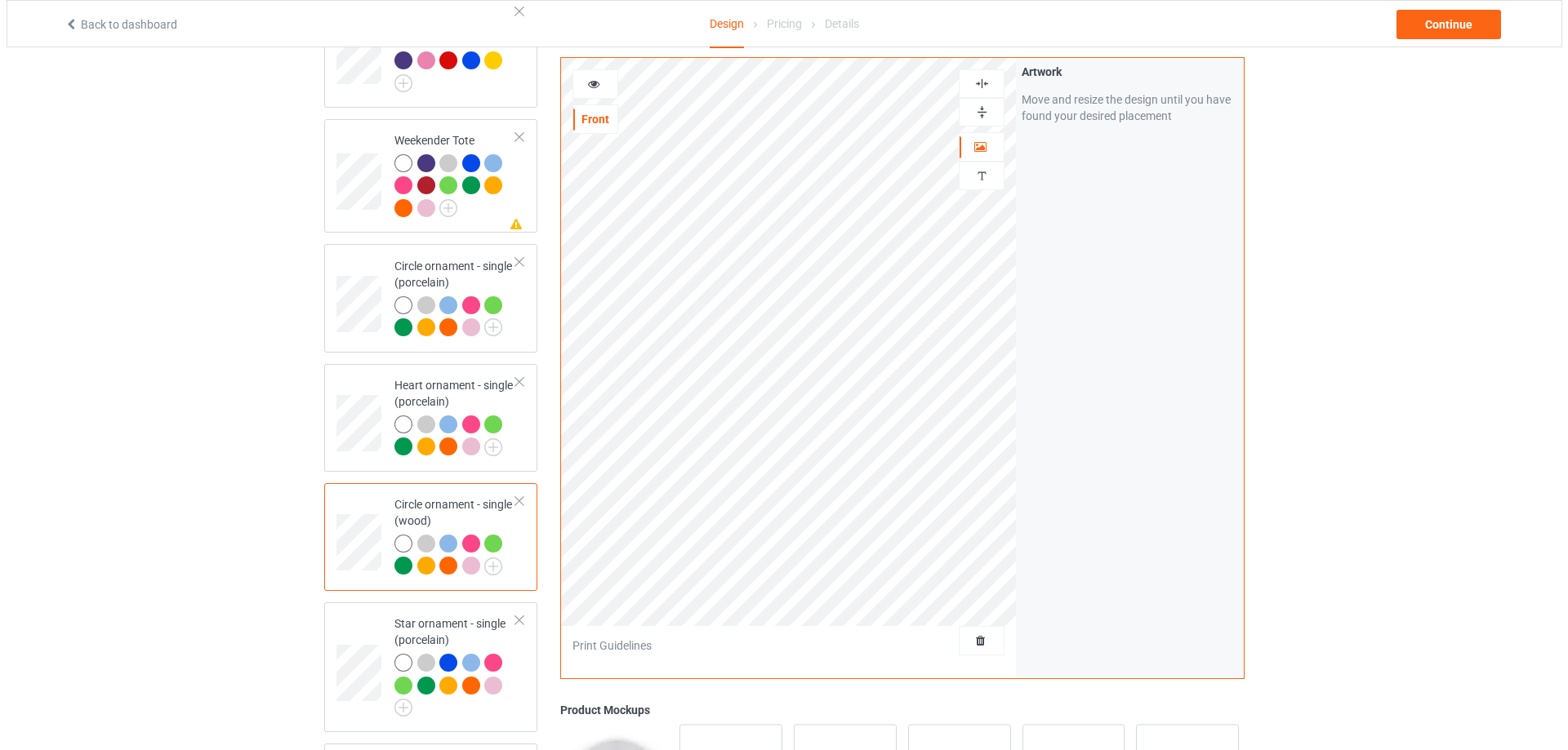
scroll to position [2288, 0]
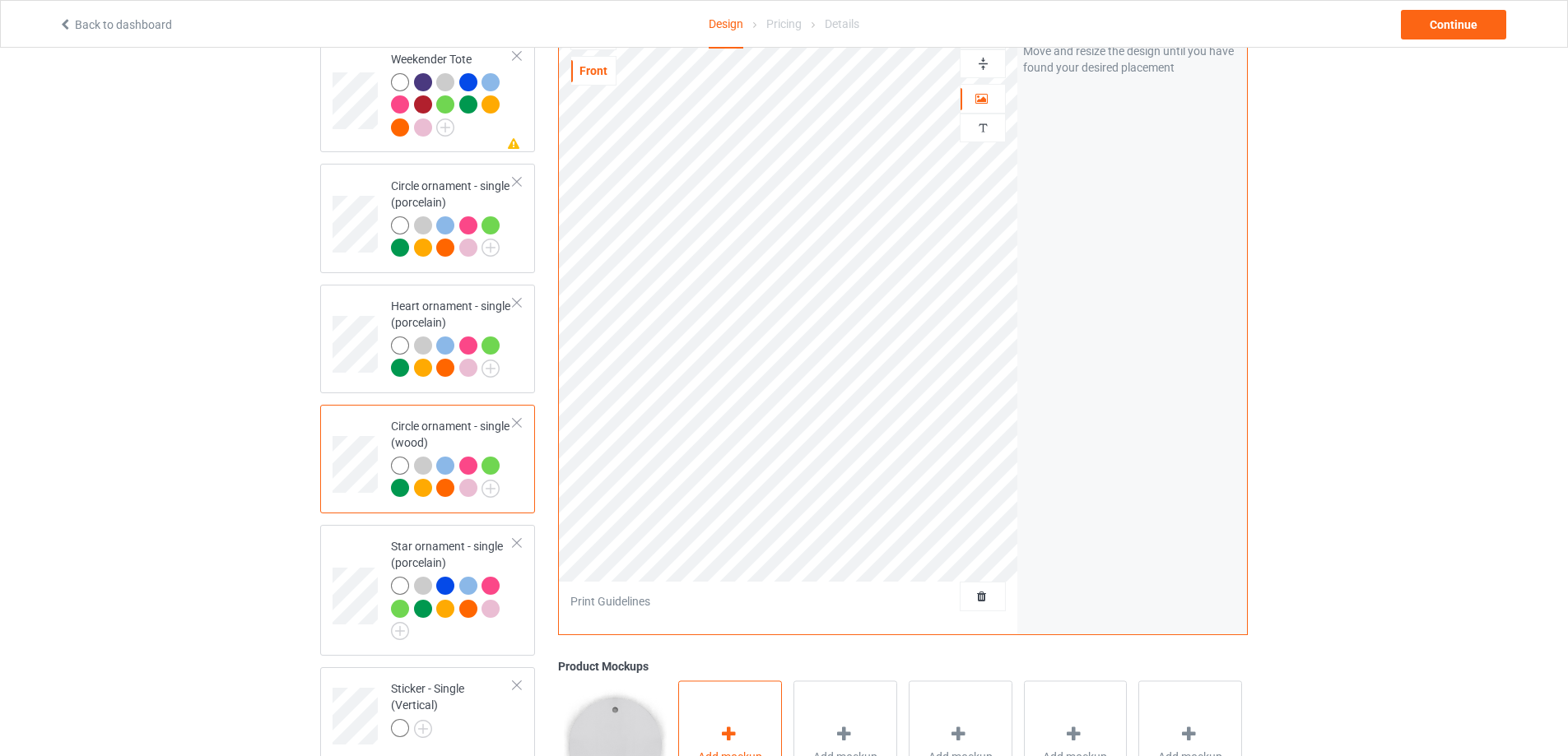
click at [748, 725] on div "Add mockup" at bounding box center [730, 745] width 103 height 130
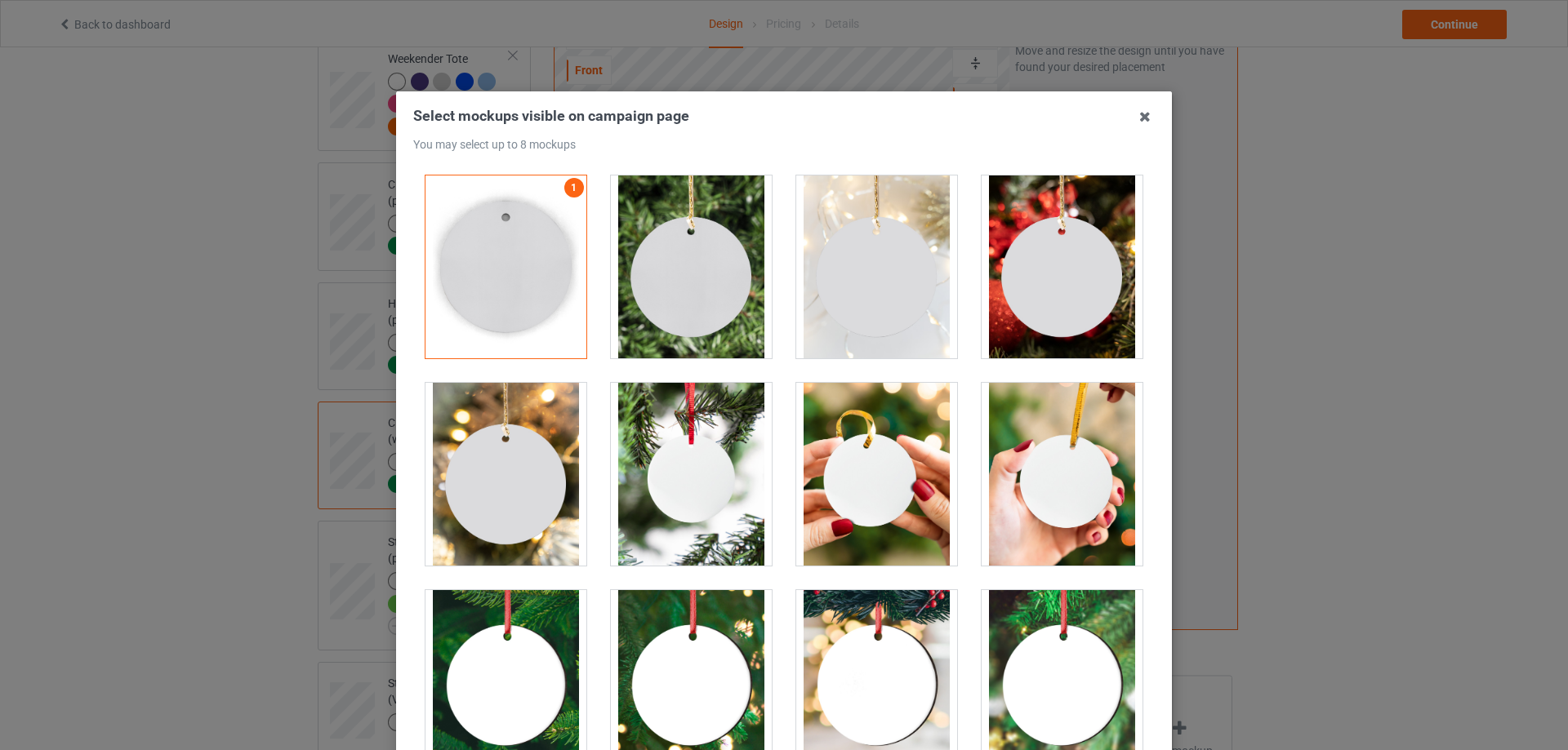
click at [709, 294] on div at bounding box center [691, 267] width 160 height 183
click at [1044, 296] on div at bounding box center [1061, 267] width 160 height 183
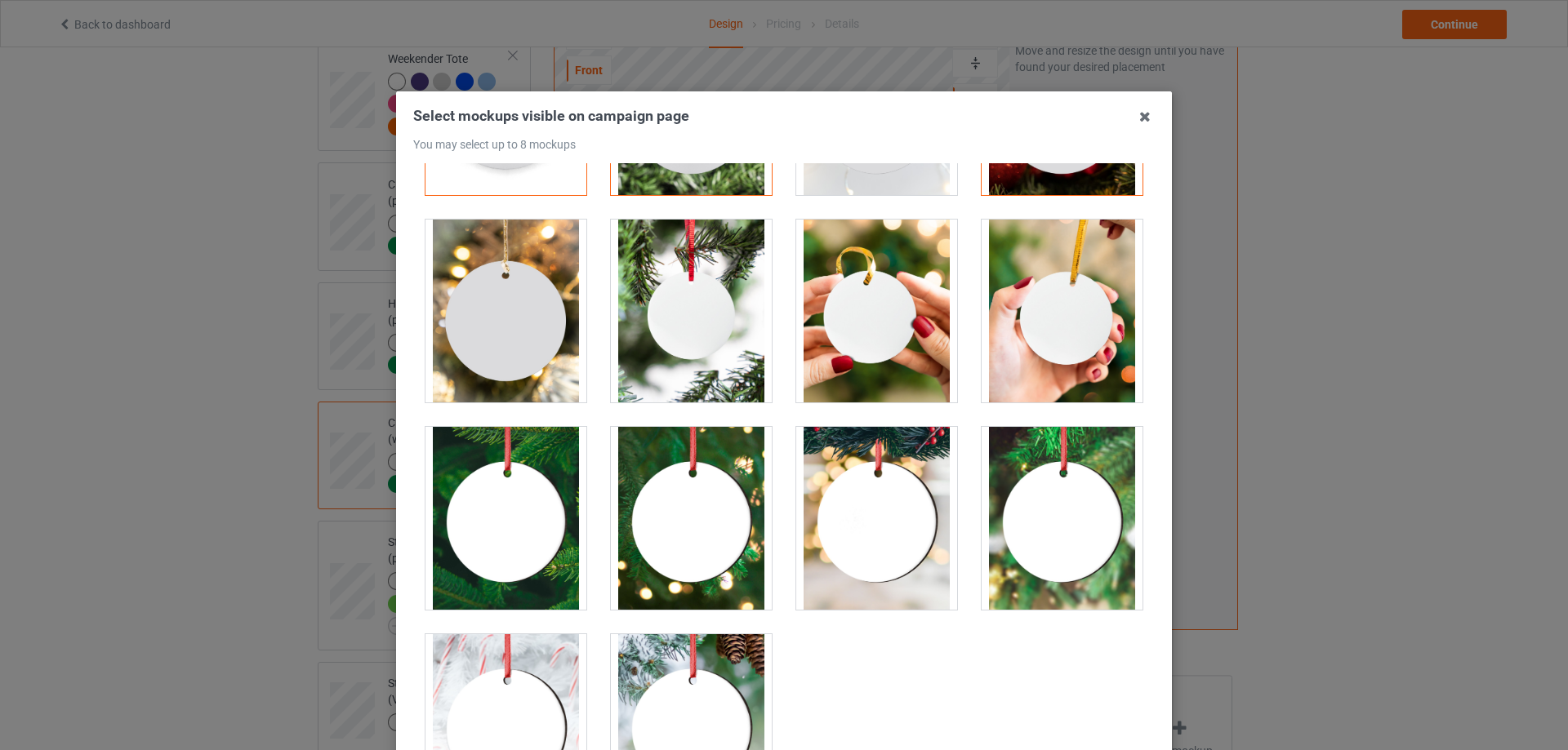
click at [499, 351] on div at bounding box center [505, 311] width 160 height 183
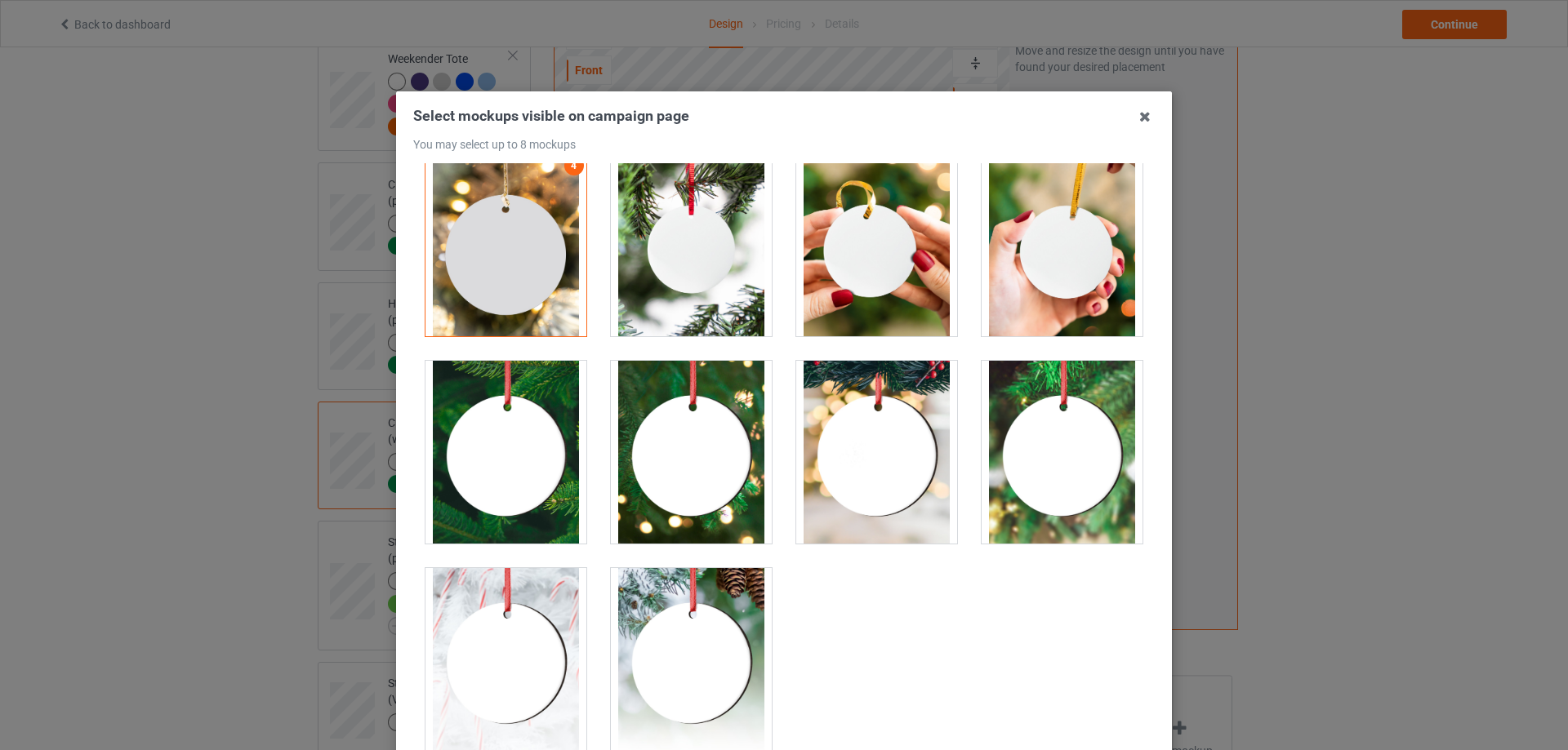
click at [476, 663] on div at bounding box center [505, 659] width 160 height 183
click at [655, 444] on div at bounding box center [691, 453] width 160 height 183
click at [698, 646] on div at bounding box center [691, 659] width 160 height 183
click at [981, 480] on div at bounding box center [1061, 453] width 160 height 183
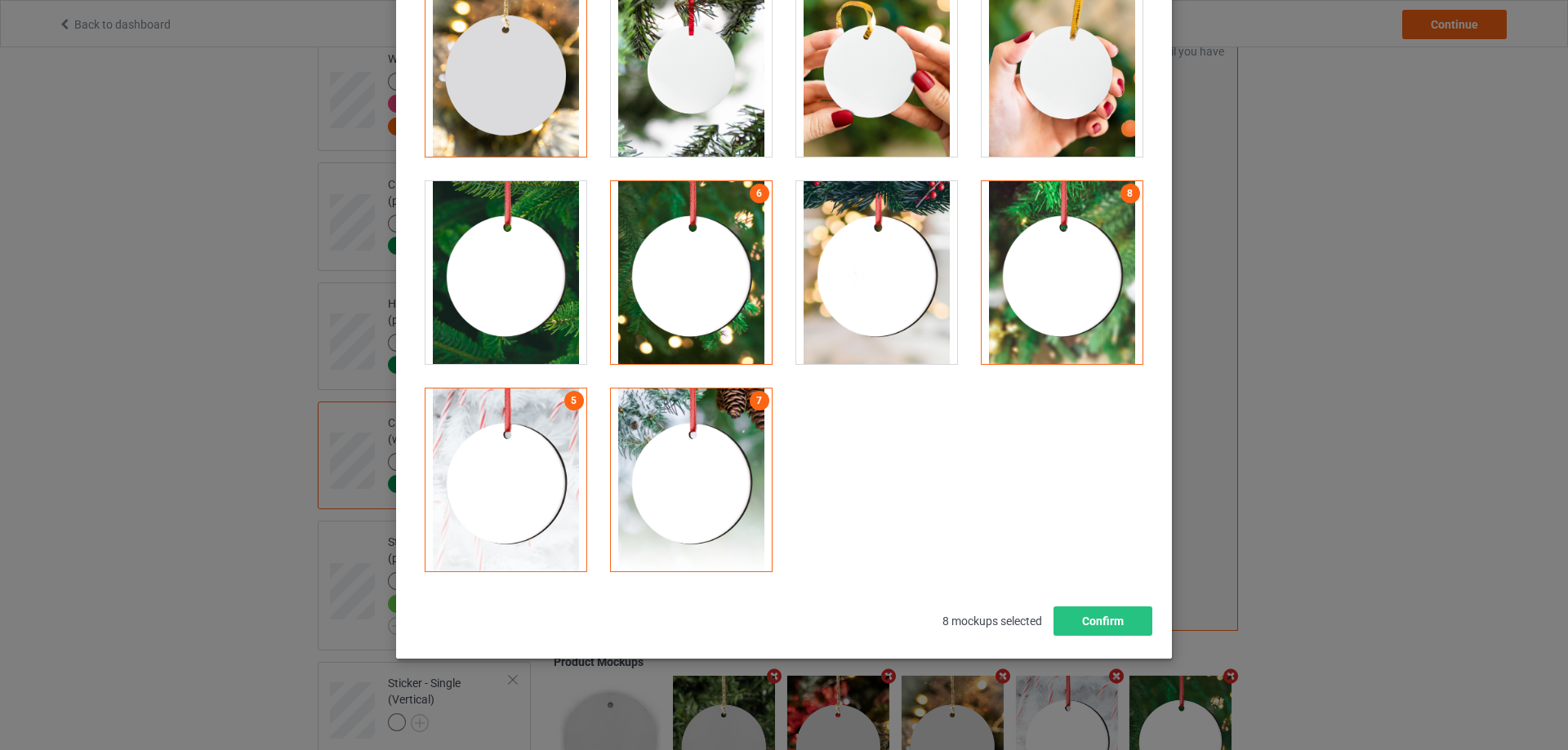
click at [903, 135] on div at bounding box center [876, 66] width 160 height 183
click at [1092, 616] on button "Confirm" at bounding box center [1103, 621] width 99 height 29
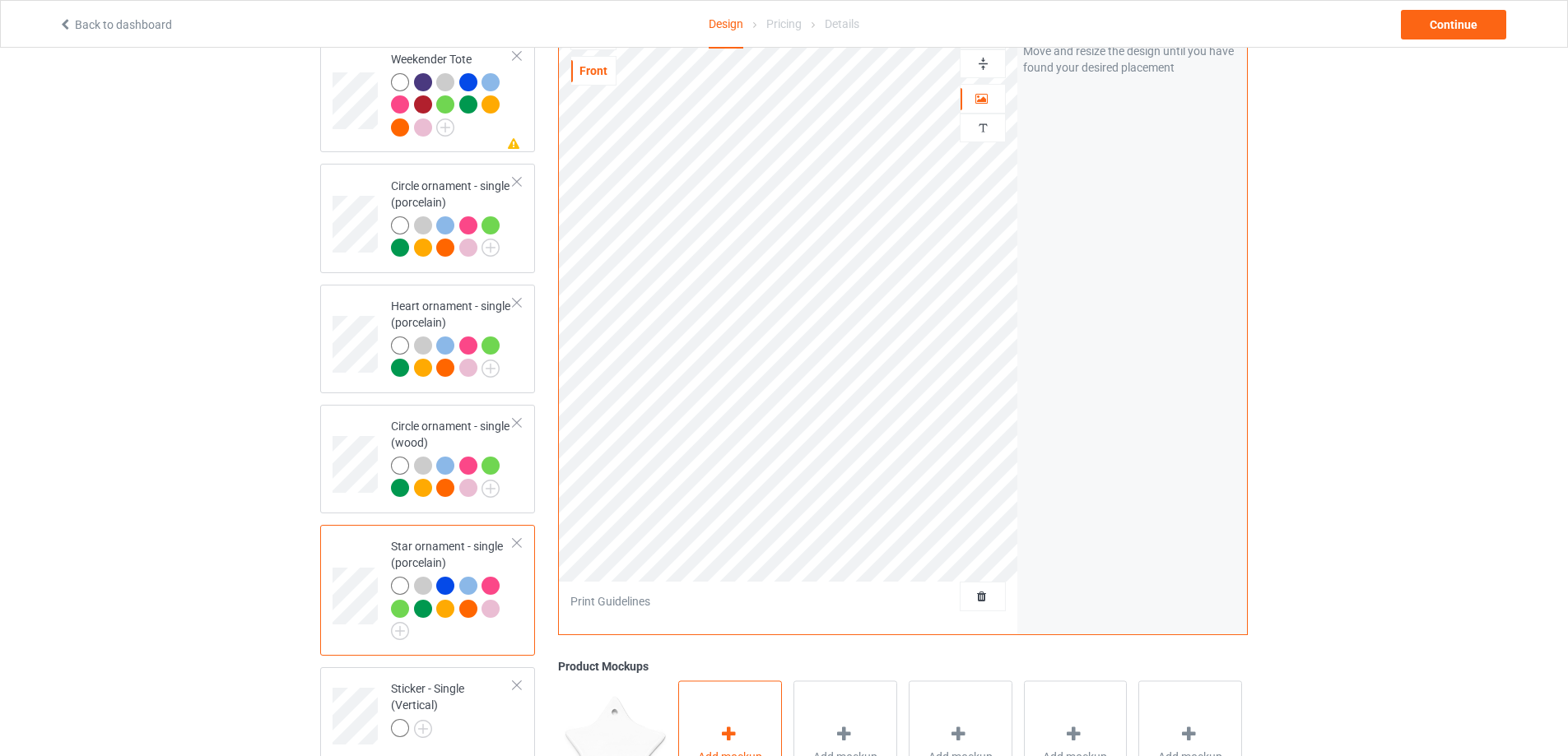
click at [737, 720] on div "Add mockup" at bounding box center [730, 745] width 103 height 130
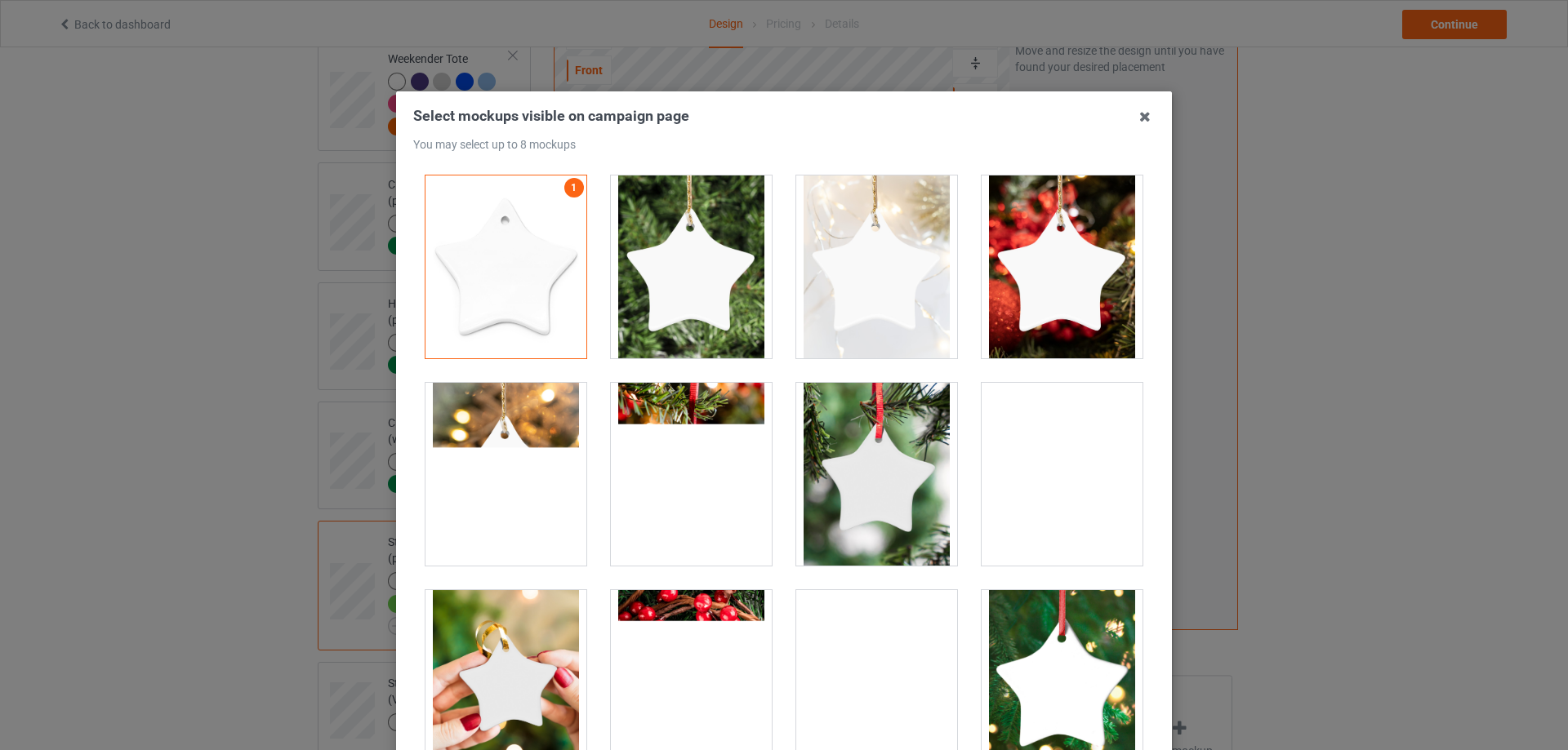
drag, startPoint x: 1020, startPoint y: 275, endPoint x: 837, endPoint y: 331, distance: 191.4
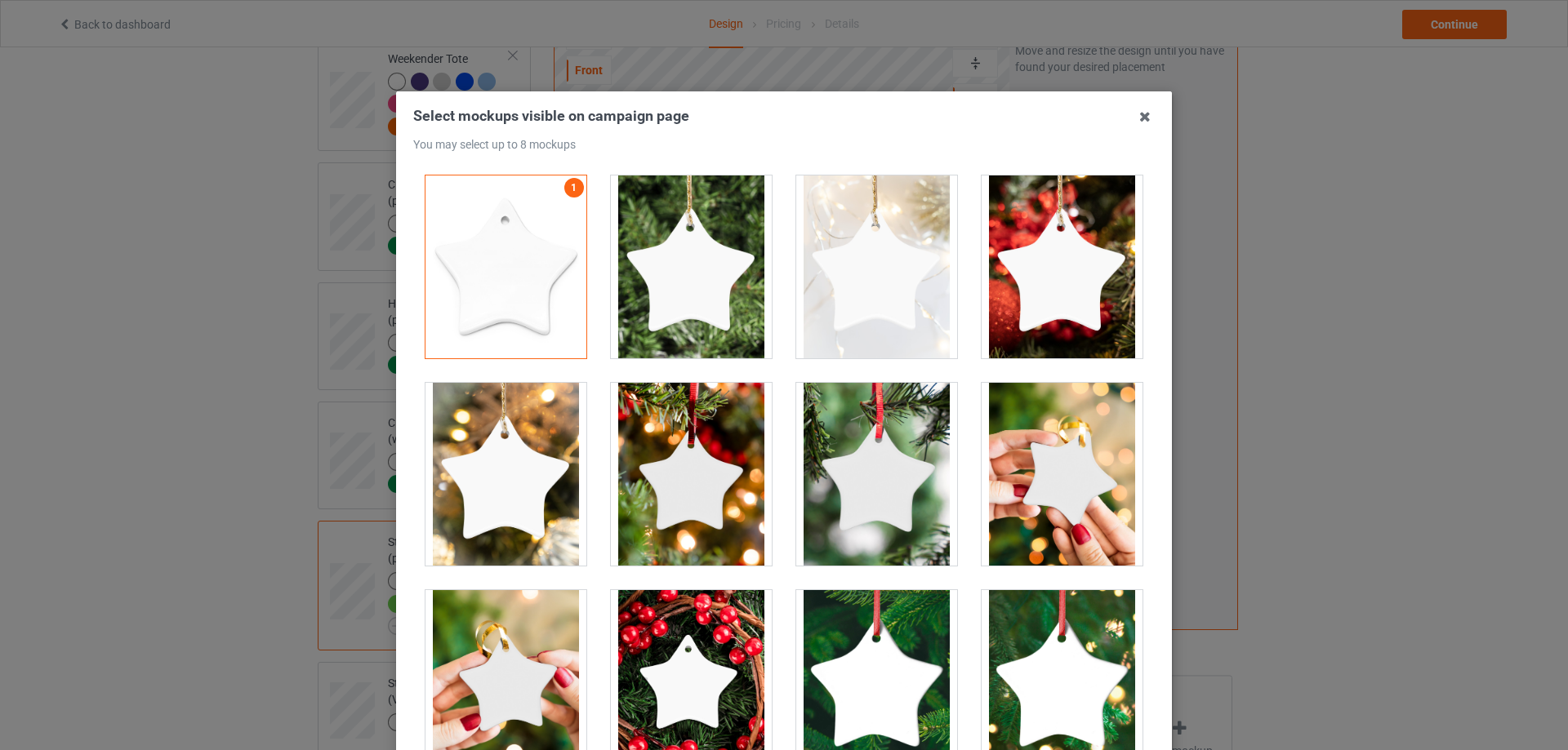
click at [1022, 275] on div at bounding box center [1061, 267] width 160 height 183
click at [859, 297] on div at bounding box center [876, 267] width 160 height 183
click at [696, 512] on div at bounding box center [691, 475] width 160 height 183
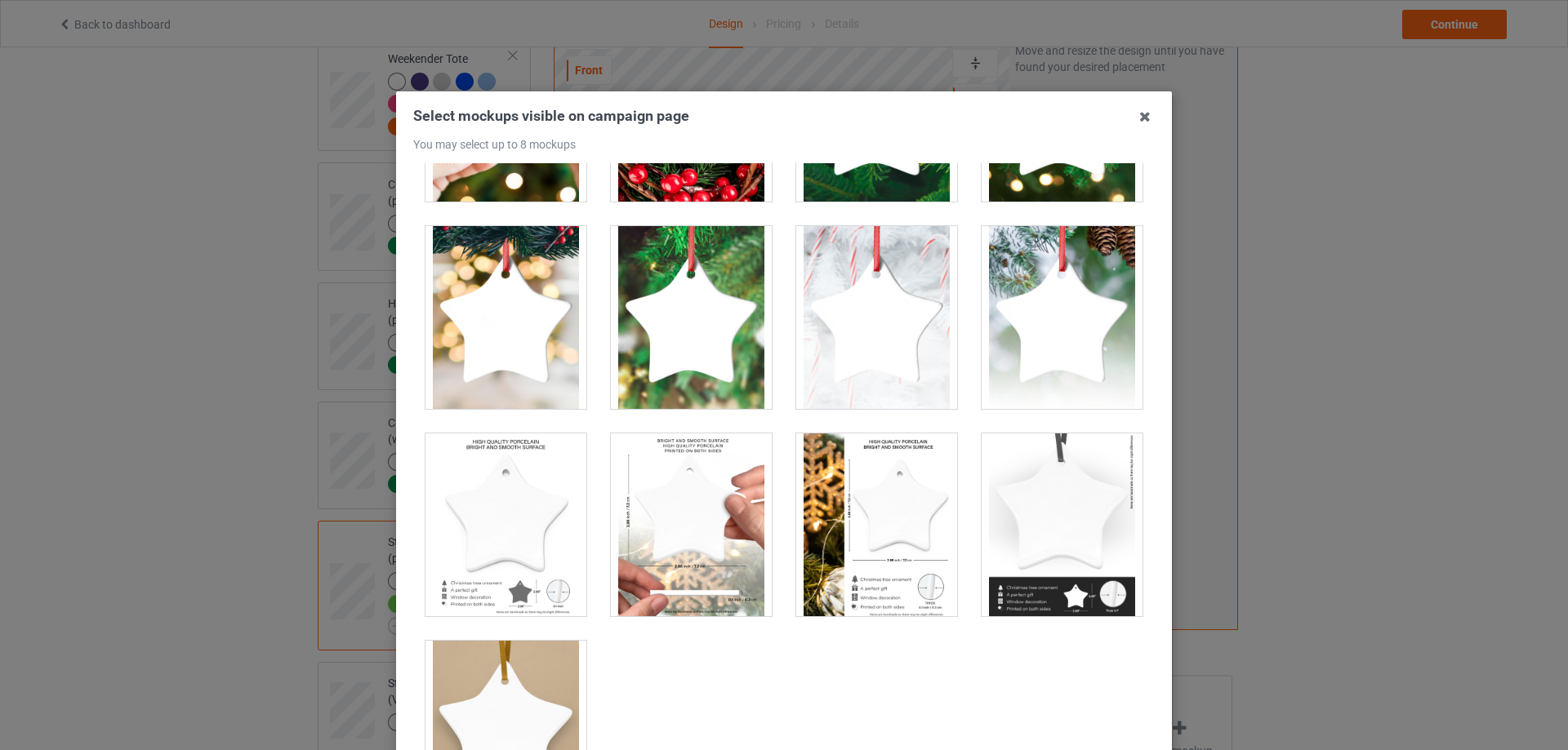
scroll to position [327, 0]
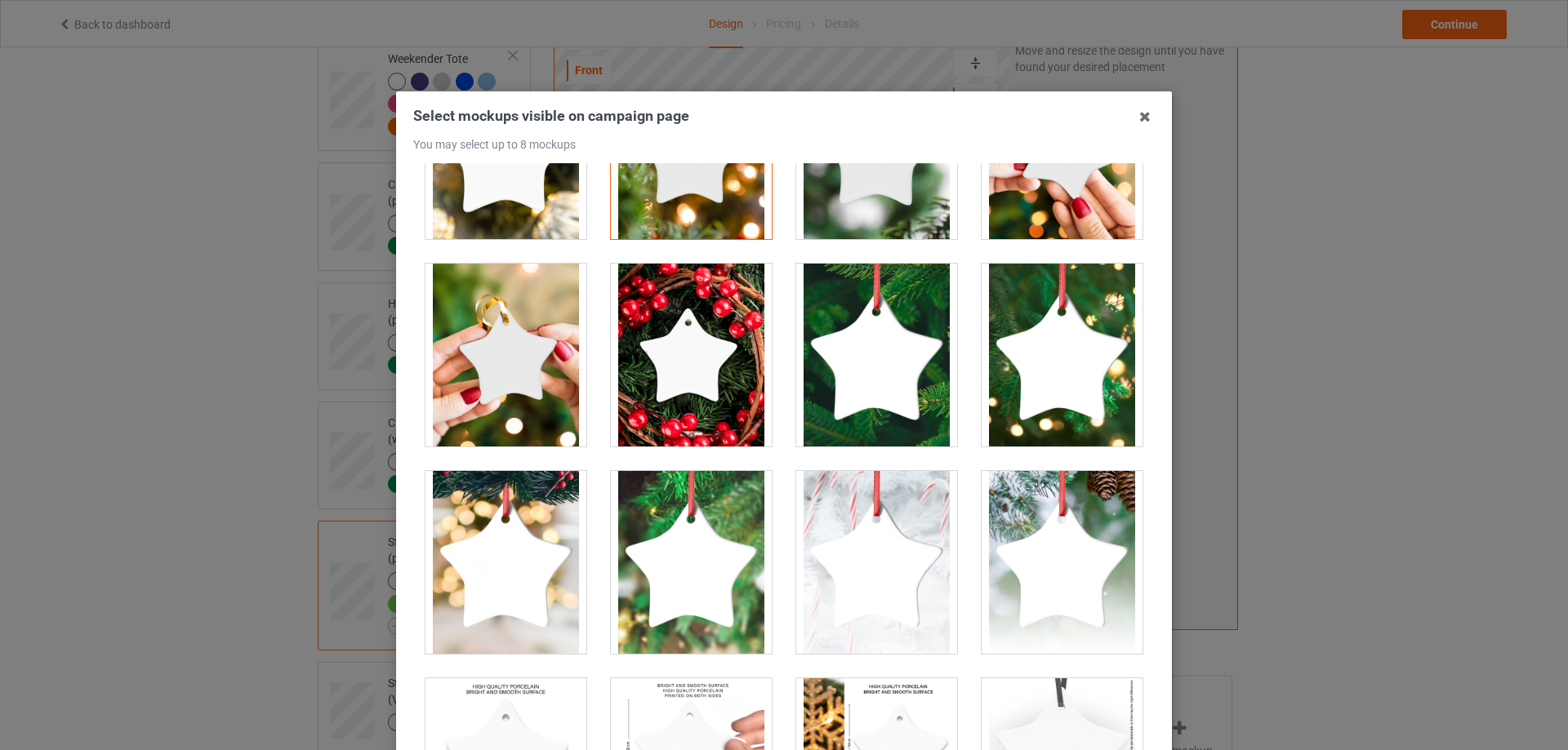
click at [518, 364] on div at bounding box center [505, 355] width 160 height 183
click at [711, 569] on div at bounding box center [691, 563] width 160 height 183
click at [1066, 363] on div at bounding box center [1061, 355] width 160 height 183
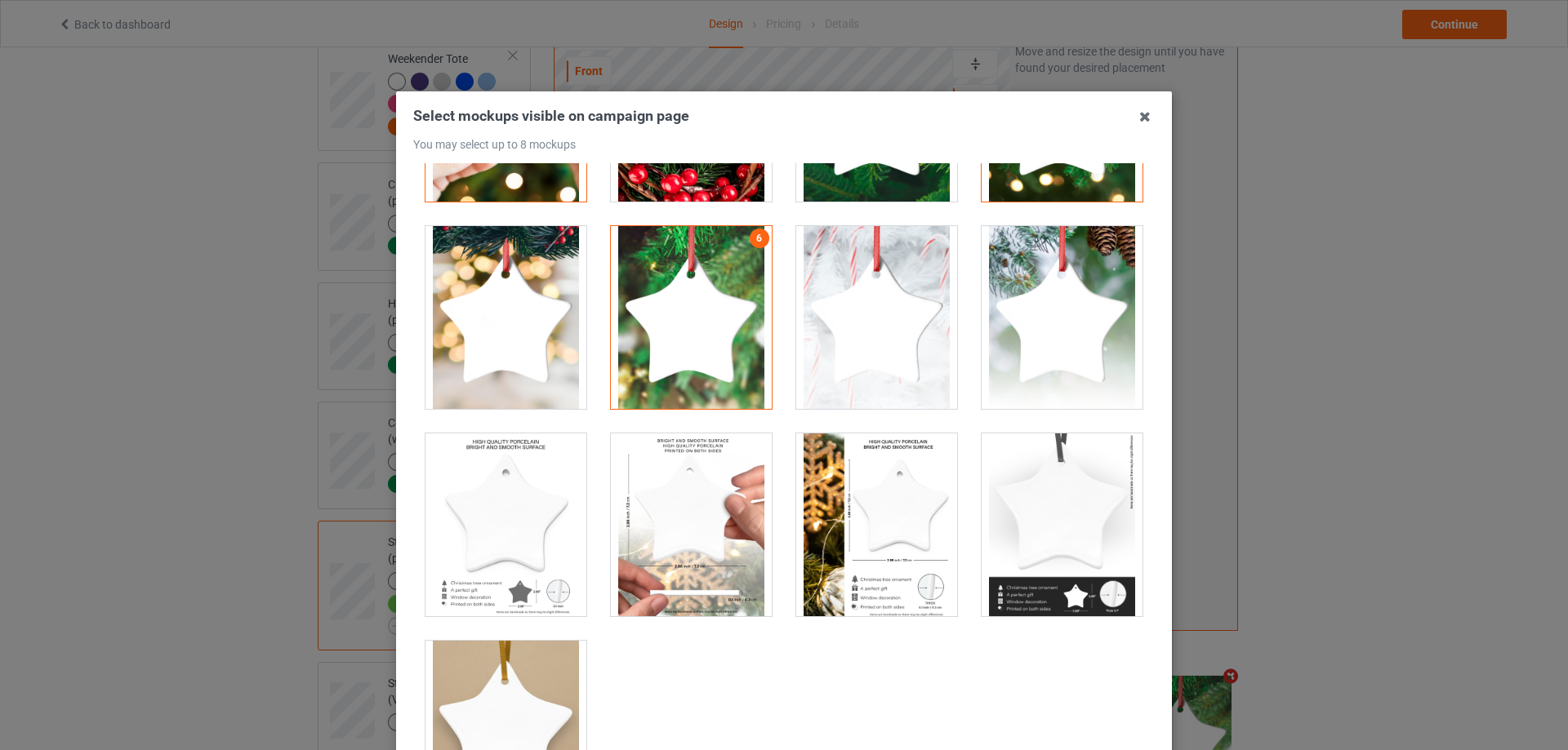
click at [866, 522] on div at bounding box center [876, 525] width 160 height 183
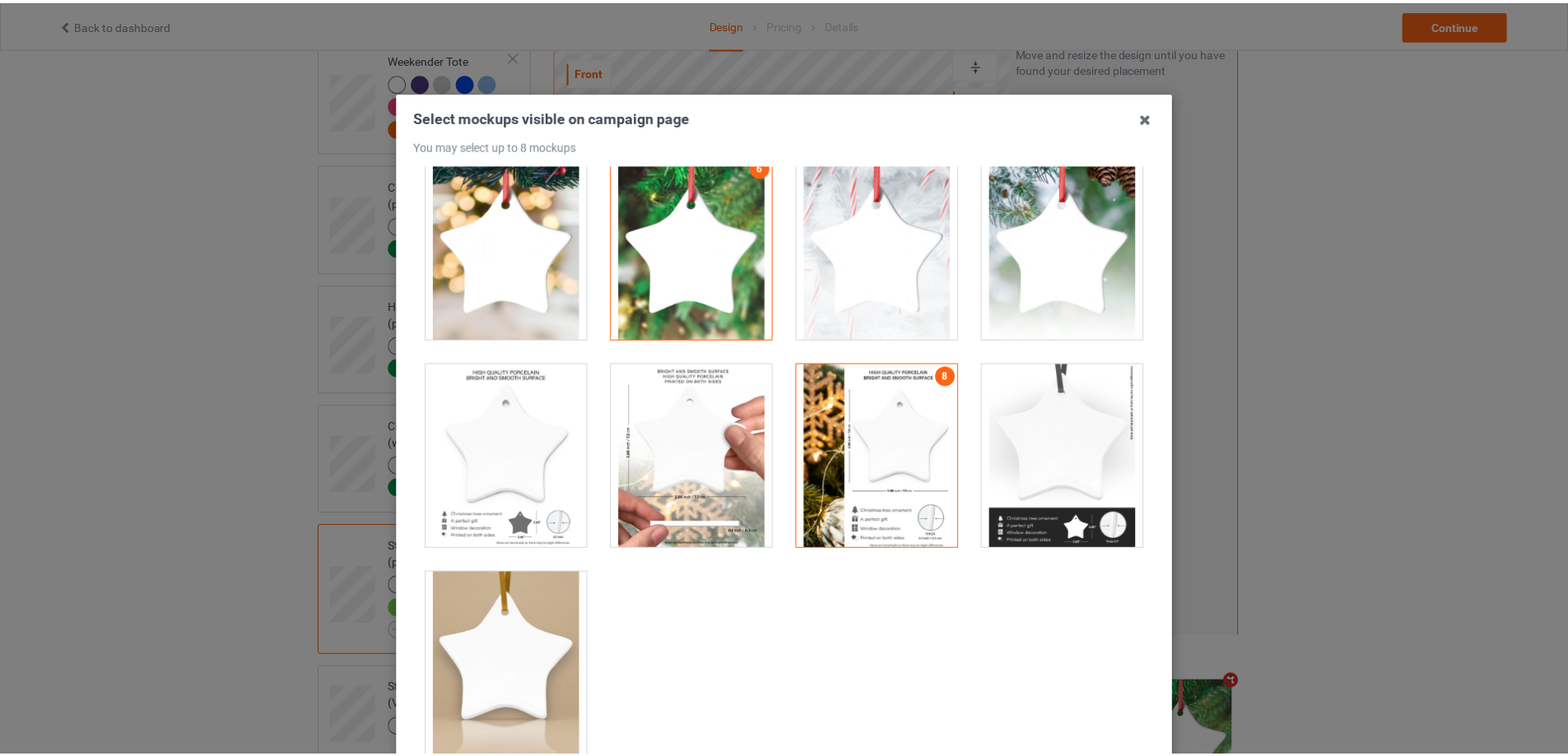
scroll to position [82, 0]
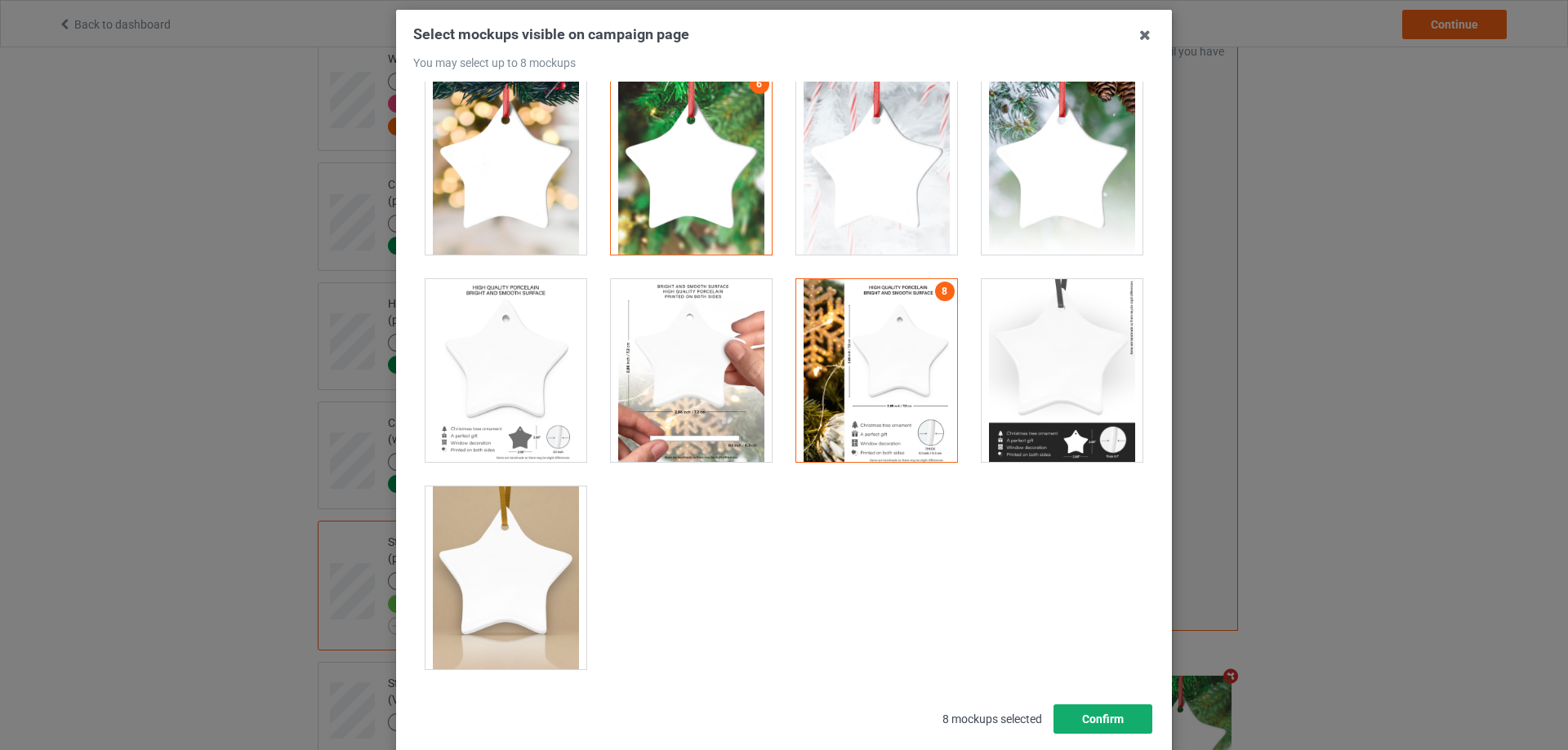
click at [1081, 713] on button "Confirm" at bounding box center [1103, 719] width 99 height 29
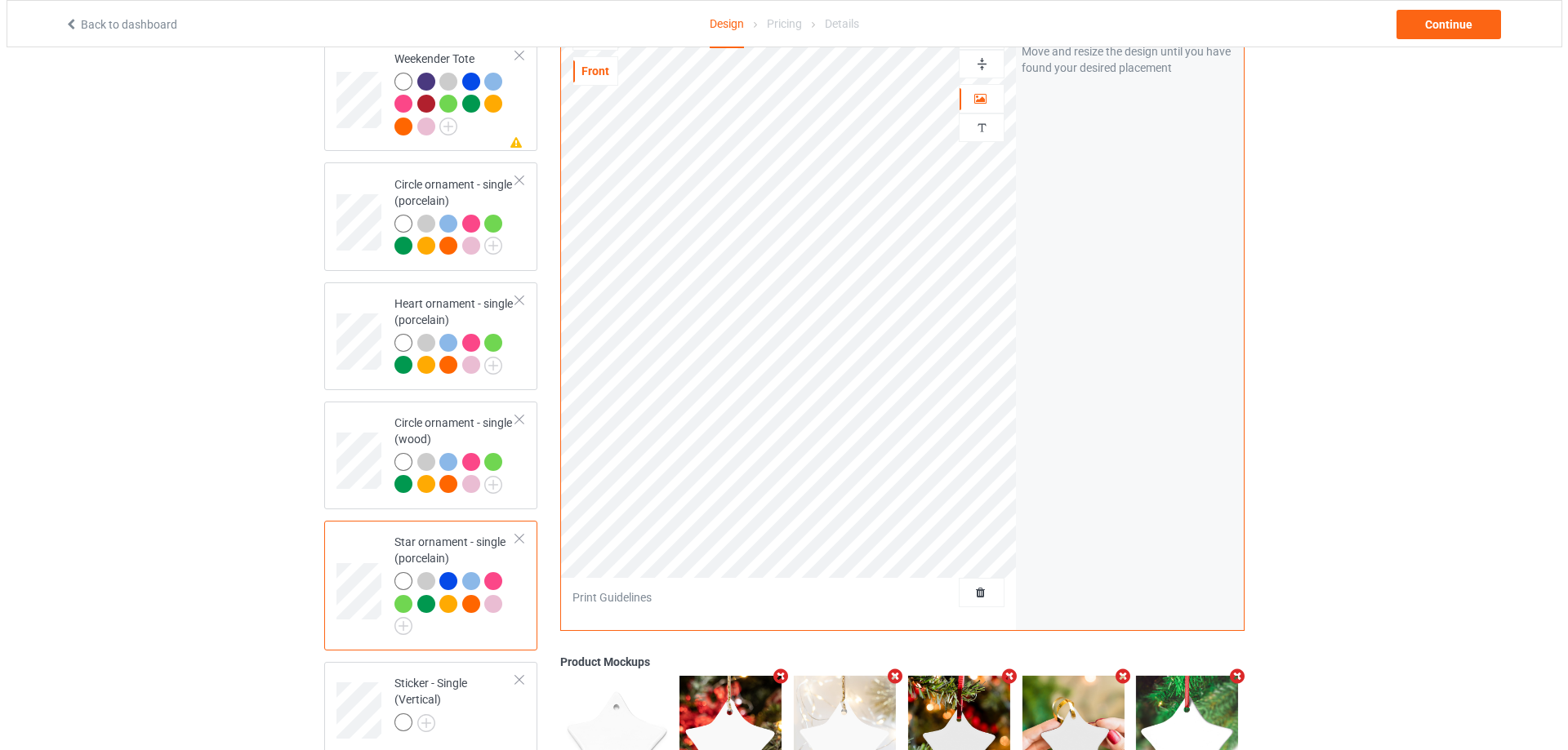
scroll to position [2452, 0]
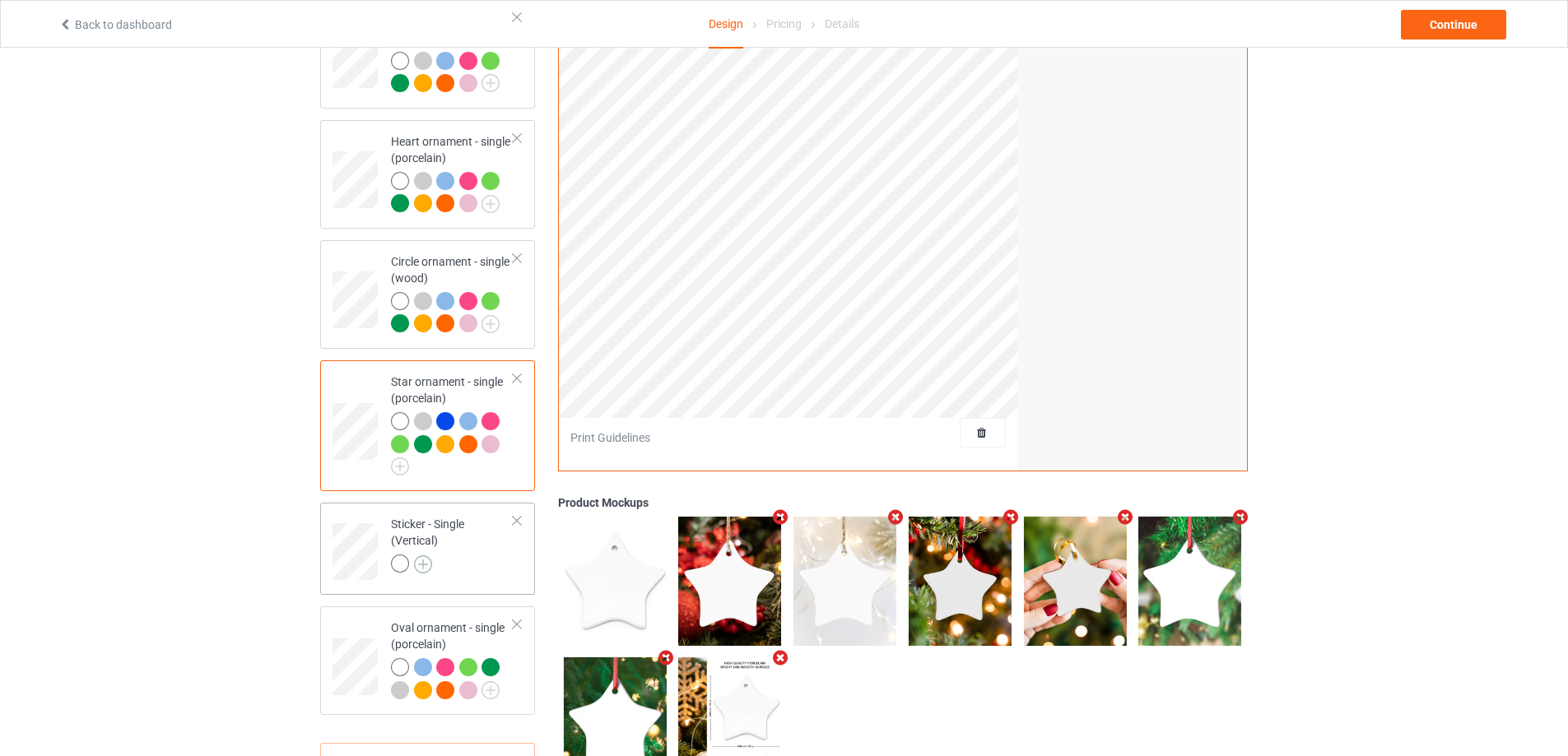
click at [422, 566] on img at bounding box center [422, 564] width 18 height 18
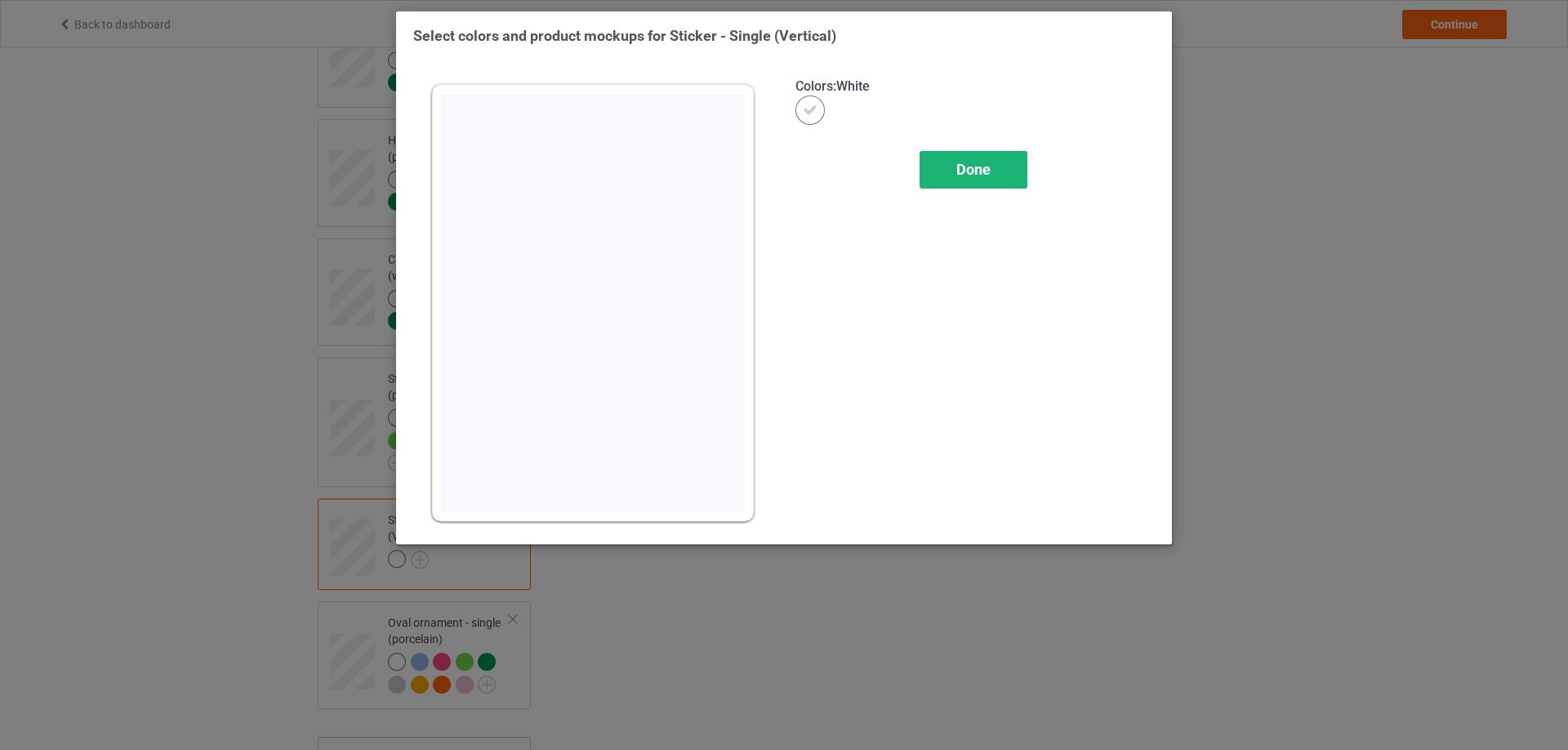
click at [984, 176] on span "Done" at bounding box center [973, 169] width 34 height 17
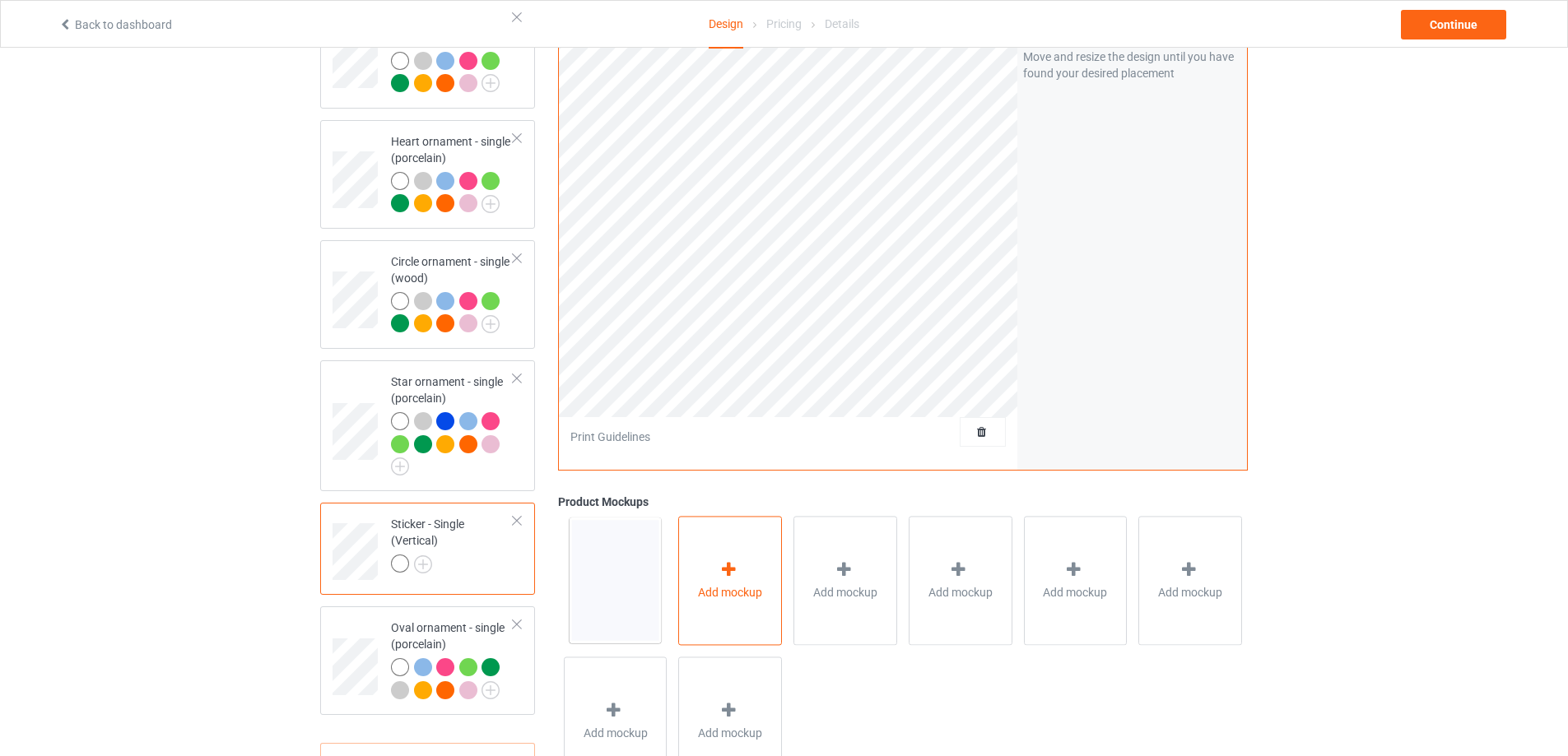
click at [740, 584] on div at bounding box center [730, 572] width 23 height 24
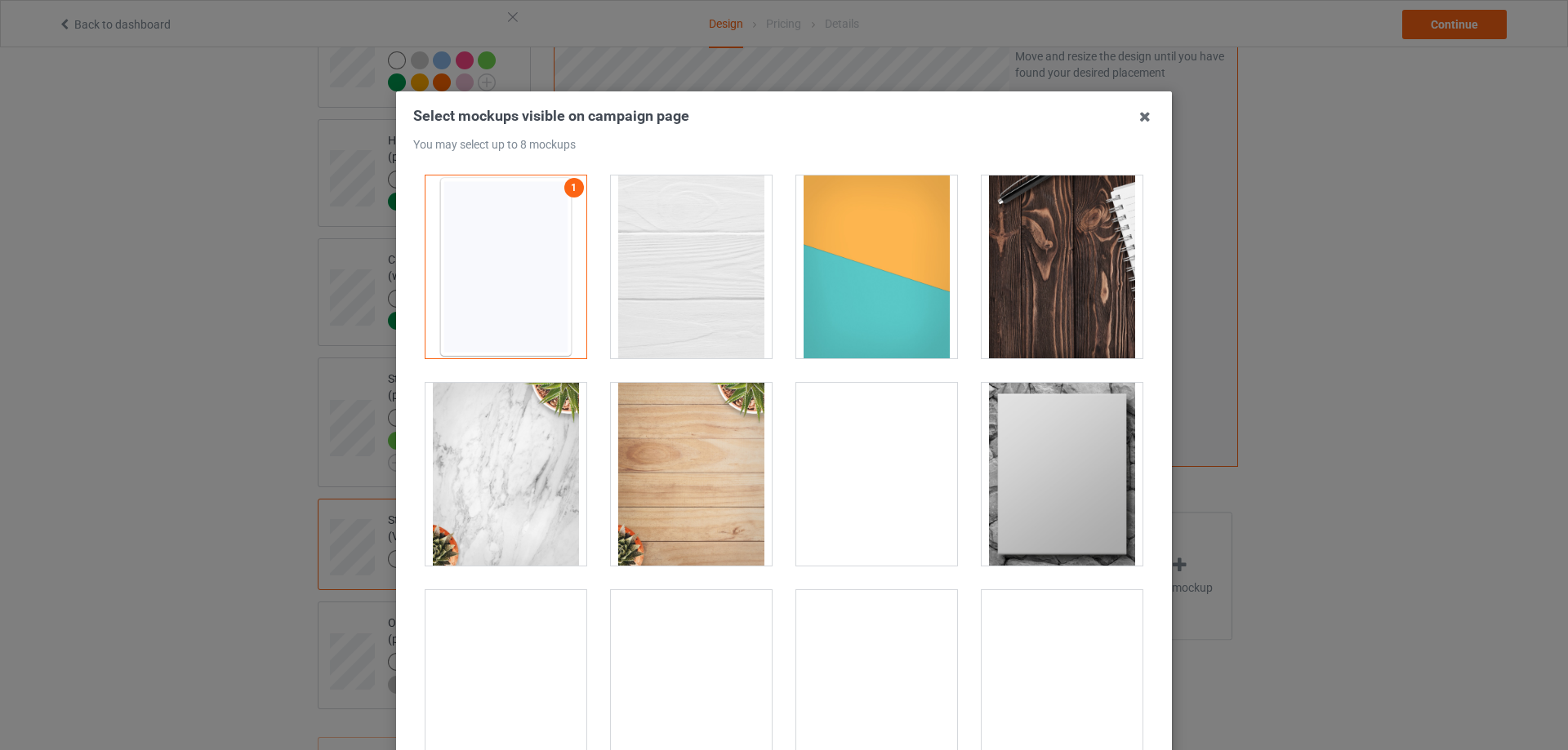
scroll to position [163, 0]
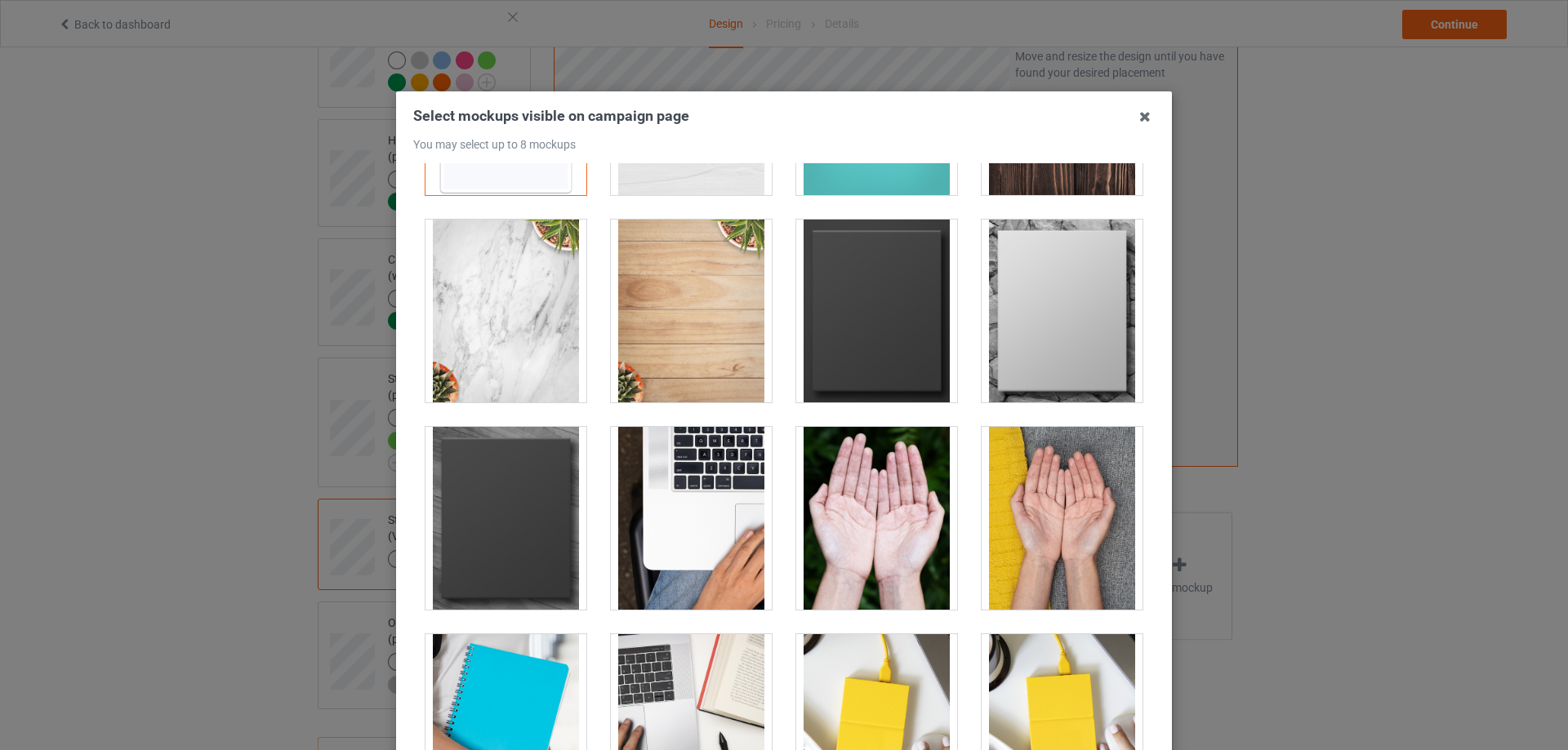
click at [876, 522] on div at bounding box center [876, 518] width 160 height 183
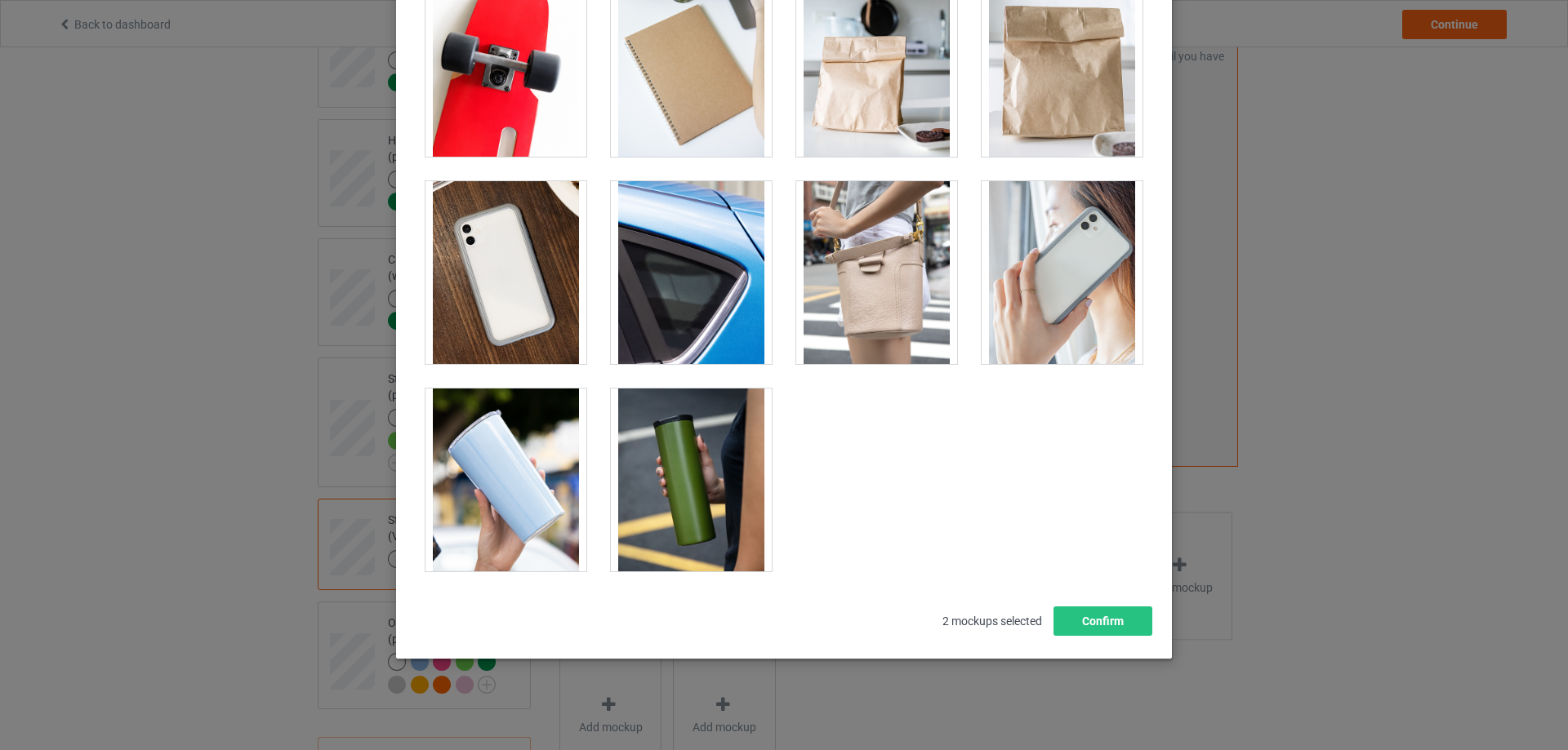
scroll to position [1184, 0]
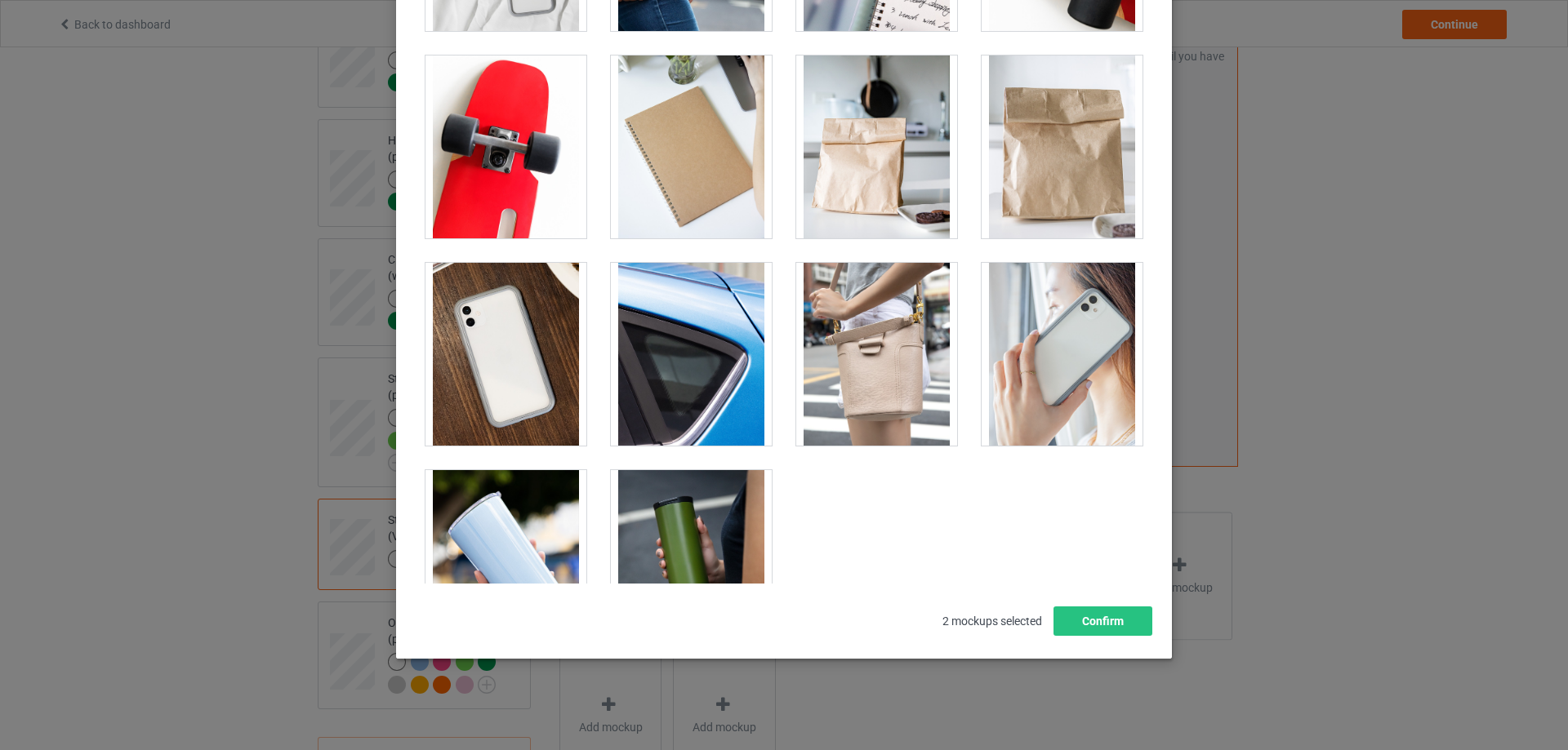
click at [687, 377] on div at bounding box center [691, 354] width 160 height 183
click at [458, 348] on div at bounding box center [505, 354] width 160 height 183
click at [1055, 356] on div at bounding box center [1061, 354] width 160 height 183
click at [684, 187] on div at bounding box center [691, 147] width 160 height 183
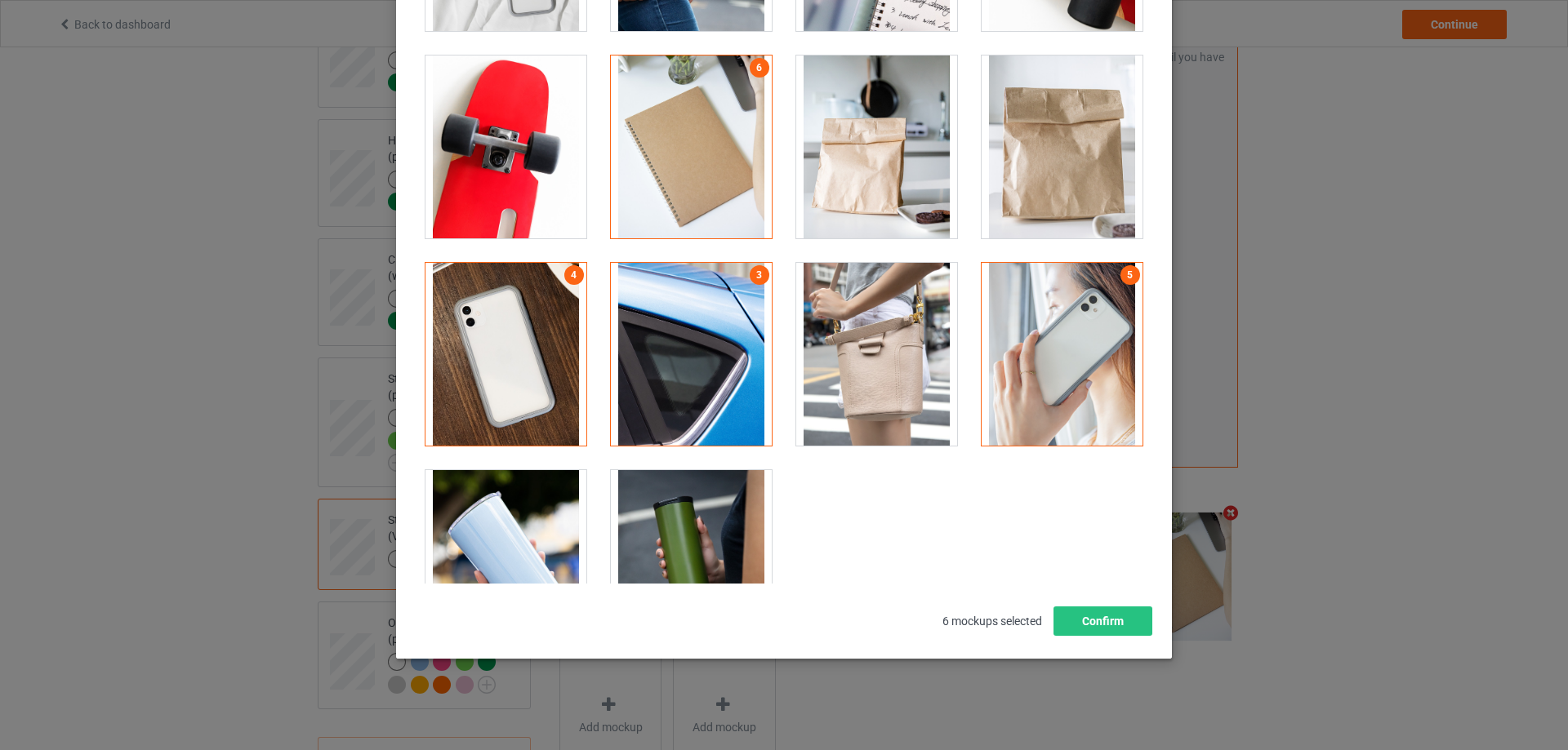
click at [681, 527] on div at bounding box center [691, 562] width 160 height 183
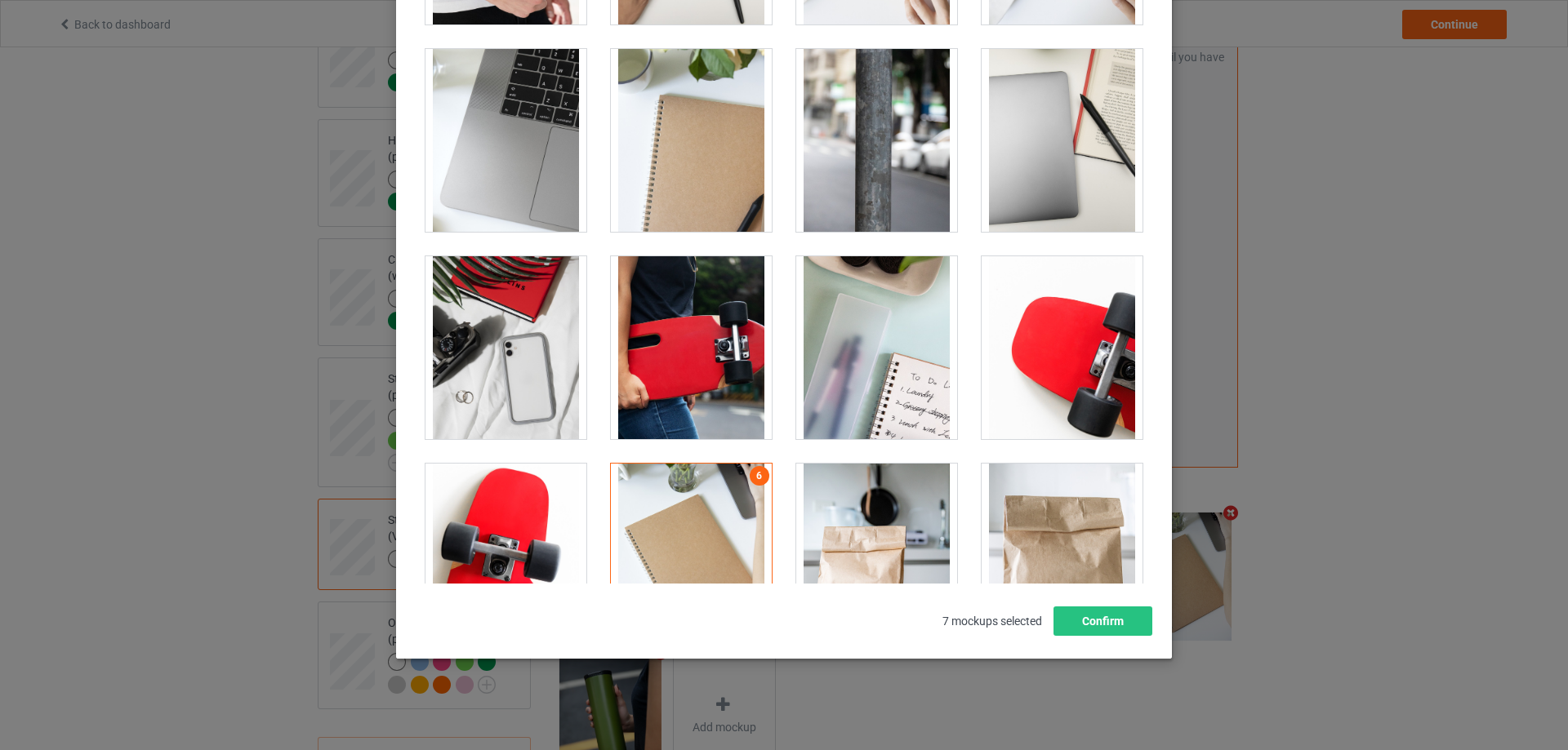
scroll to position [613, 0]
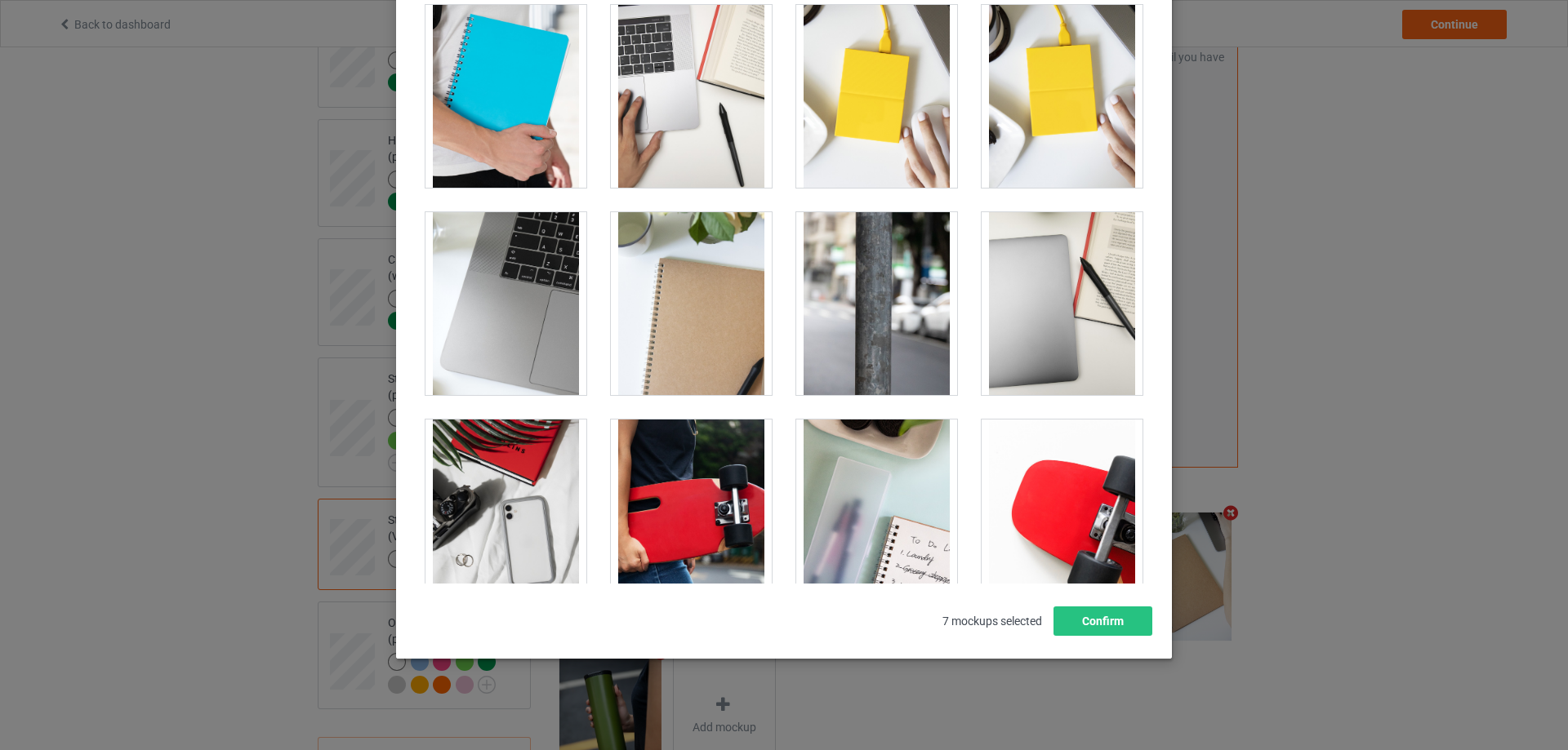
click at [524, 328] on div at bounding box center [505, 304] width 160 height 183
click at [1082, 612] on button "Confirm" at bounding box center [1103, 621] width 99 height 29
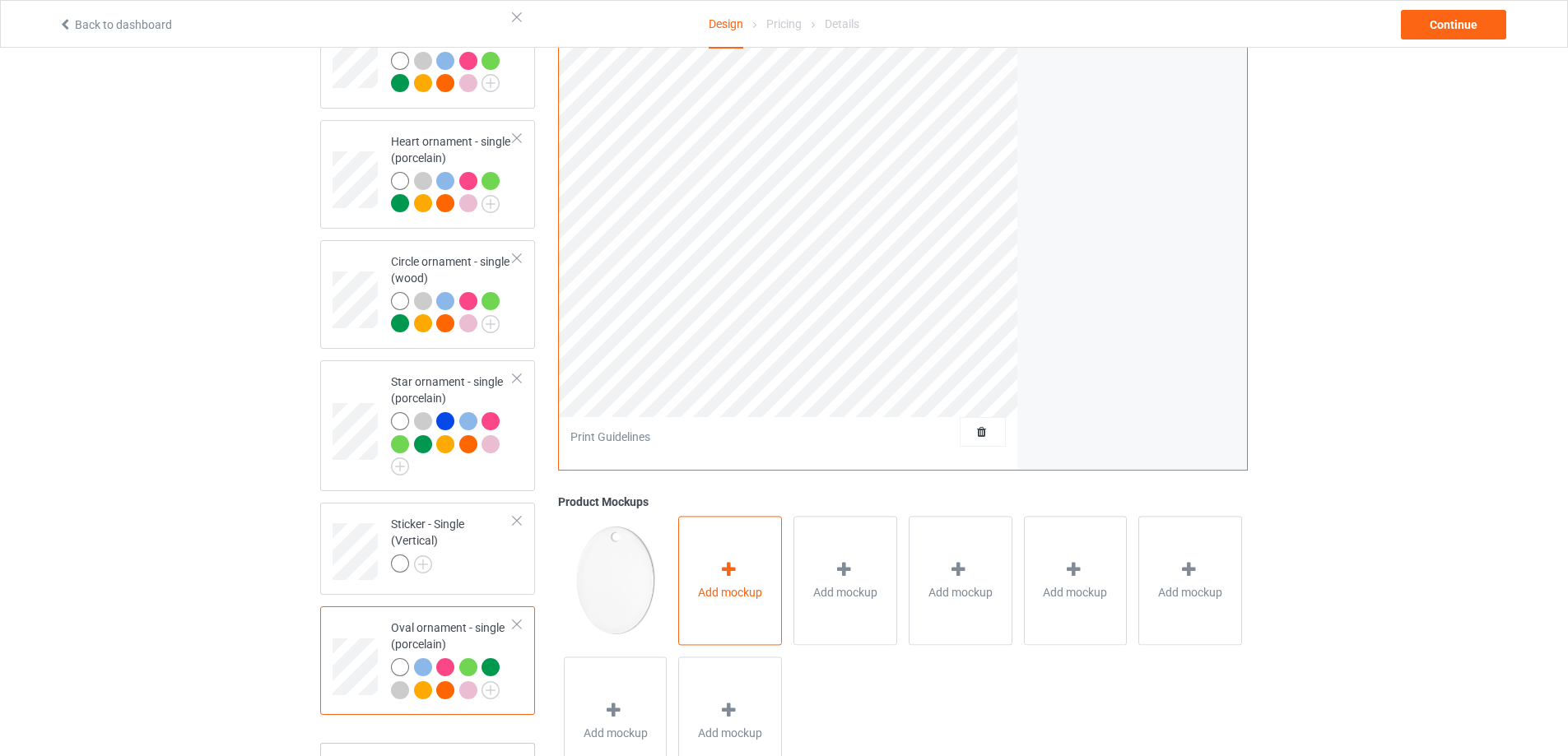
click at [733, 597] on span "Add mockup" at bounding box center [730, 592] width 64 height 16
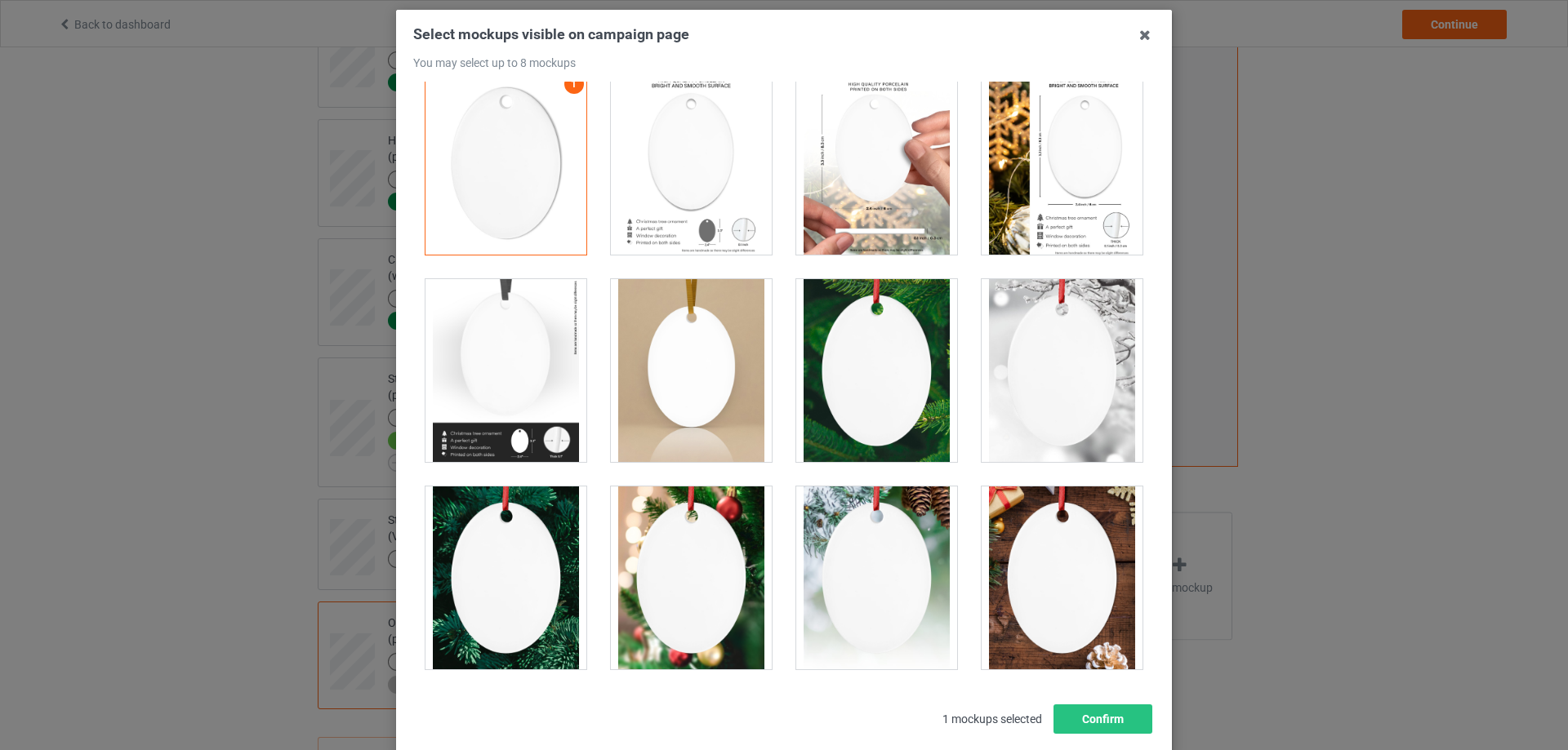
scroll to position [163, 0]
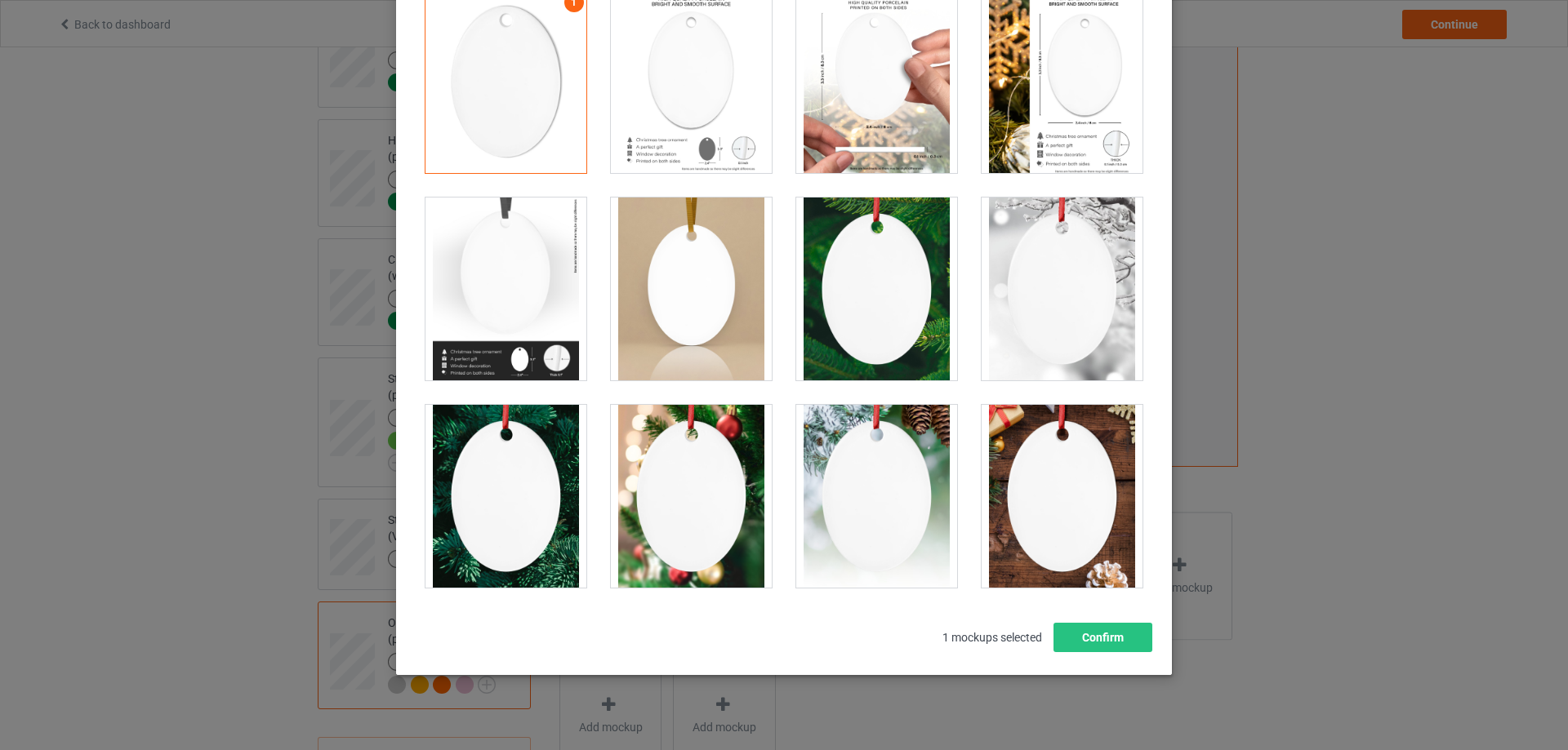
drag, startPoint x: 871, startPoint y: 327, endPoint x: 971, endPoint y: 451, distance: 159.3
click at [871, 328] on div at bounding box center [876, 289] width 160 height 183
click at [1040, 489] on div at bounding box center [1061, 496] width 160 height 183
click at [502, 533] on div at bounding box center [505, 496] width 160 height 183
click at [670, 475] on div at bounding box center [691, 496] width 160 height 183
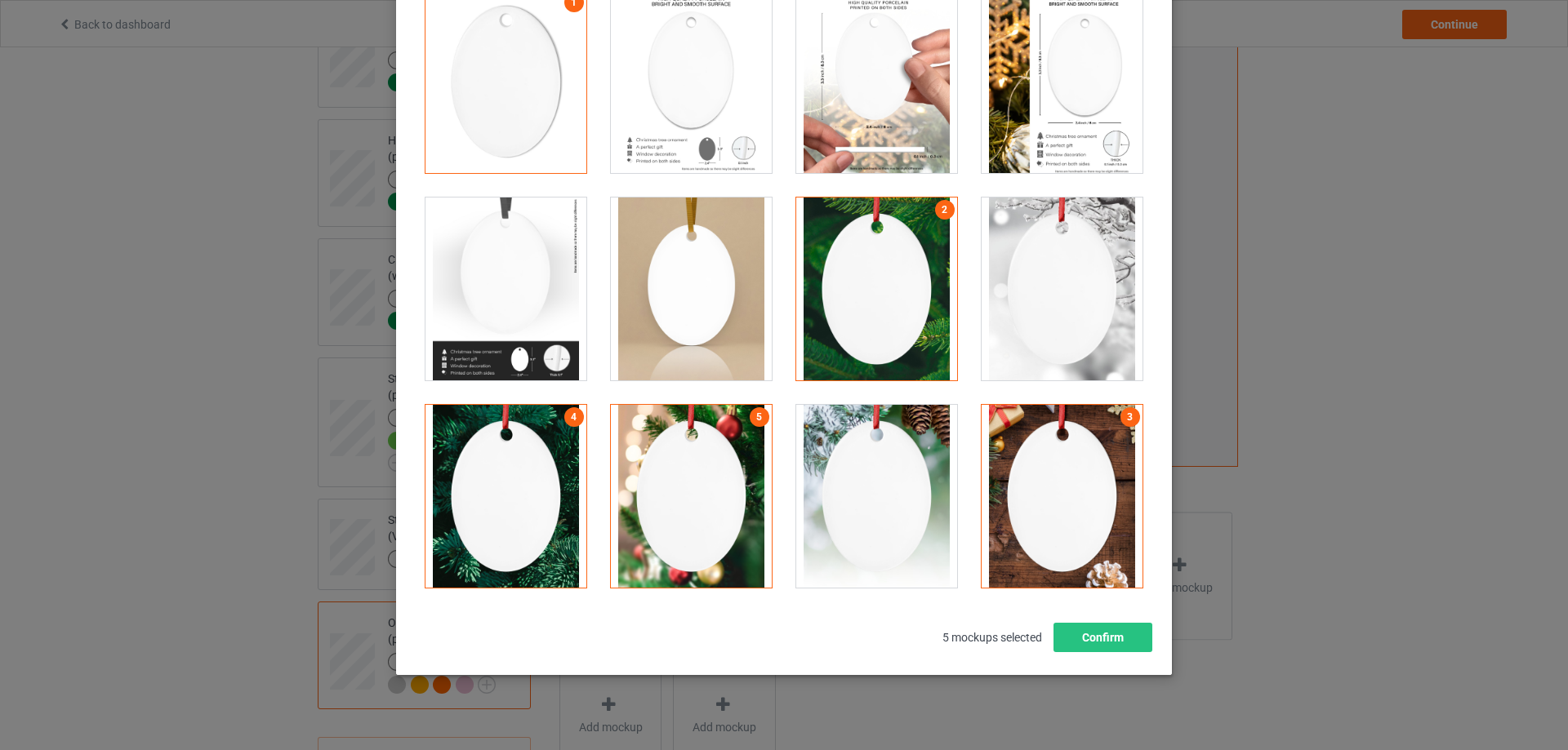
click at [867, 477] on div at bounding box center [876, 496] width 160 height 183
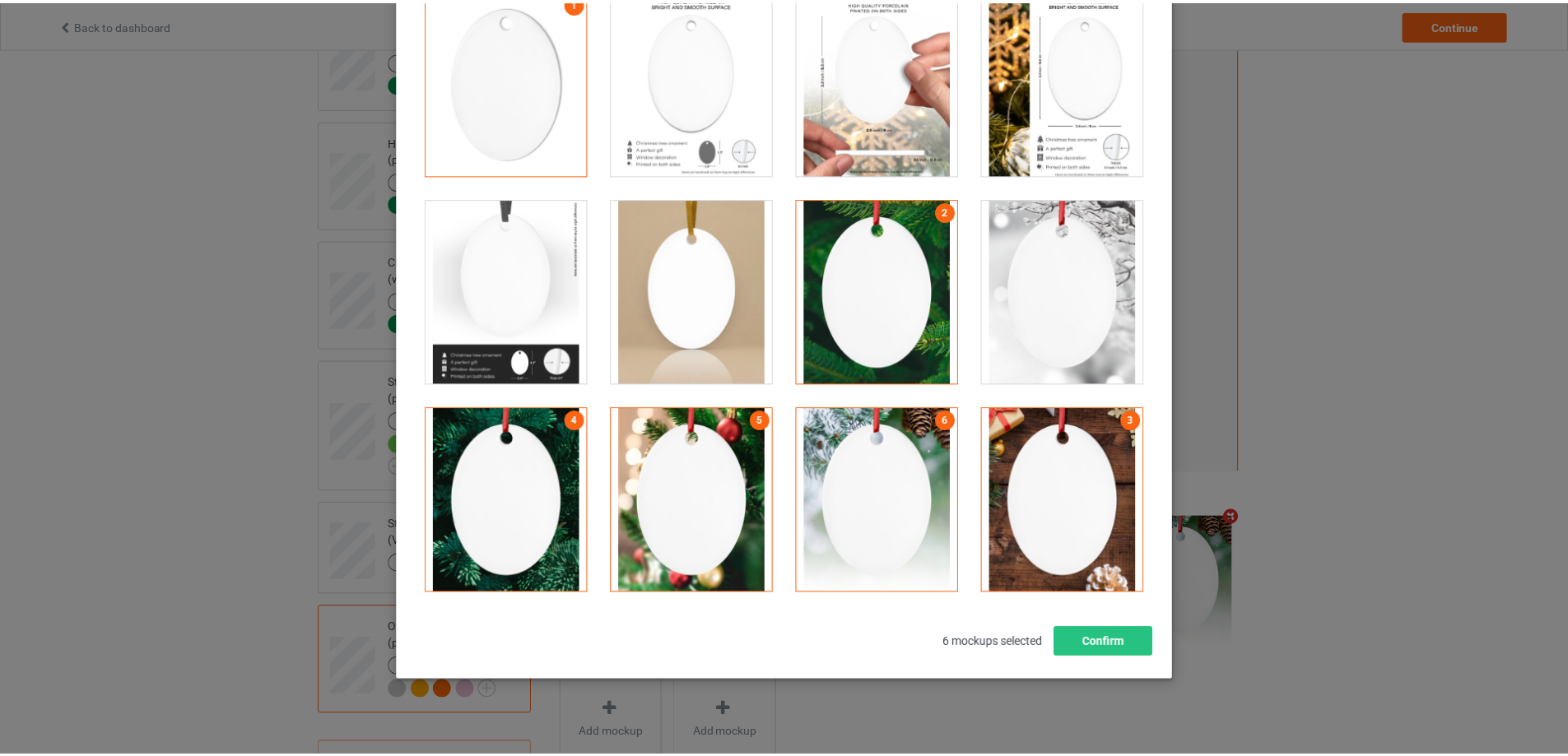
scroll to position [0, 0]
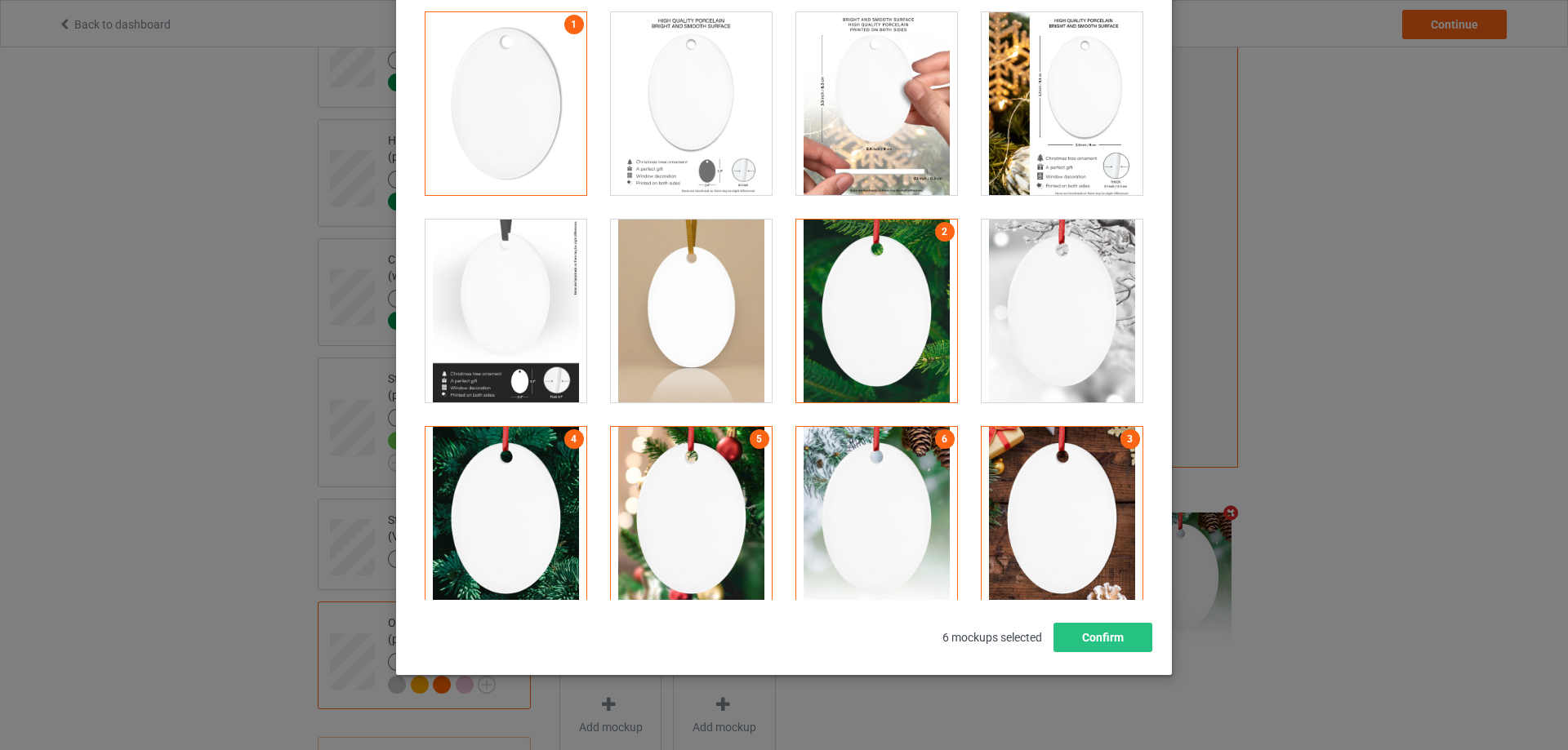
click at [906, 113] on div at bounding box center [876, 104] width 160 height 183
click at [1049, 138] on div at bounding box center [1061, 104] width 160 height 183
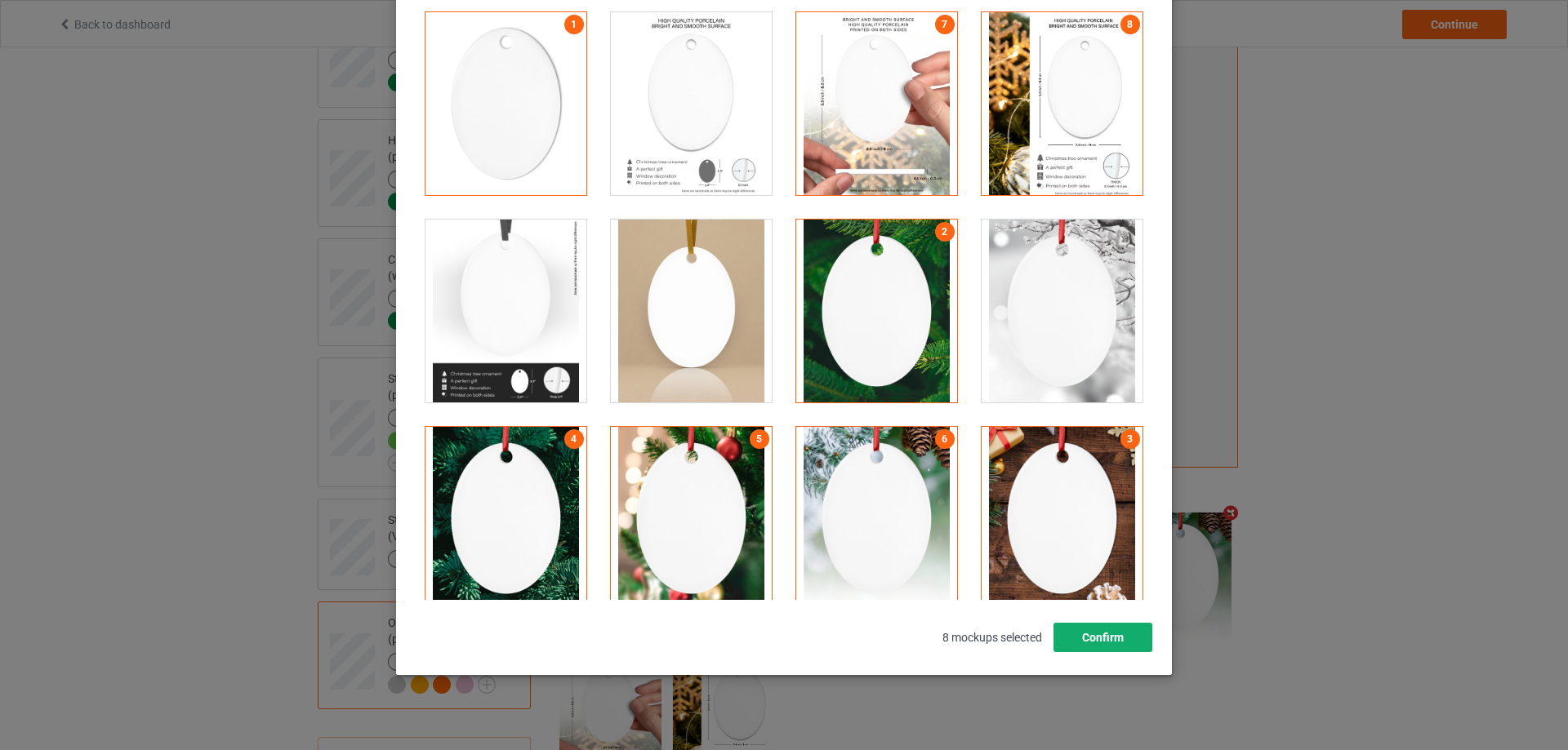
drag, startPoint x: 1088, startPoint y: 635, endPoint x: 1084, endPoint y: 627, distance: 8.9
click at [1088, 636] on button "Confirm" at bounding box center [1103, 637] width 99 height 29
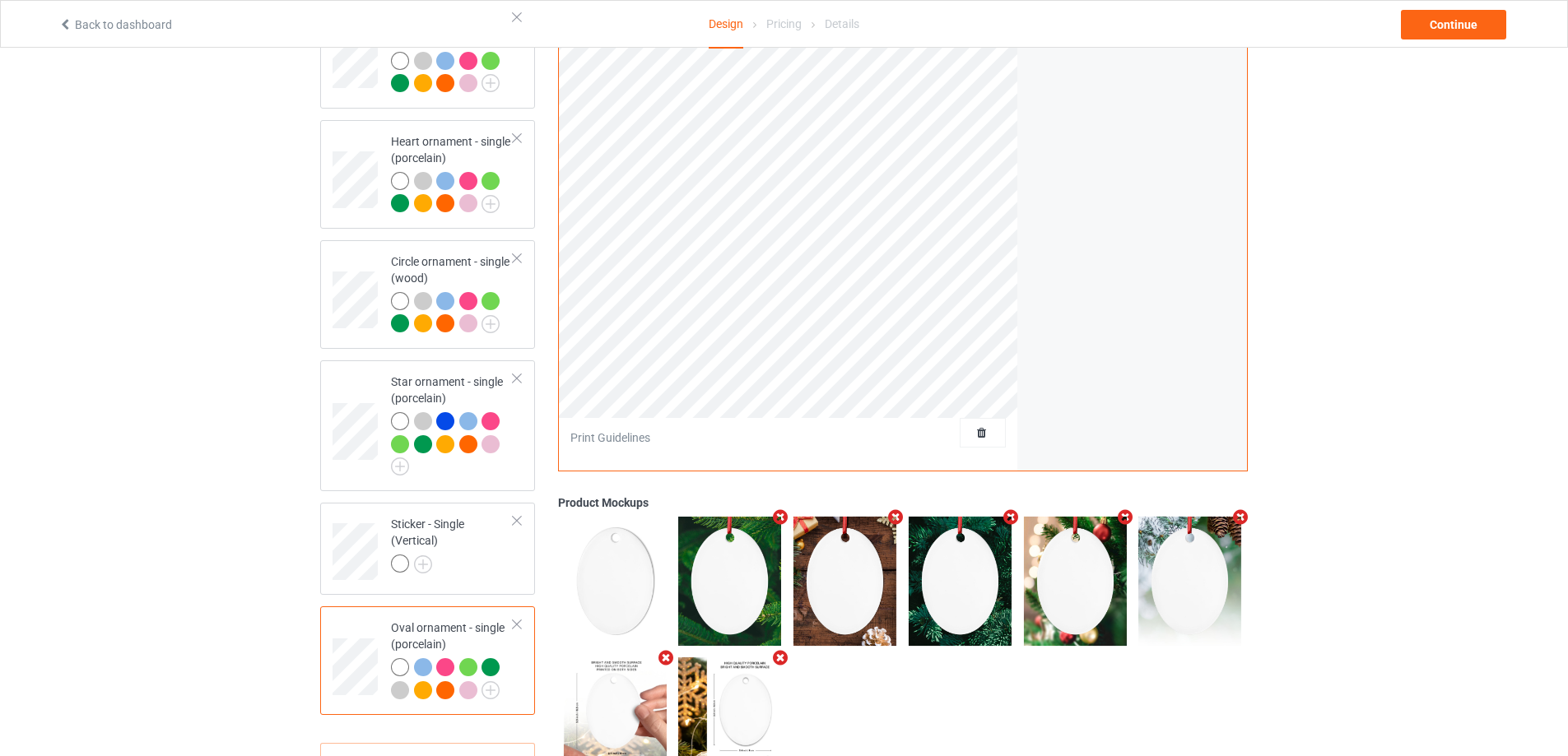
scroll to position [2543, 0]
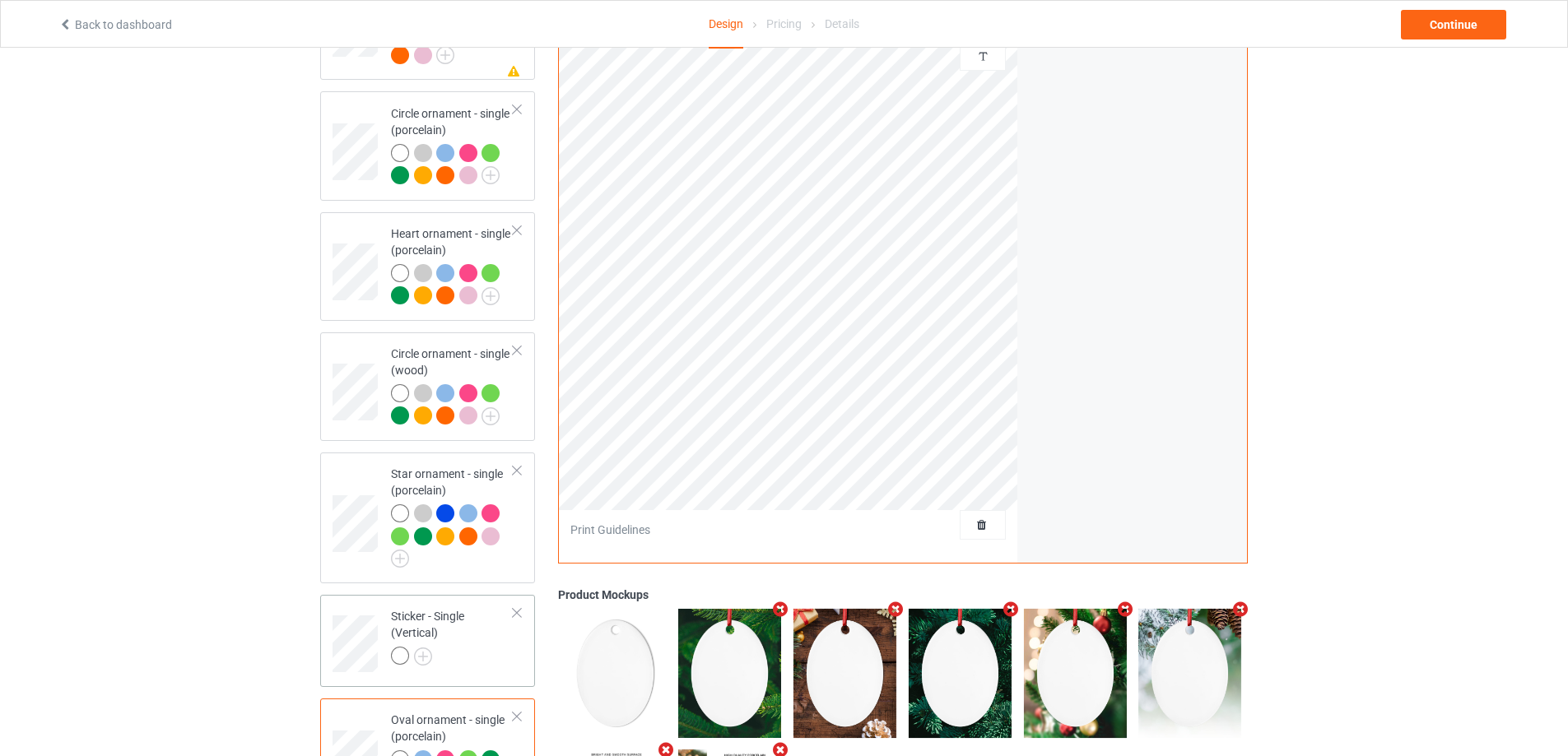
scroll to position [2461, 0]
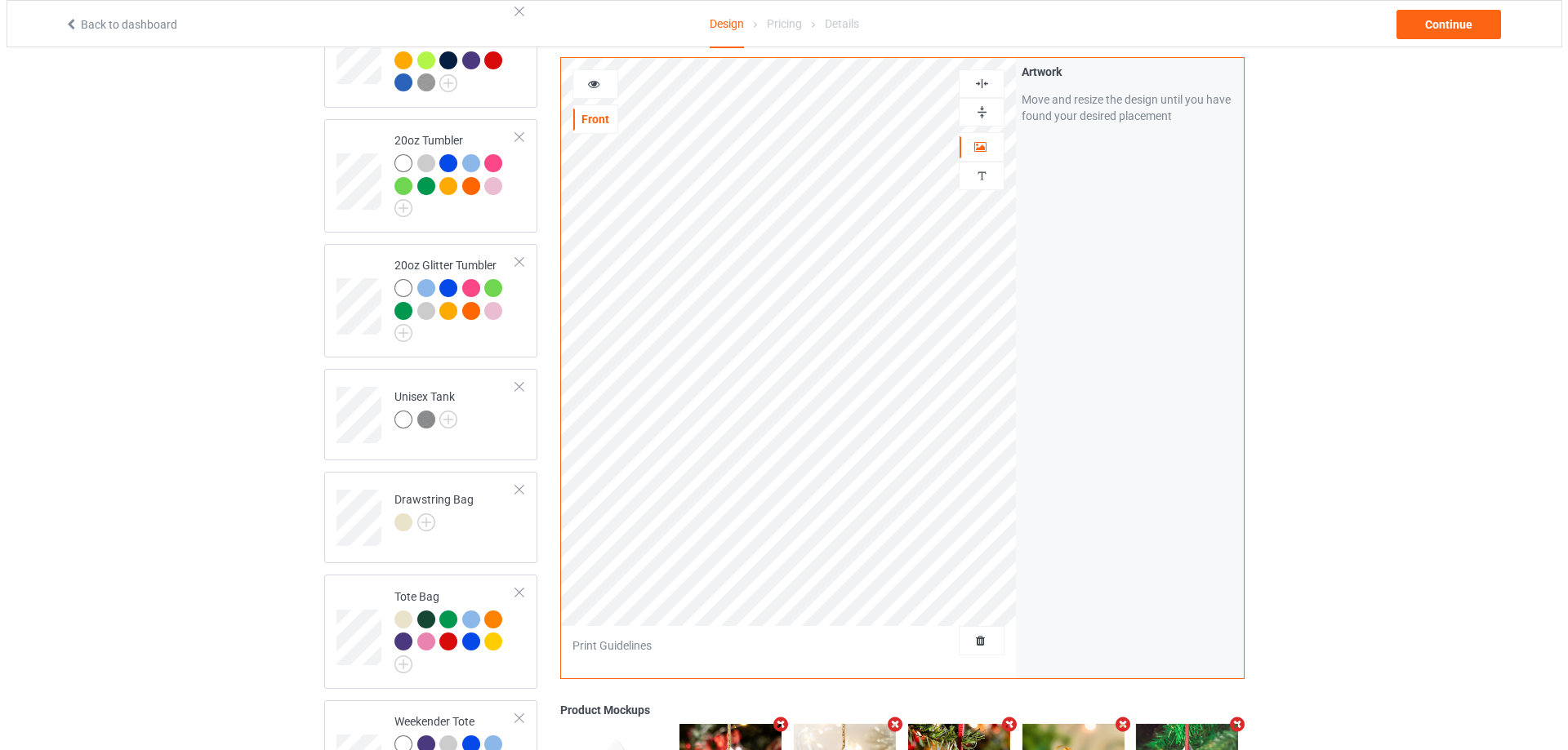
scroll to position [1544, 0]
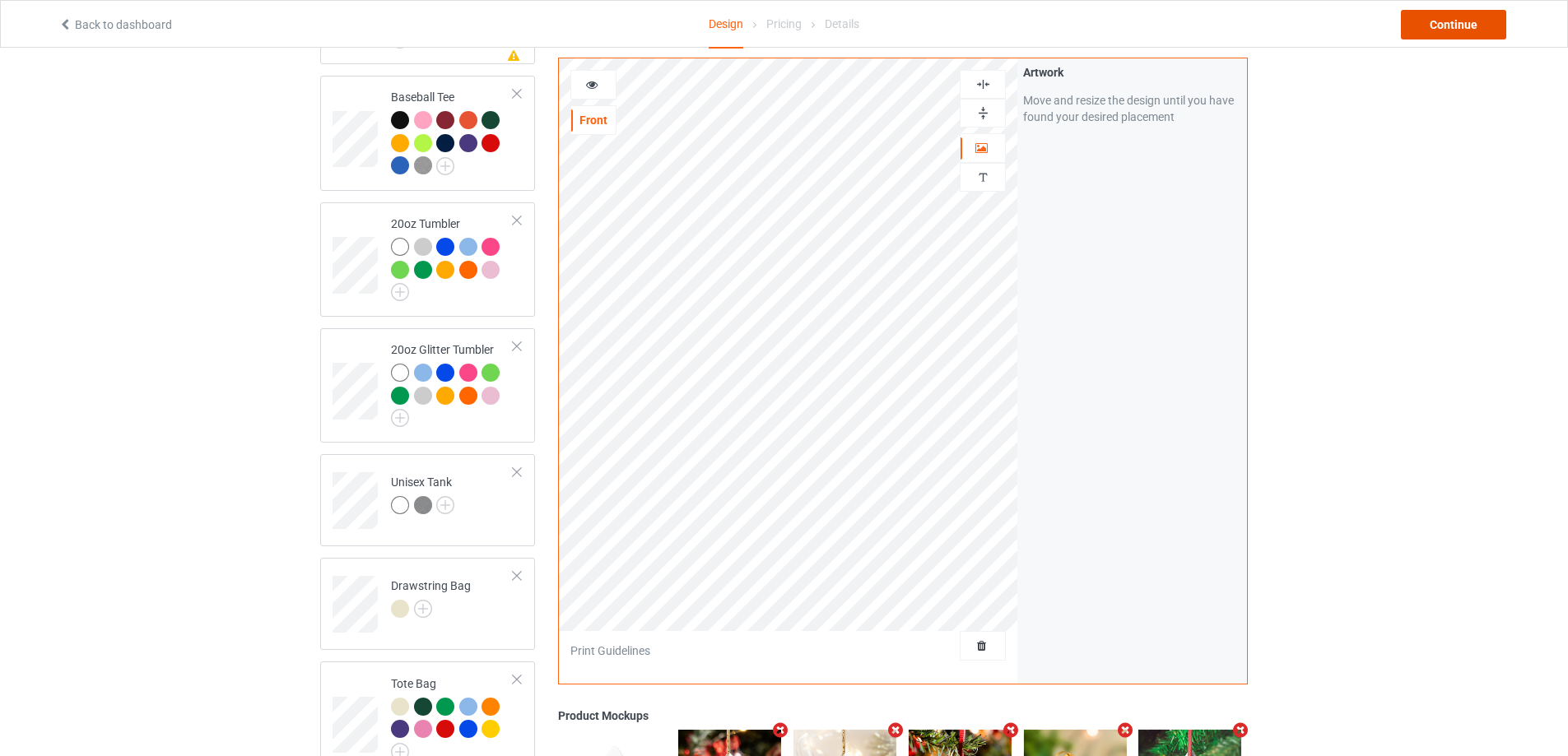
click at [1462, 27] on div "Continue" at bounding box center [1453, 25] width 105 height 30
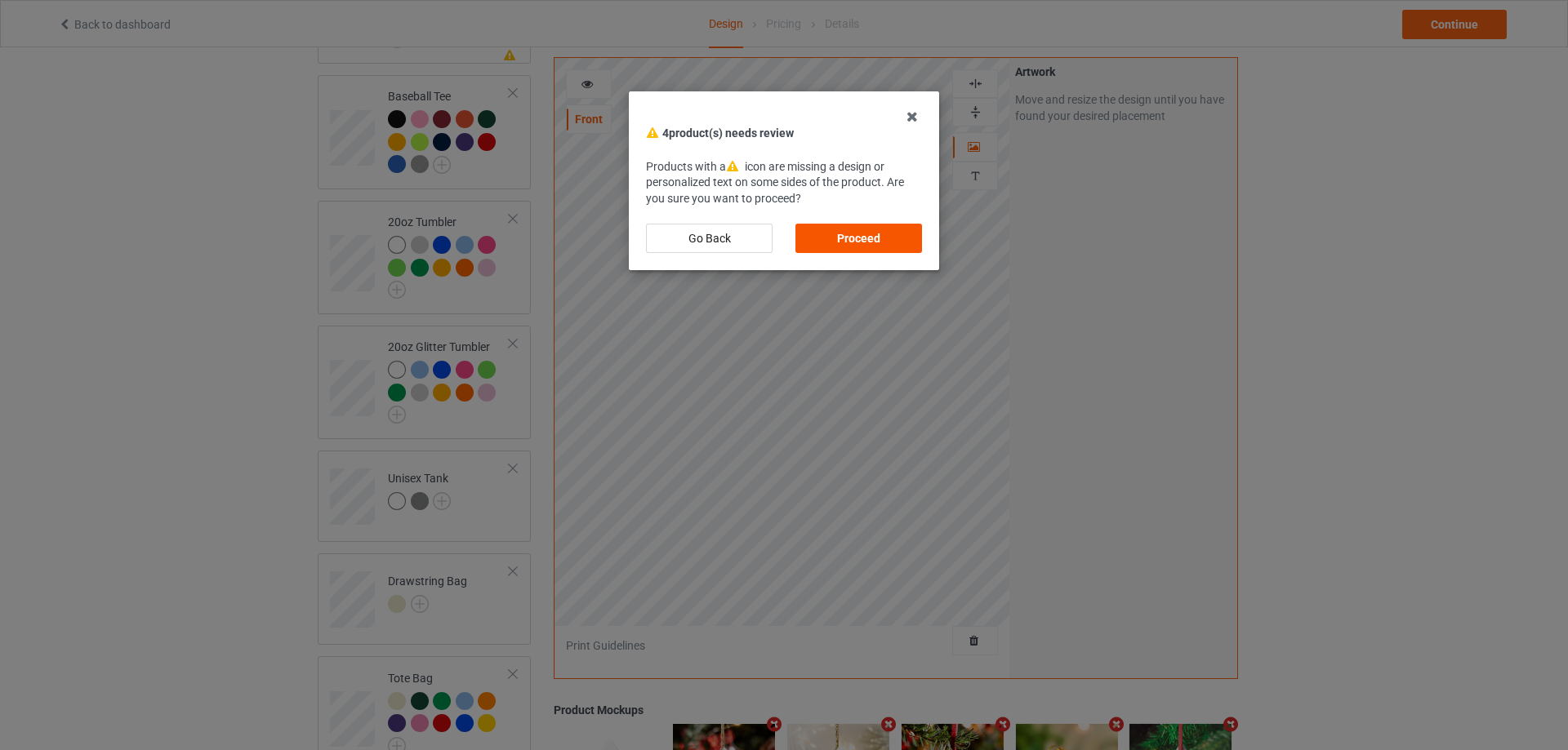
click at [834, 245] on div "Proceed" at bounding box center [859, 238] width 127 height 29
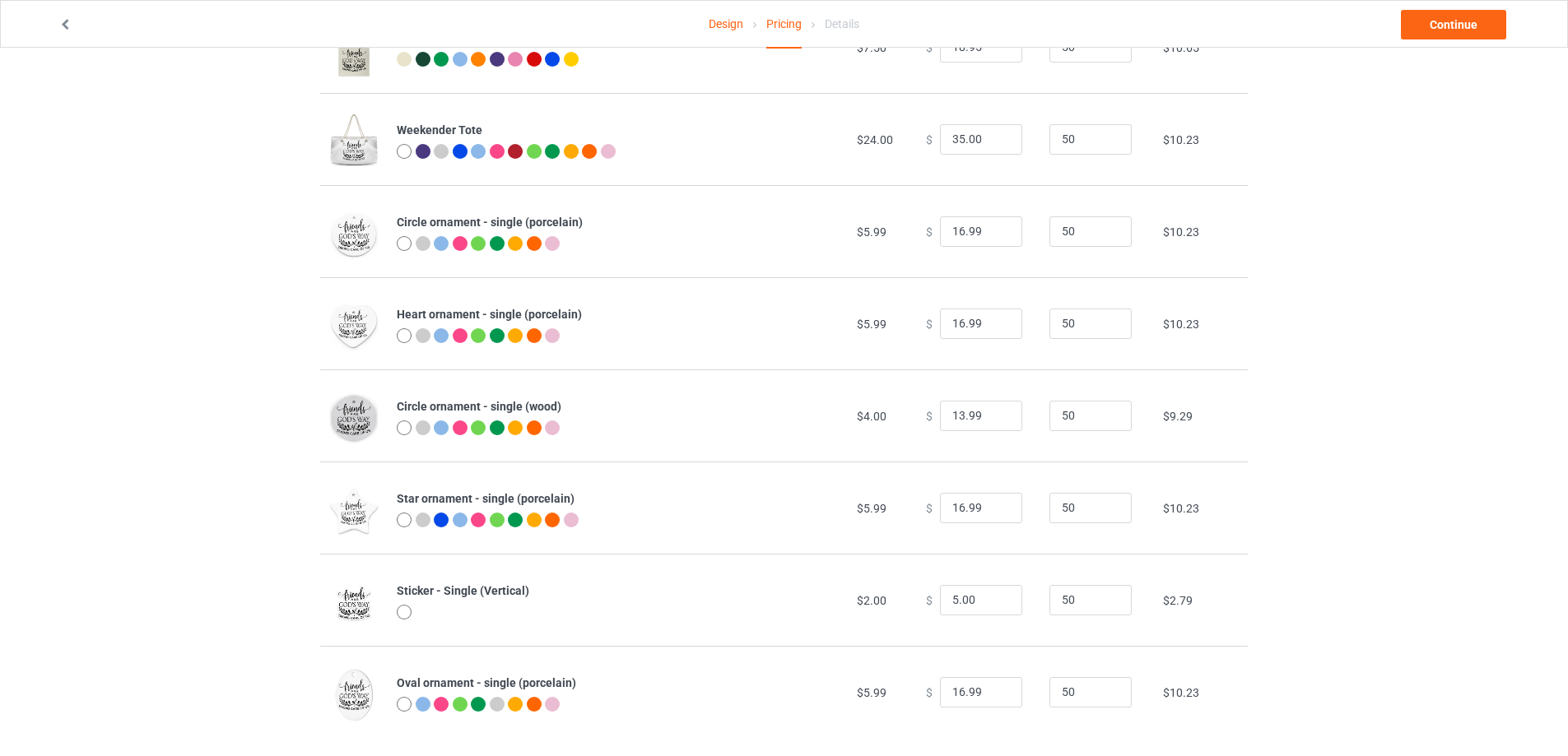
scroll to position [1746, 0]
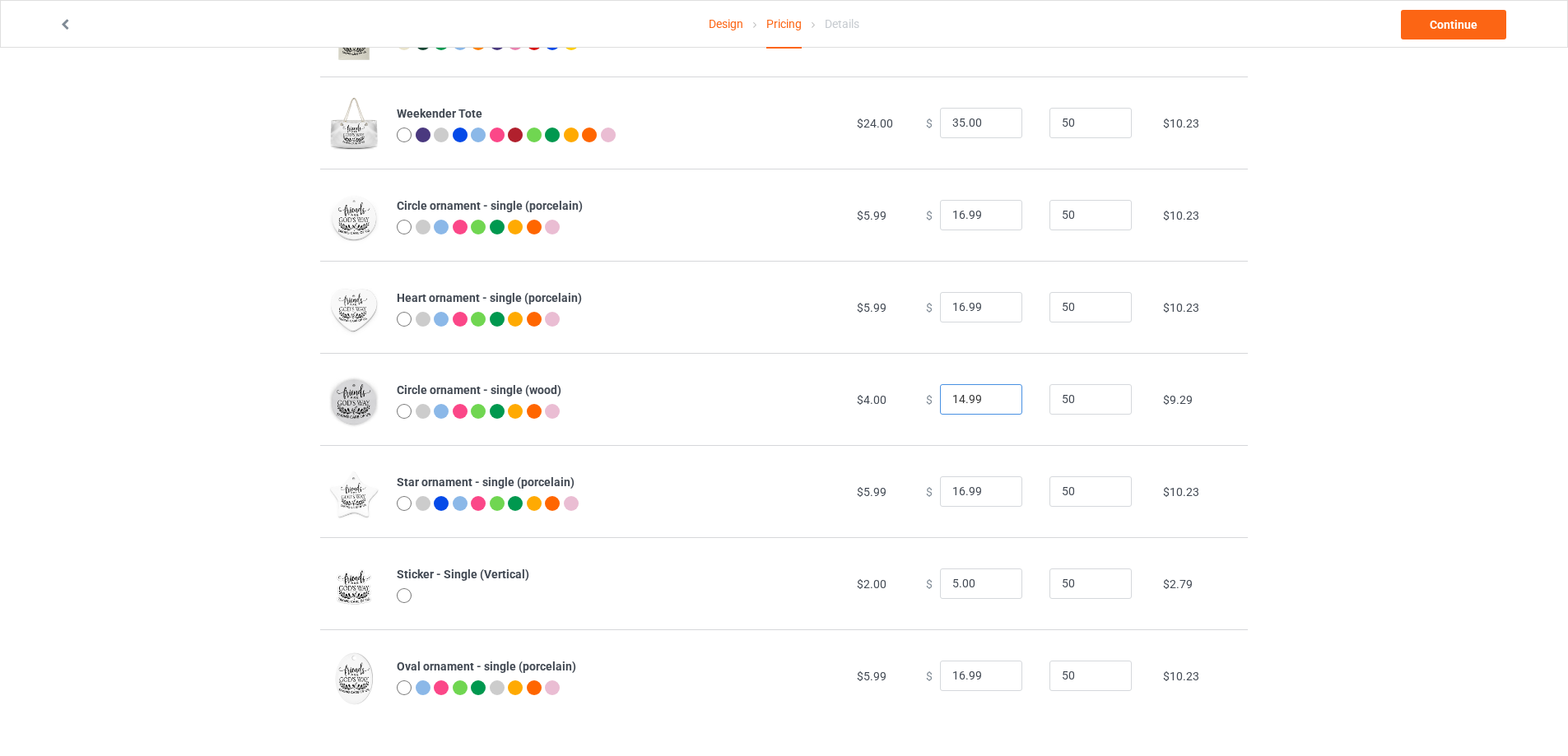
type input "14.99"
click at [994, 396] on input "14.99" at bounding box center [980, 400] width 82 height 31
click at [997, 582] on input "6" at bounding box center [980, 584] width 82 height 31
click at [998, 582] on input "7" at bounding box center [980, 584] width 82 height 31
click at [998, 582] on input "8" at bounding box center [980, 584] width 82 height 31
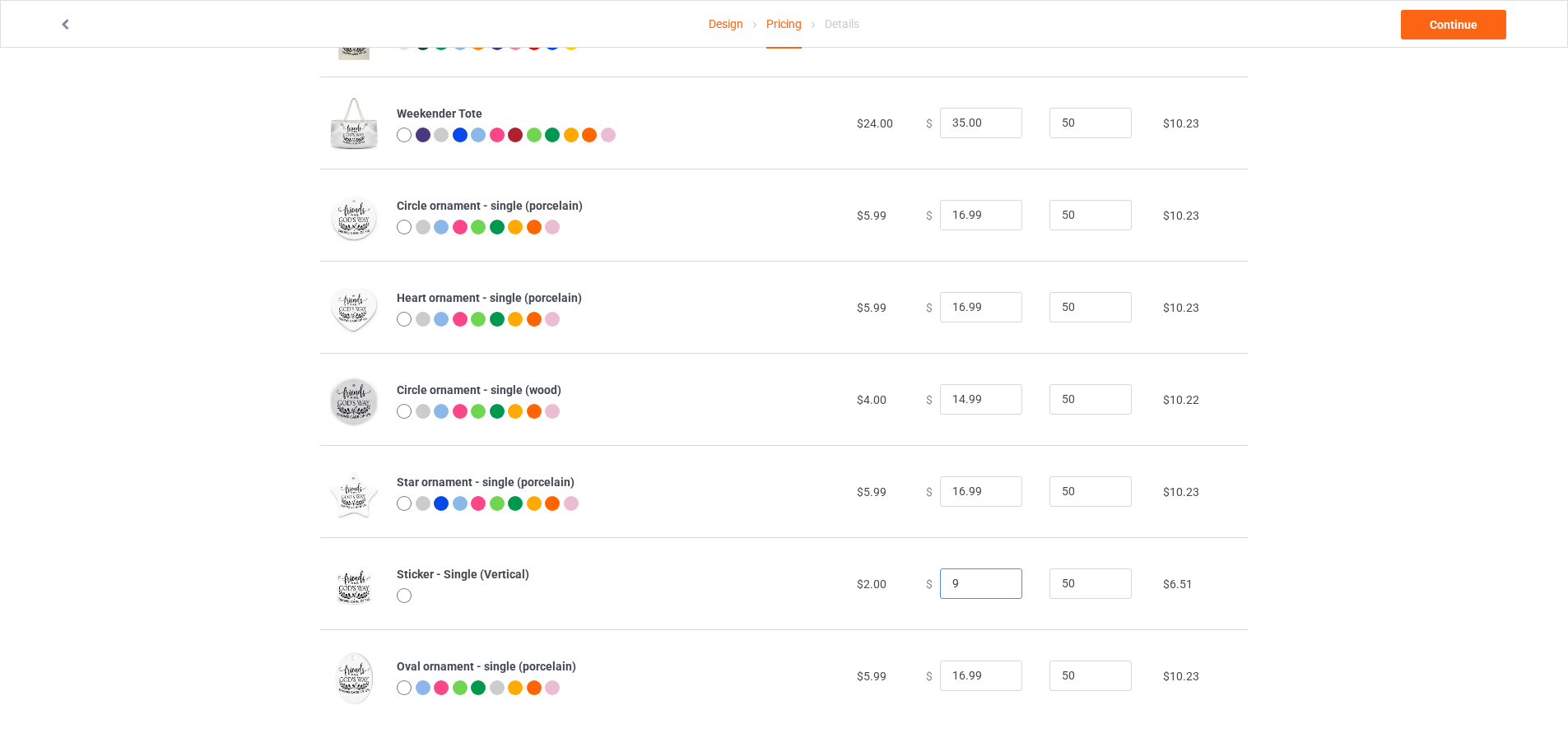
click at [997, 582] on input "9" at bounding box center [980, 584] width 82 height 31
click at [997, 582] on input "10" at bounding box center [980, 584] width 82 height 31
click at [997, 582] on input "11" at bounding box center [980, 584] width 82 height 31
click at [997, 582] on input "12" at bounding box center [980, 584] width 82 height 31
click at [997, 582] on input "13" at bounding box center [980, 584] width 82 height 31
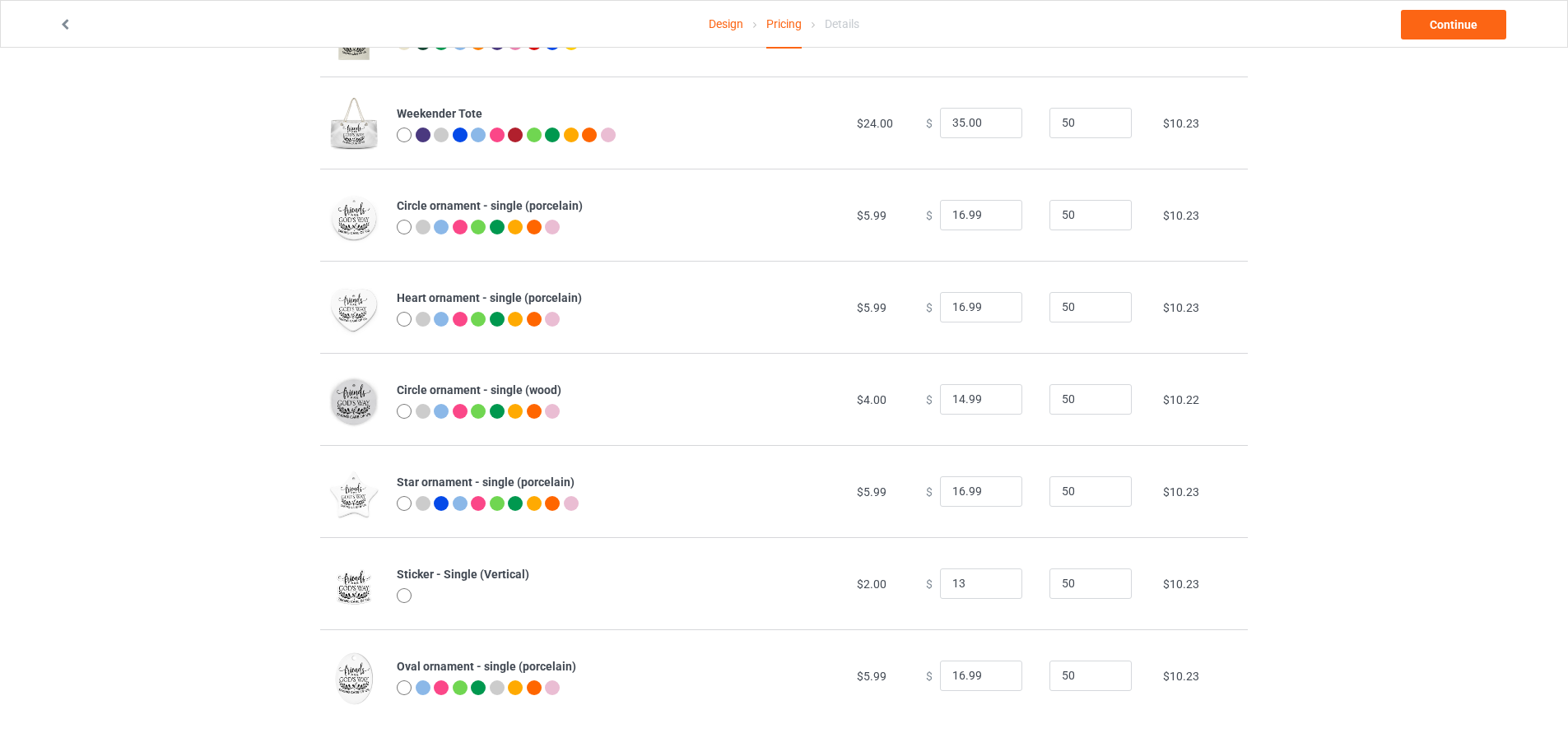
type input "13.00"
click at [1007, 616] on td "$ 13.00" at bounding box center [979, 583] width 124 height 92
click at [993, 670] on input "17.99" at bounding box center [980, 676] width 82 height 31
click at [993, 670] on input "18.99" at bounding box center [980, 676] width 82 height 31
click at [990, 682] on input "17.99" at bounding box center [980, 676] width 82 height 31
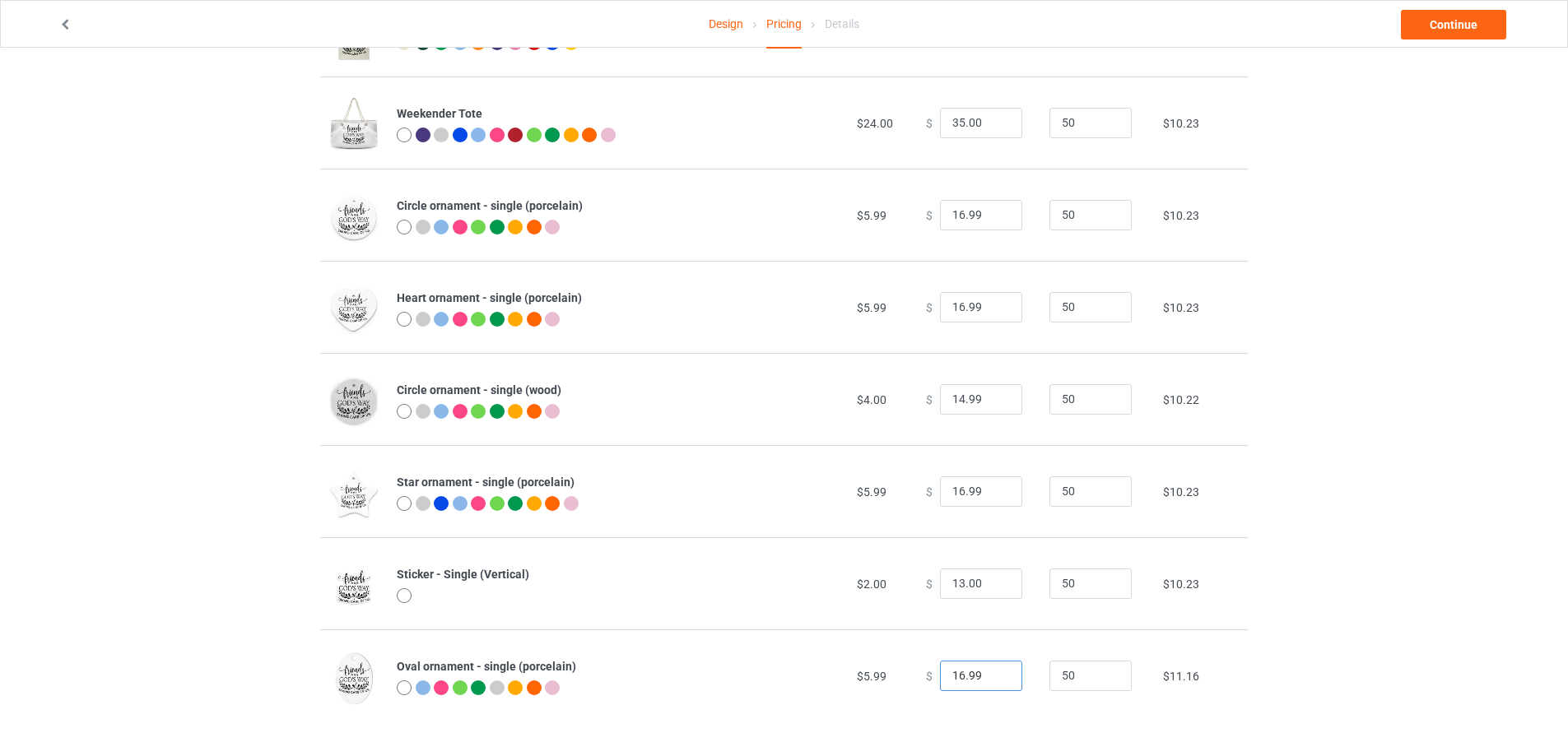
type input "16.99"
click at [994, 682] on input "16.99" at bounding box center [980, 676] width 82 height 31
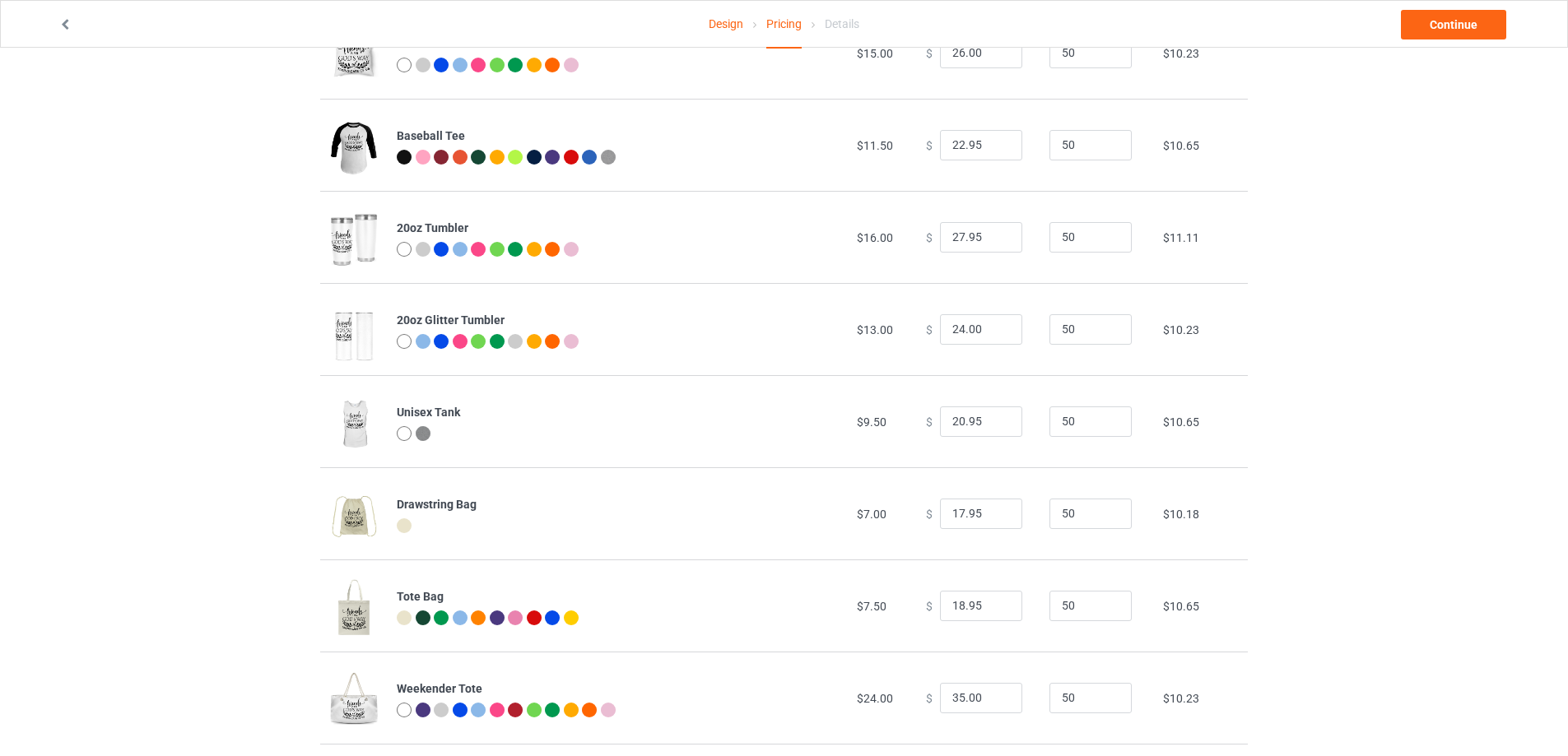
scroll to position [758, 0]
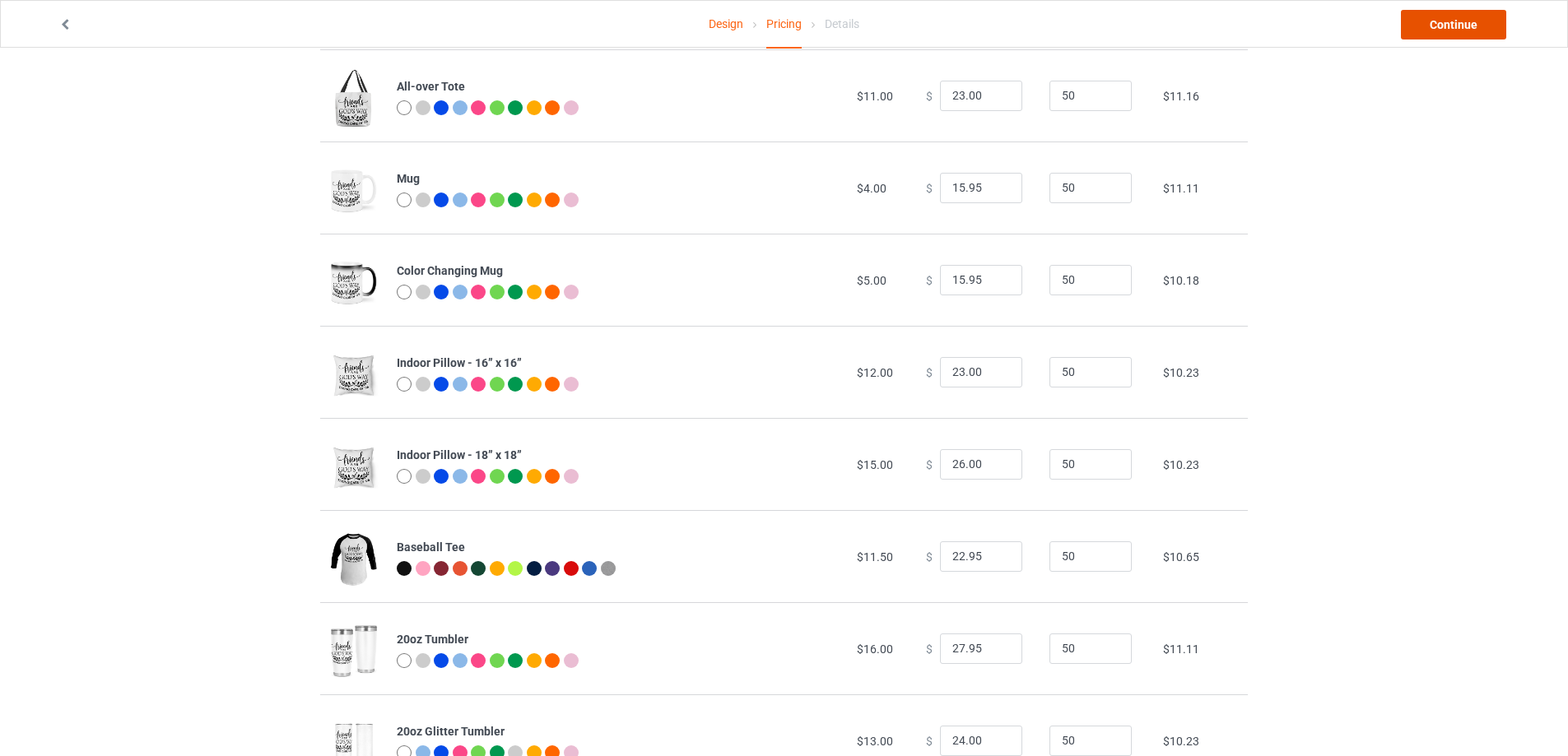
click at [1459, 24] on link "Continue" at bounding box center [1453, 25] width 105 height 30
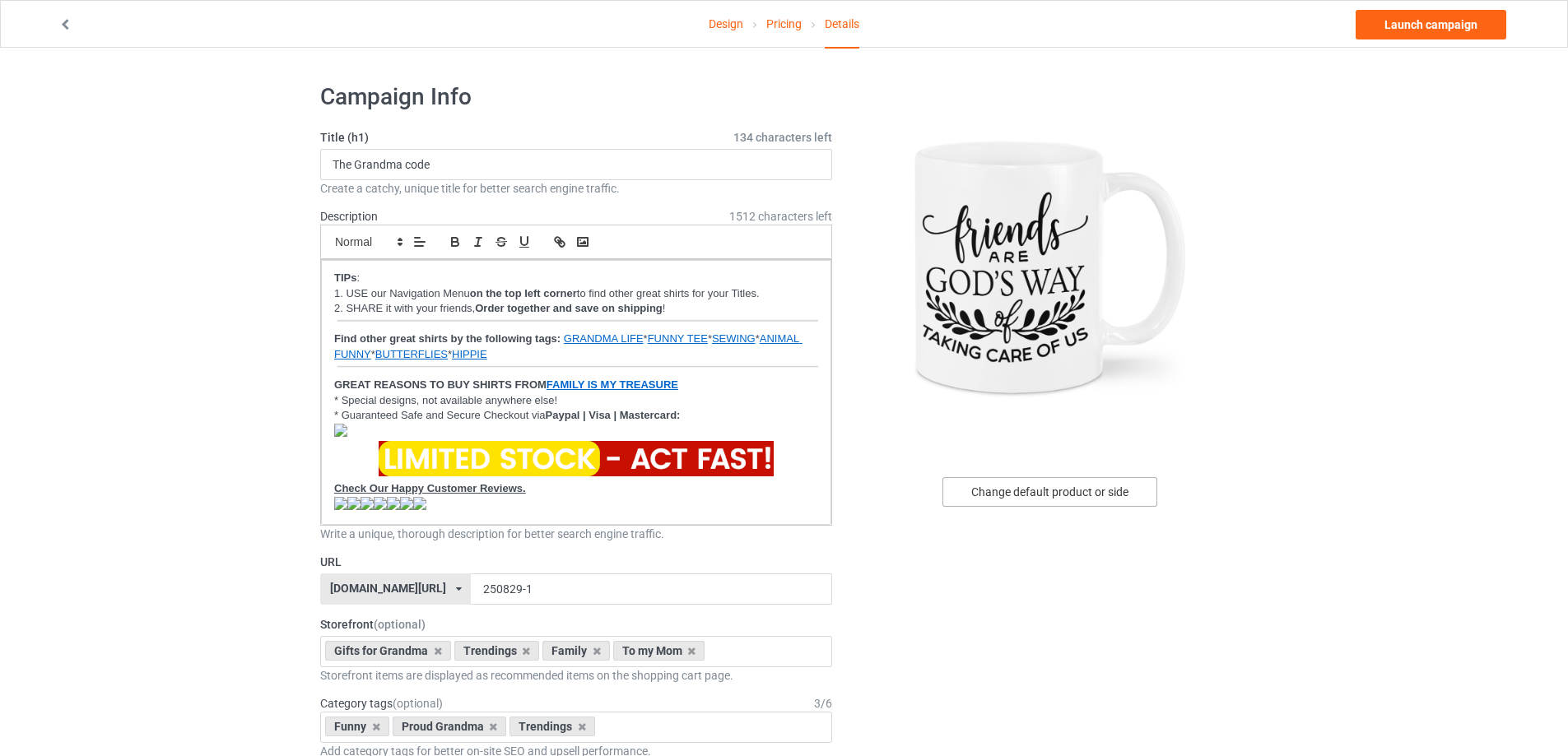
click at [1104, 493] on div "Change default product or side" at bounding box center [1050, 492] width 215 height 30
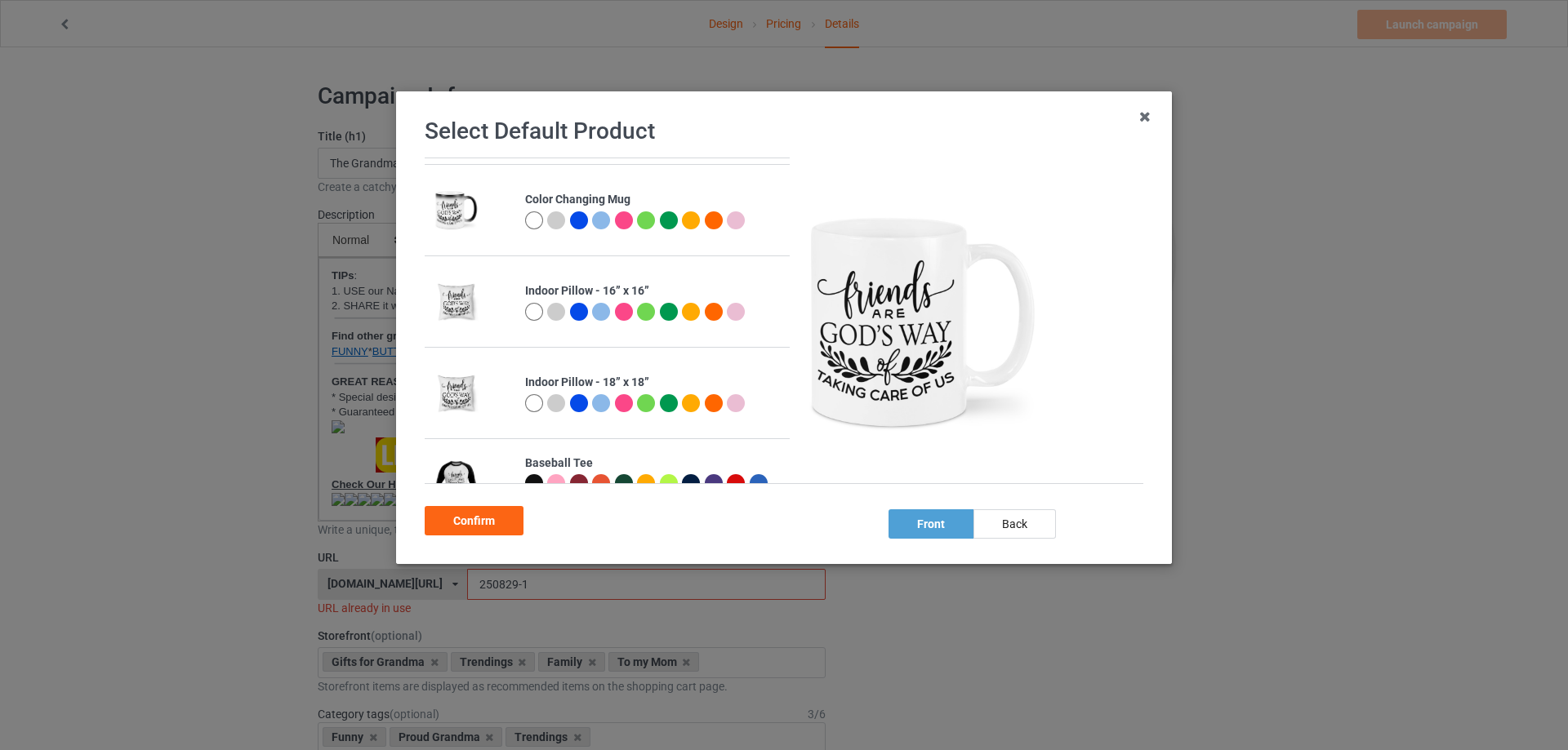
scroll to position [1633, 0]
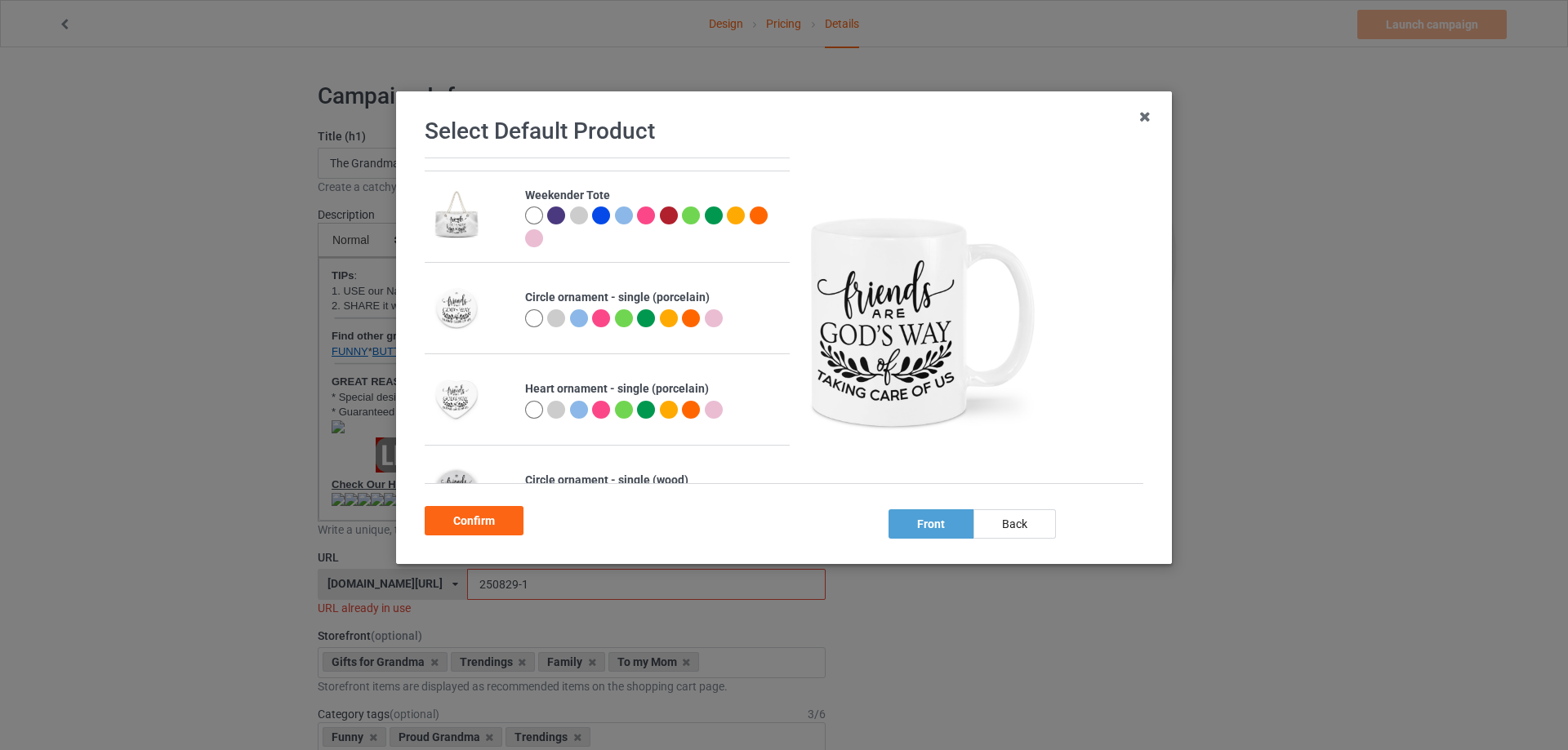
click at [527, 319] on div at bounding box center [534, 317] width 18 height 18
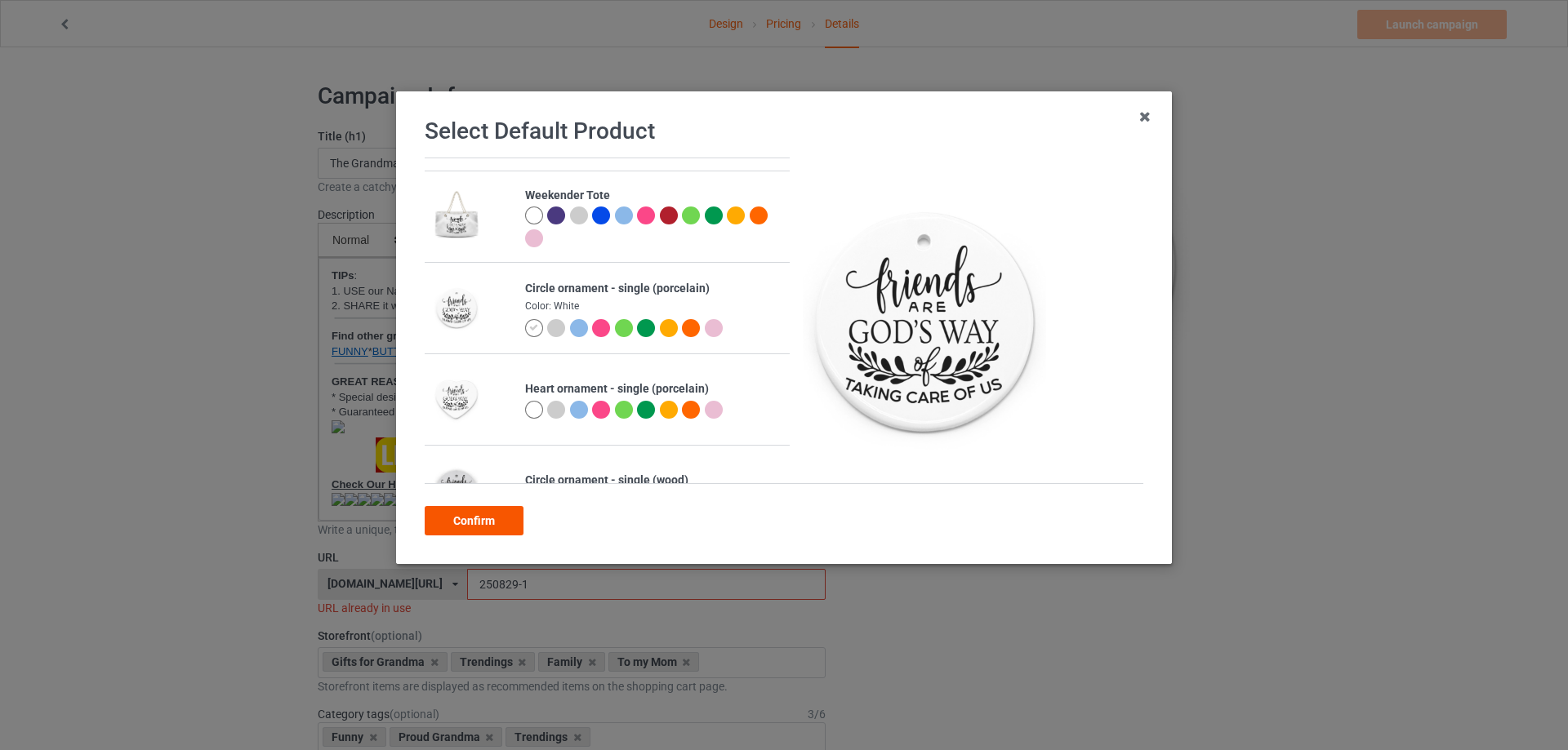
click at [504, 519] on div "Confirm" at bounding box center [474, 521] width 99 height 29
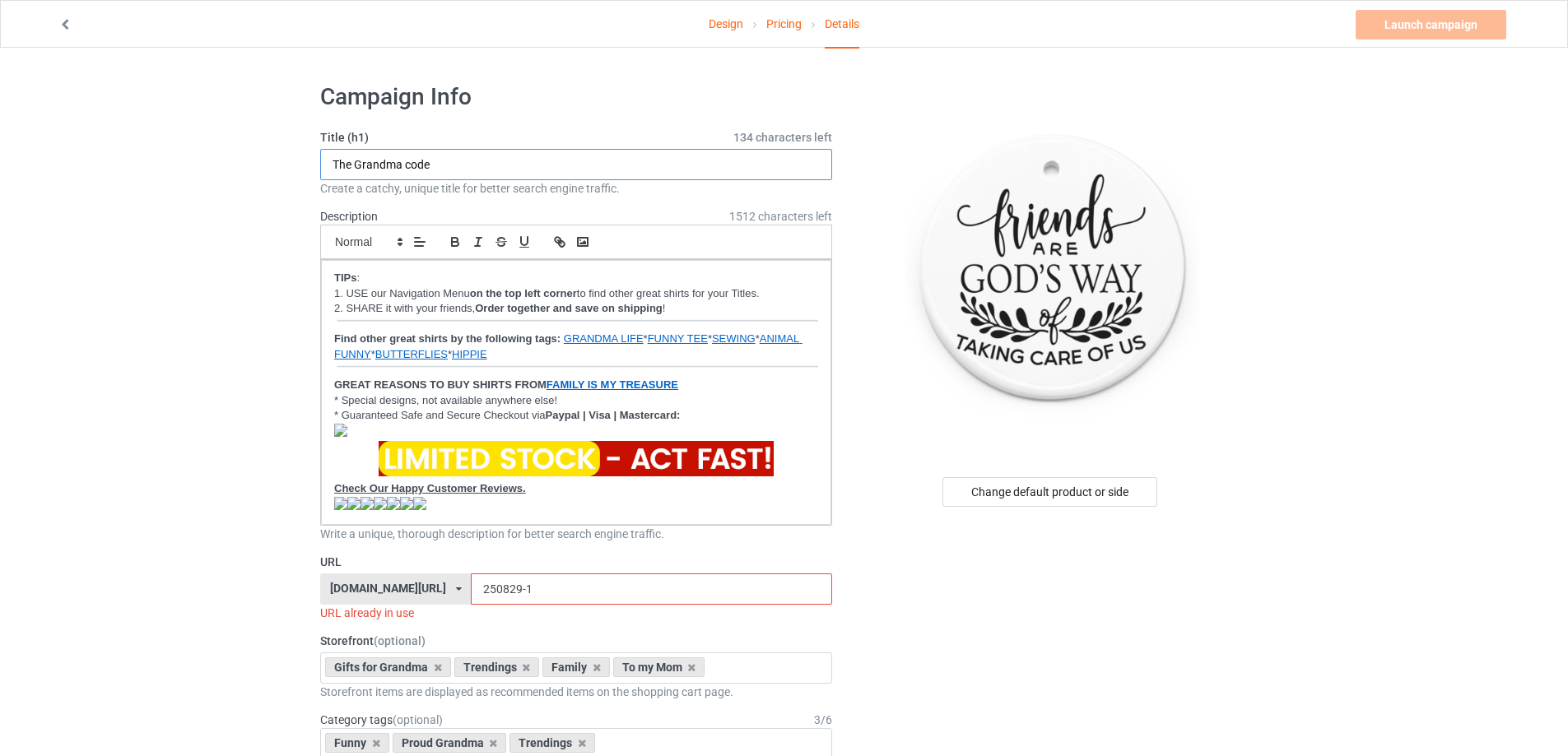
drag, startPoint x: 470, startPoint y: 166, endPoint x: 274, endPoint y: 165, distance: 196.0
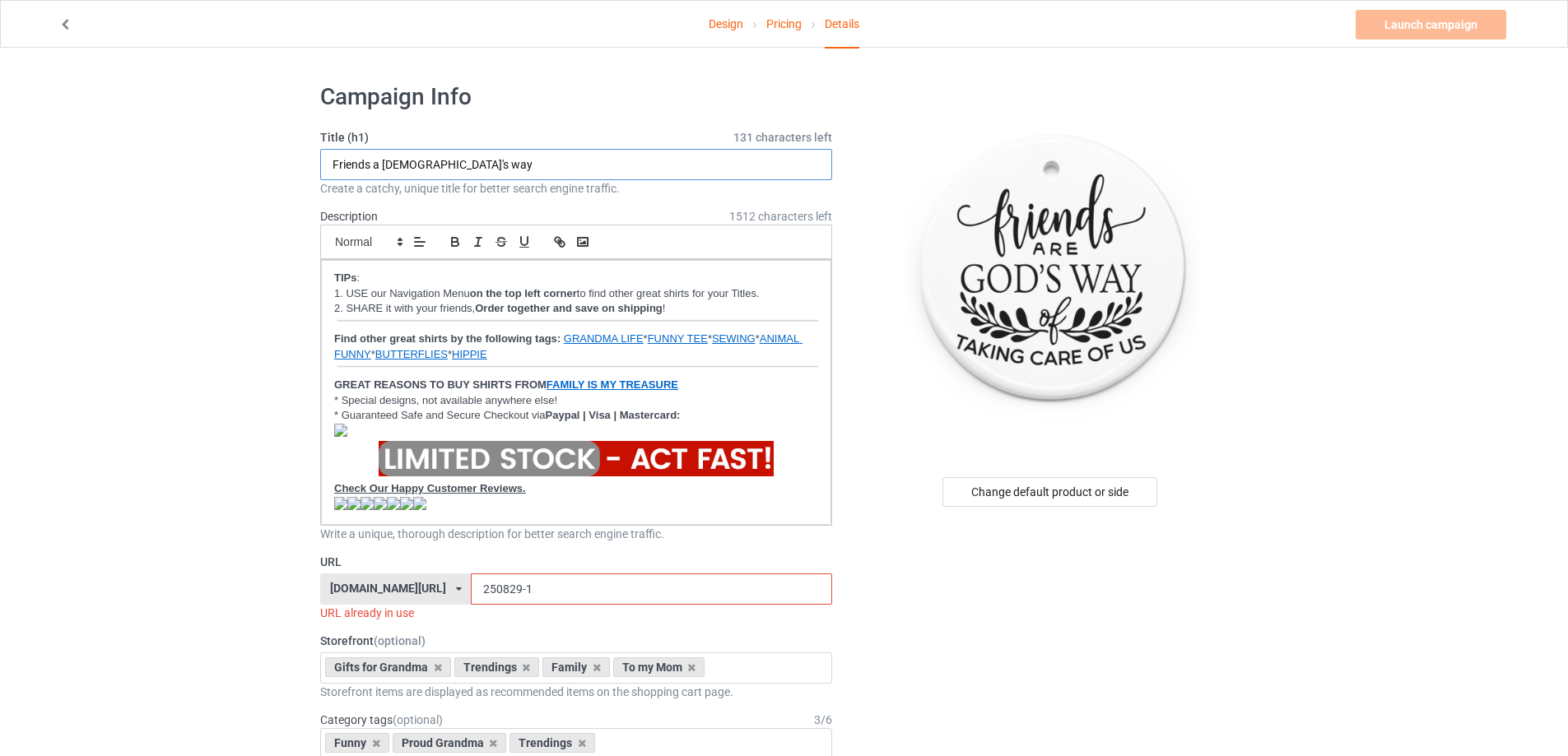
type input "Friends a [DEMOGRAPHIC_DATA]'s way"
drag, startPoint x: 560, startPoint y: 588, endPoint x: 480, endPoint y: 601, distance: 81.0
click at [480, 601] on div "[DOMAIN_NAME][URL] [DOMAIN_NAME][URL] [DOMAIN_NAME][URL] [DOMAIN_NAME][URL] [DO…" at bounding box center [576, 588] width 512 height 31
drag, startPoint x: 570, startPoint y: 593, endPoint x: 556, endPoint y: 594, distance: 14.0
click at [569, 593] on input "250829-1" at bounding box center [651, 588] width 361 height 31
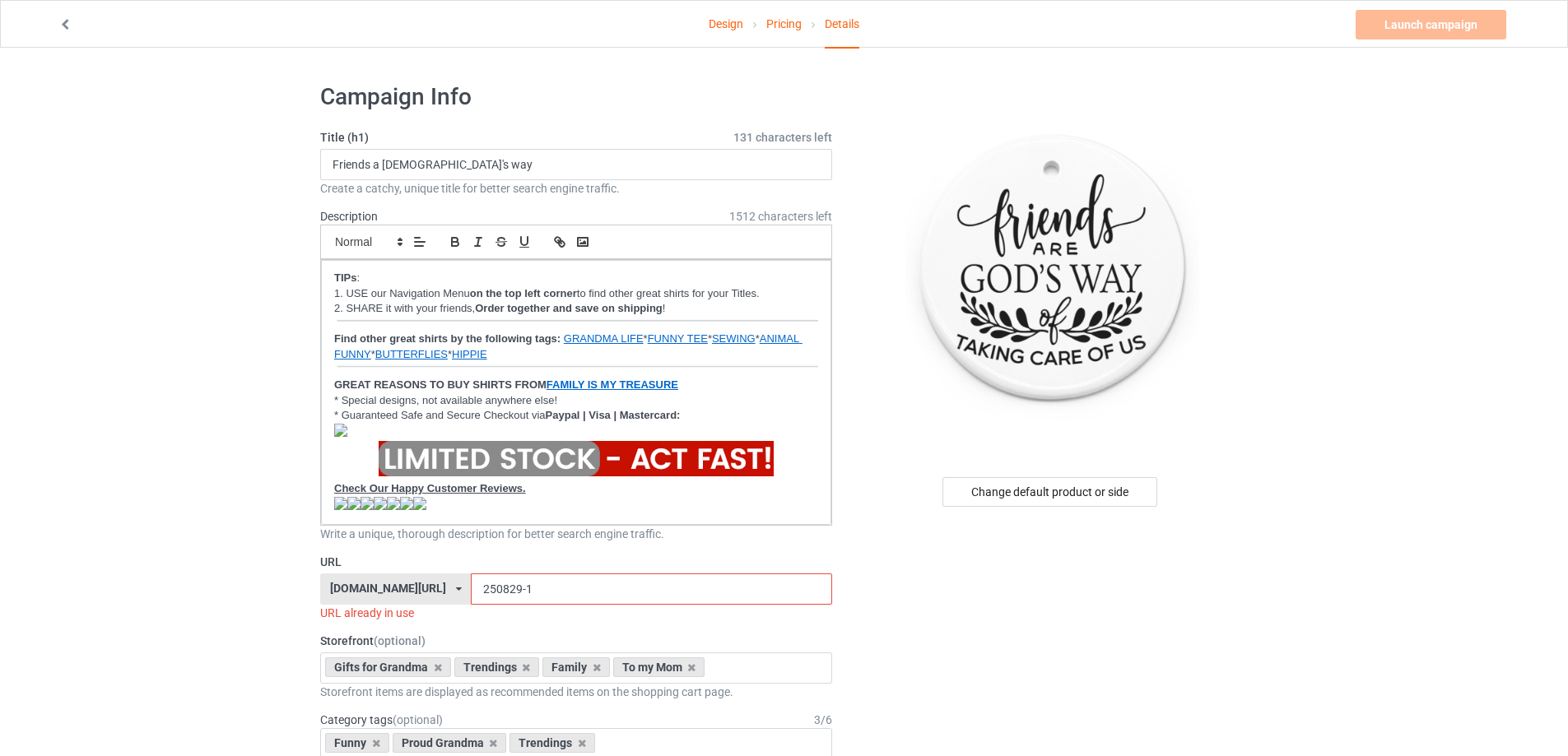
click at [543, 588] on input "250829-1" at bounding box center [651, 588] width 361 height 31
click at [548, 590] on input "250829-1" at bounding box center [651, 588] width 361 height 31
click at [543, 590] on input "250829-1" at bounding box center [651, 588] width 361 height 31
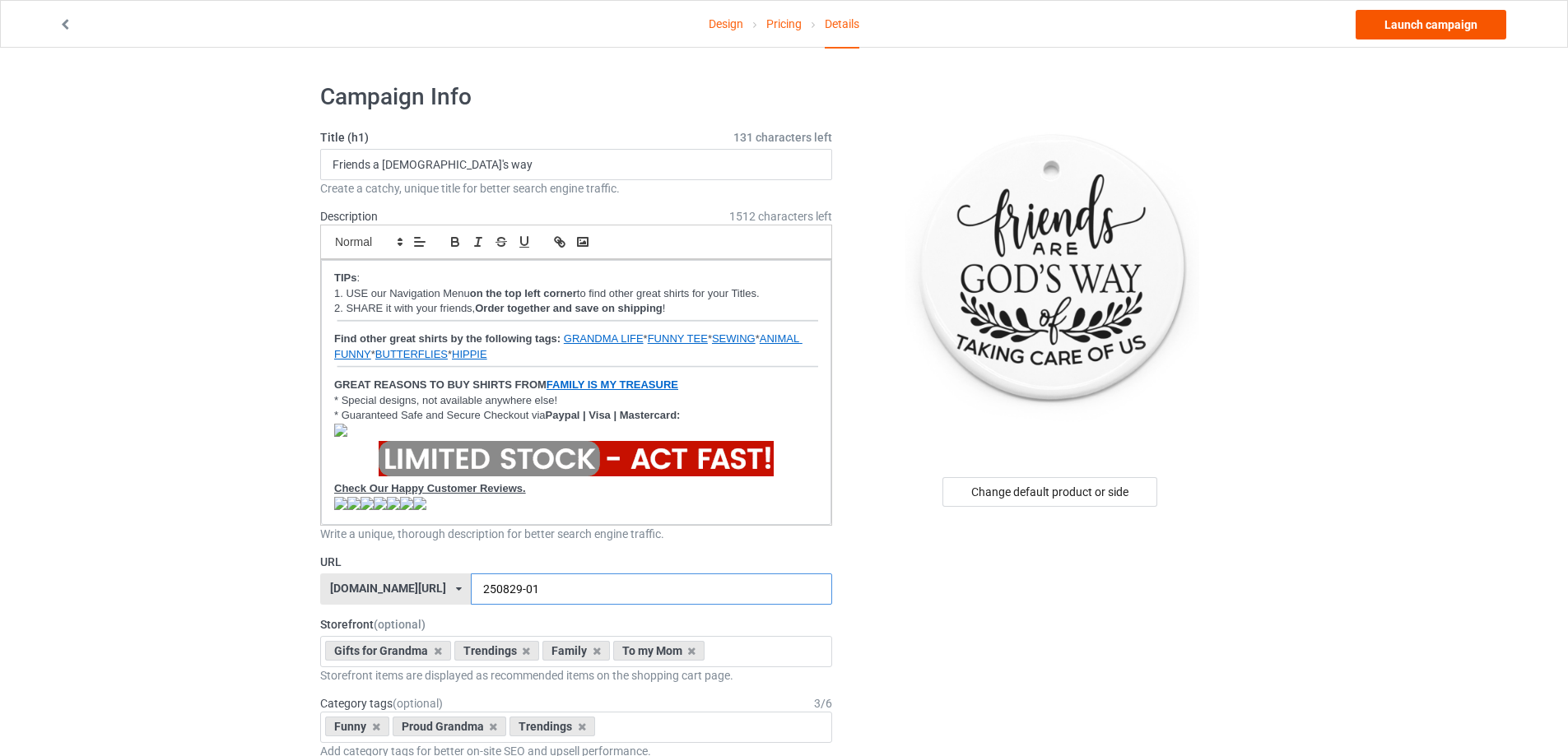
type input "250829-01"
click at [1459, 23] on link "Launch campaign" at bounding box center [1431, 25] width 151 height 30
